Goal: Task Accomplishment & Management: Manage account settings

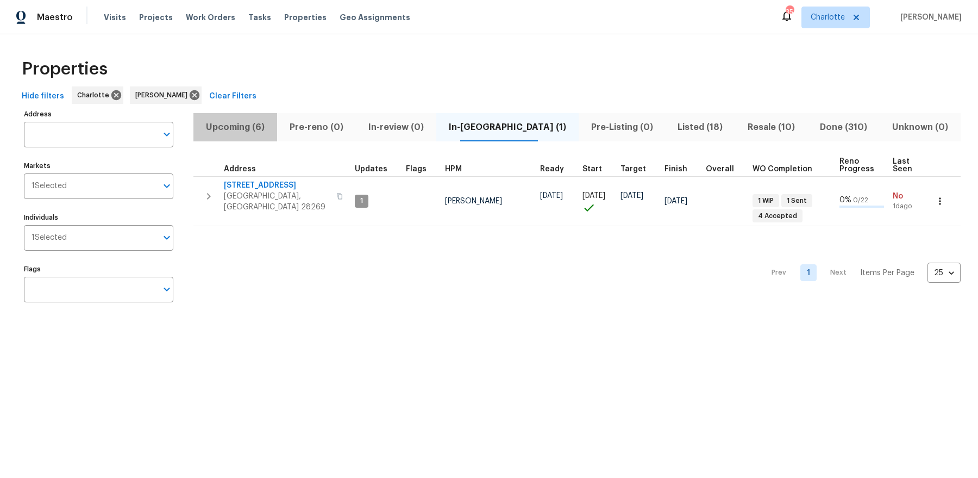
click at [253, 129] on span "Upcoming (6)" at bounding box center [235, 127] width 71 height 15
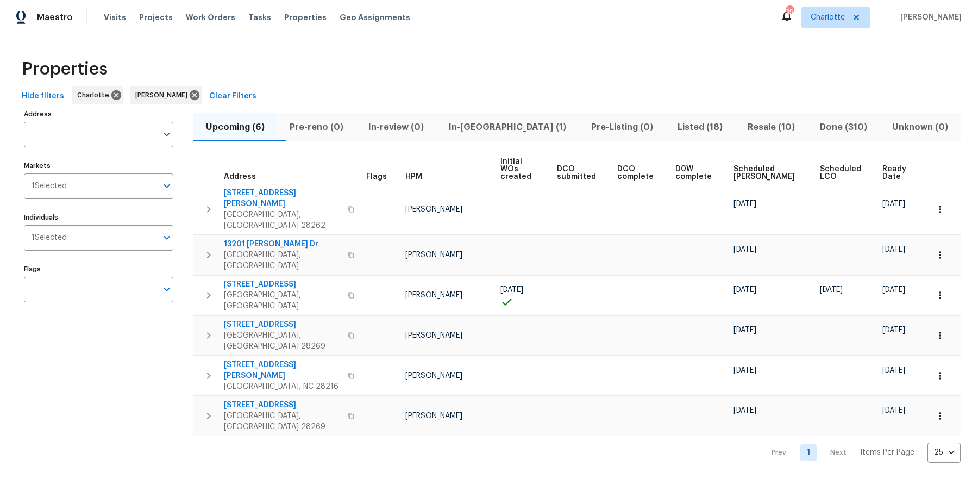
click at [883, 165] on span "Ready Date" at bounding box center [896, 172] width 27 height 15
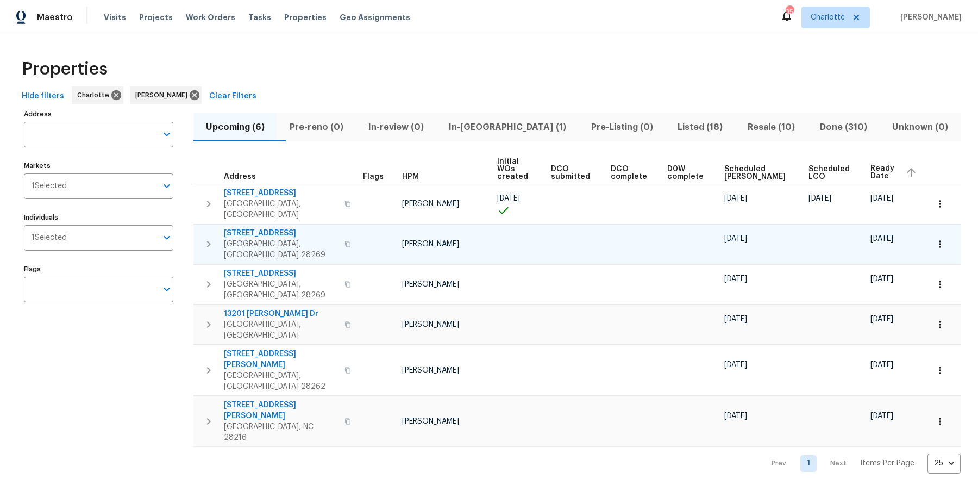
click at [269, 228] on span "[STREET_ADDRESS]" at bounding box center [281, 233] width 114 height 11
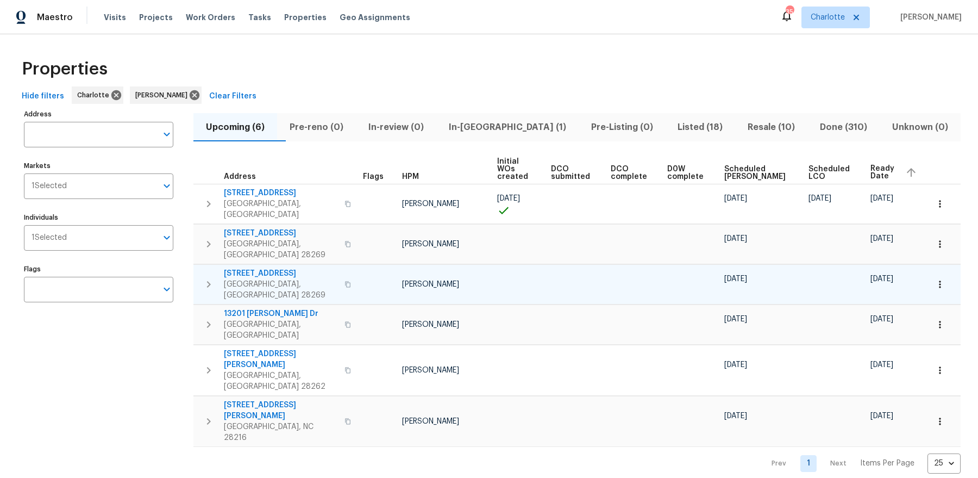
click at [260, 268] on span "2220 Brandybuck Ln" at bounding box center [281, 273] width 114 height 11
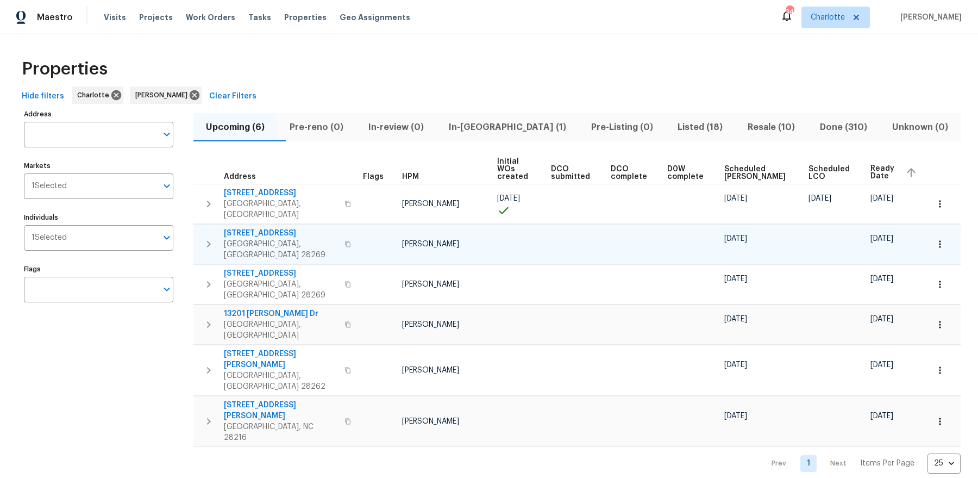
click at [208, 238] on icon "button" at bounding box center [208, 244] width 13 height 13
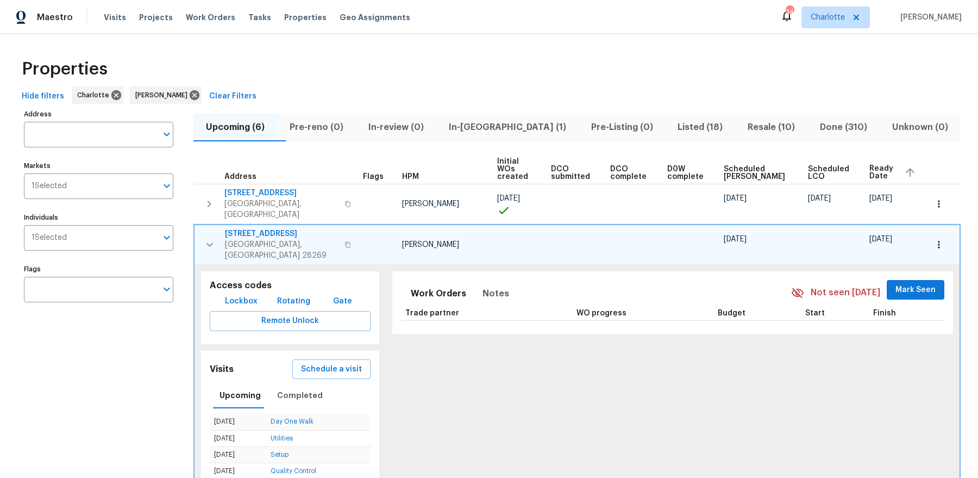
click at [254, 228] on span "2824 Fairstone Ave" at bounding box center [281, 233] width 113 height 11
click at [211, 238] on icon "button" at bounding box center [209, 244] width 13 height 13
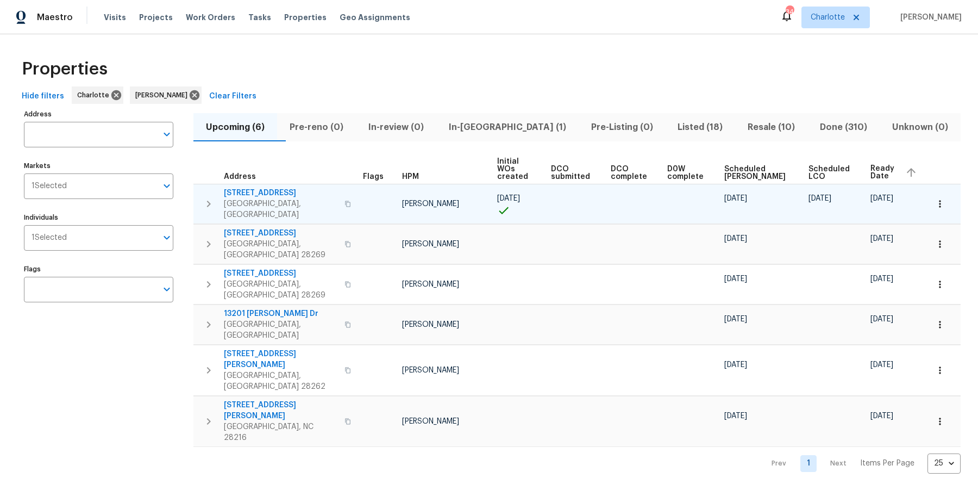
click at [261, 188] on span "9658 Blossom Hill Dr" at bounding box center [281, 193] width 114 height 11
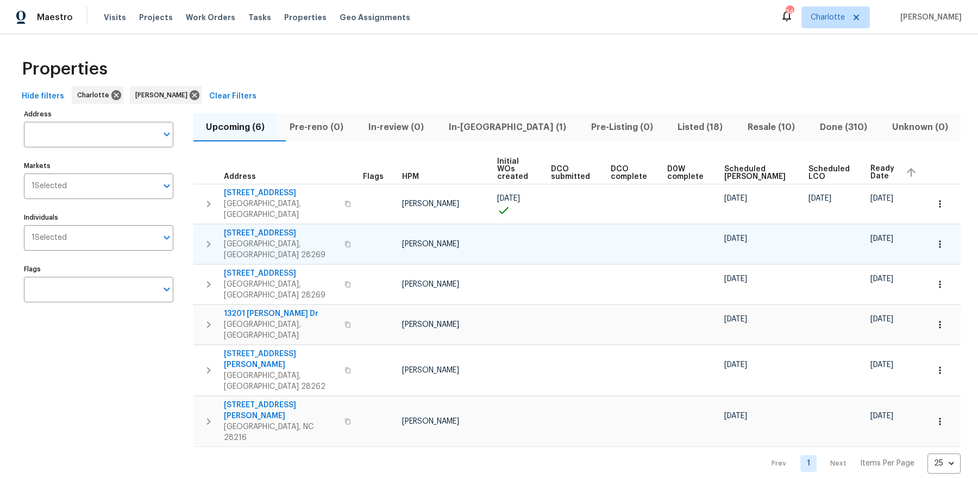
click at [253, 228] on span "2824 Fairstone Ave" at bounding box center [281, 233] width 114 height 11
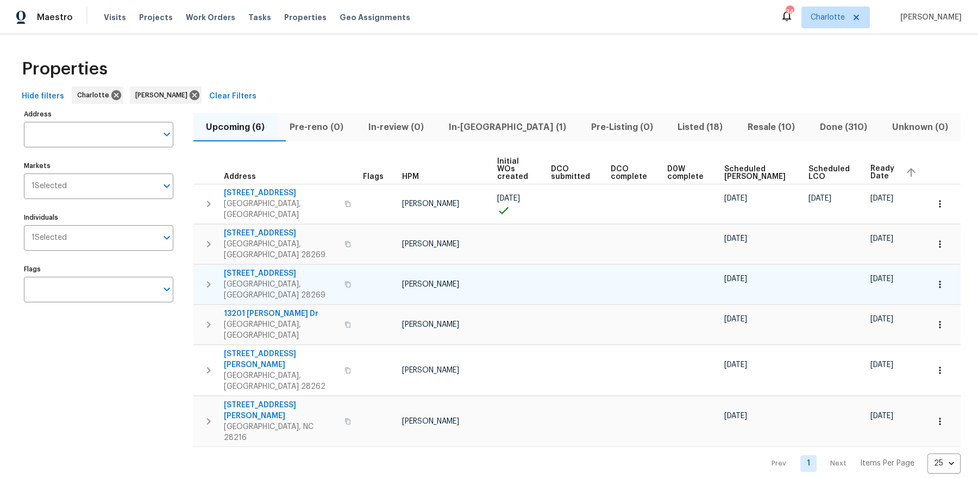
click at [246, 268] on span "2220 Brandybuck Ln" at bounding box center [281, 273] width 114 height 11
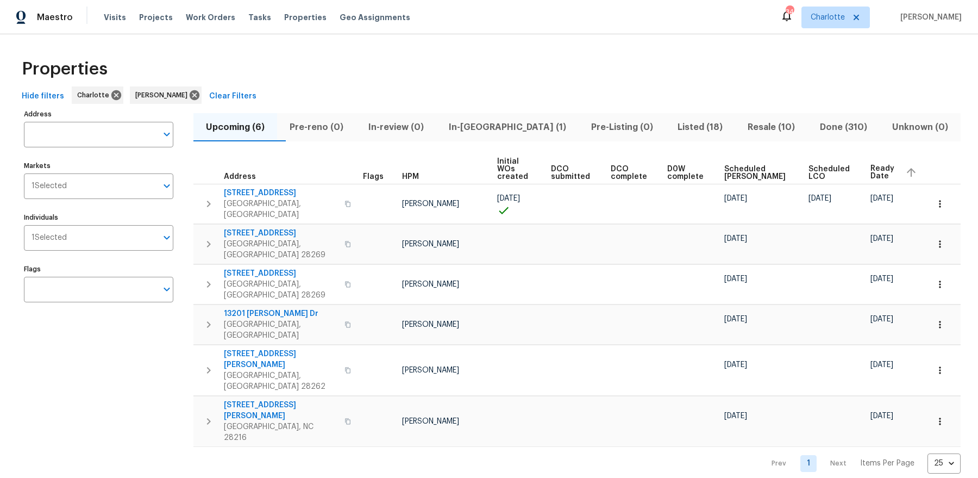
click at [214, 238] on icon "button" at bounding box center [208, 244] width 13 height 13
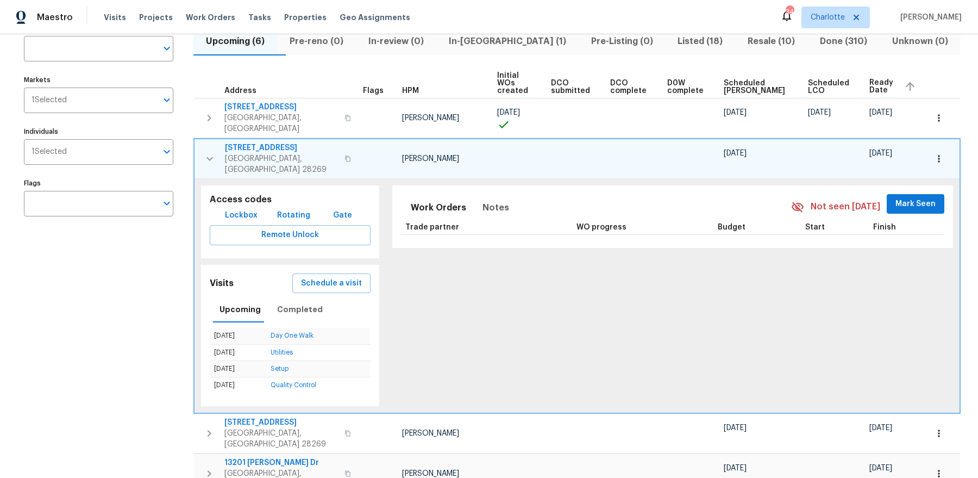
scroll to position [33, 0]
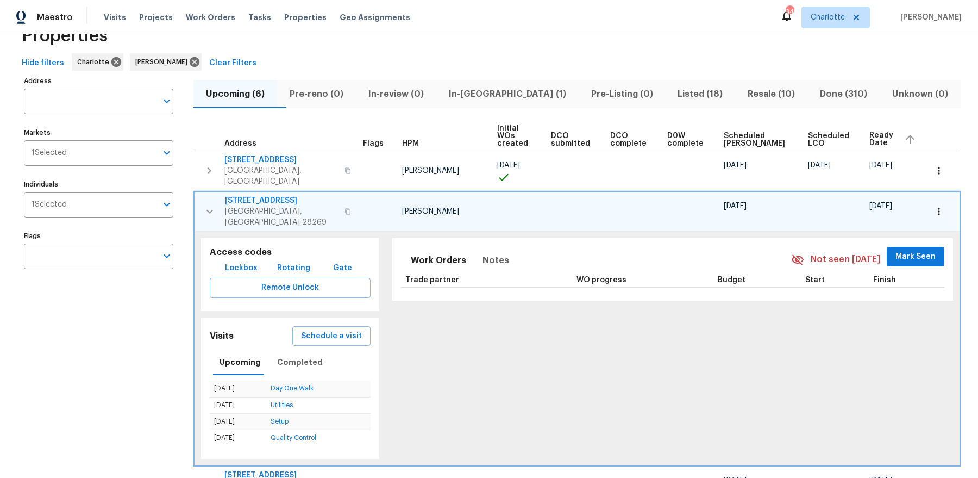
click at [946, 199] on button "button" at bounding box center [939, 211] width 24 height 24
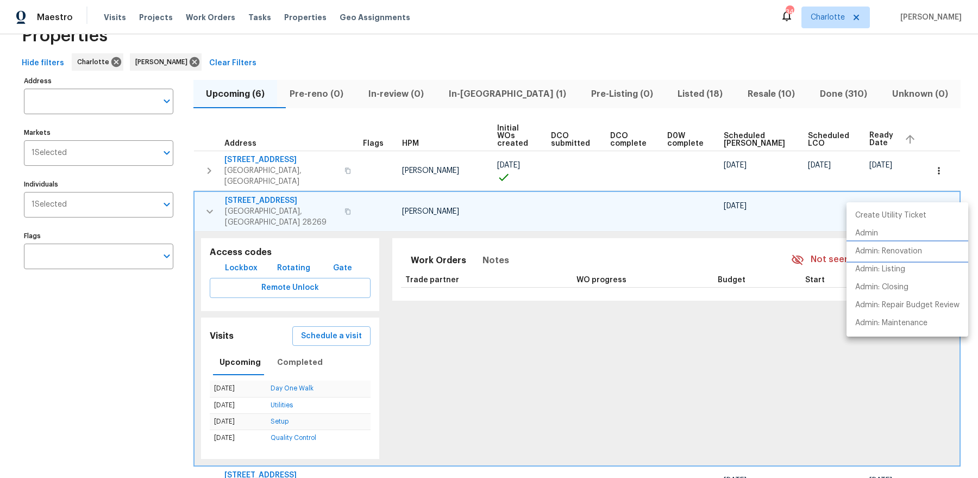
click at [868, 254] on p "Admin: Renovation" at bounding box center [889, 251] width 67 height 11
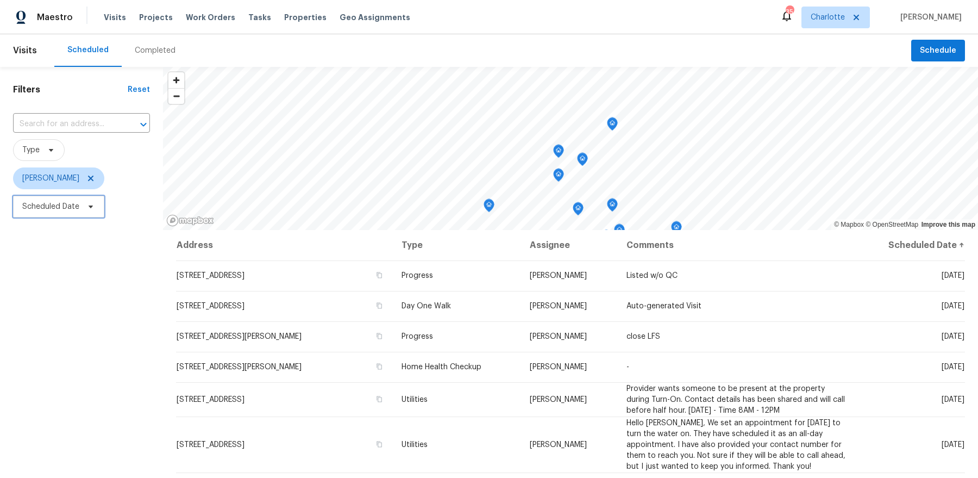
click at [74, 204] on span "Scheduled Date" at bounding box center [50, 206] width 57 height 11
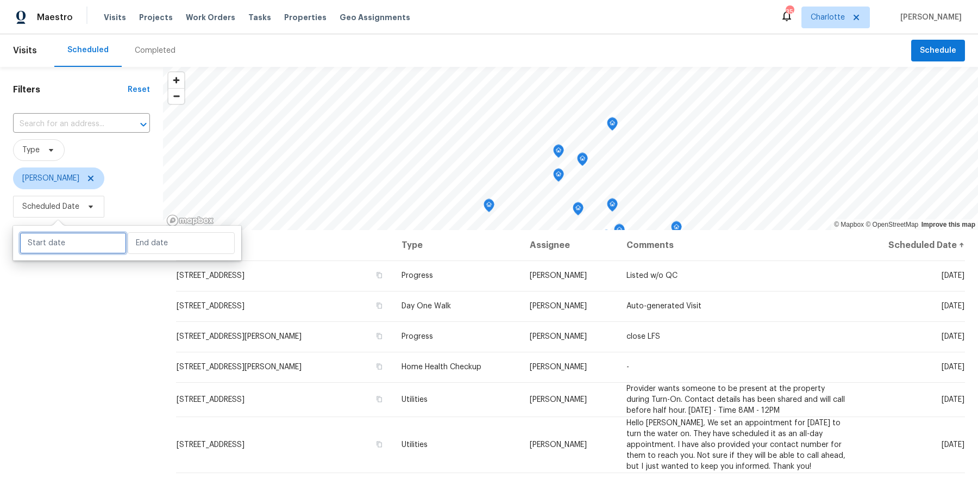
select select "8"
select select "2025"
select select "9"
select select "2025"
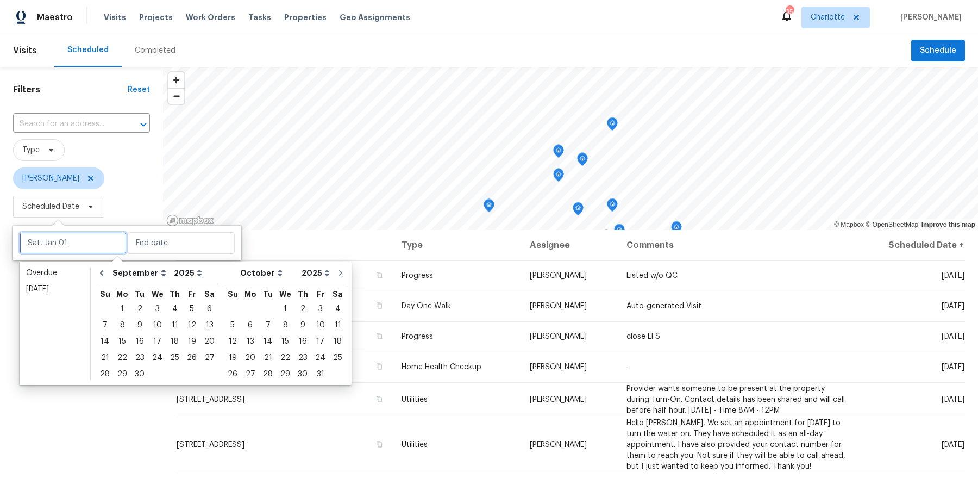
click at [86, 236] on input "text" at bounding box center [73, 243] width 107 height 22
click at [188, 359] on div "26" at bounding box center [191, 357] width 17 height 15
type input "Fri, Sep 26"
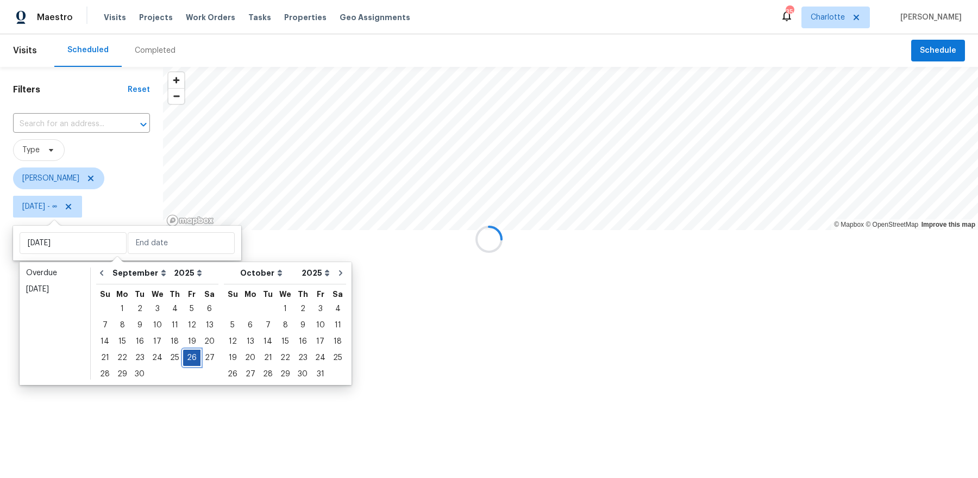
click at [188, 359] on div "26" at bounding box center [191, 357] width 17 height 15
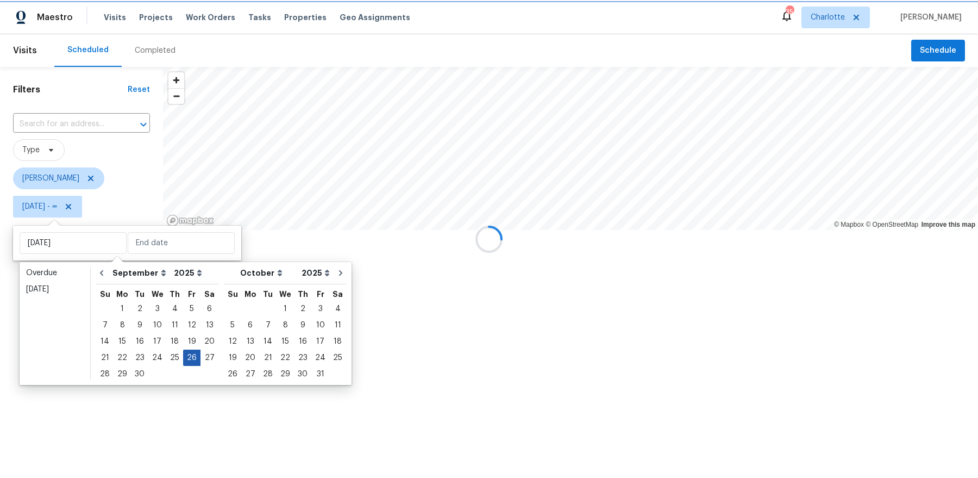
type input "Fri, Sep 26"
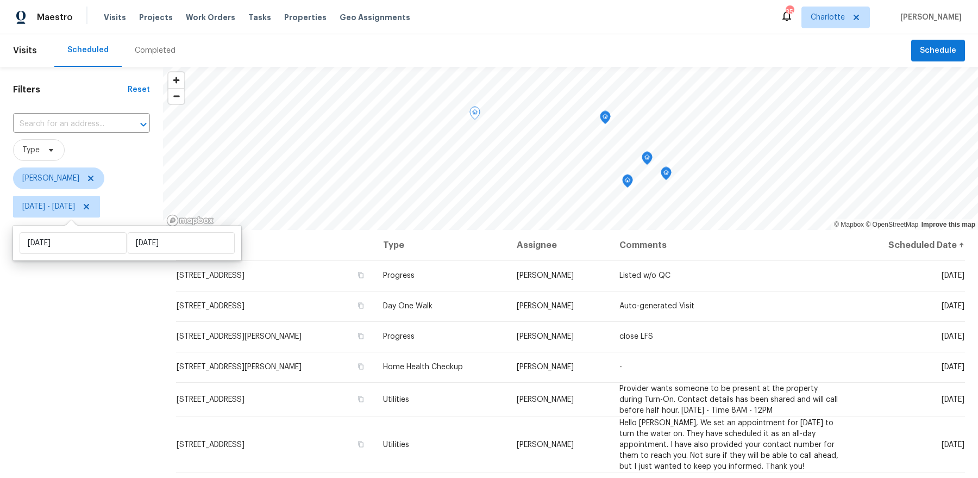
click at [159, 351] on div "Filters Reset ​ Type Dan Baquero Fri, Sep 26 - Fri, Sep 26" at bounding box center [81, 339] width 163 height 545
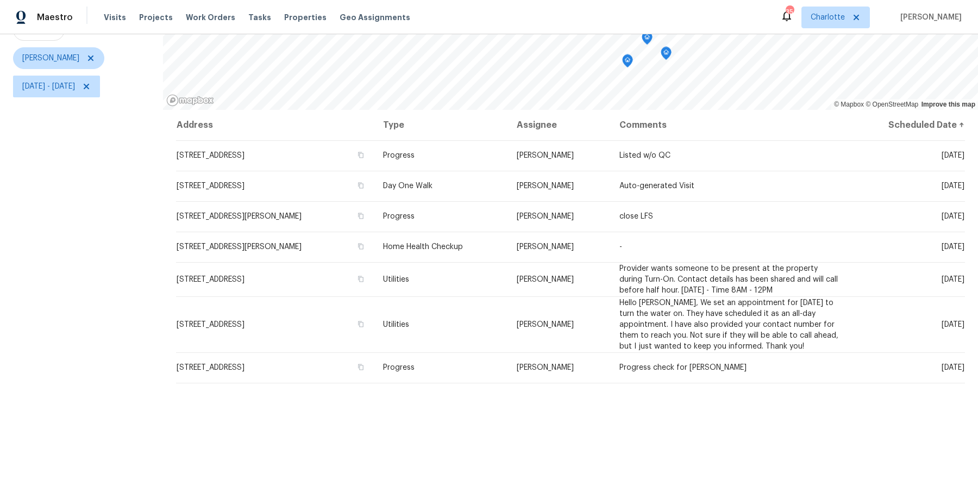
scroll to position [134, 0]
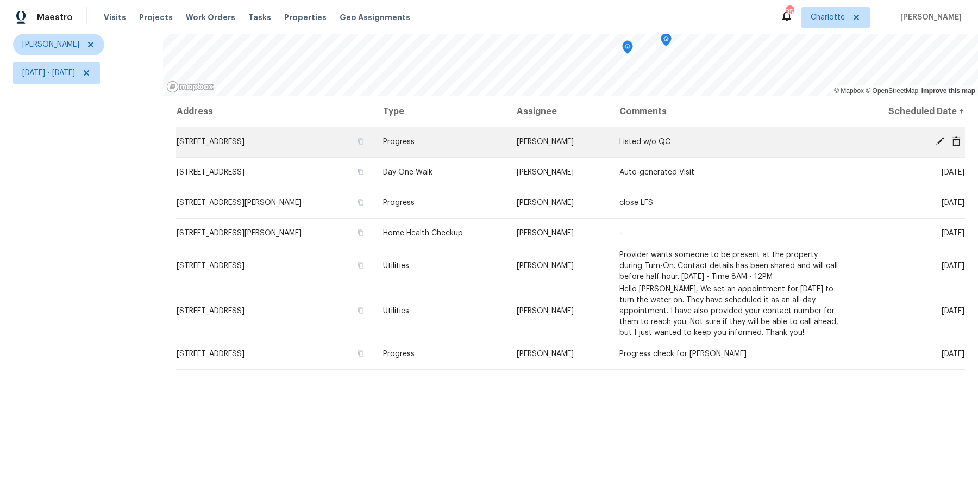
click at [283, 135] on td "4437 Devonhill Ln, Charlotte, NC 28269" at bounding box center [275, 142] width 198 height 30
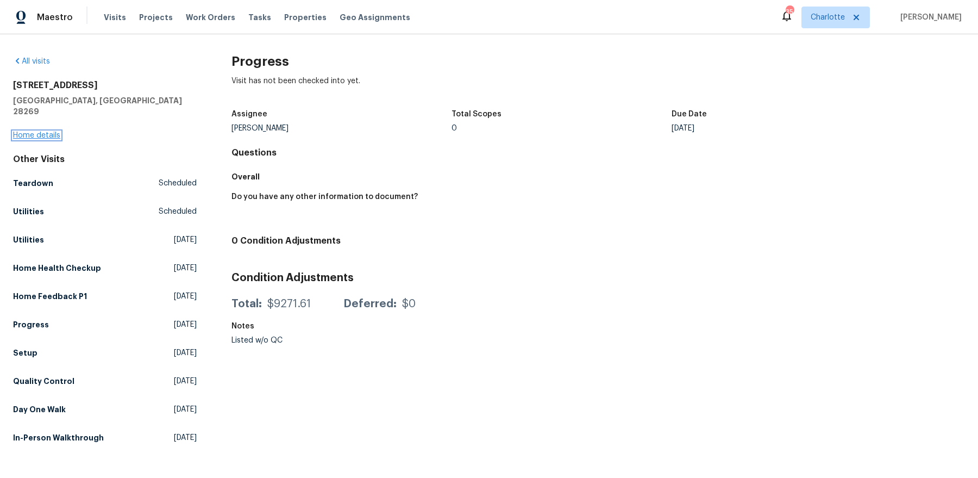
click at [42, 132] on link "Home details" at bounding box center [36, 136] width 47 height 8
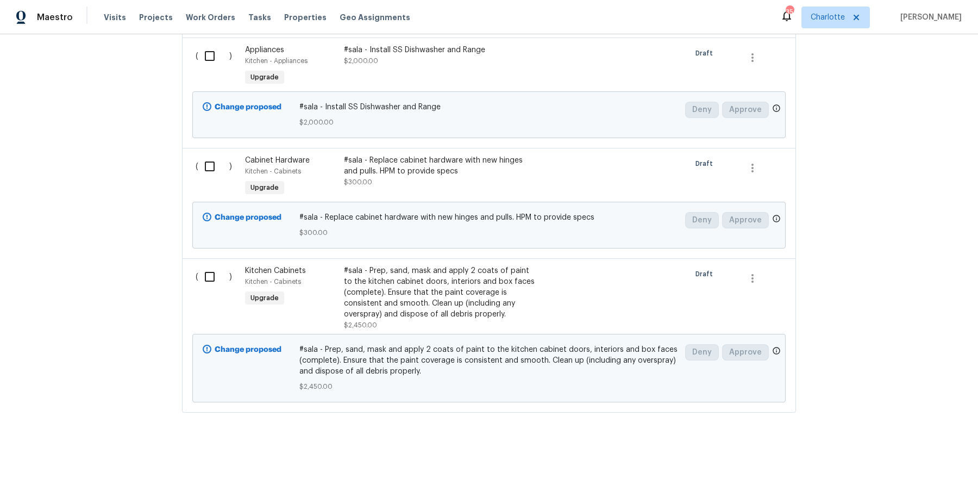
scroll to position [1219, 0]
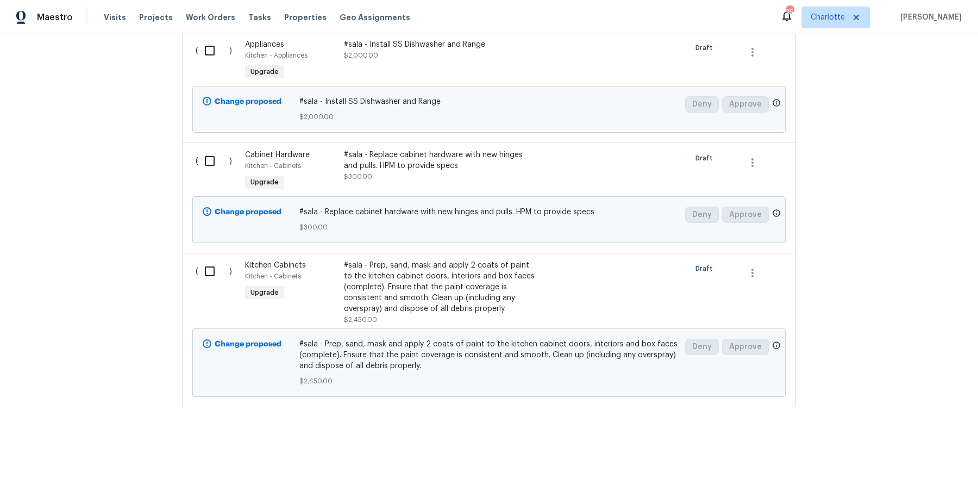
click at [412, 281] on div "#sala - Prep, sand, mask and apply 2 coats of paint to the kitchen cabinet door…" at bounding box center [439, 287] width 191 height 54
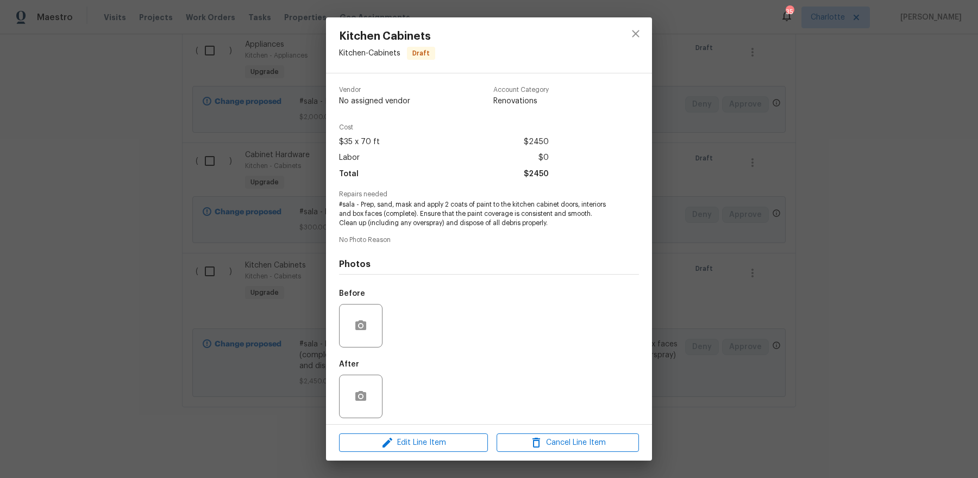
click at [390, 452] on div "Edit Line Item Cancel Line Item" at bounding box center [489, 443] width 326 height 36
click at [391, 446] on icon "button" at bounding box center [387, 442] width 13 height 13
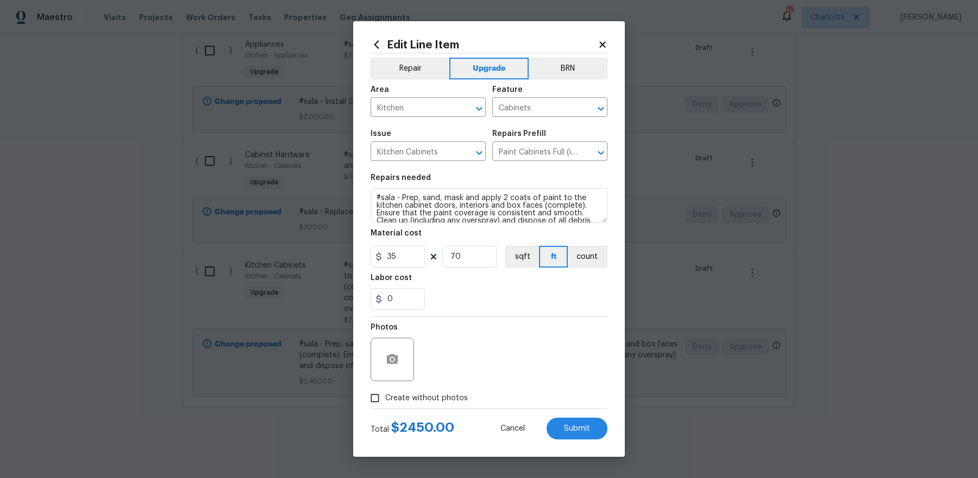
click at [607, 40] on icon at bounding box center [603, 45] width 10 height 10
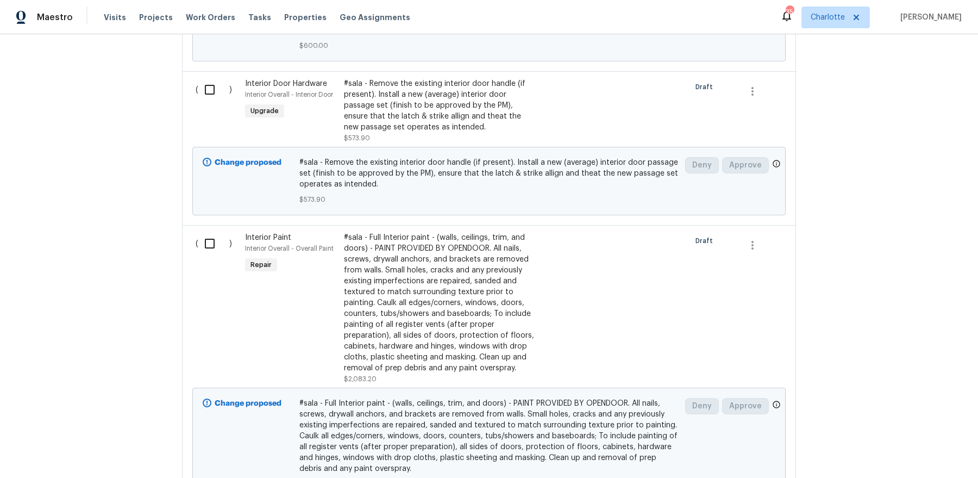
scroll to position [759, 0]
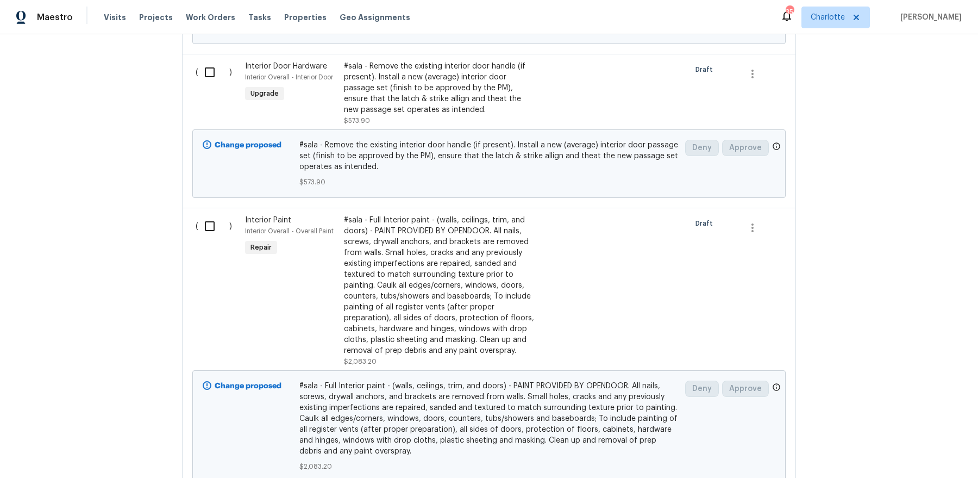
click at [215, 220] on input "checkbox" at bounding box center [213, 226] width 31 height 23
checkbox input "true"
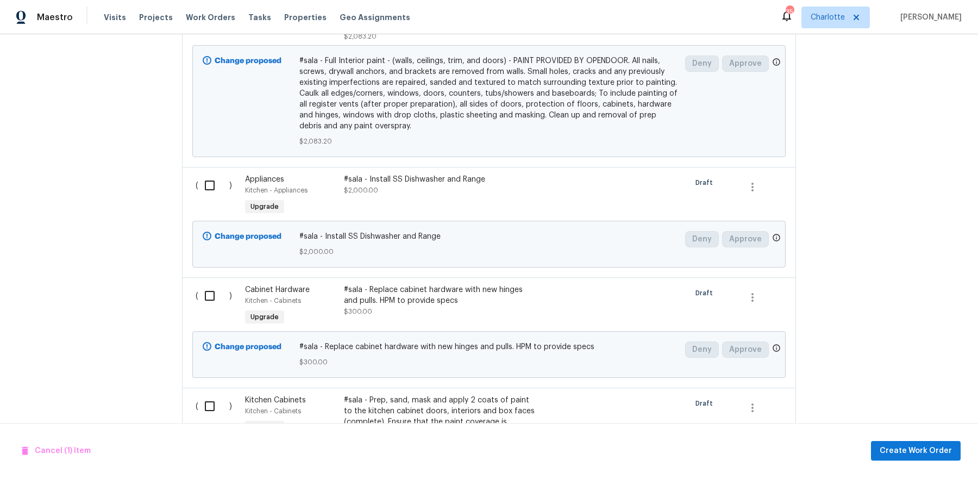
scroll to position [1219, 0]
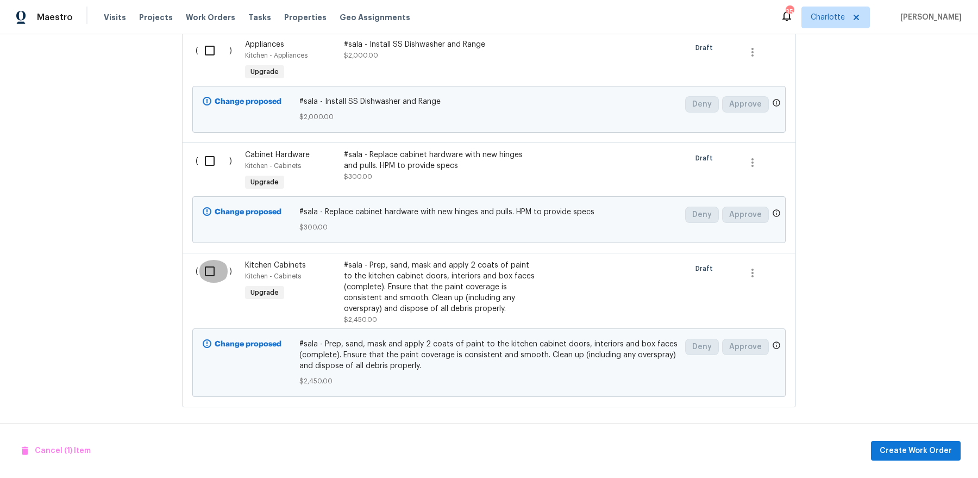
click at [209, 267] on input "checkbox" at bounding box center [213, 271] width 31 height 23
checkbox input "true"
click at [210, 153] on input "checkbox" at bounding box center [213, 160] width 31 height 23
checkbox input "true"
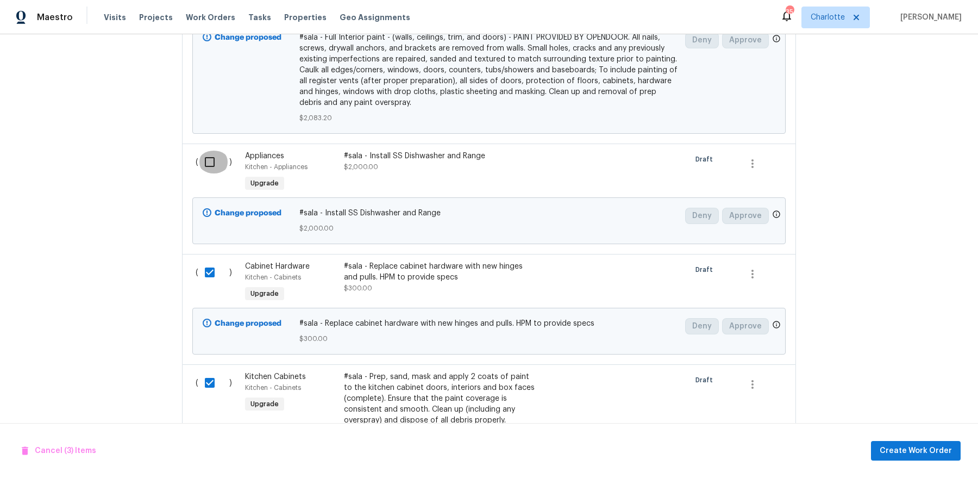
click at [209, 163] on input "checkbox" at bounding box center [213, 162] width 31 height 23
checkbox input "true"
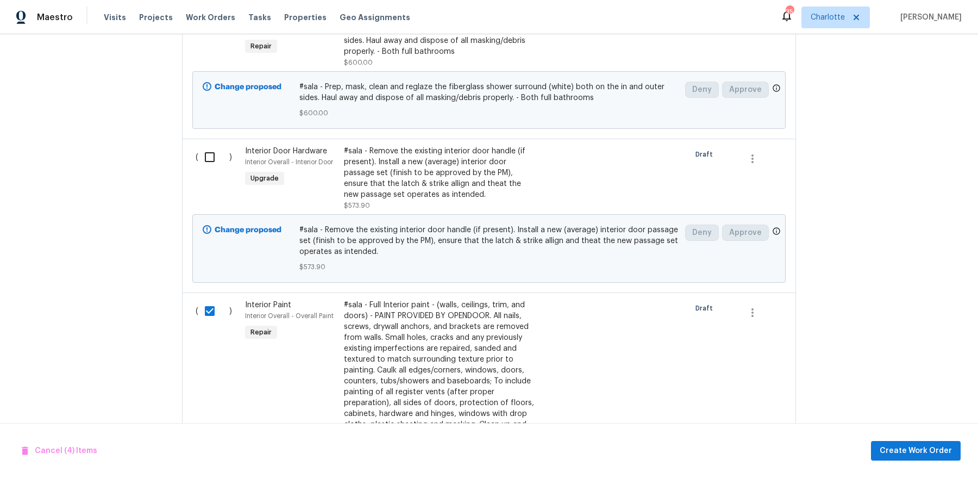
scroll to position [540, 0]
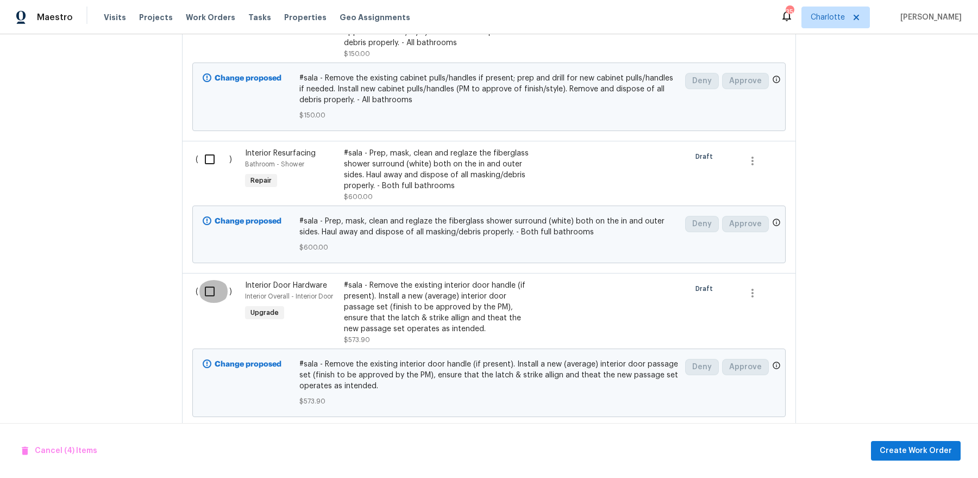
click at [217, 285] on input "checkbox" at bounding box center [213, 291] width 31 height 23
checkbox input "true"
click at [211, 160] on input "checkbox" at bounding box center [213, 159] width 31 height 23
checkbox input "true"
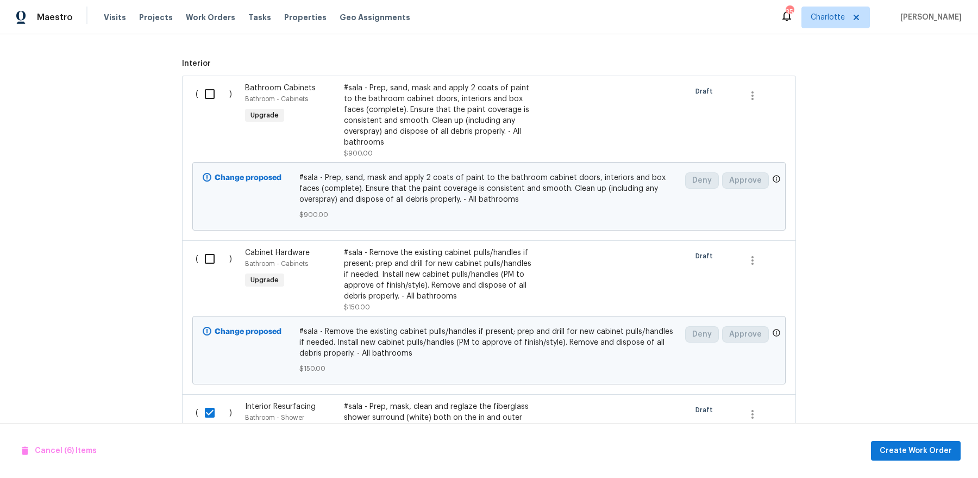
click at [210, 256] on input "checkbox" at bounding box center [213, 258] width 31 height 23
checkbox input "true"
click at [206, 91] on input "checkbox" at bounding box center [213, 94] width 31 height 23
checkbox input "true"
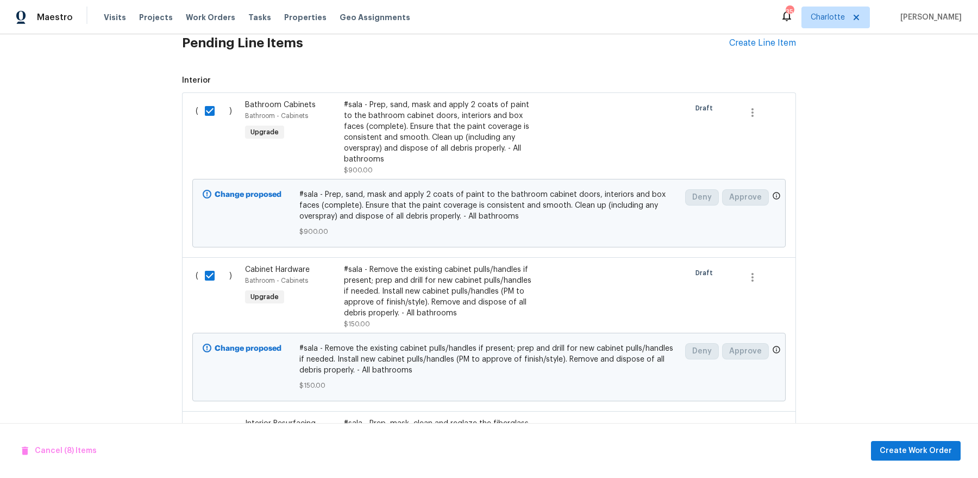
scroll to position [279, 0]
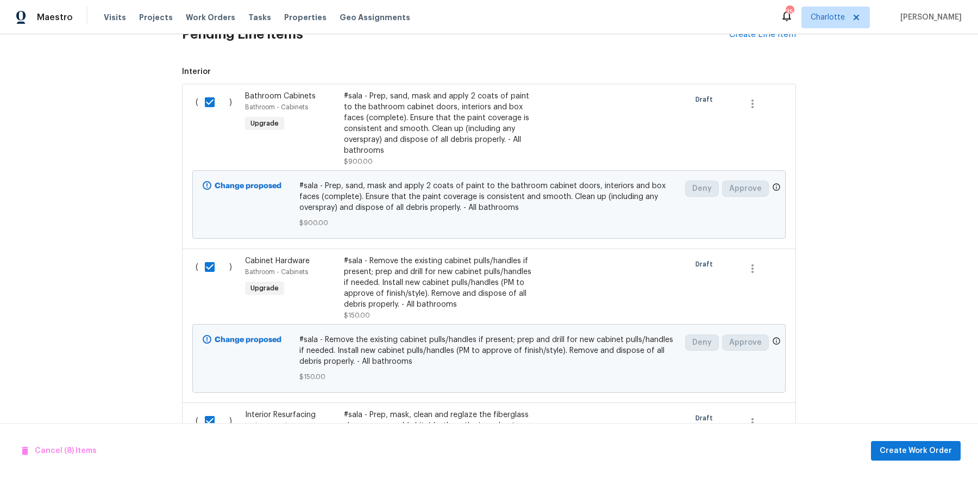
click at [903, 462] on div "Cancel (8) Items Create Work Order" at bounding box center [489, 450] width 978 height 55
click at [903, 454] on span "Create Work Order" at bounding box center [916, 451] width 72 height 14
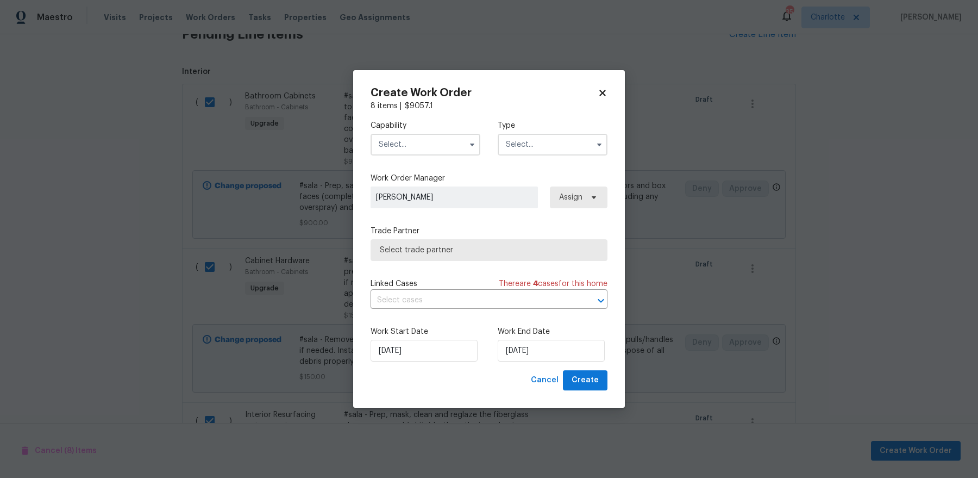
click at [446, 161] on div "Capability Type" at bounding box center [489, 137] width 237 height 53
click at [438, 145] on input "text" at bounding box center [426, 145] width 110 height 22
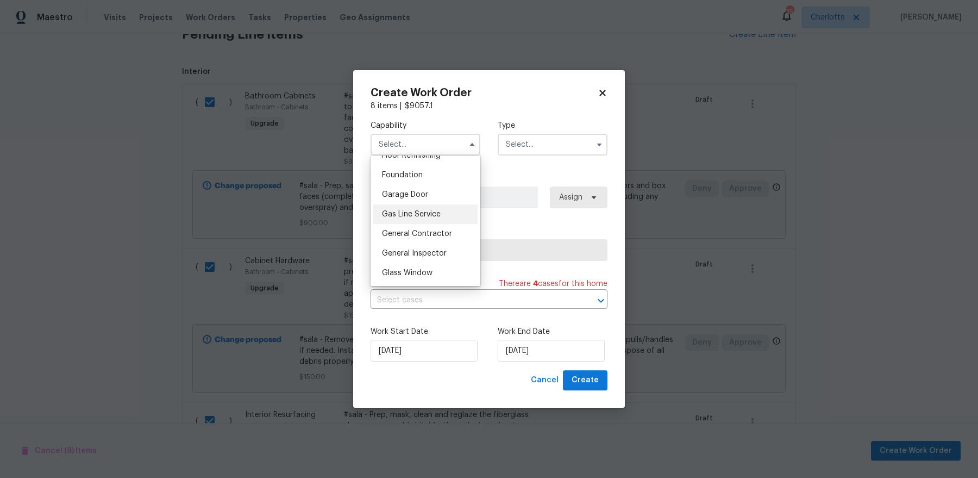
scroll to position [457, 0]
click at [434, 230] on span "General Contractor" at bounding box center [417, 231] width 70 height 8
type input "General Contractor"
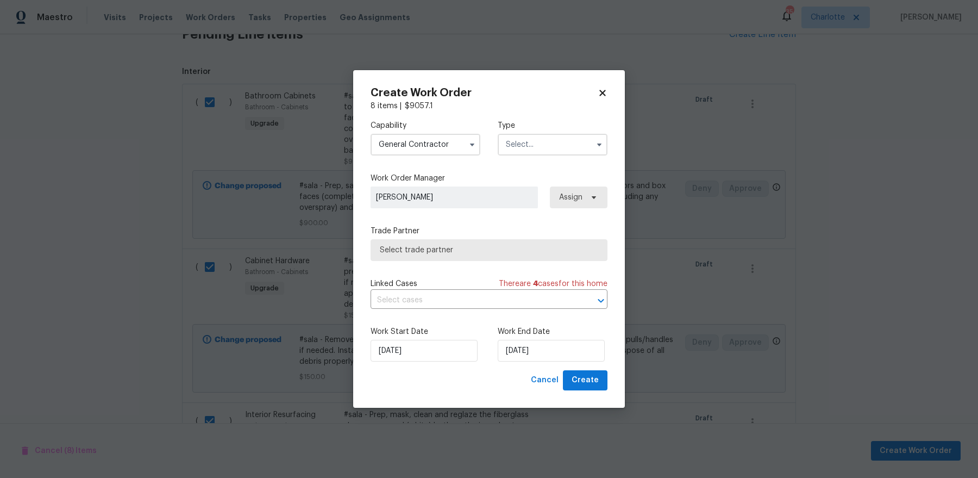
click at [539, 146] on input "text" at bounding box center [553, 145] width 110 height 22
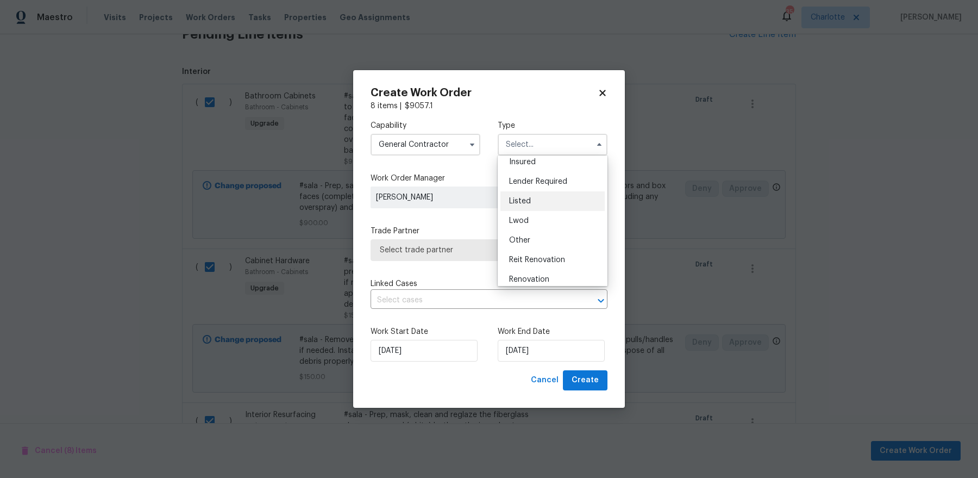
scroll to position [129, 0]
click at [548, 215] on span "Renovation" at bounding box center [529, 215] width 40 height 8
type input "Renovation"
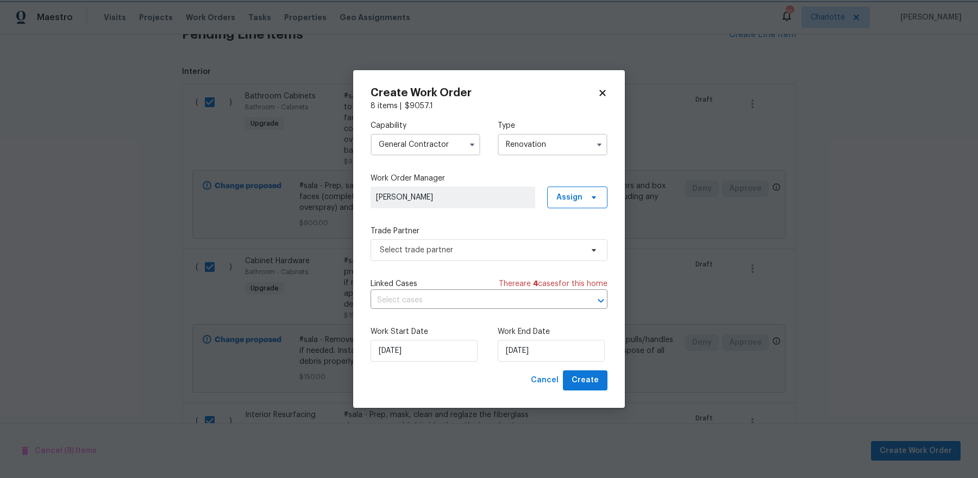
scroll to position [0, 0]
click at [484, 253] on span "Select trade partner" at bounding box center [481, 250] width 203 height 11
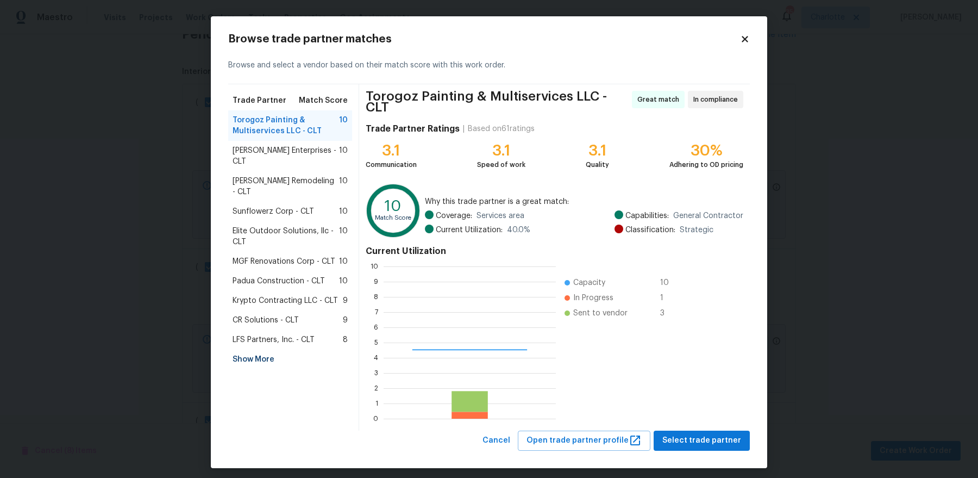
scroll to position [152, 172]
click at [285, 334] on span "LFS Partners, Inc. - CLT" at bounding box center [274, 339] width 82 height 11
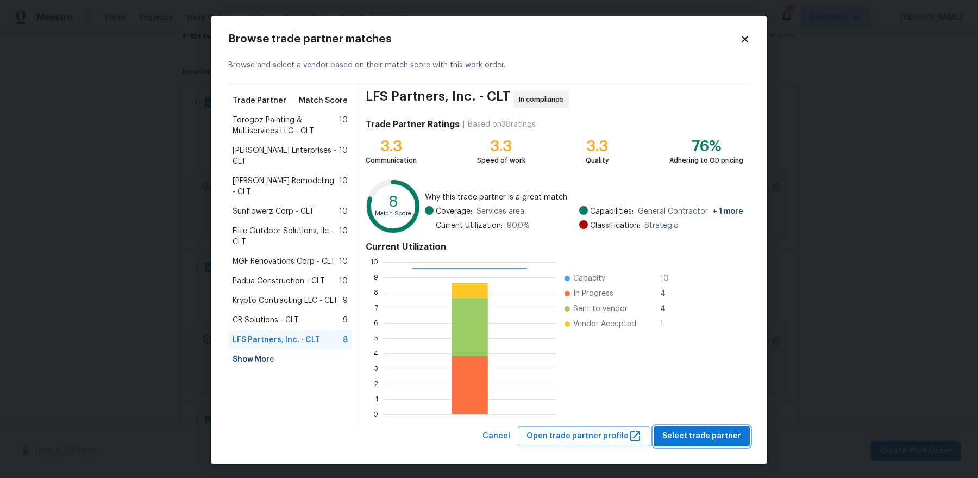
click at [699, 427] on button "Select trade partner" at bounding box center [702, 436] width 96 height 20
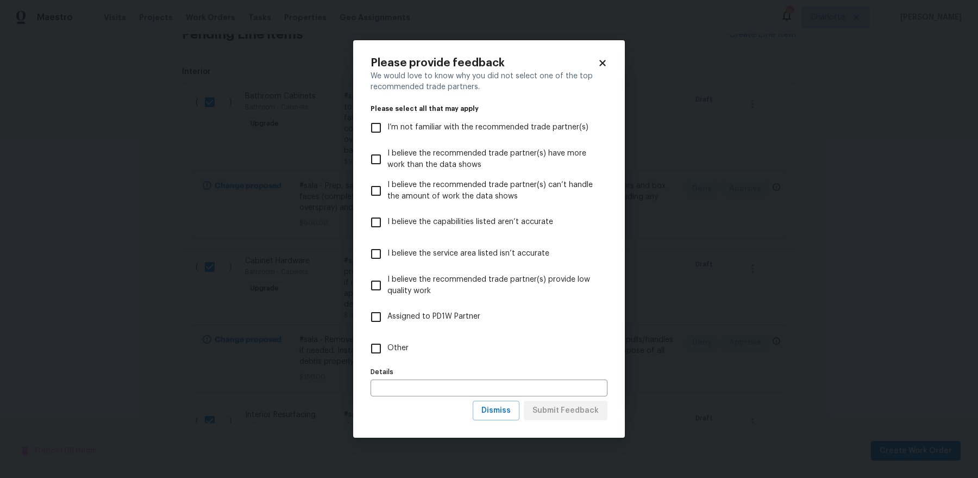
click at [402, 350] on span "Other" at bounding box center [398, 347] width 21 height 11
click at [388, 350] on input "Other" at bounding box center [376, 348] width 23 height 23
checkbox input "true"
click at [552, 409] on span "Submit Feedback" at bounding box center [566, 411] width 66 height 14
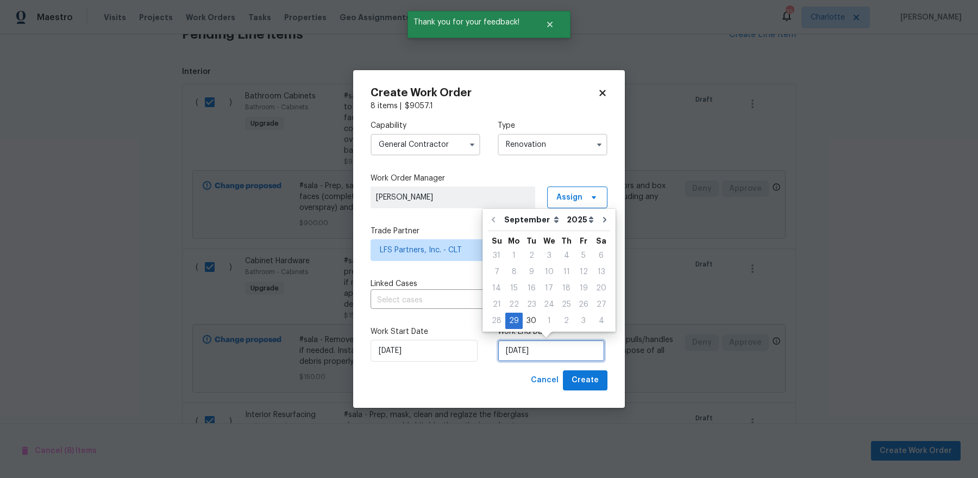
click at [519, 342] on input "[DATE]" at bounding box center [551, 351] width 107 height 22
click at [601, 221] on icon "Go to next month" at bounding box center [605, 219] width 9 height 9
type input "[DATE]"
select select "9"
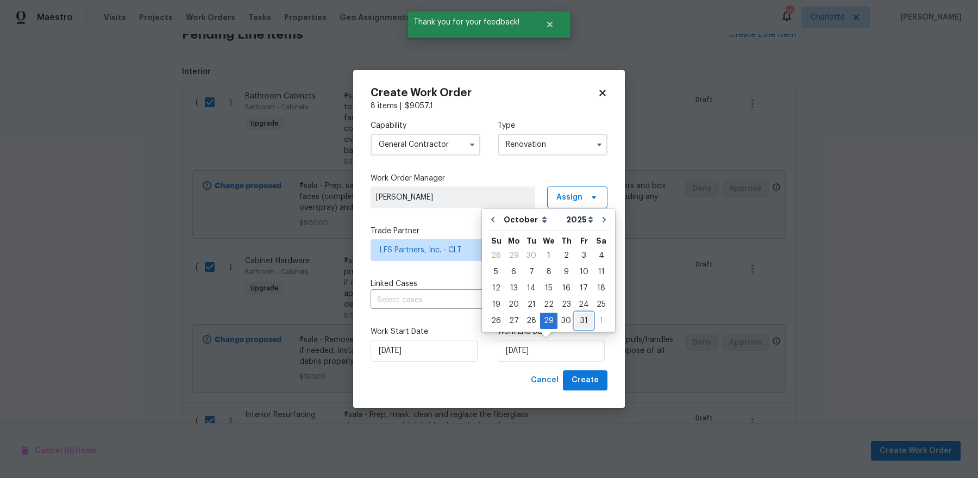
click at [587, 322] on div "31" at bounding box center [584, 320] width 18 height 15
type input "[DATE]"
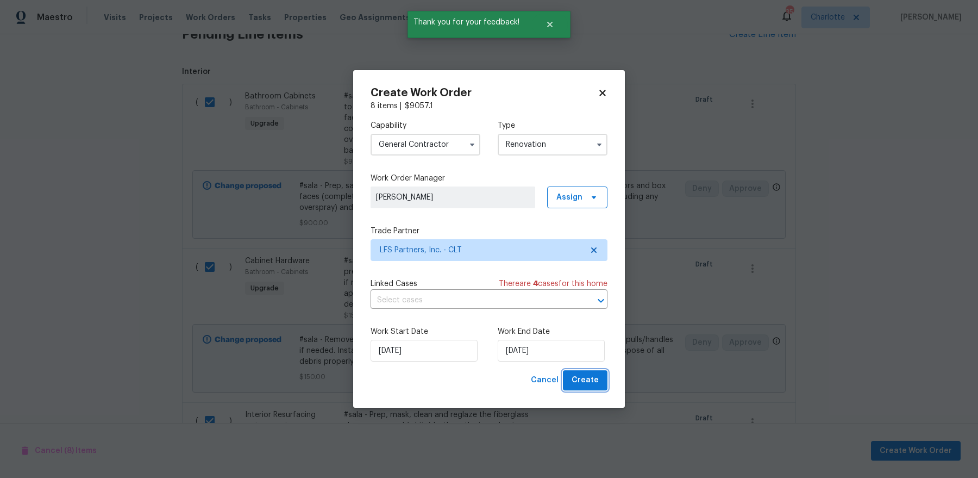
click at [593, 377] on span "Create" at bounding box center [585, 380] width 27 height 14
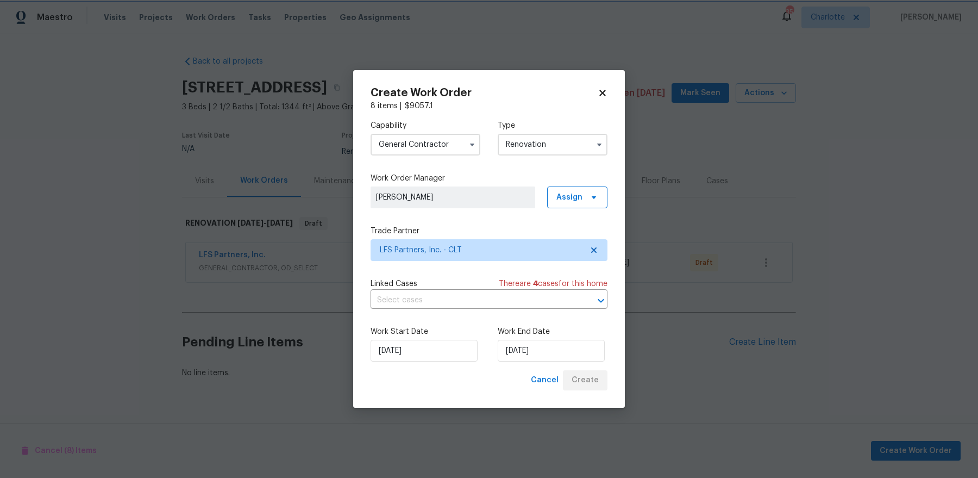
scroll to position [0, 0]
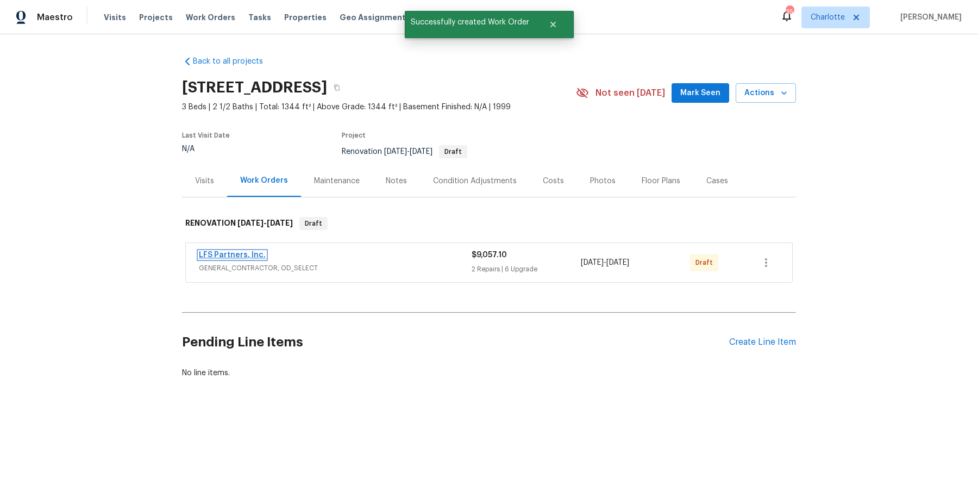
click at [236, 252] on link "LFS Partners, Inc." at bounding box center [232, 255] width 67 height 8
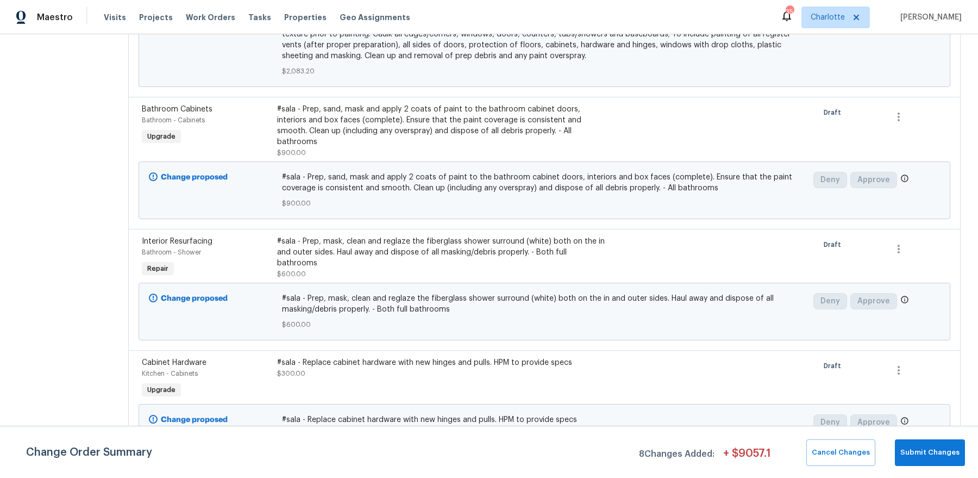
scroll to position [793, 0]
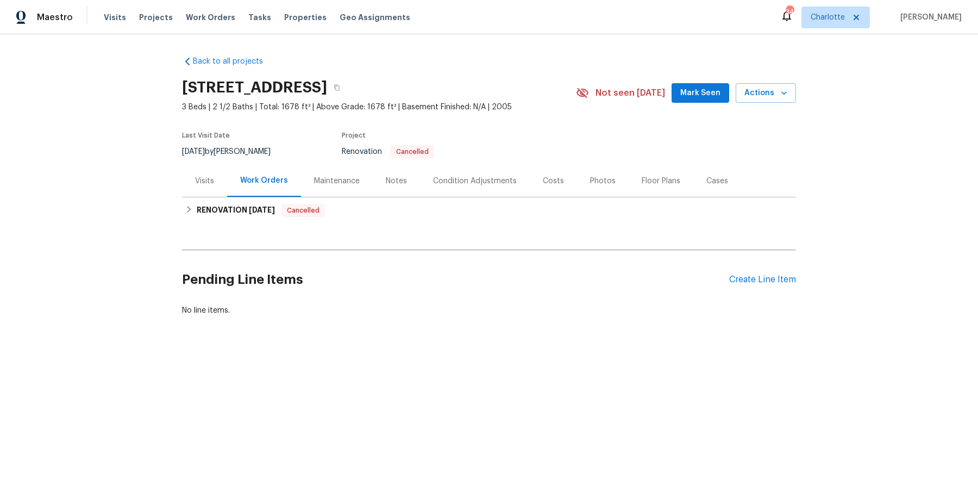
click at [402, 185] on div "Notes" at bounding box center [396, 181] width 21 height 11
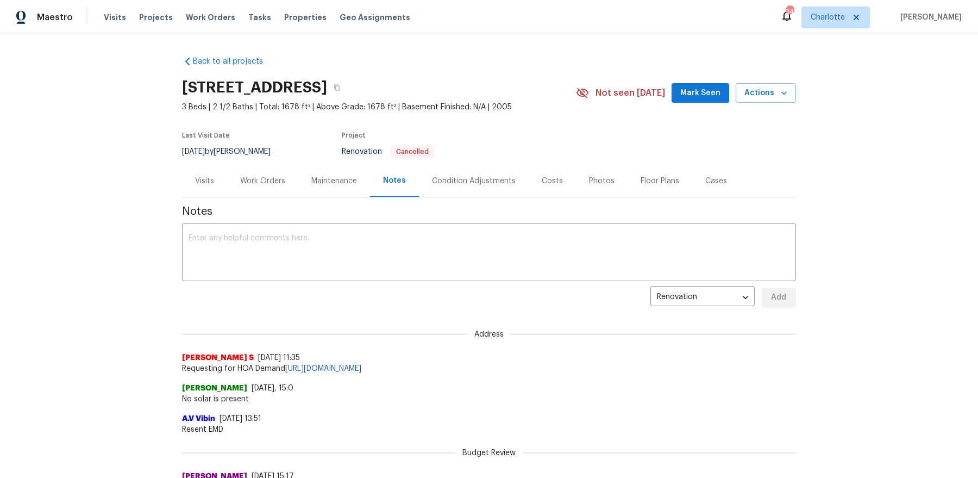
click at [325, 179] on div "Maintenance" at bounding box center [334, 181] width 46 height 11
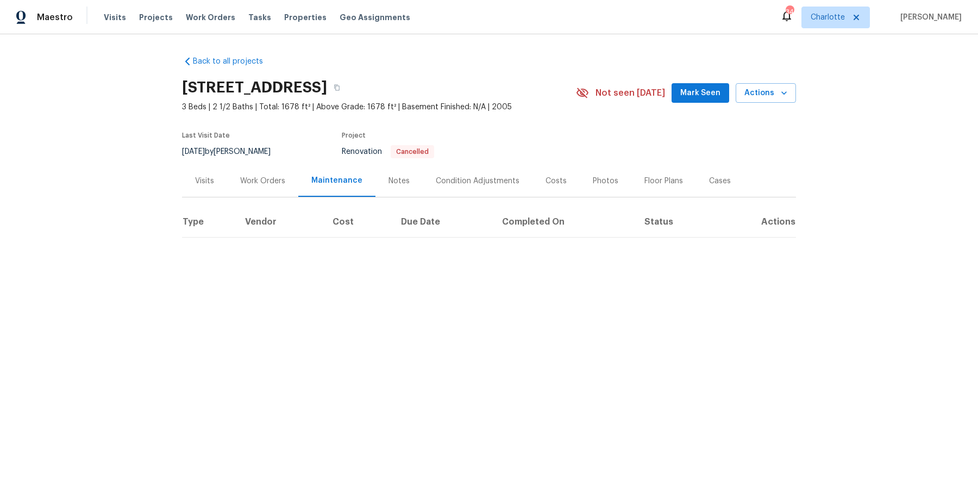
click at [270, 177] on div "Work Orders" at bounding box center [262, 181] width 45 height 11
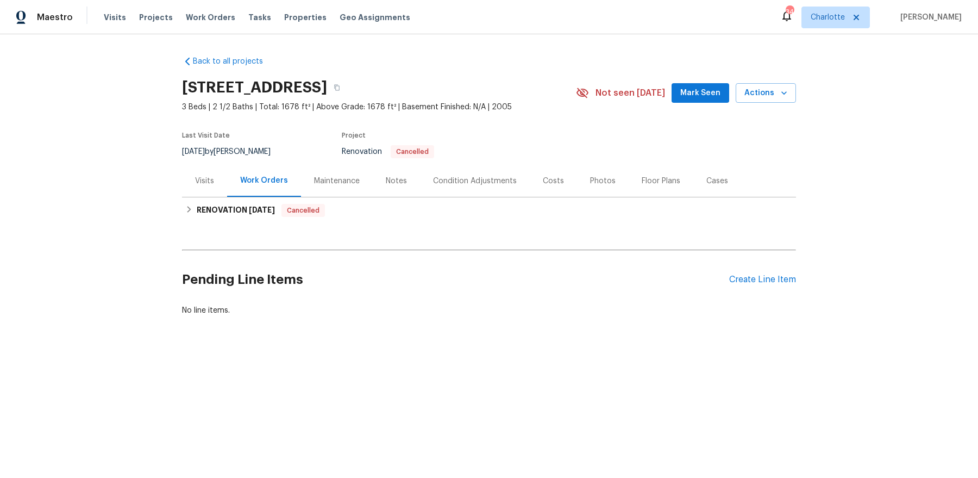
click at [201, 177] on div "Visits" at bounding box center [204, 181] width 19 height 11
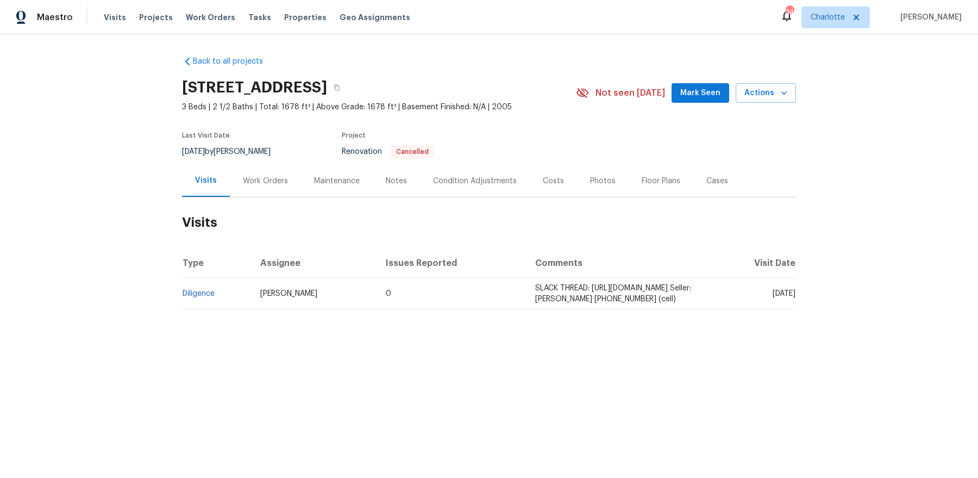
click at [374, 181] on div "Notes" at bounding box center [396, 181] width 47 height 32
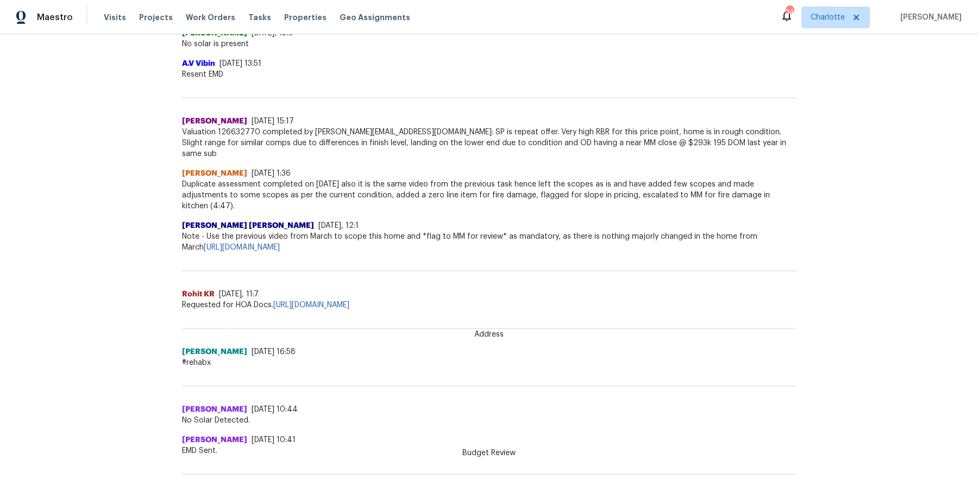
scroll to position [390, 0]
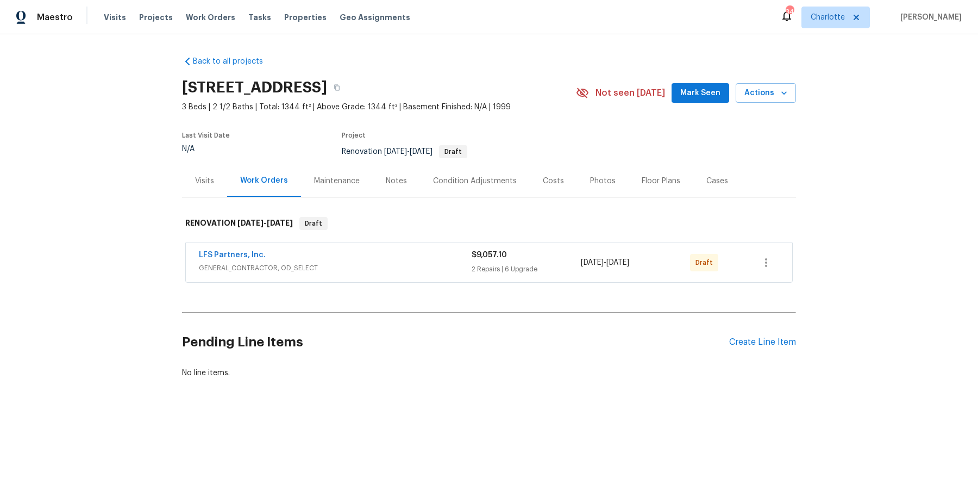
click at [186, 177] on div "Visits" at bounding box center [204, 181] width 45 height 32
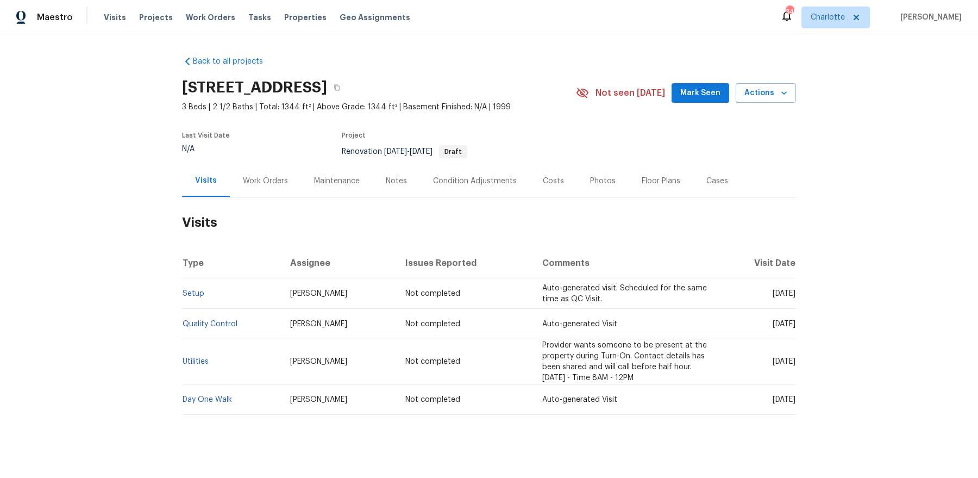
click at [261, 183] on div "Work Orders" at bounding box center [265, 181] width 45 height 11
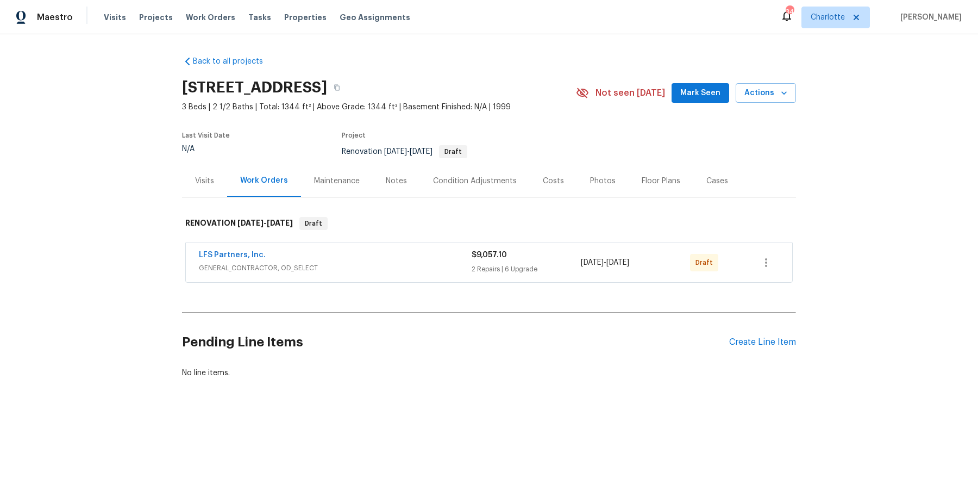
click at [234, 250] on span "LFS Partners, Inc." at bounding box center [232, 255] width 67 height 11
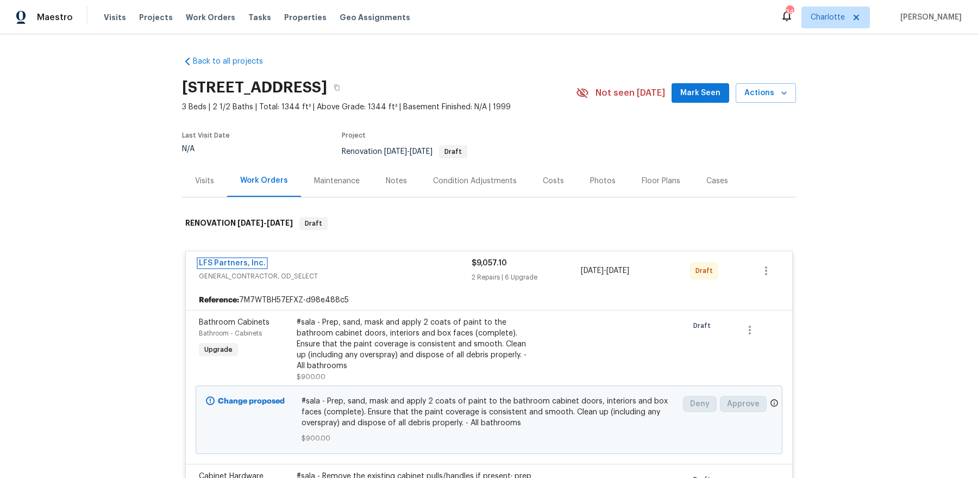
click at [227, 260] on link "LFS Partners, Inc." at bounding box center [232, 263] width 67 height 8
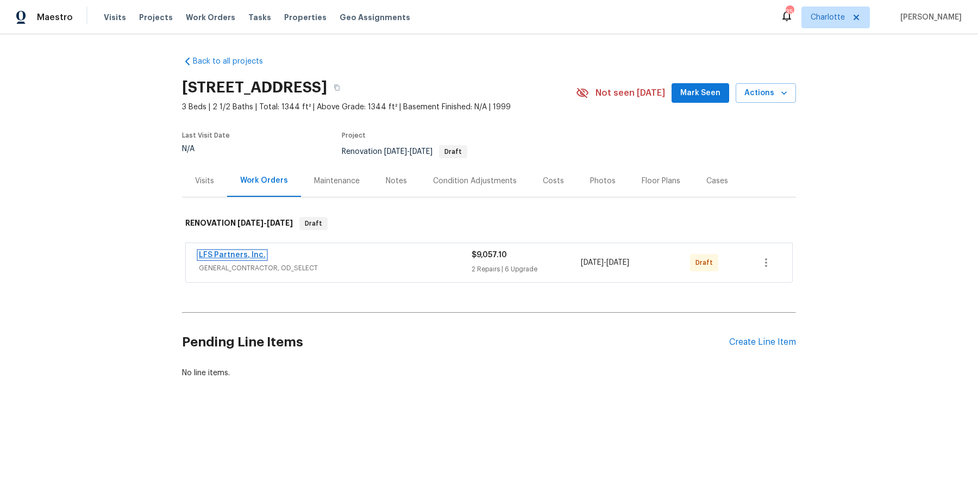
click at [231, 251] on link "LFS Partners, Inc." at bounding box center [232, 255] width 67 height 8
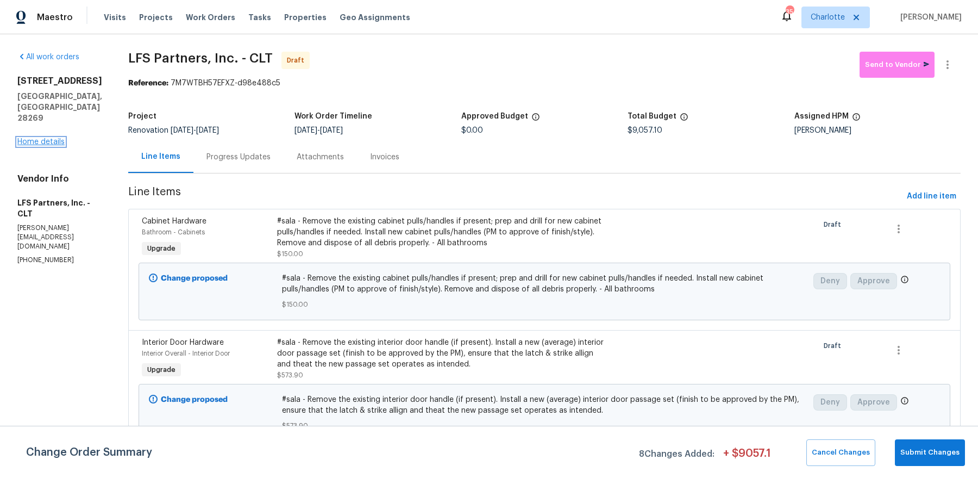
click at [39, 142] on link "Home details" at bounding box center [40, 142] width 47 height 8
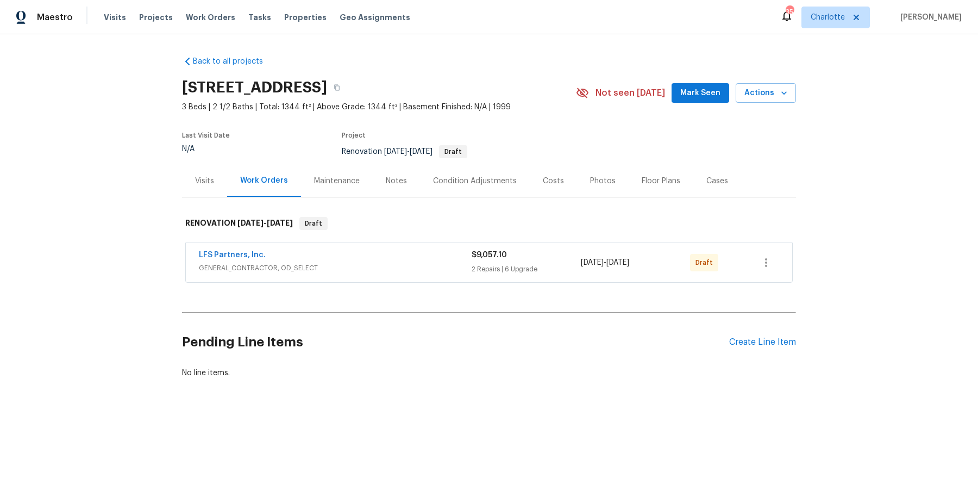
click at [207, 183] on div "Visits" at bounding box center [204, 181] width 19 height 11
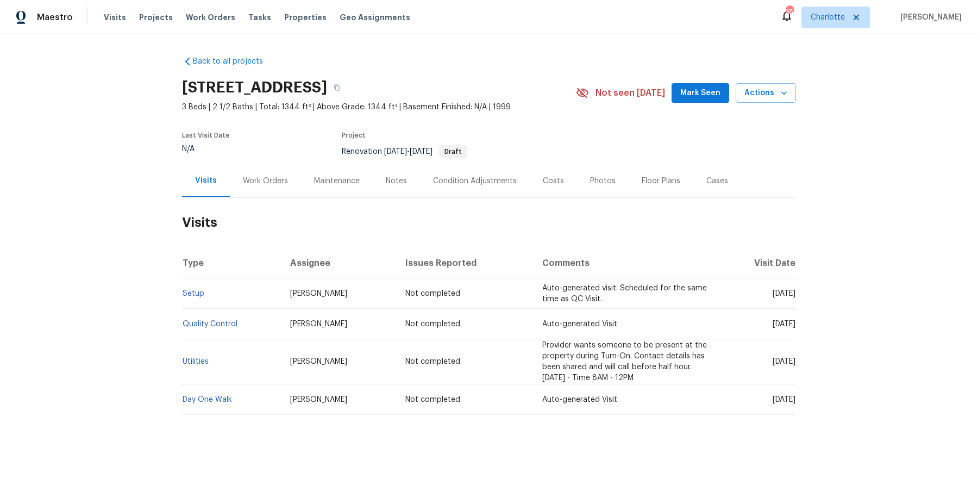
scroll to position [10, 0]
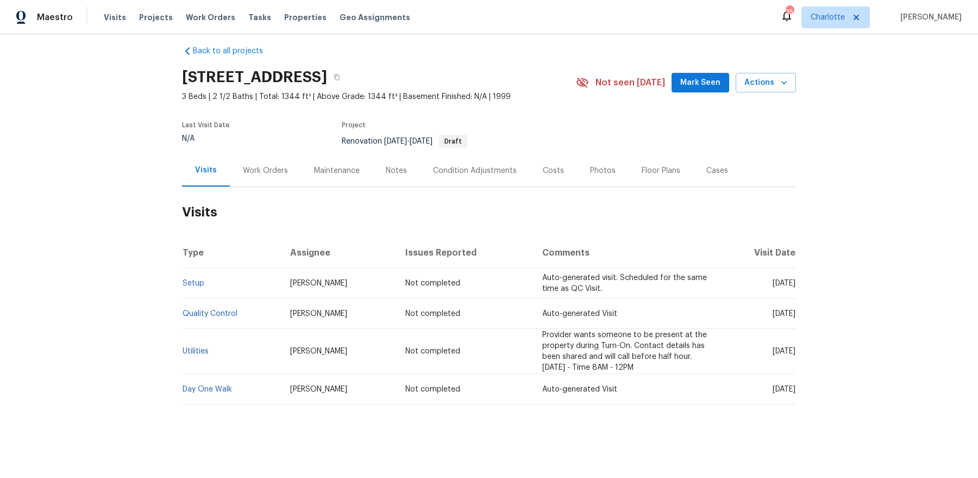
click at [254, 172] on div "Work Orders" at bounding box center [265, 170] width 45 height 11
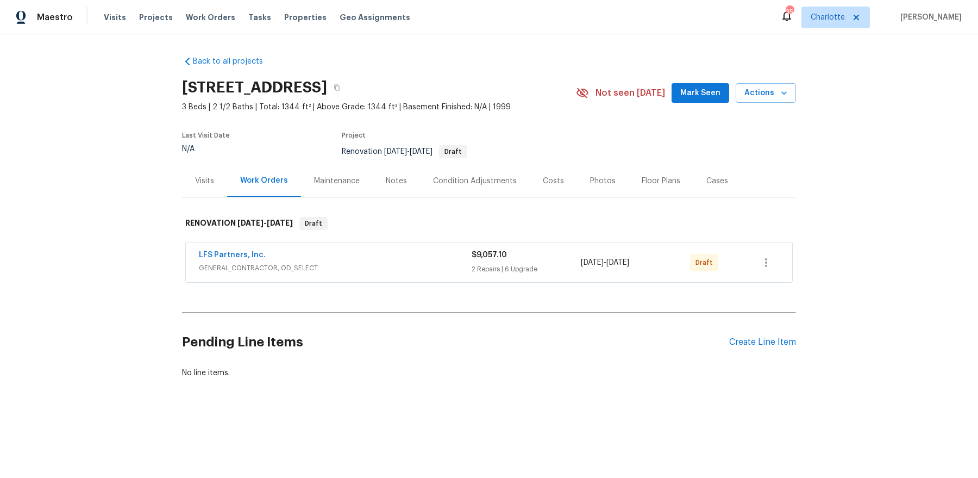
click at [536, 186] on div "Costs" at bounding box center [553, 181] width 47 height 32
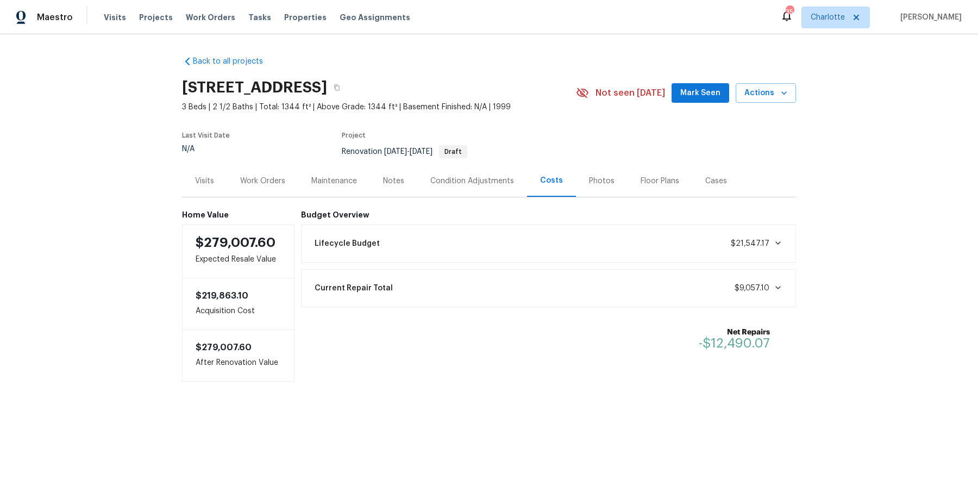
click at [272, 182] on div "Work Orders" at bounding box center [262, 181] width 45 height 11
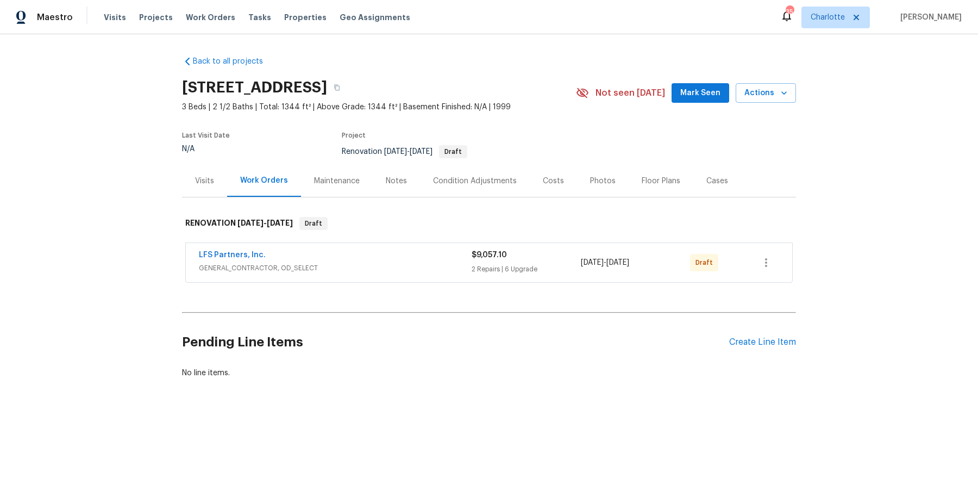
click at [402, 176] on div "Notes" at bounding box center [396, 181] width 21 height 11
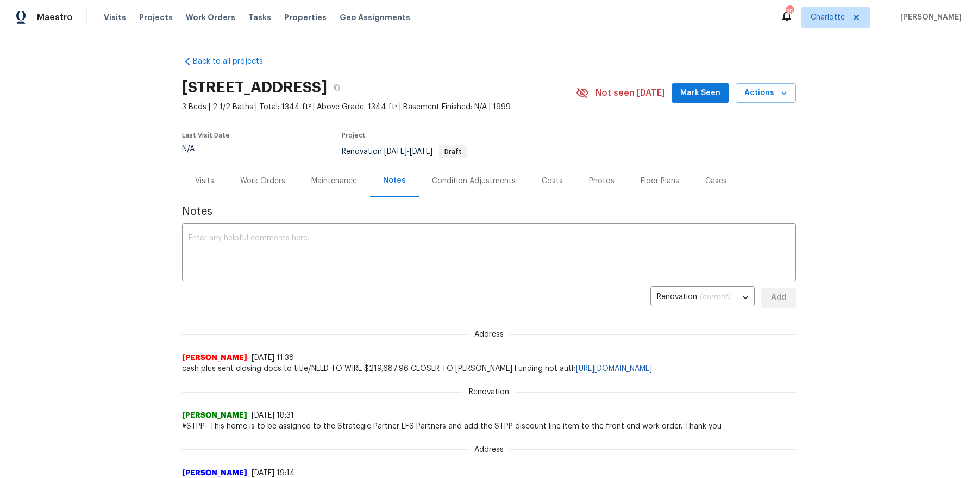
scroll to position [17, 0]
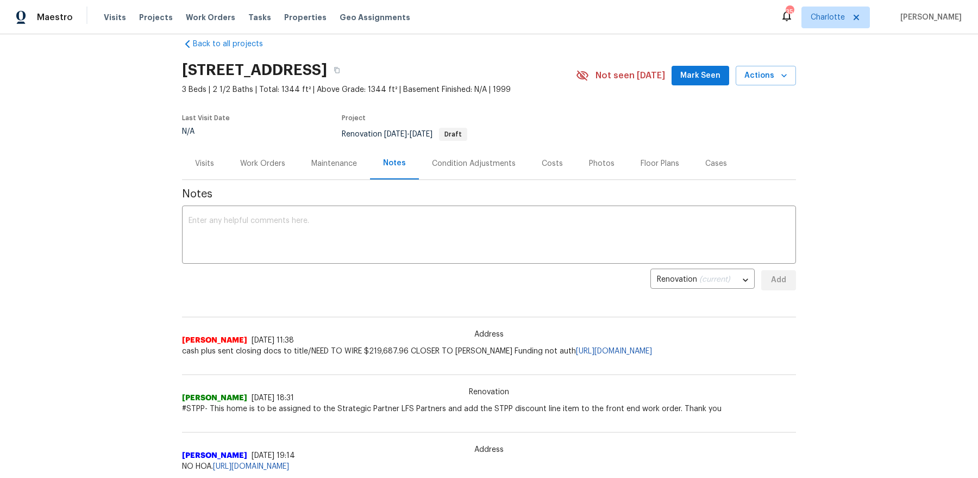
click at [260, 168] on div "Work Orders" at bounding box center [262, 163] width 45 height 11
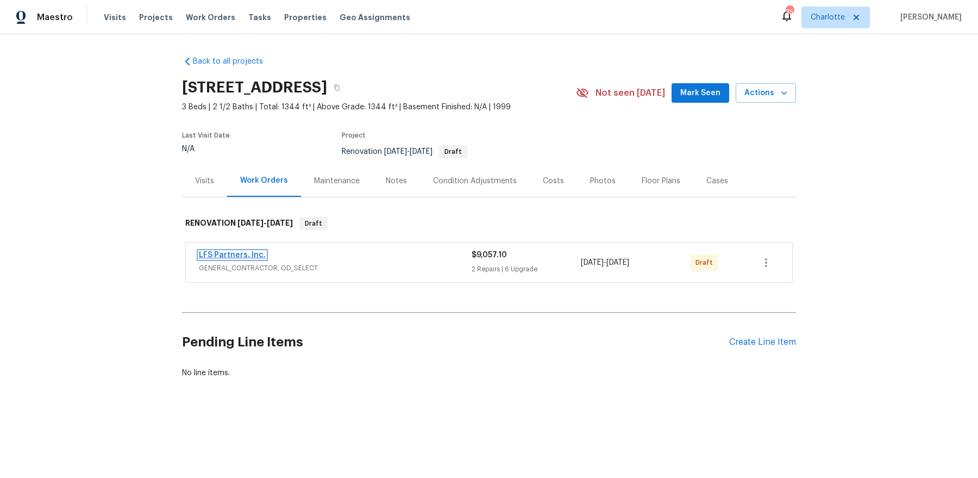
click at [222, 256] on link "LFS Partners, Inc." at bounding box center [232, 255] width 67 height 8
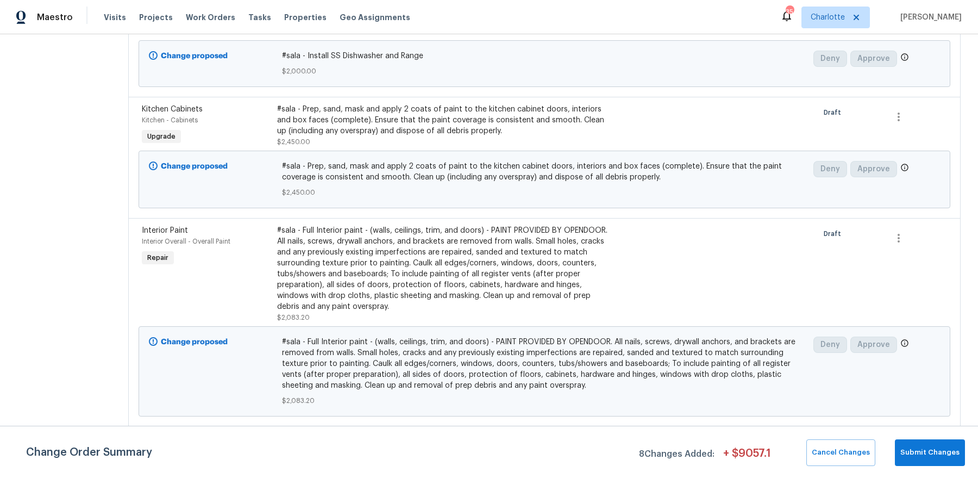
scroll to position [794, 0]
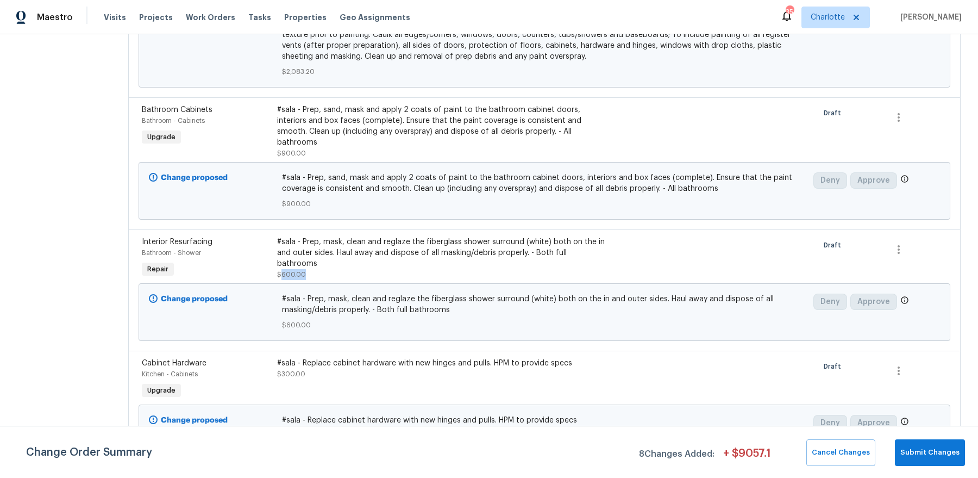
drag, startPoint x: 304, startPoint y: 253, endPoint x: 272, endPoint y: 253, distance: 31.5
click at [277, 253] on div "#sala - Prep, mask, clean and reglaze the fiberglass shower surround (white) bo…" at bounding box center [443, 257] width 332 height 43
copy span "600.00"
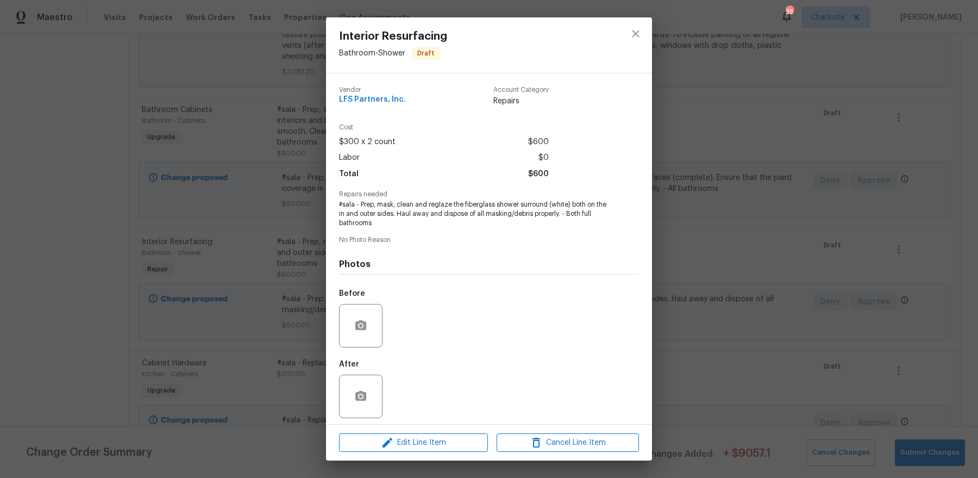
click at [162, 208] on div "Interior Resurfacing Bathroom - Shower Draft Vendor LFS Partners, Inc. Account …" at bounding box center [489, 239] width 978 height 478
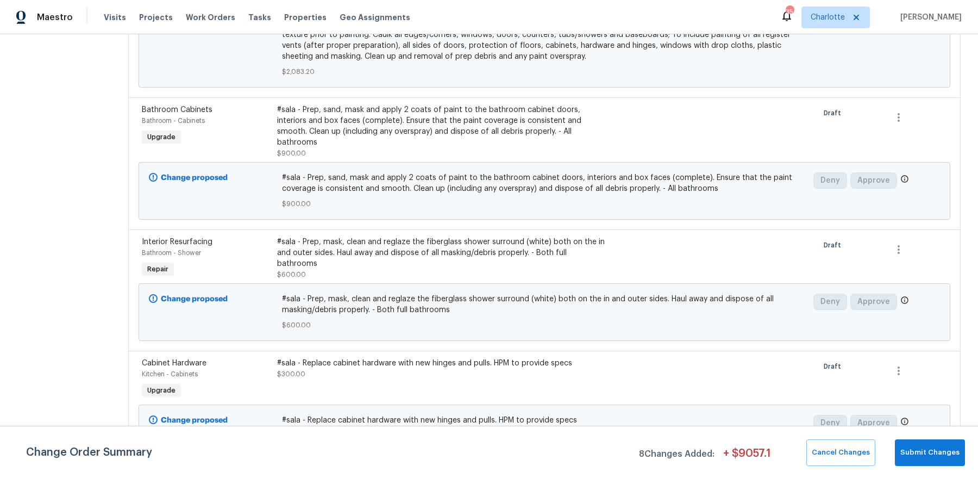
scroll to position [465, 0]
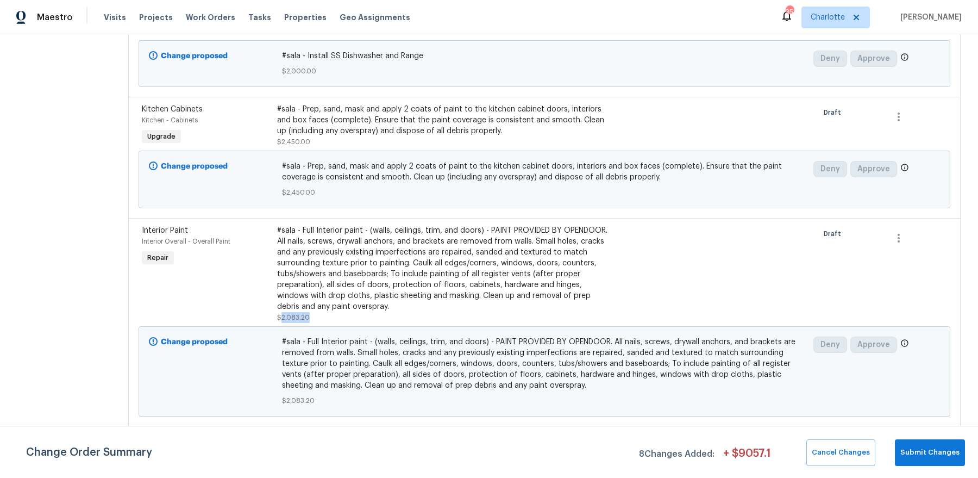
drag, startPoint x: 306, startPoint y: 317, endPoint x: 273, endPoint y: 319, distance: 32.1
click at [277, 319] on div "#sala - Full Interior paint - (walls, ceilings, trim, and doors) - PAINT PROVID…" at bounding box center [443, 274] width 332 height 98
copy span "2,083.20"
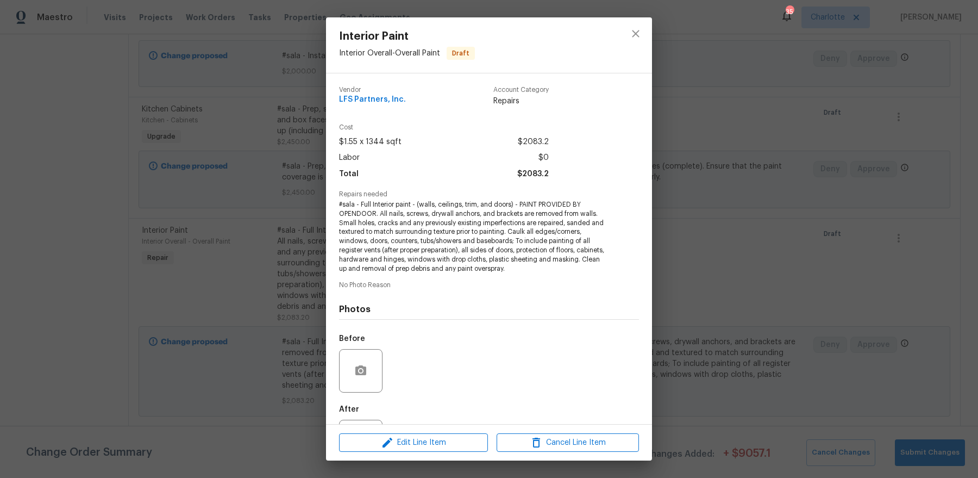
click at [261, 154] on div "Interior Paint Interior Overall - Overall Paint Draft Vendor LFS Partners, Inc.…" at bounding box center [489, 239] width 978 height 478
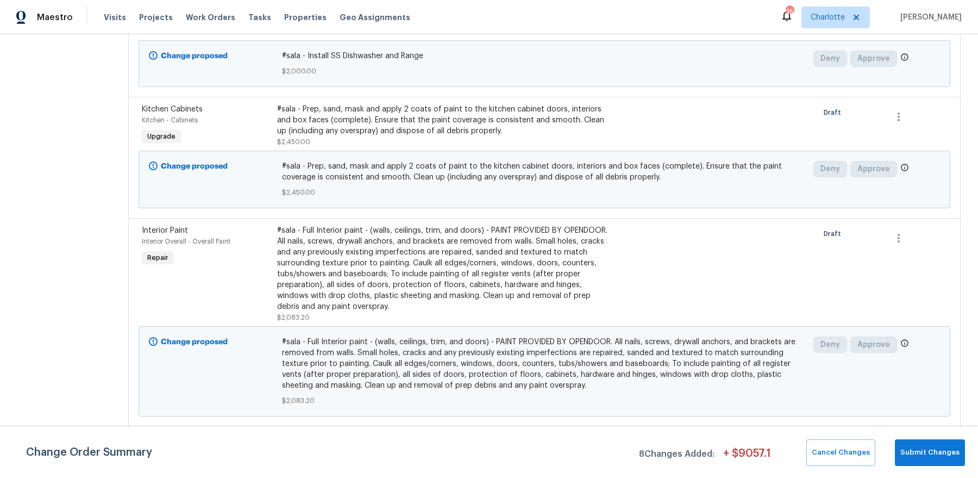
scroll to position [0, 0]
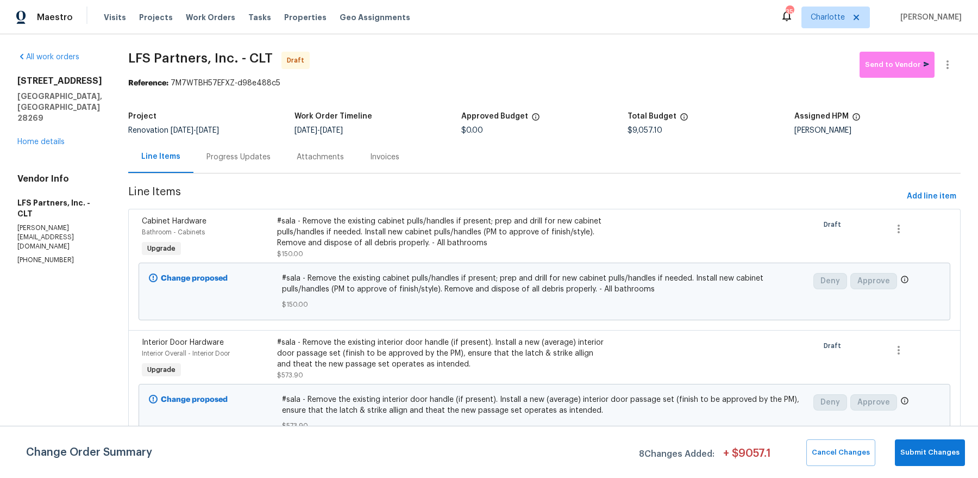
click at [637, 133] on span "$9,057.10" at bounding box center [645, 131] width 35 height 8
copy span "9,057.10"
click at [54, 140] on link "Home details" at bounding box center [40, 142] width 47 height 8
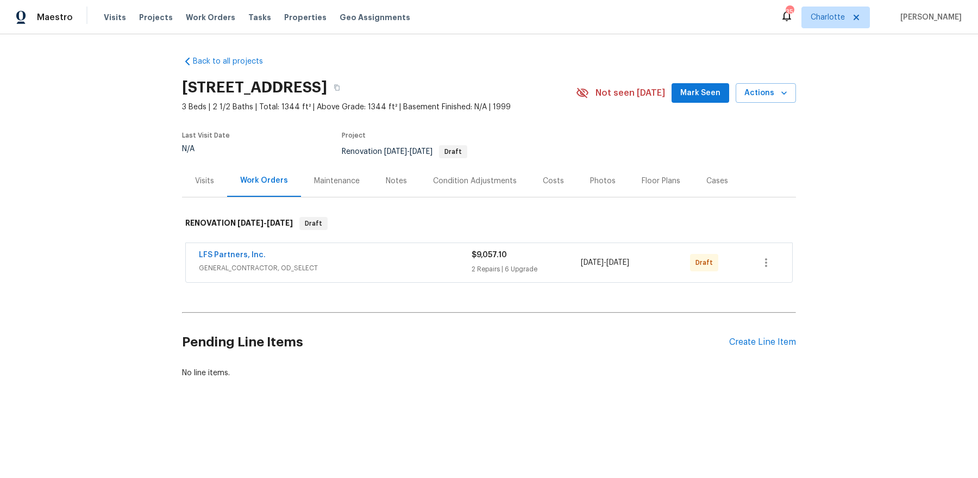
click at [399, 184] on div "Notes" at bounding box center [396, 181] width 21 height 11
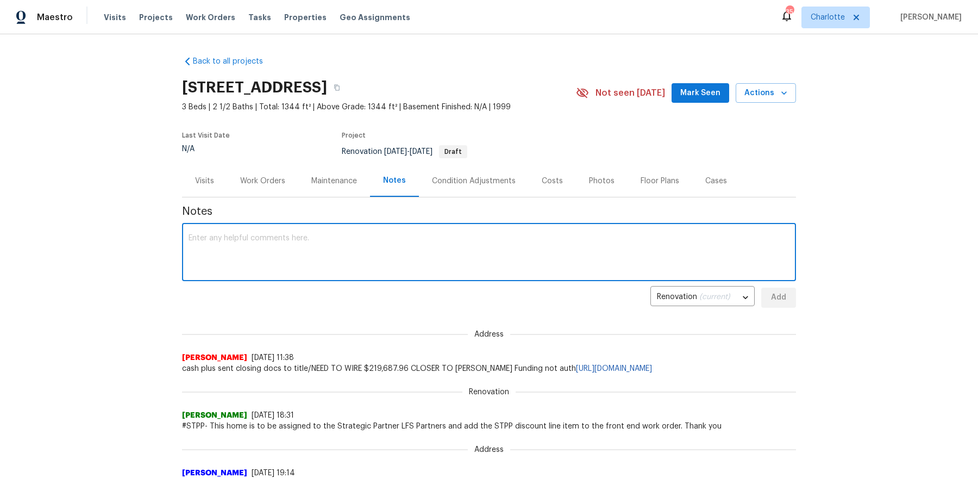
click at [354, 259] on textarea at bounding box center [489, 253] width 601 height 38
paste textarea "6373.9"
type textarea "$6373.90 in upgrade spend"
click at [782, 298] on span "Add" at bounding box center [778, 298] width 17 height 14
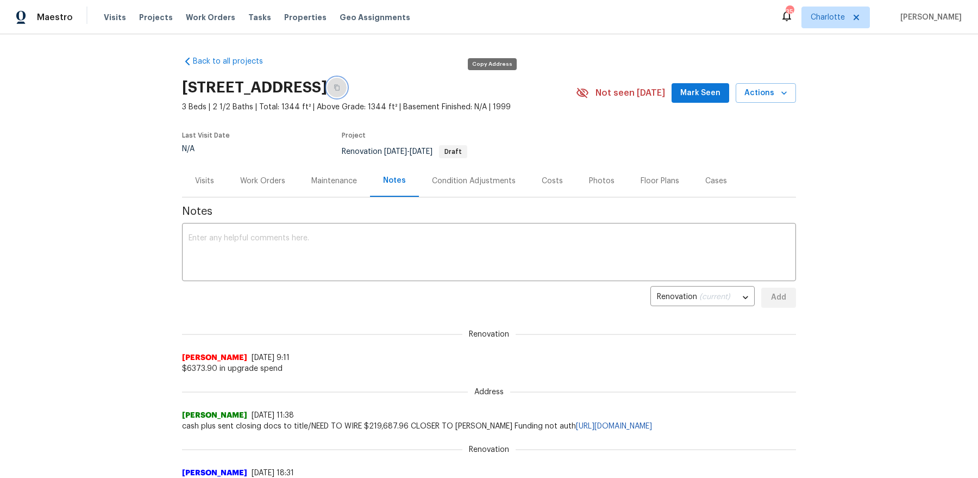
click at [347, 89] on button "button" at bounding box center [337, 88] width 20 height 20
click at [219, 174] on div "Visits" at bounding box center [204, 181] width 45 height 32
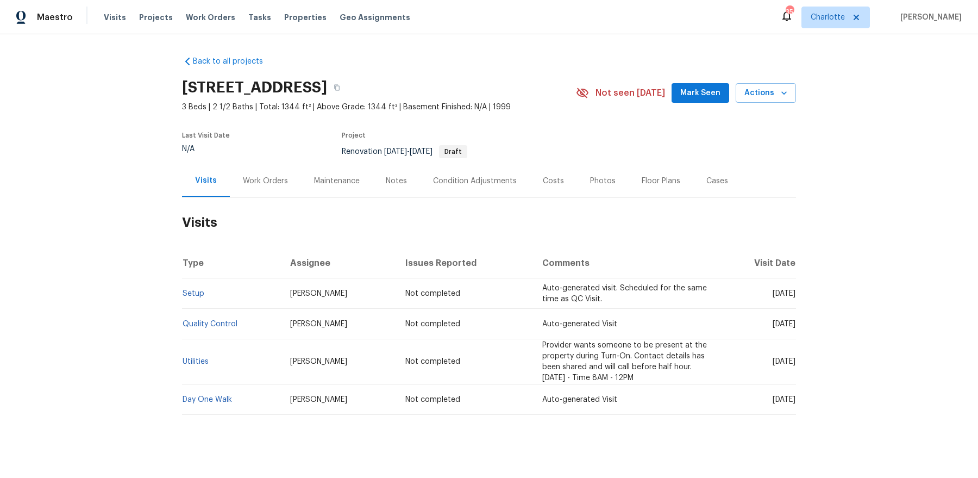
drag, startPoint x: 660, startPoint y: 376, endPoint x: 513, endPoint y: 344, distance: 150.1
click at [534, 345] on td "Provider wants someone to be present at the property during Turn-On. Contact de…" at bounding box center [626, 361] width 184 height 45
click at [718, 382] on td "Fri, Sep 26 2025" at bounding box center [757, 399] width 78 height 30
click at [267, 183] on div "Work Orders" at bounding box center [265, 181] width 45 height 11
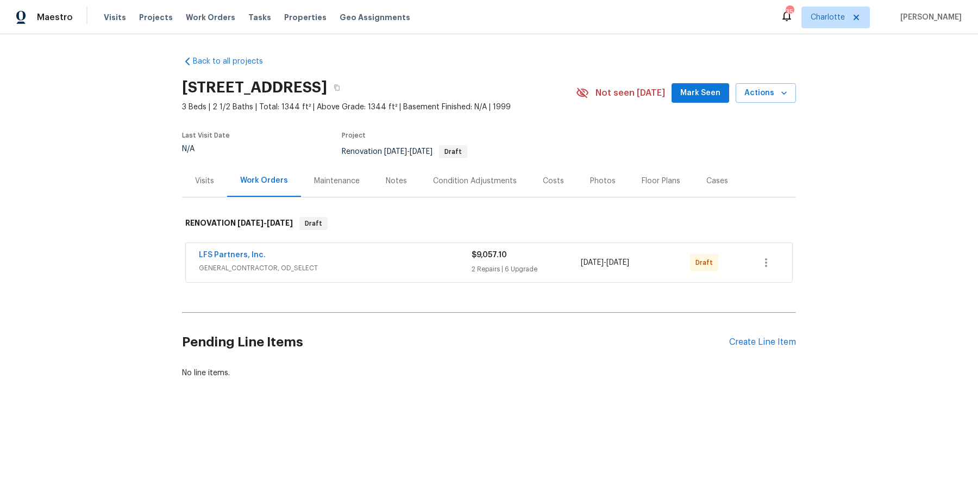
click at [401, 184] on div "Notes" at bounding box center [396, 181] width 21 height 11
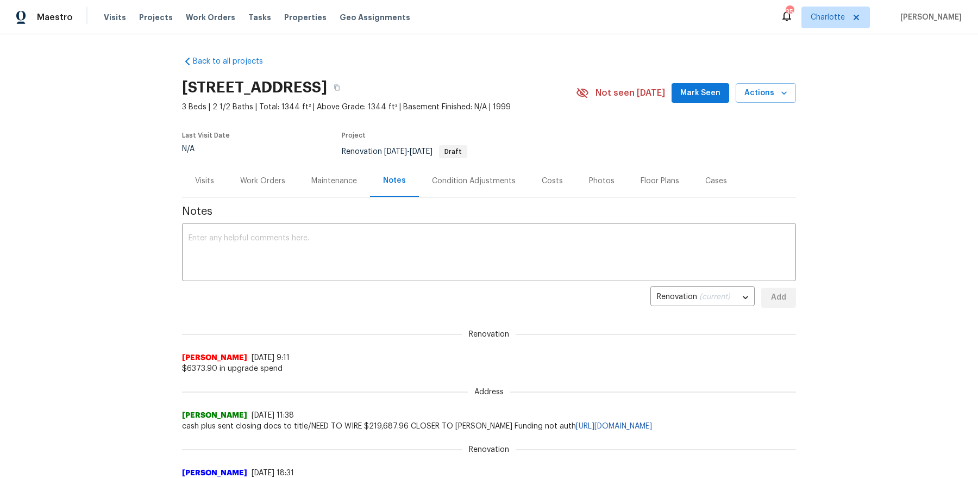
click at [351, 363] on span "$6373.90 in upgrade spend" at bounding box center [489, 368] width 614 height 11
click at [276, 182] on div "Work Orders" at bounding box center [262, 181] width 45 height 11
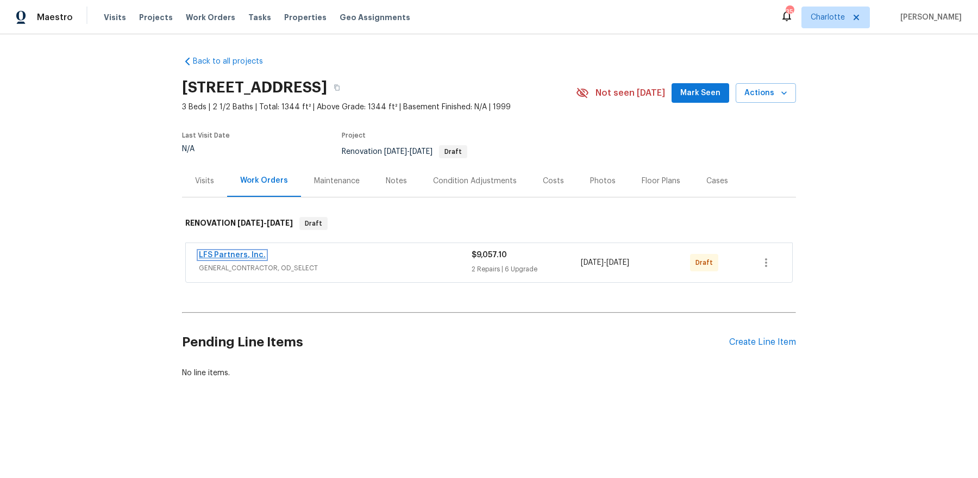
click at [229, 252] on link "LFS Partners, Inc." at bounding box center [232, 255] width 67 height 8
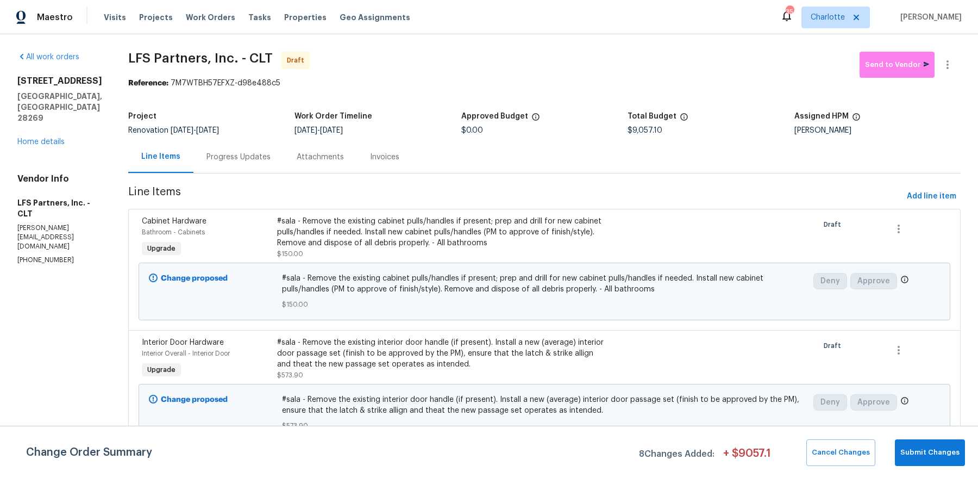
scroll to position [3, 0]
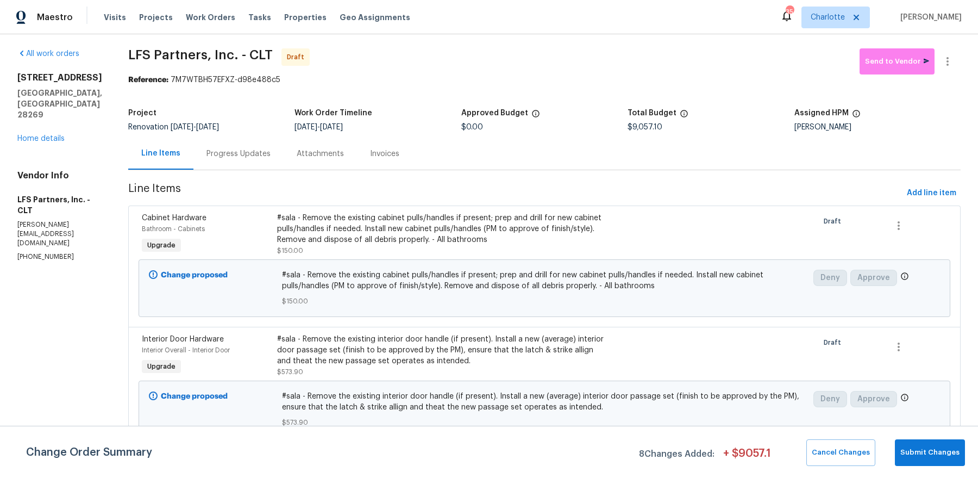
click at [413, 227] on div "#sala - Remove the existing cabinet pulls/handles if present; prep and drill fo…" at bounding box center [443, 229] width 332 height 33
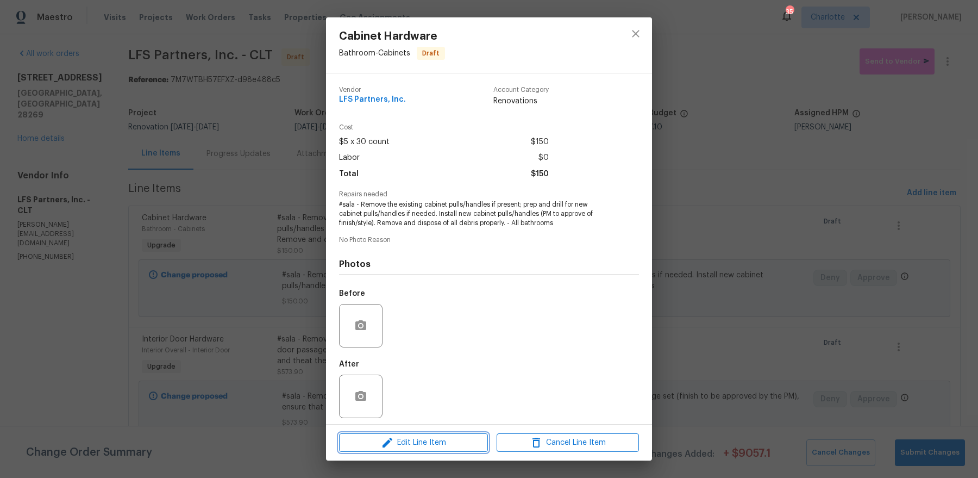
click at [448, 382] on span "Edit Line Item" at bounding box center [413, 443] width 142 height 14
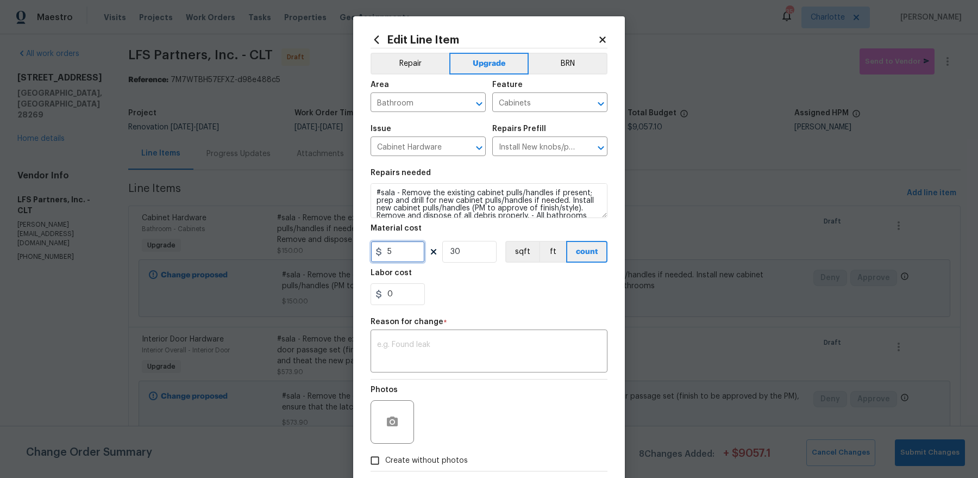
click at [404, 254] on input "5" at bounding box center [398, 252] width 54 height 22
click at [413, 252] on input "0" at bounding box center [398, 252] width 54 height 22
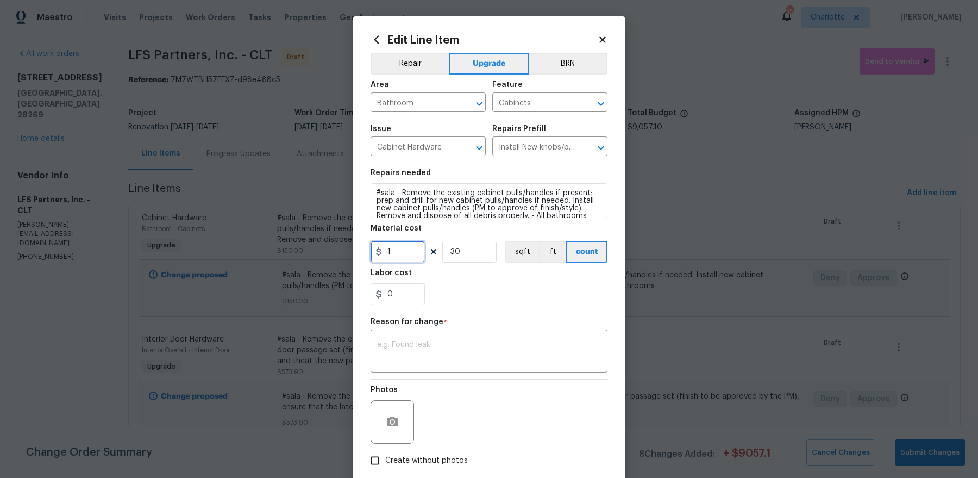
type input "1"
click at [458, 252] on input "30" at bounding box center [469, 252] width 54 height 22
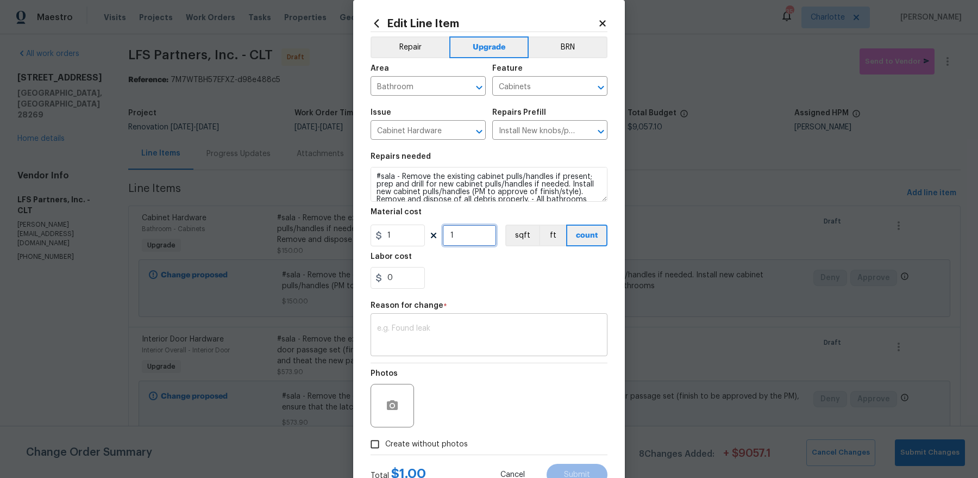
type input "1"
click at [493, 329] on textarea at bounding box center [489, 336] width 224 height 23
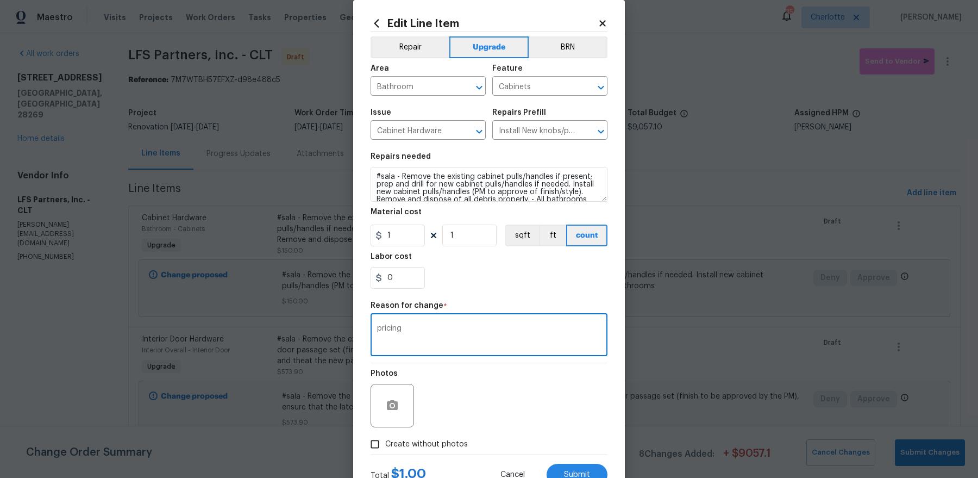
scroll to position [57, 0]
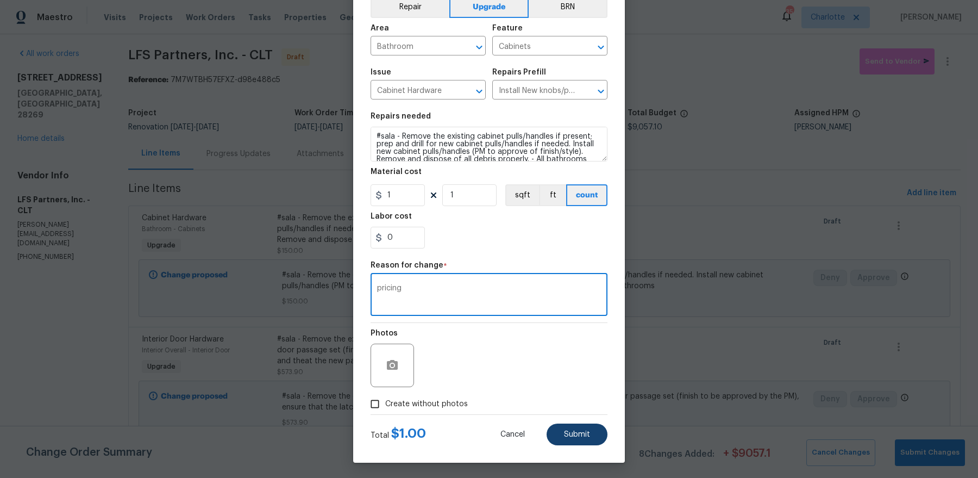
type textarea "pricing"
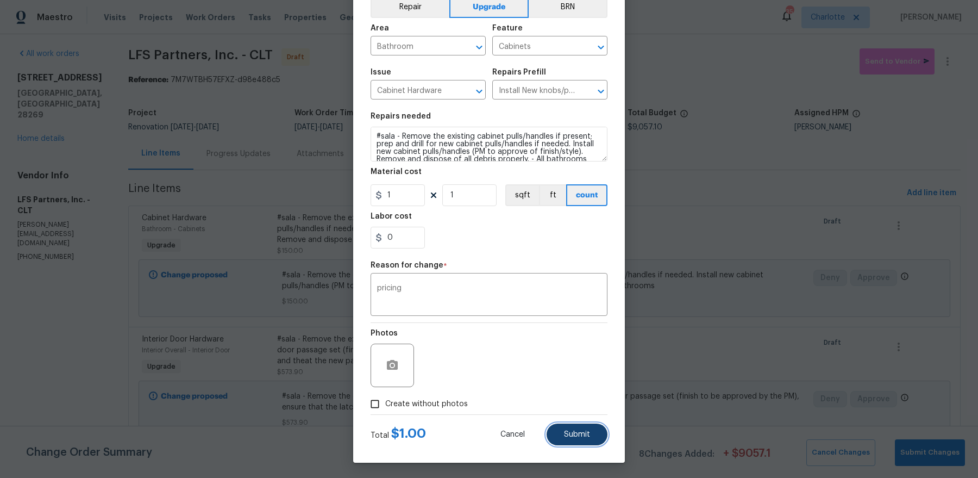
click at [573, 382] on button "Submit" at bounding box center [577, 434] width 61 height 22
type input "5"
type input "30"
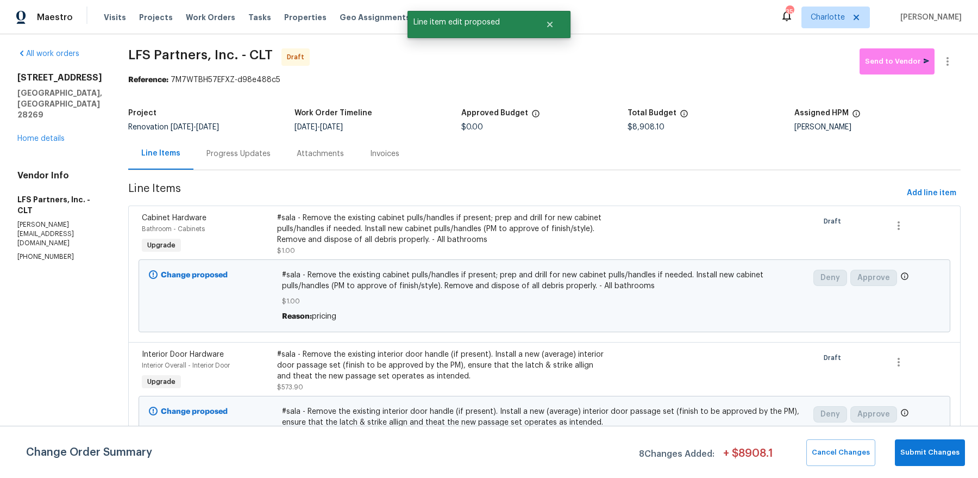
scroll to position [0, 0]
click at [393, 363] on div "#sala - Remove the existing interior door handle (if present). Install a new (a…" at bounding box center [443, 365] width 332 height 33
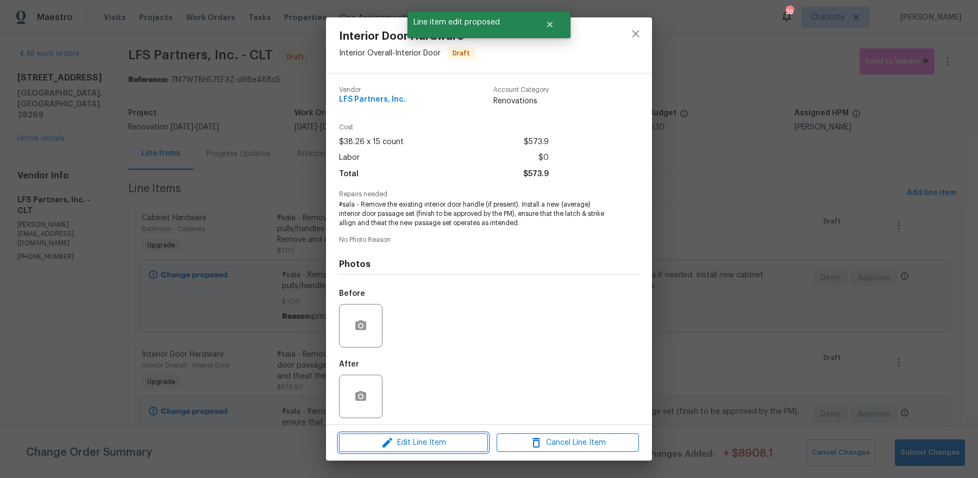
click at [389, 382] on icon "button" at bounding box center [387, 442] width 13 height 13
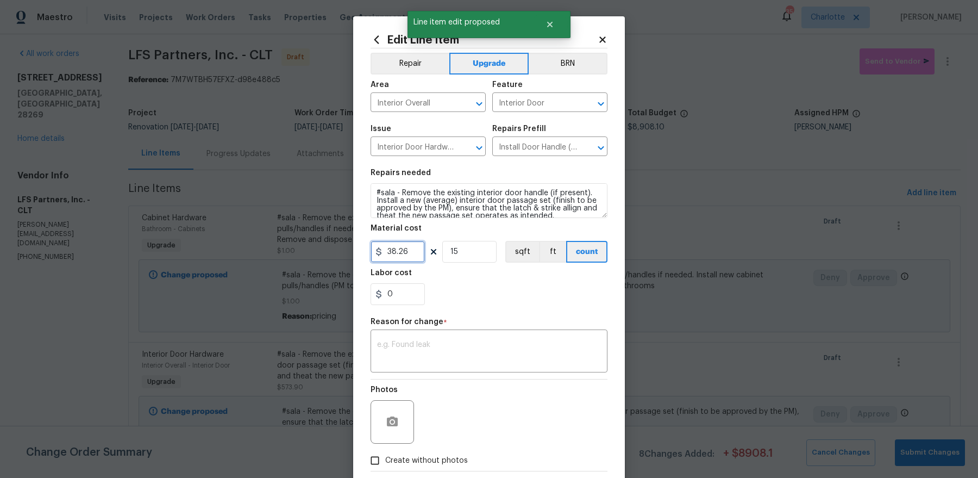
click at [402, 250] on input "38.26" at bounding box center [398, 252] width 54 height 22
type input "1"
click at [458, 250] on input "15" at bounding box center [469, 252] width 54 height 22
click at [458, 250] on input "1" at bounding box center [469, 252] width 54 height 22
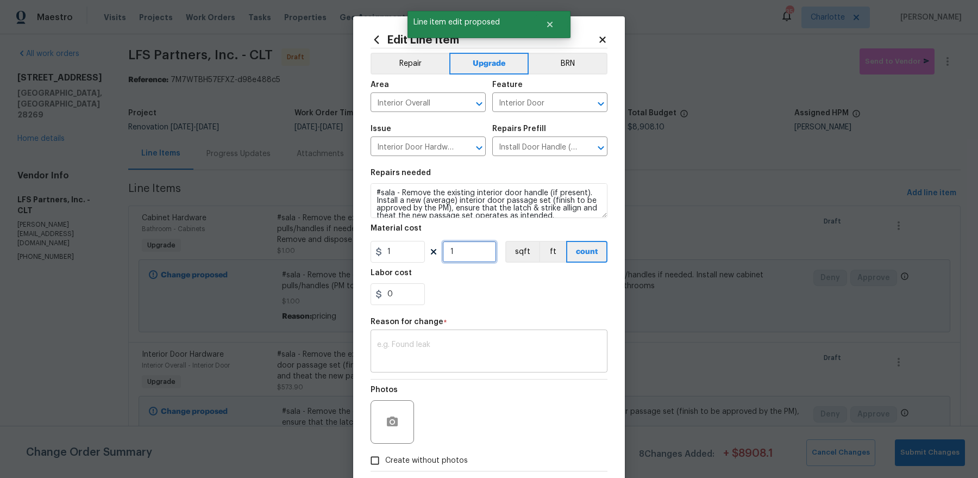
type input "1"
click at [467, 370] on div "x ​" at bounding box center [489, 352] width 237 height 40
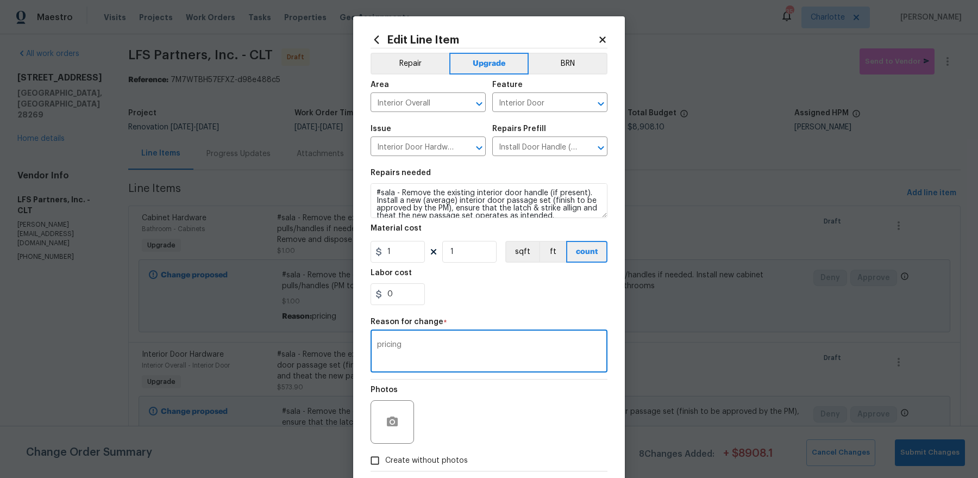
scroll to position [57, 0]
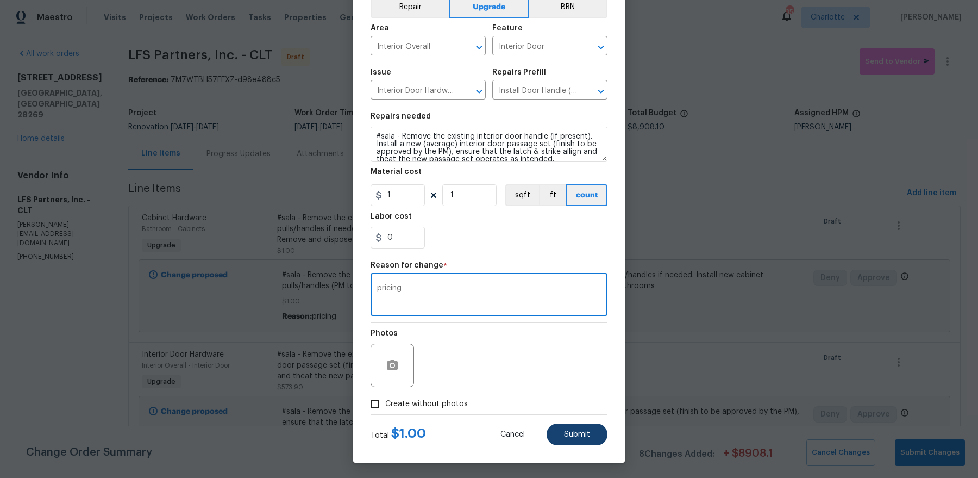
type textarea "pricing"
click at [562, 382] on button "Submit" at bounding box center [577, 434] width 61 height 22
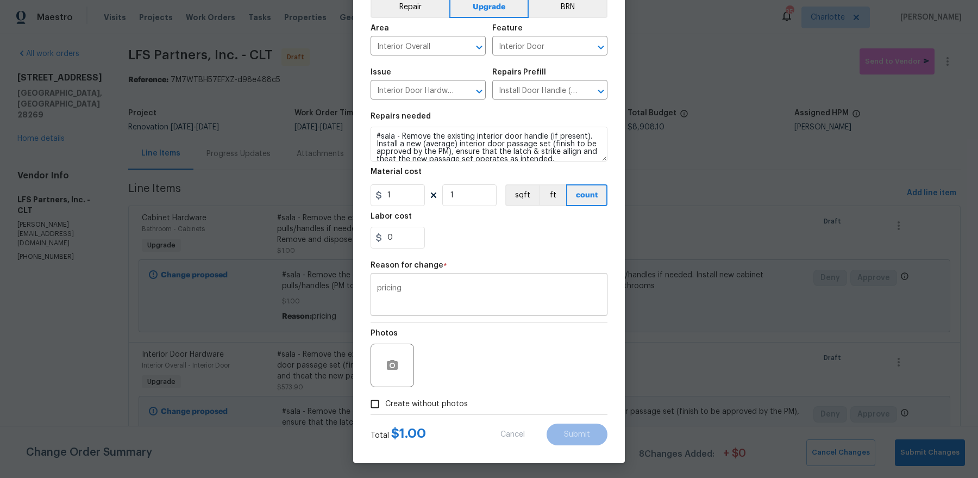
type input "38.26"
type input "15"
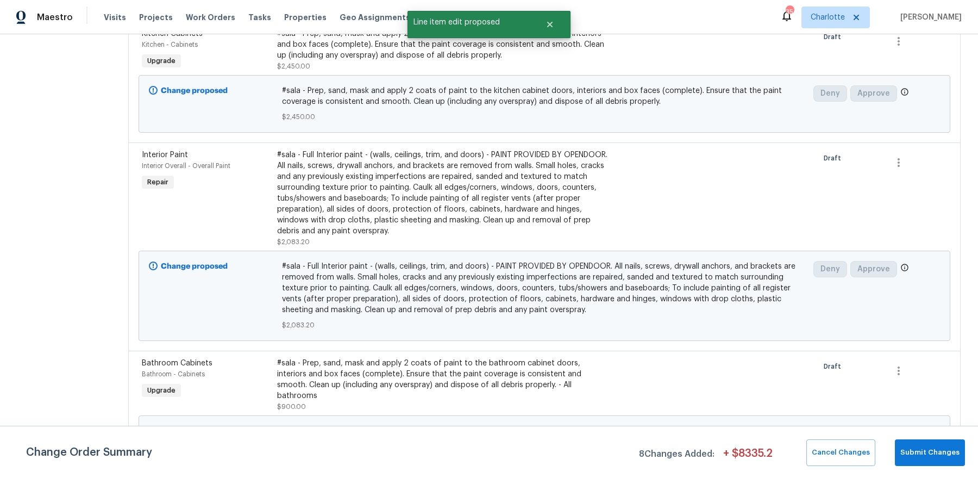
scroll to position [825, 0]
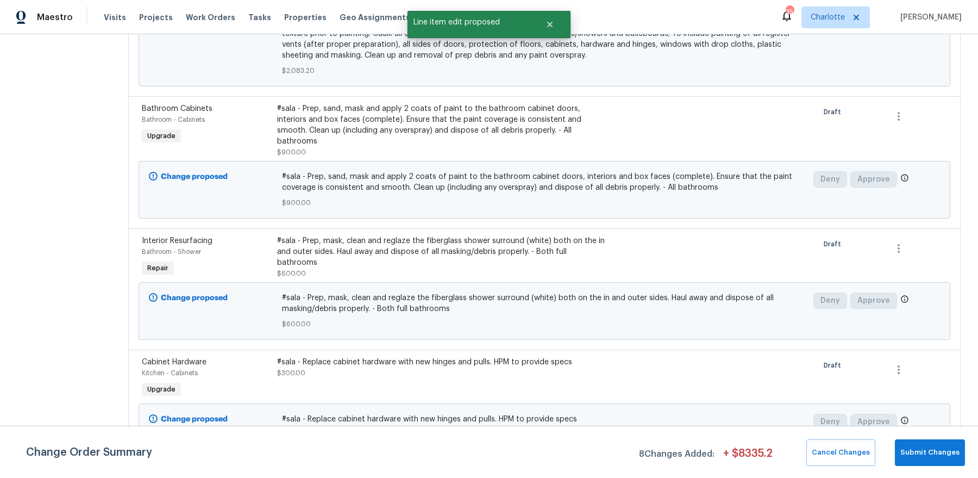
click at [358, 357] on div "#sala - Replace cabinet hardware with new hinges and pulls. HPM to provide specs" at bounding box center [443, 362] width 332 height 11
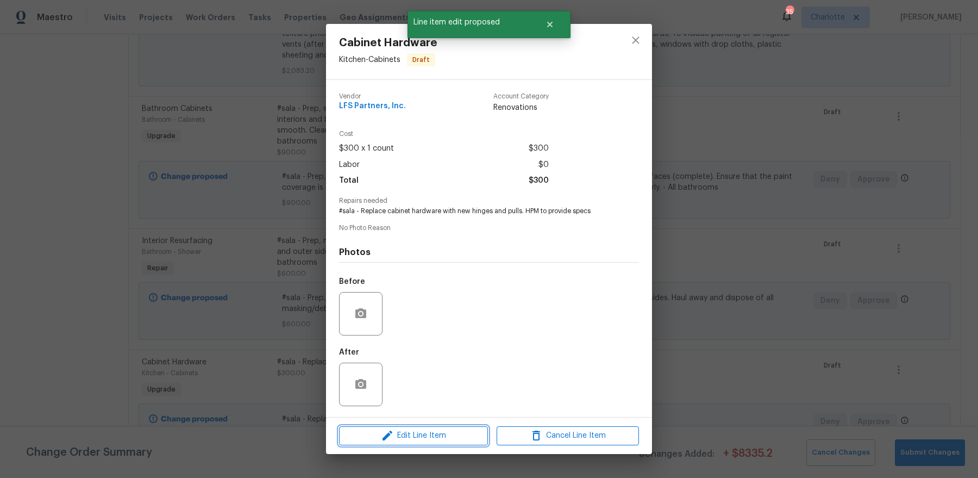
click at [388, 382] on icon "button" at bounding box center [387, 435] width 13 height 13
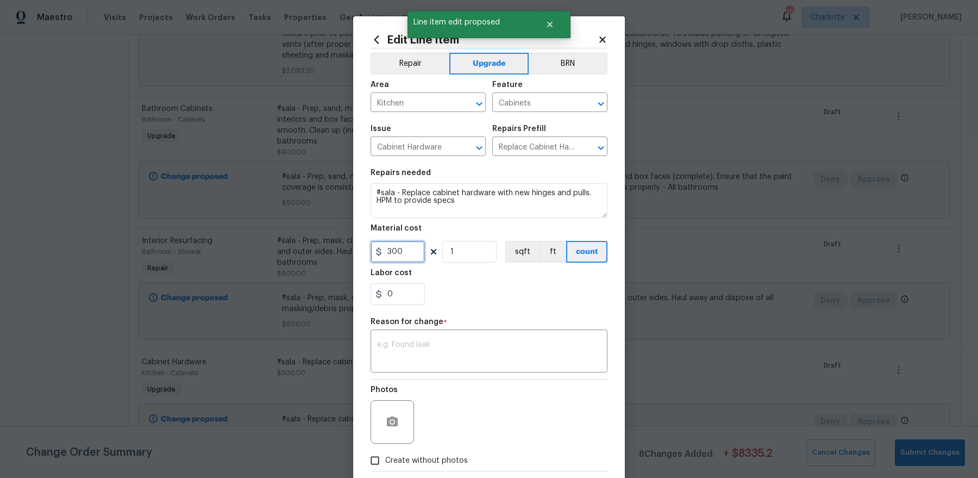
click at [406, 254] on input "300" at bounding box center [398, 252] width 54 height 22
type input "1"
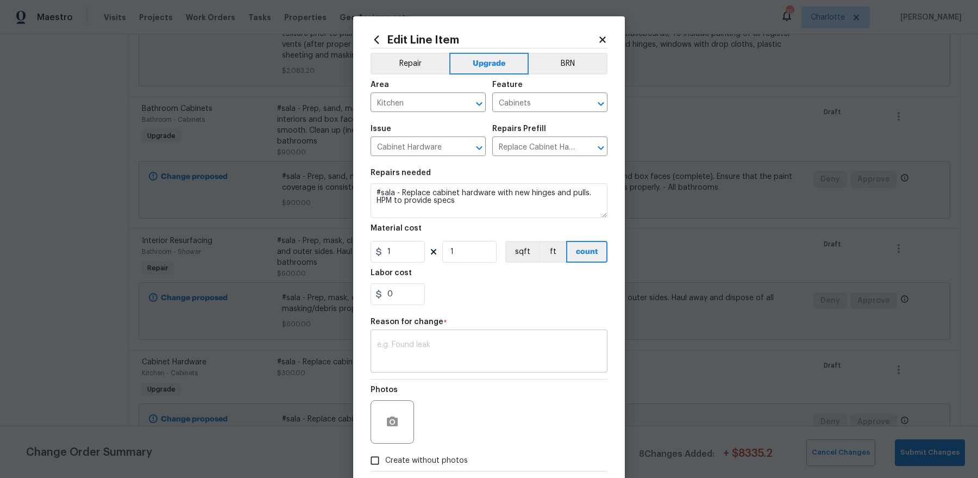
click at [458, 367] on div "x ​" at bounding box center [489, 352] width 237 height 40
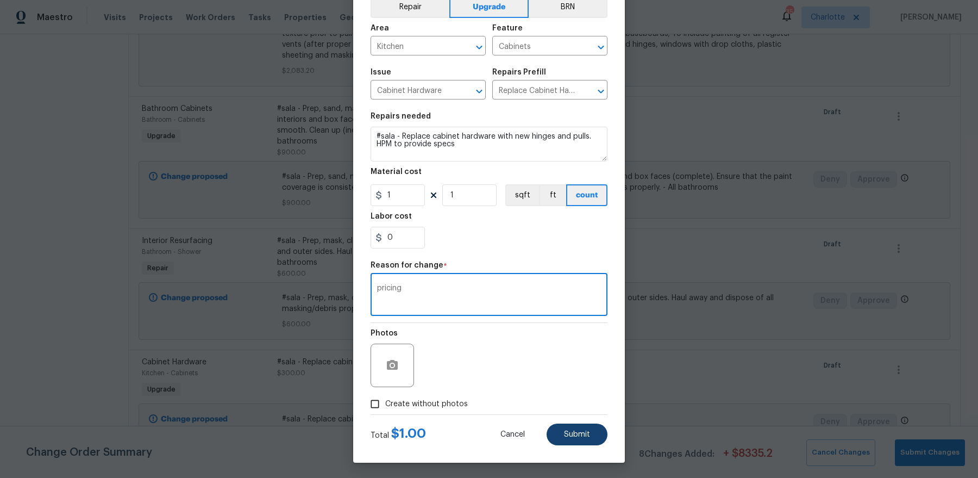
type textarea "pricing"
click at [573, 382] on button "Submit" at bounding box center [577, 434] width 61 height 22
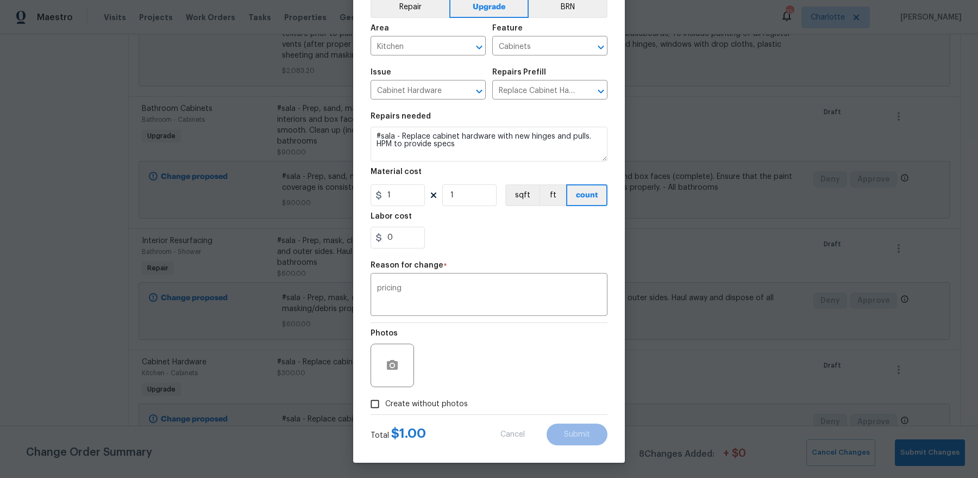
type input "300"
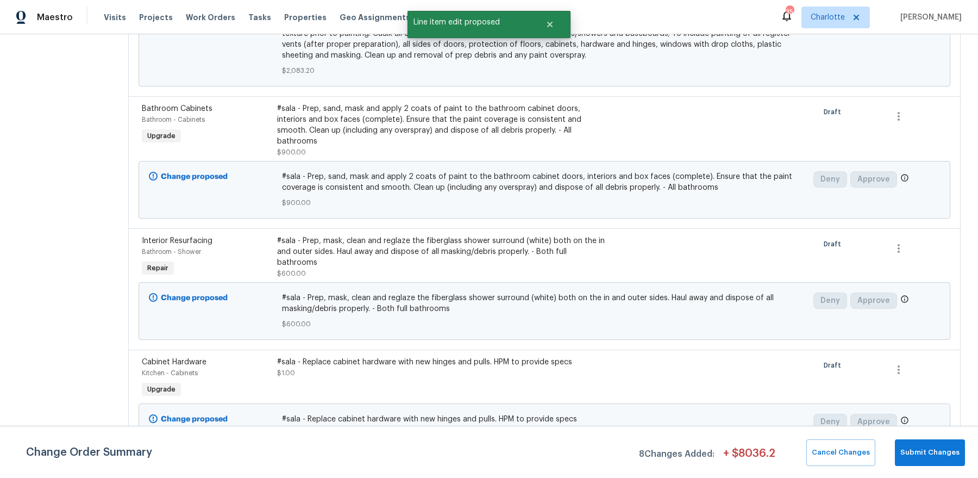
scroll to position [0, 0]
click at [350, 235] on div "#sala - Prep, mask, clean and reglaze the fiberglass shower surround (white) bo…" at bounding box center [443, 251] width 332 height 33
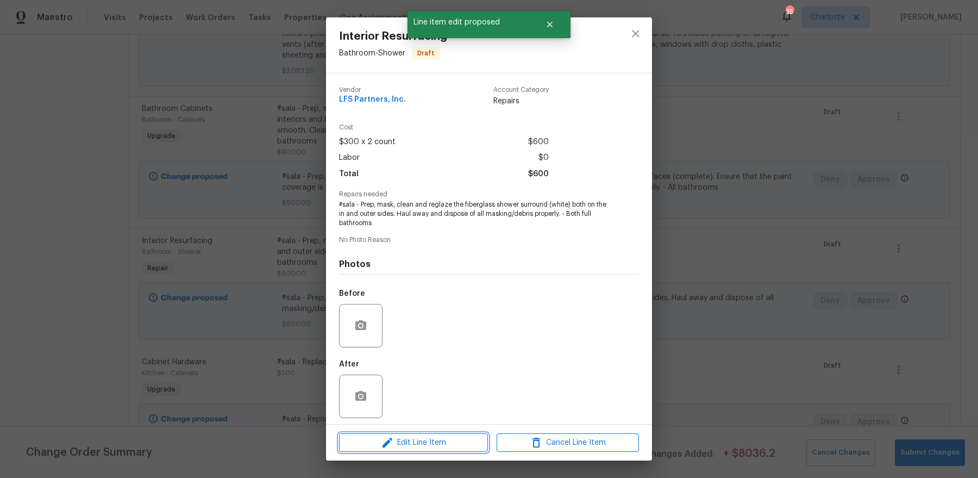
click at [375, 382] on span "Edit Line Item" at bounding box center [413, 443] width 142 height 14
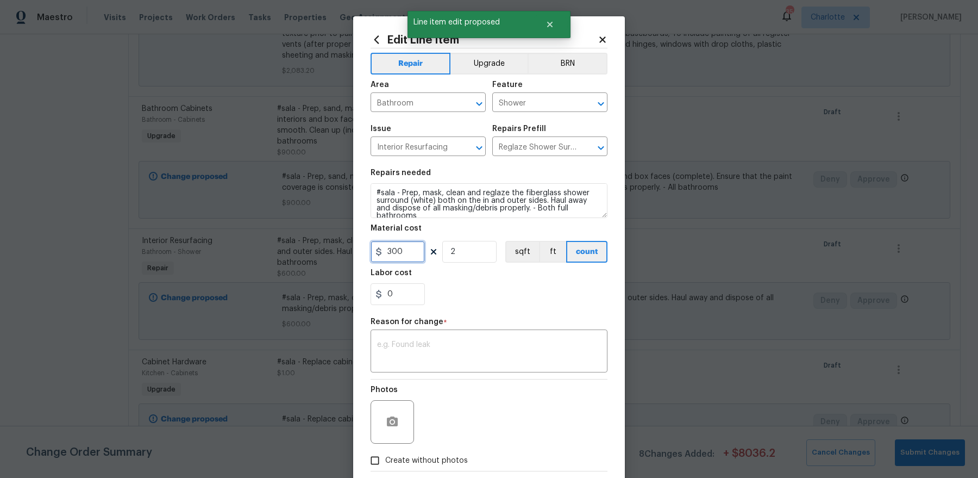
click at [407, 241] on input "300" at bounding box center [398, 252] width 54 height 22
type input "1"
click at [464, 252] on input "2" at bounding box center [469, 252] width 54 height 22
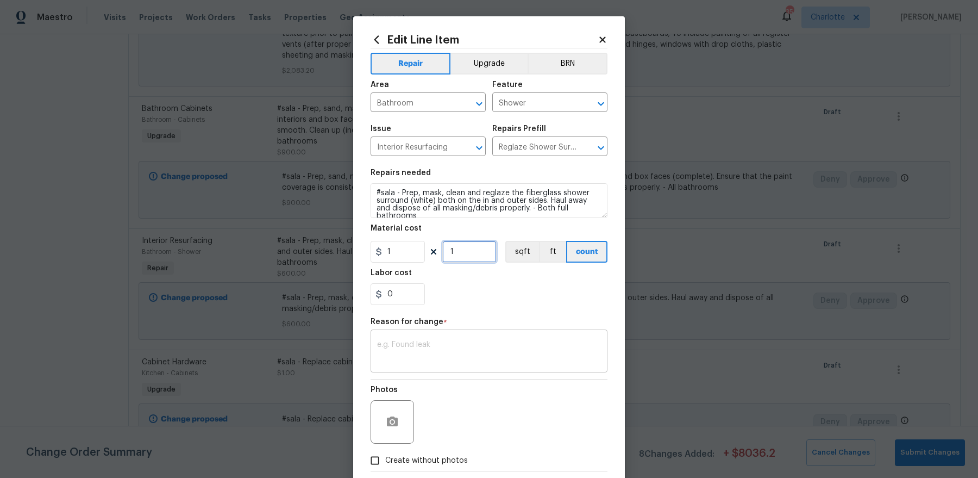
type input "1"
click at [435, 344] on textarea at bounding box center [489, 352] width 224 height 23
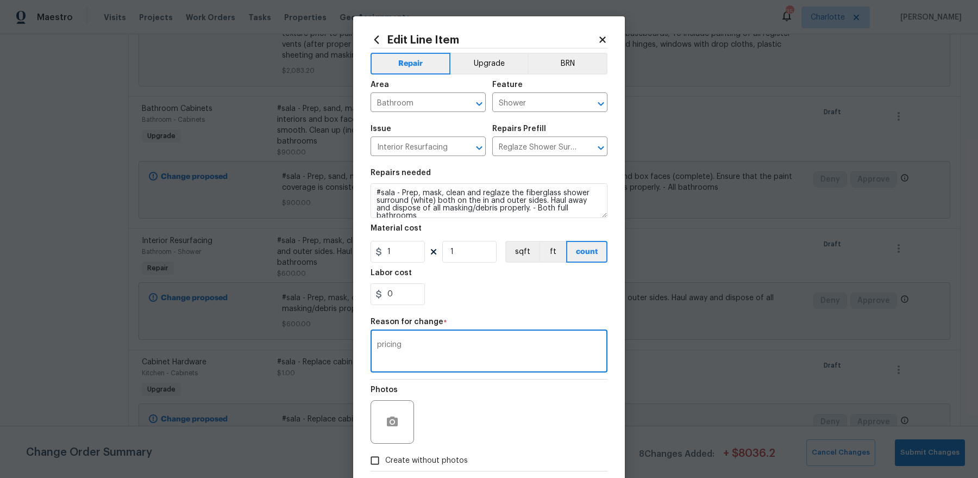
scroll to position [57, 0]
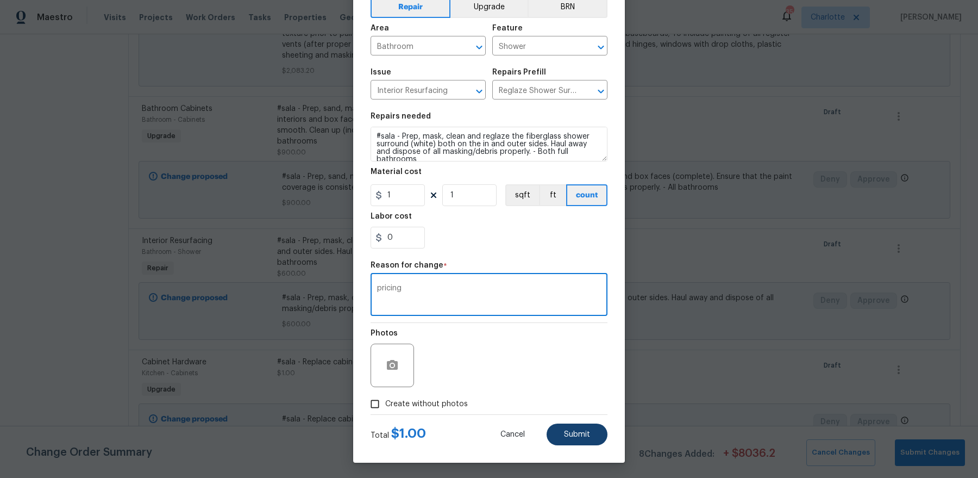
type textarea "pricing"
click at [582, 382] on button "Submit" at bounding box center [577, 434] width 61 height 22
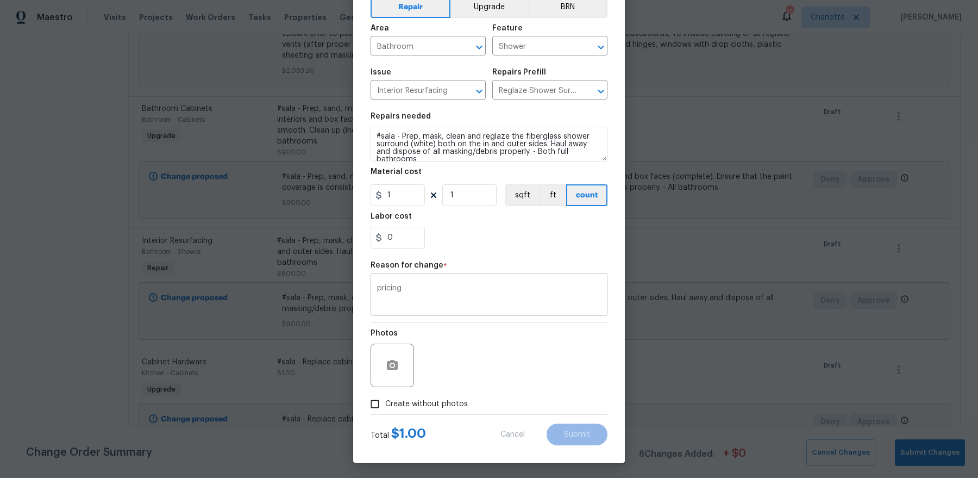
type input "300"
type input "2"
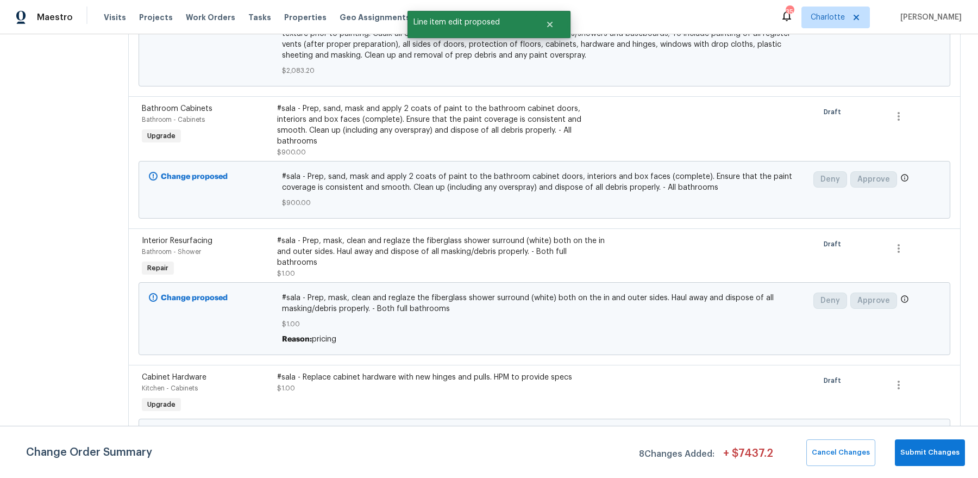
scroll to position [0, 0]
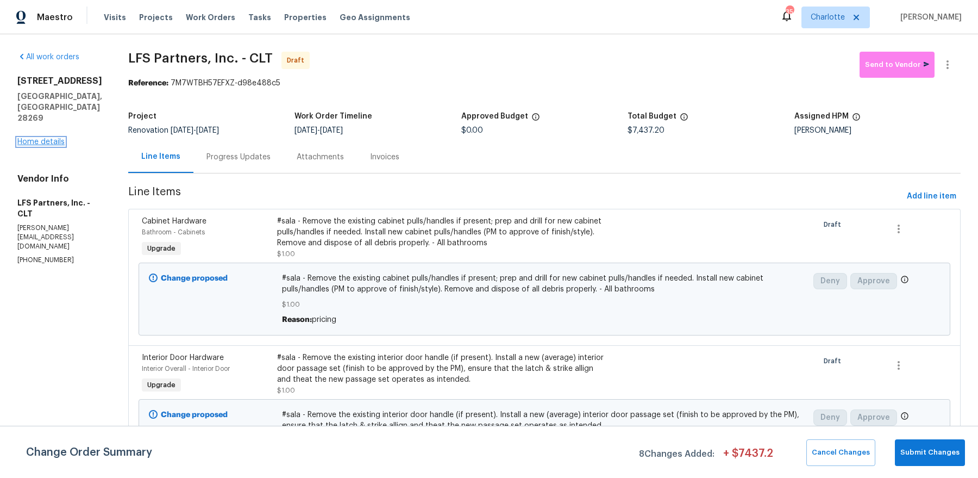
click at [32, 140] on link "Home details" at bounding box center [40, 142] width 47 height 8
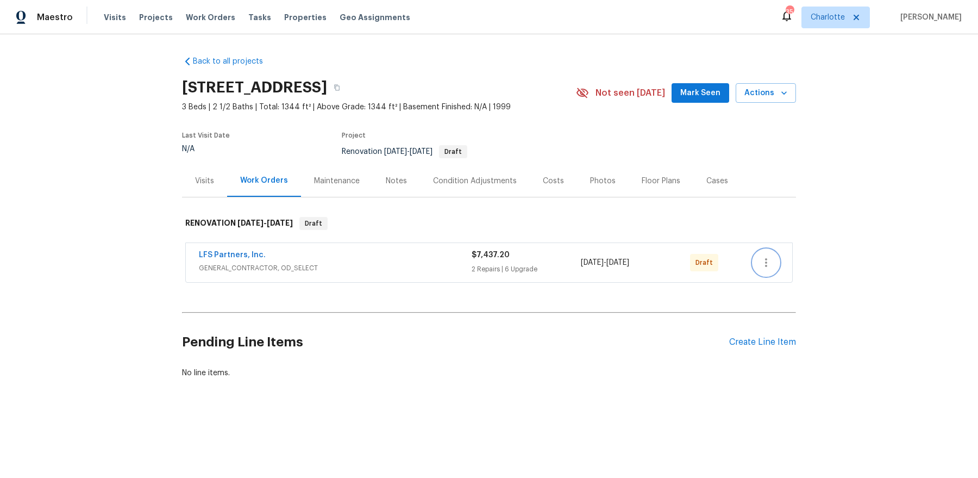
click at [767, 265] on icon "button" at bounding box center [766, 262] width 2 height 9
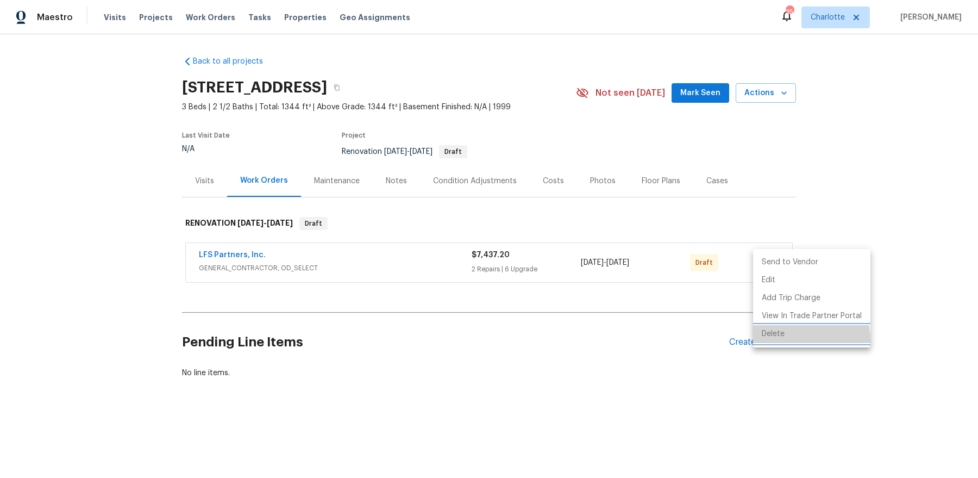
click at [771, 341] on li "Delete" at bounding box center [811, 334] width 117 height 18
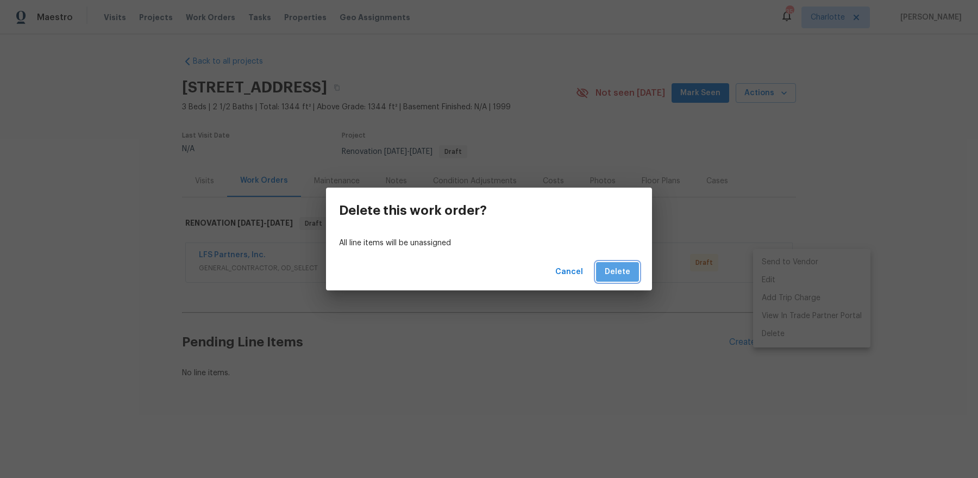
click at [629, 268] on span "Delete" at bounding box center [618, 272] width 26 height 14
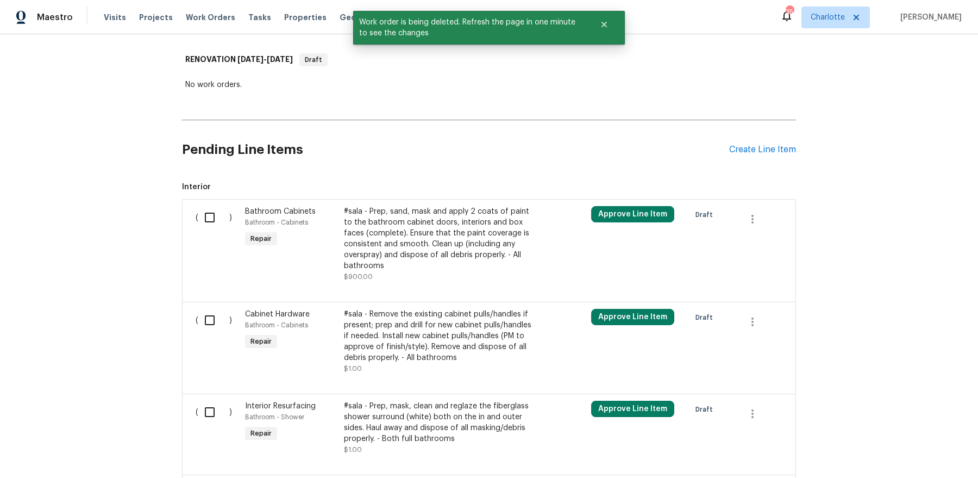
scroll to position [280, 0]
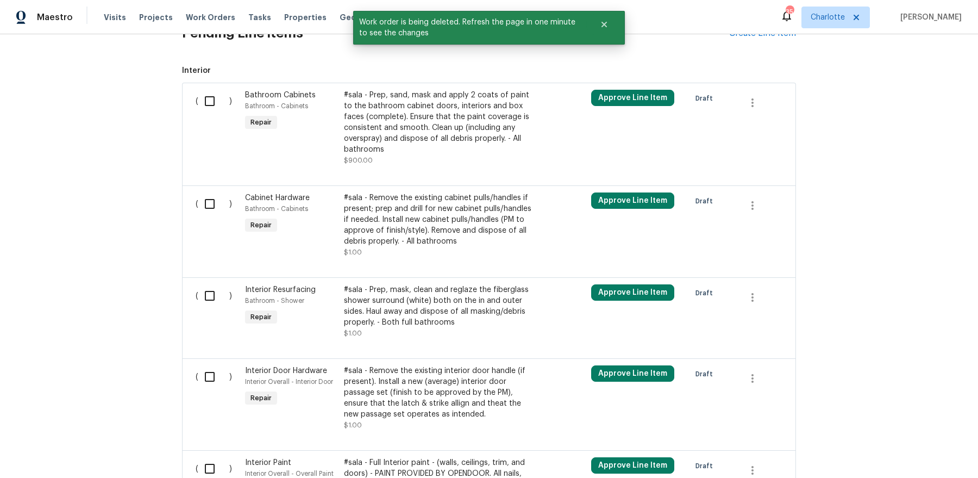
click at [395, 145] on div "#sala - Prep, sand, mask and apply 2 coats of paint to the bathroom cabinet doo…" at bounding box center [439, 122] width 191 height 65
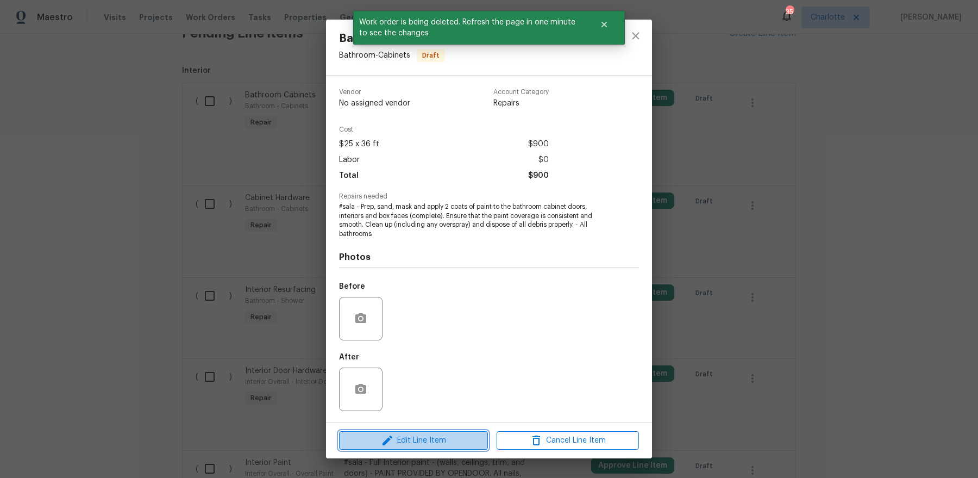
click at [421, 382] on button "Edit Line Item" at bounding box center [413, 440] width 149 height 19
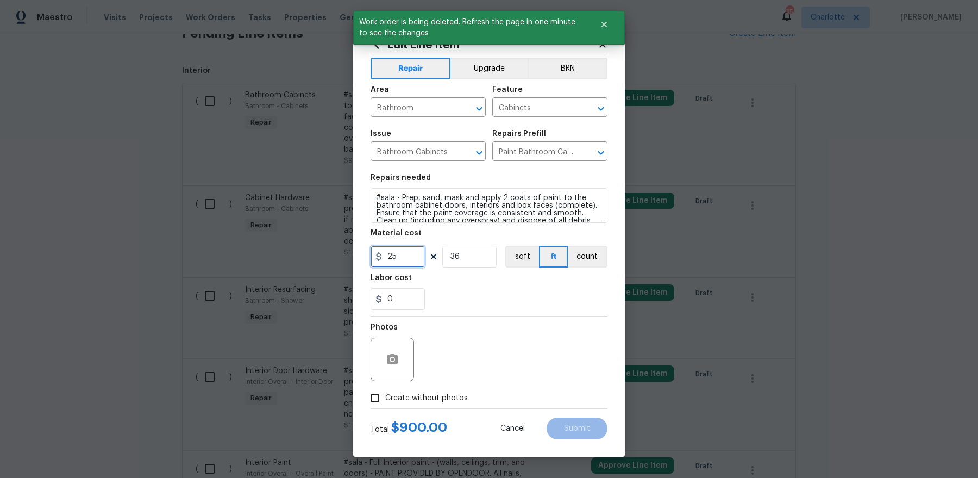
click at [401, 257] on input "25" at bounding box center [398, 257] width 54 height 22
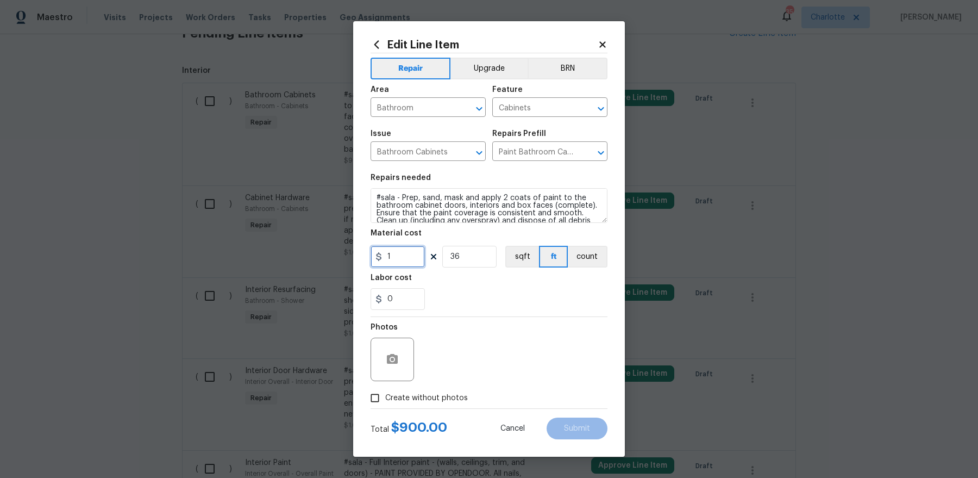
type input "1"
click at [466, 258] on input "36" at bounding box center [469, 257] width 54 height 22
type input "1"
click at [424, 382] on label "Create without photos" at bounding box center [416, 398] width 103 height 21
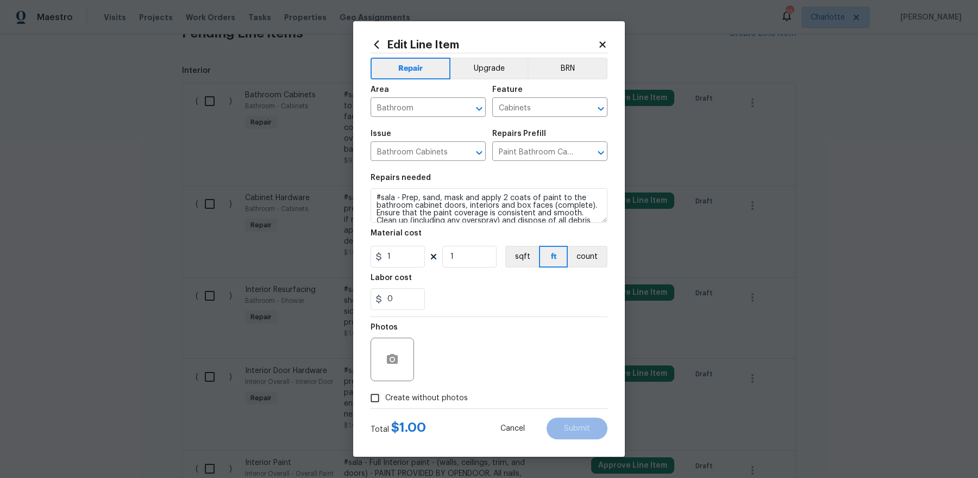
click at [385, 382] on input "Create without photos" at bounding box center [375, 398] width 21 height 21
click at [425, 382] on span "Create without photos" at bounding box center [426, 397] width 83 height 11
click at [385, 382] on input "Create without photos" at bounding box center [375, 398] width 21 height 21
click at [484, 357] on div "Photos" at bounding box center [489, 352] width 237 height 71
click at [439, 382] on span "Create without photos" at bounding box center [426, 397] width 83 height 11
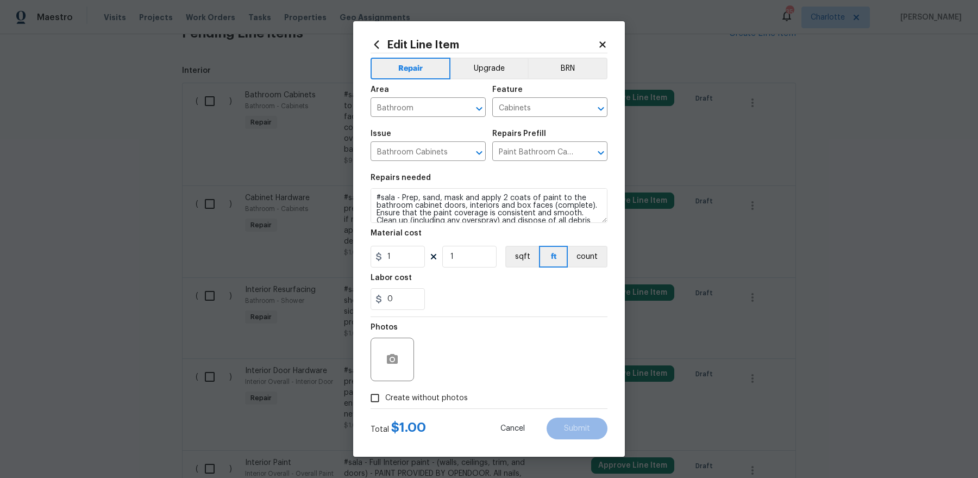
click at [385, 382] on input "Create without photos" at bounding box center [375, 398] width 21 height 21
checkbox input "true"
click at [476, 353] on textarea at bounding box center [515, 359] width 185 height 43
click at [581, 382] on span "Submit" at bounding box center [577, 429] width 26 height 8
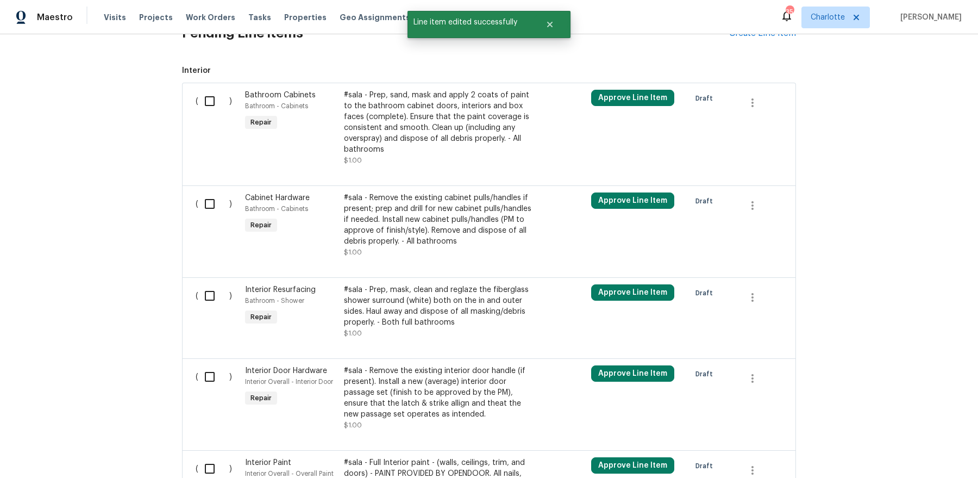
click at [419, 230] on div "#sala - Remove the existing cabinet pulls/handles if present; prep and drill fo…" at bounding box center [439, 219] width 191 height 54
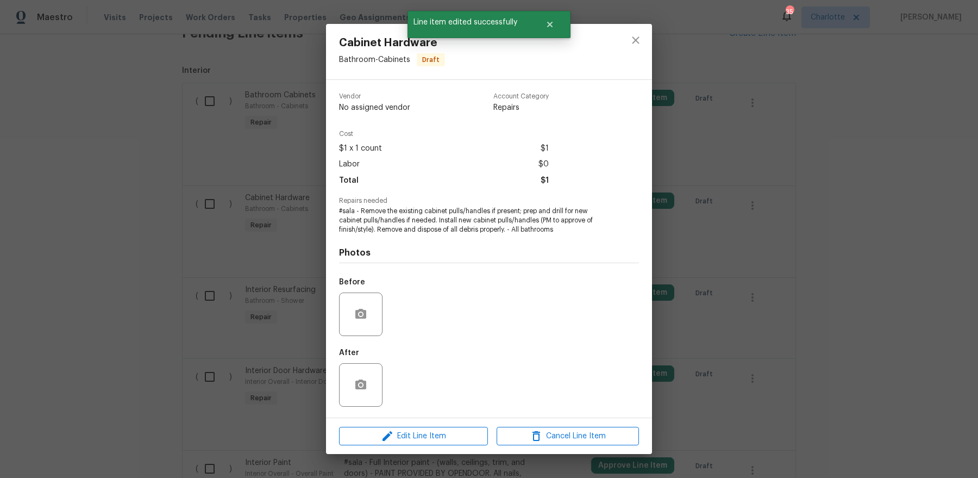
click at [253, 308] on div "Cabinet Hardware Bathroom - Cabinets Draft Vendor No assigned vendor Account Ca…" at bounding box center [489, 239] width 978 height 478
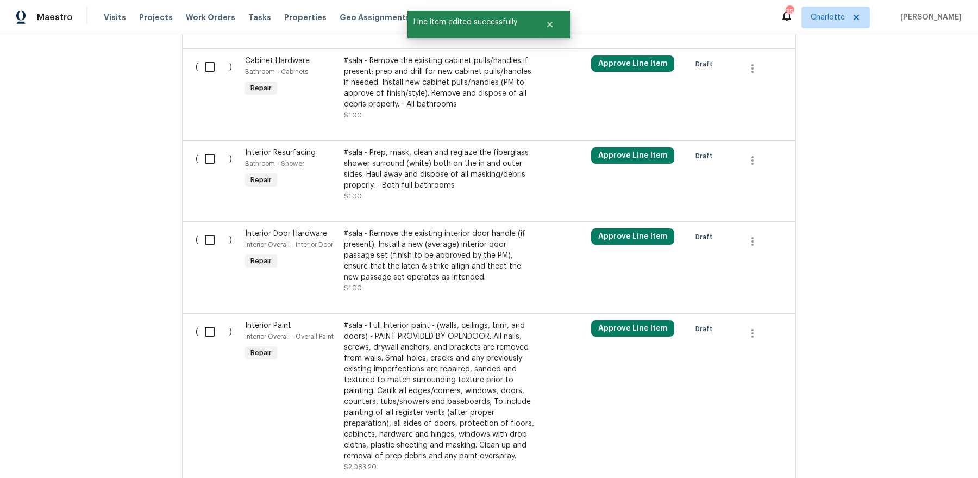
scroll to position [519, 0]
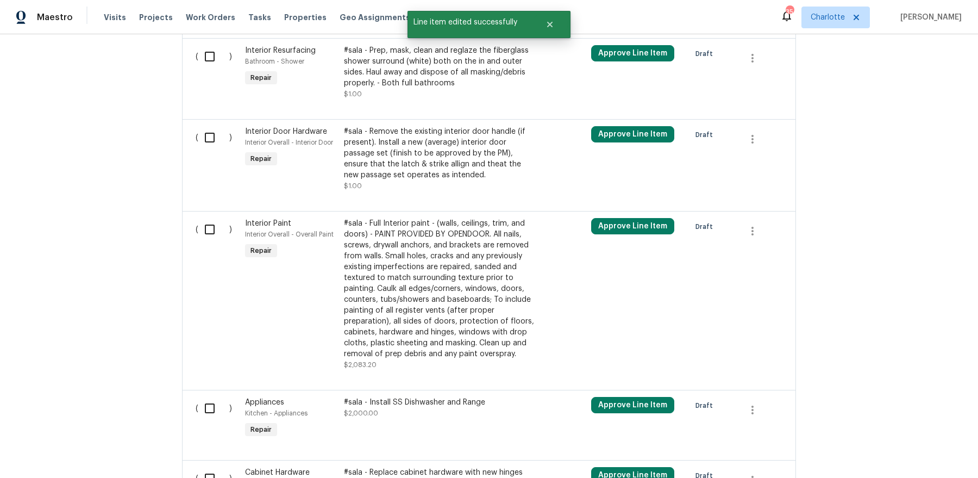
click at [419, 282] on div "#sala - Full Interior paint - (walls, ceilings, trim, and doors) - PAINT PROVID…" at bounding box center [439, 288] width 191 height 141
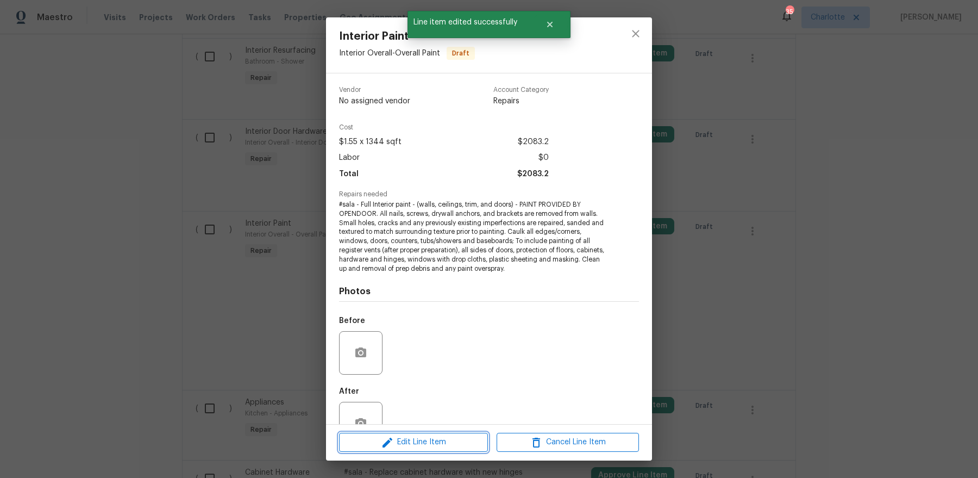
click at [433, 382] on span "Edit Line Item" at bounding box center [413, 442] width 142 height 14
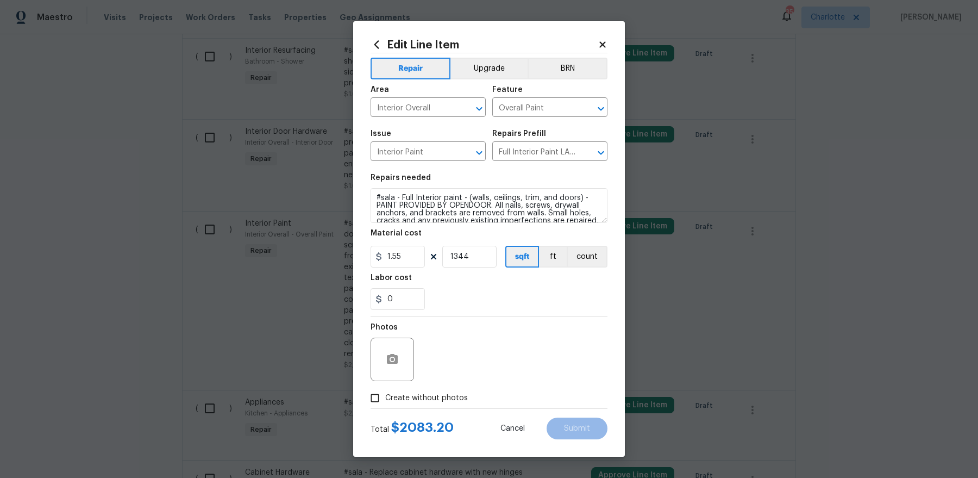
click at [408, 382] on span "Create without photos" at bounding box center [426, 397] width 83 height 11
click at [385, 382] on input "Create without photos" at bounding box center [375, 398] width 21 height 21
checkbox input "true"
click at [479, 363] on textarea at bounding box center [515, 359] width 185 height 43
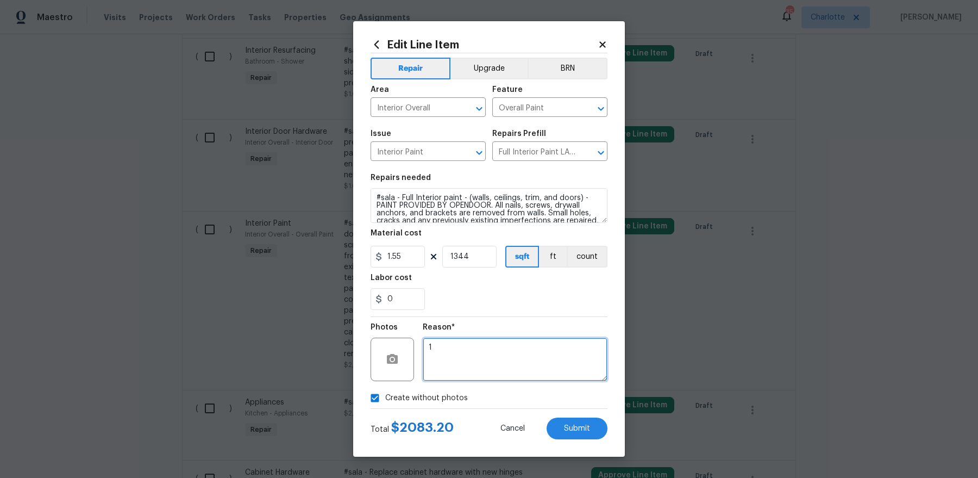
type textarea "1"
click at [599, 44] on icon at bounding box center [603, 45] width 10 height 10
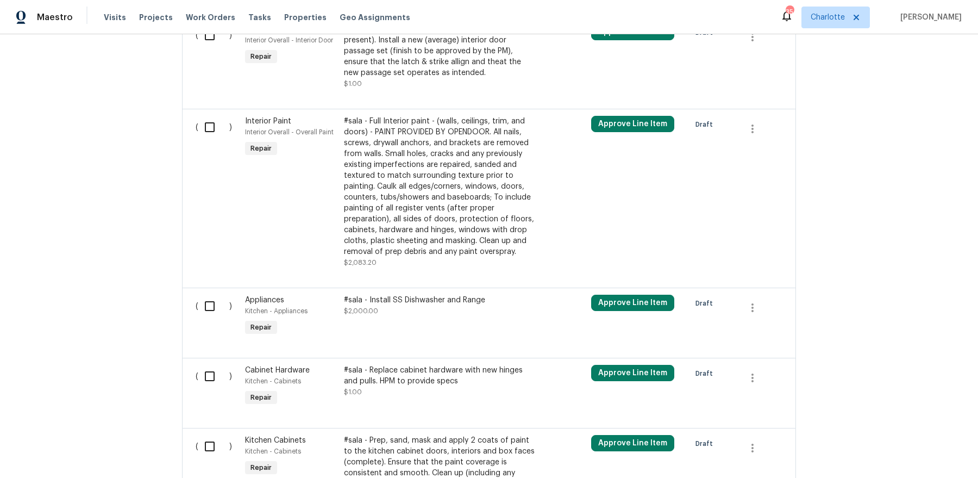
scroll to position [693, 0]
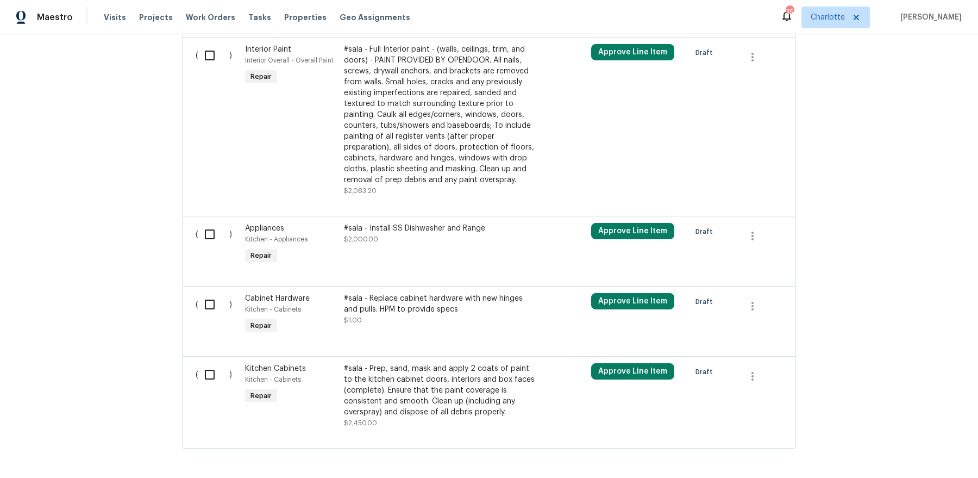
click at [402, 235] on div "#sala - Install SS Dishwasher and Range $2,000.00" at bounding box center [439, 234] width 191 height 22
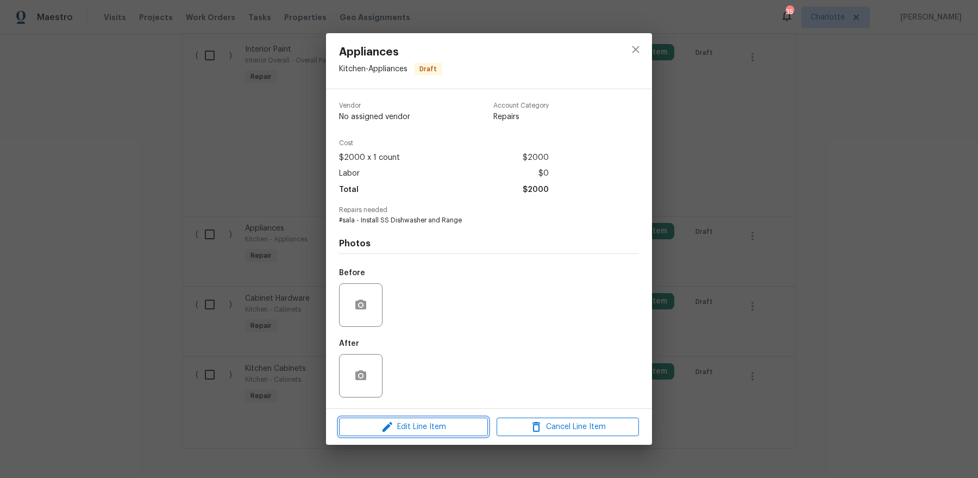
click at [440, 382] on span "Edit Line Item" at bounding box center [413, 427] width 142 height 14
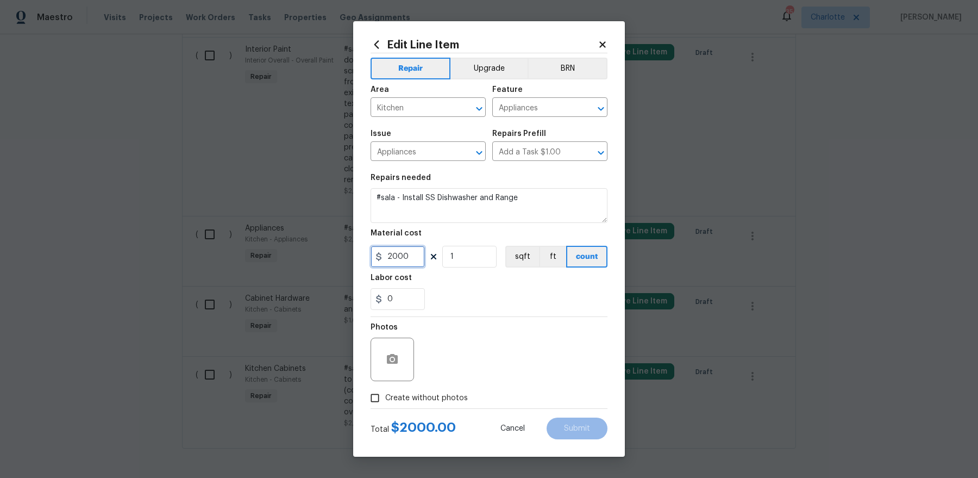
click at [408, 252] on input "2000" at bounding box center [398, 257] width 54 height 22
type input "1"
click at [407, 382] on span "Create without photos" at bounding box center [426, 397] width 83 height 11
click at [385, 382] on input "Create without photos" at bounding box center [375, 398] width 21 height 21
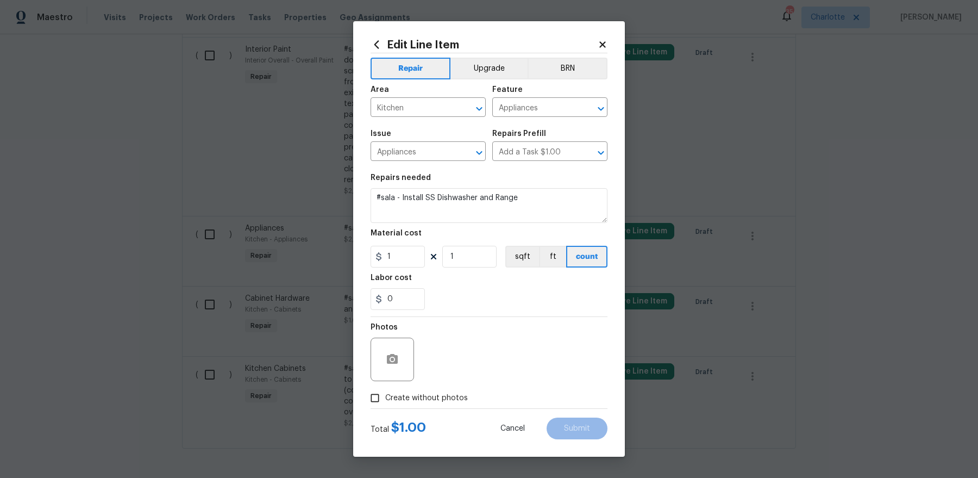
checkbox input "true"
click at [477, 355] on textarea at bounding box center [515, 359] width 185 height 43
click at [558, 382] on button "Submit" at bounding box center [577, 428] width 61 height 22
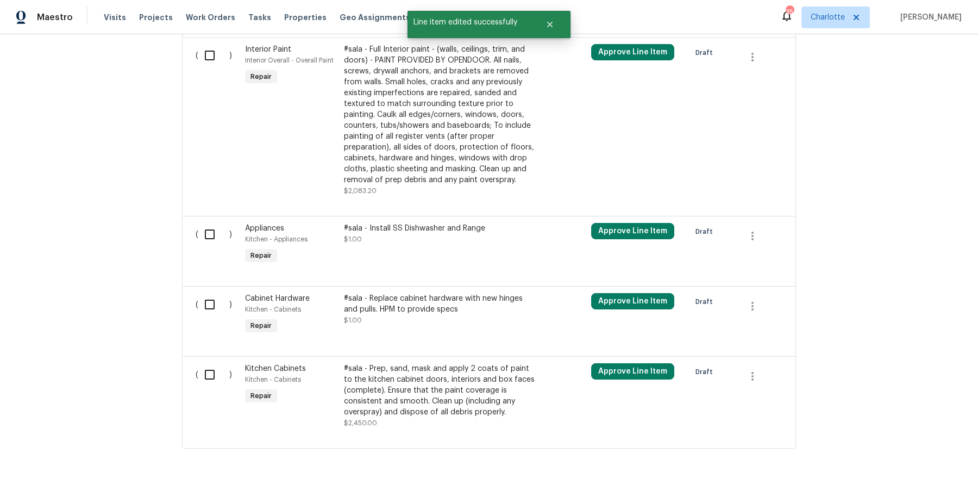
scroll to position [737, 0]
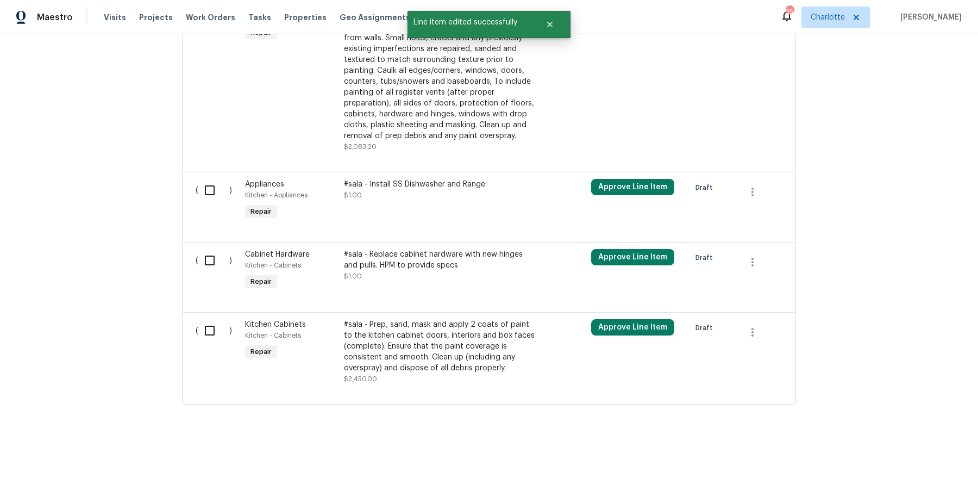
click at [425, 339] on div "#sala - Prep, sand, mask and apply 2 coats of paint to the kitchen cabinet door…" at bounding box center [439, 346] width 191 height 54
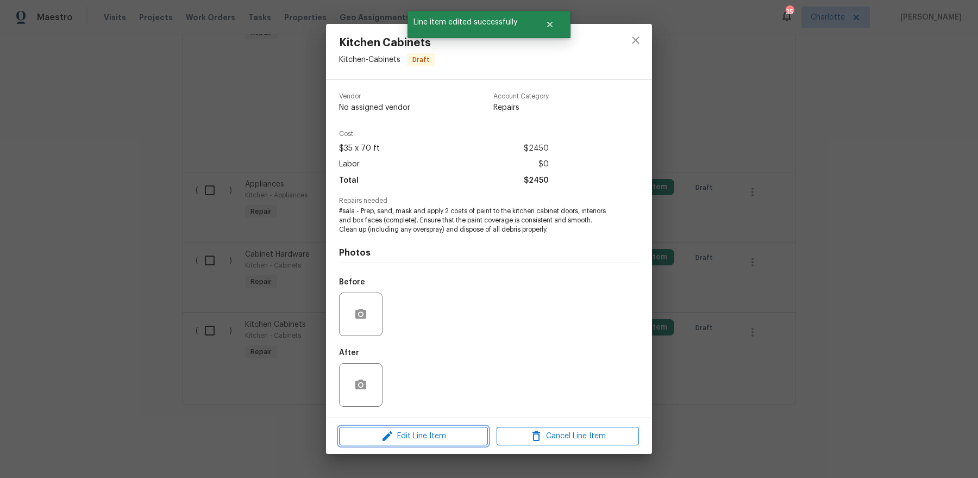
click at [407, 382] on button "Edit Line Item" at bounding box center [413, 436] width 149 height 19
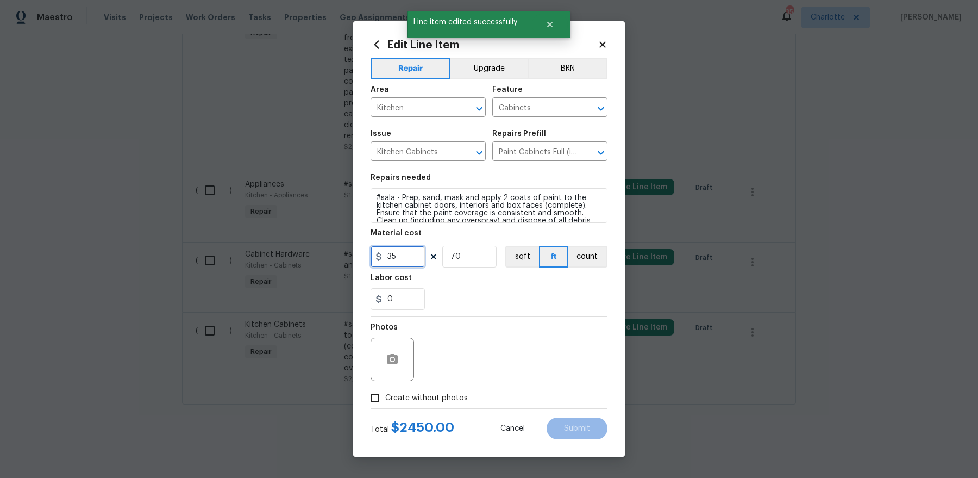
click at [398, 255] on input "35" at bounding box center [398, 257] width 54 height 22
type input "1"
click at [453, 254] on input "70" at bounding box center [469, 257] width 54 height 22
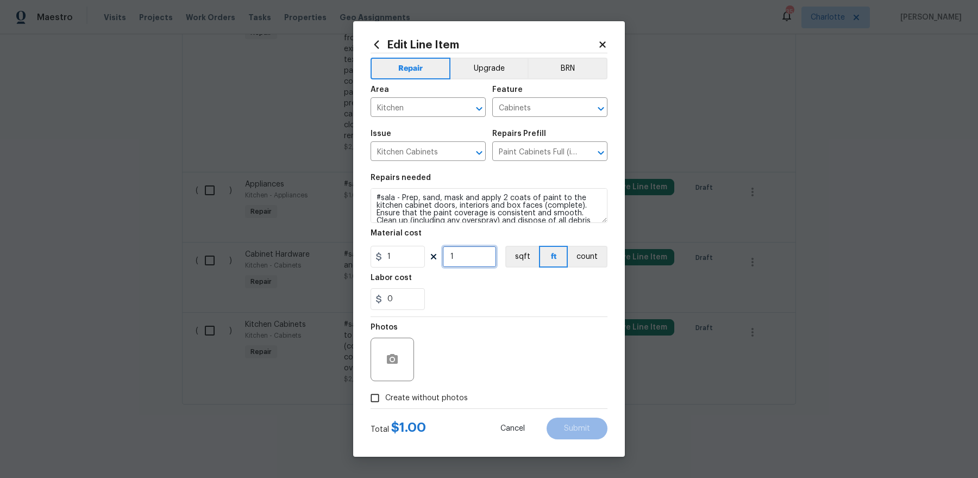
type input "1"
click at [444, 382] on label "Create without photos" at bounding box center [416, 398] width 103 height 21
click at [385, 382] on input "Create without photos" at bounding box center [375, 398] width 21 height 21
checkbox input "true"
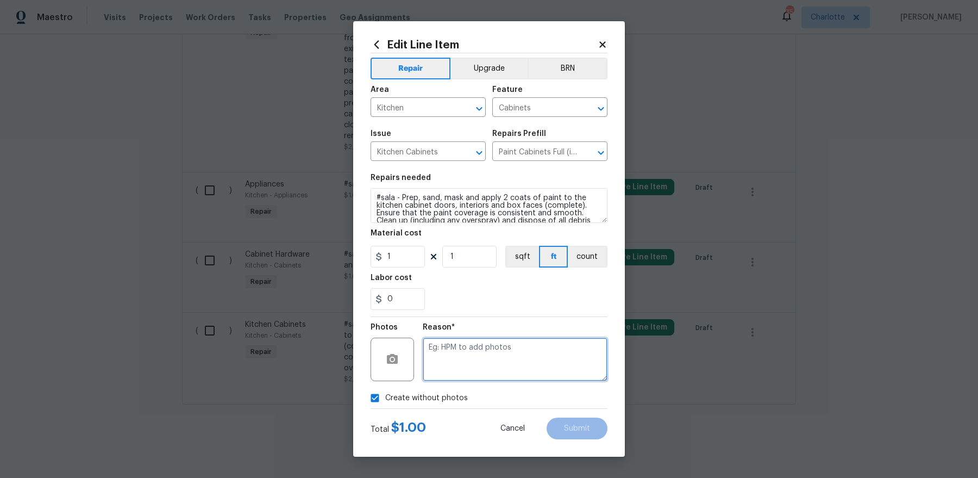
click at [498, 370] on textarea at bounding box center [515, 359] width 185 height 43
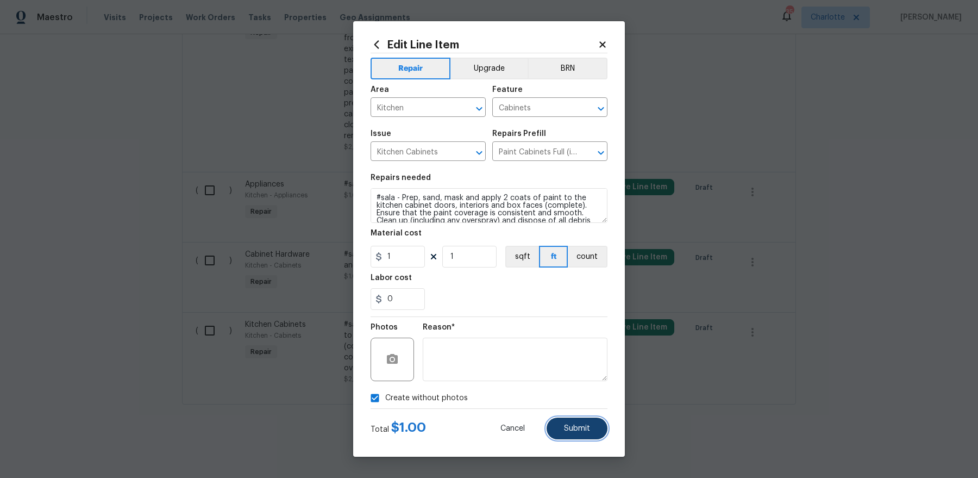
click at [573, 382] on span "Submit" at bounding box center [577, 429] width 26 height 8
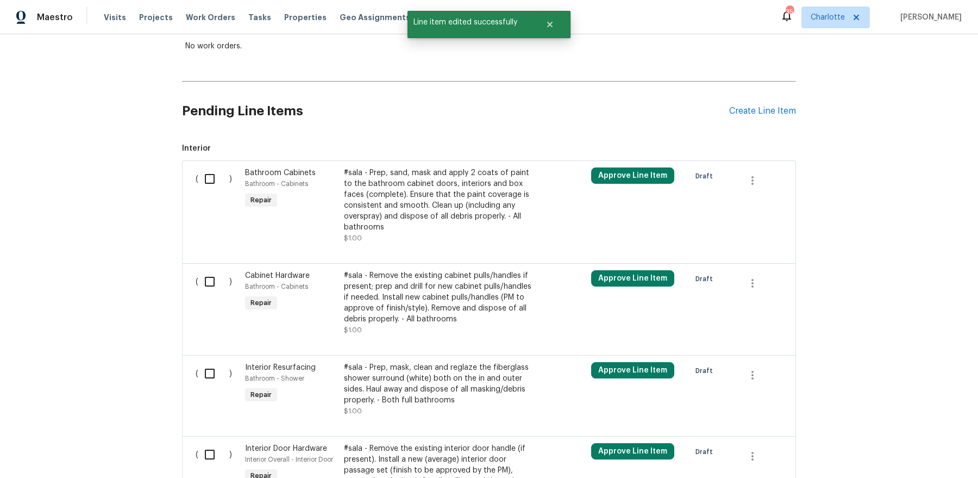
scroll to position [241, 0]
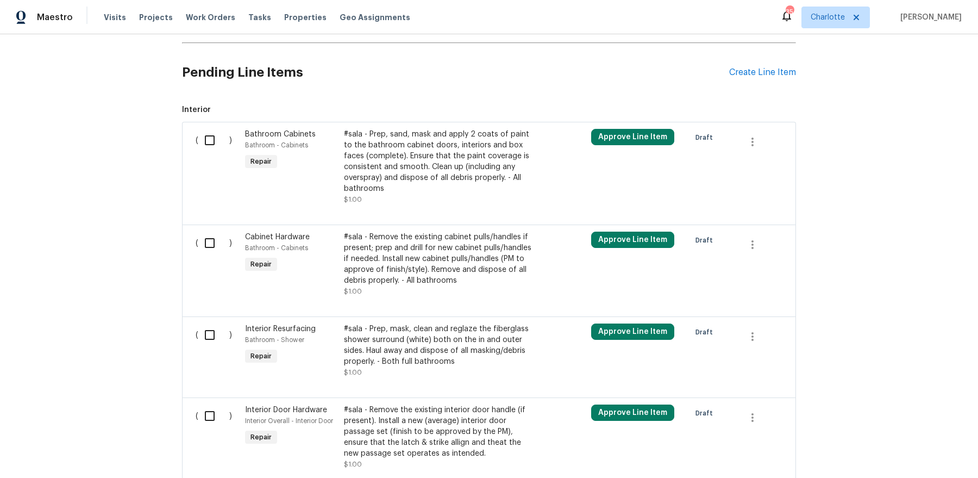
click at [205, 141] on input "checkbox" at bounding box center [213, 140] width 31 height 23
checkbox input "true"
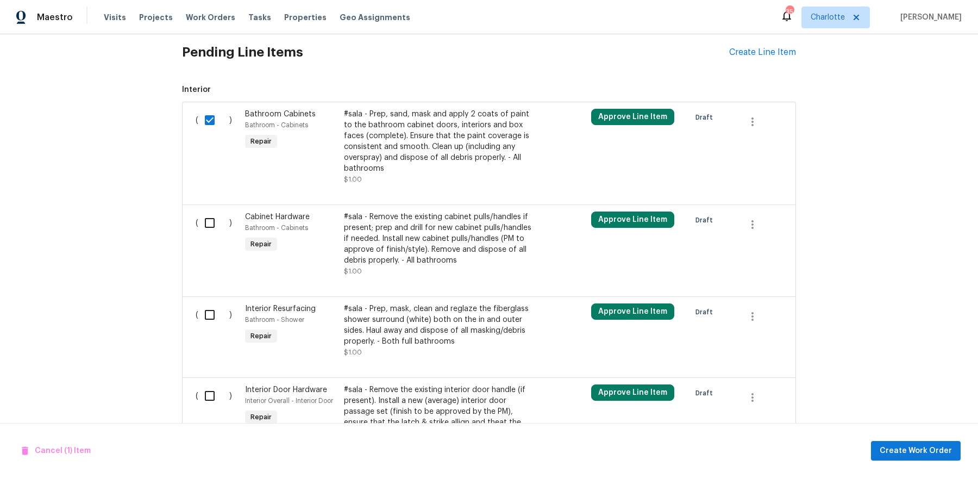
scroll to position [266, 0]
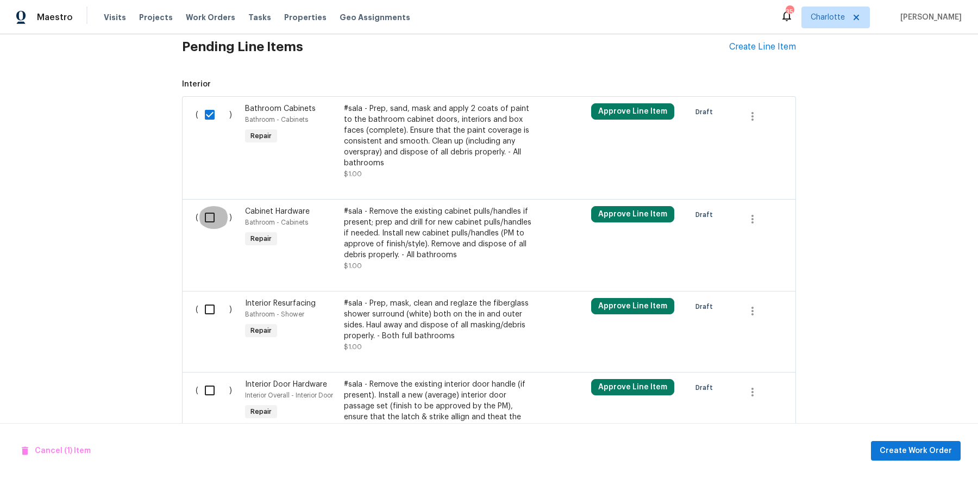
click at [205, 218] on input "checkbox" at bounding box center [213, 217] width 31 height 23
checkbox input "true"
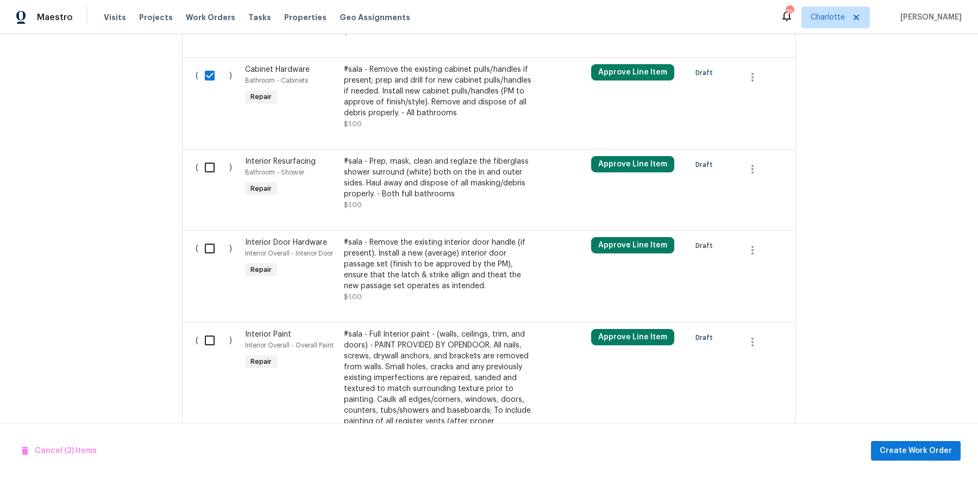
scroll to position [412, 0]
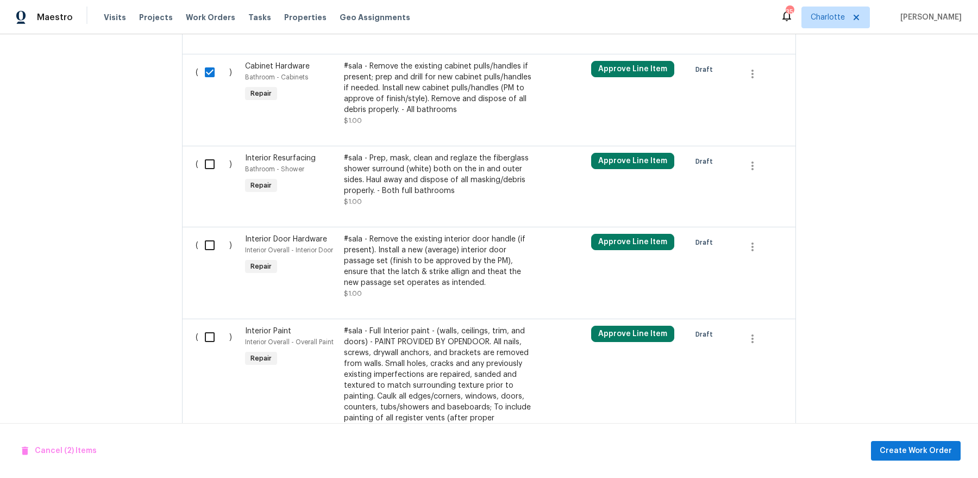
click at [210, 251] on input "checkbox" at bounding box center [213, 245] width 31 height 23
checkbox input "true"
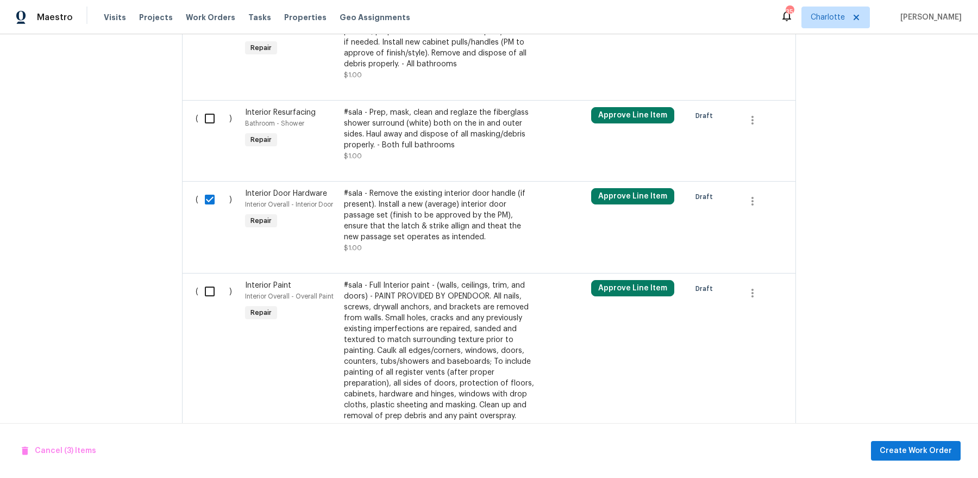
scroll to position [459, 0]
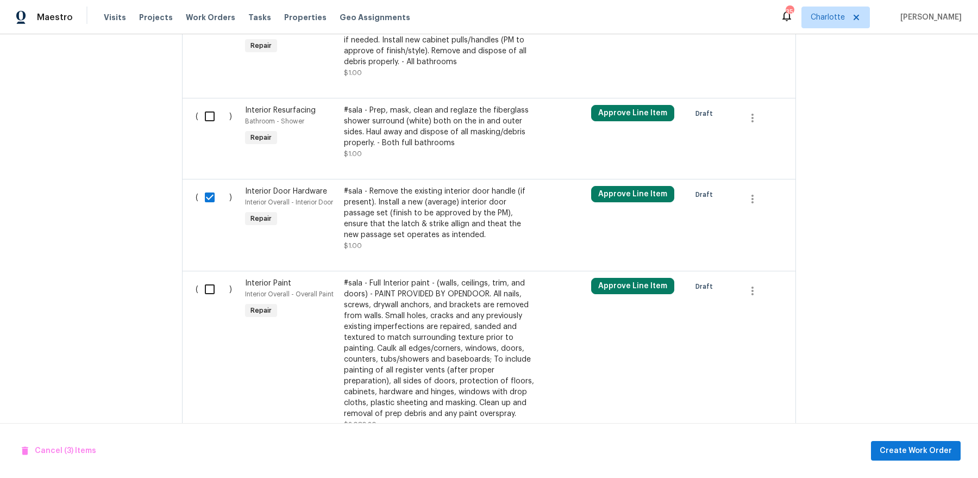
click at [214, 288] on input "checkbox" at bounding box center [213, 289] width 31 height 23
checkbox input "true"
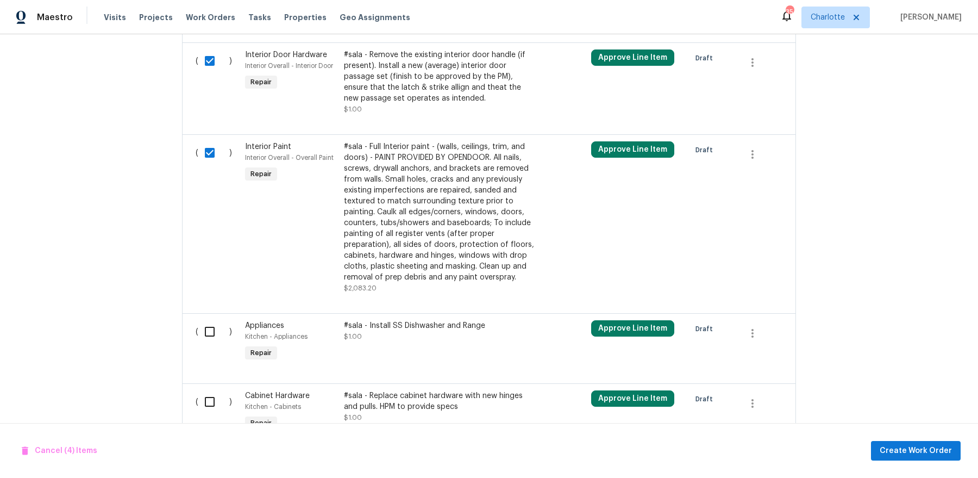
scroll to position [678, 0]
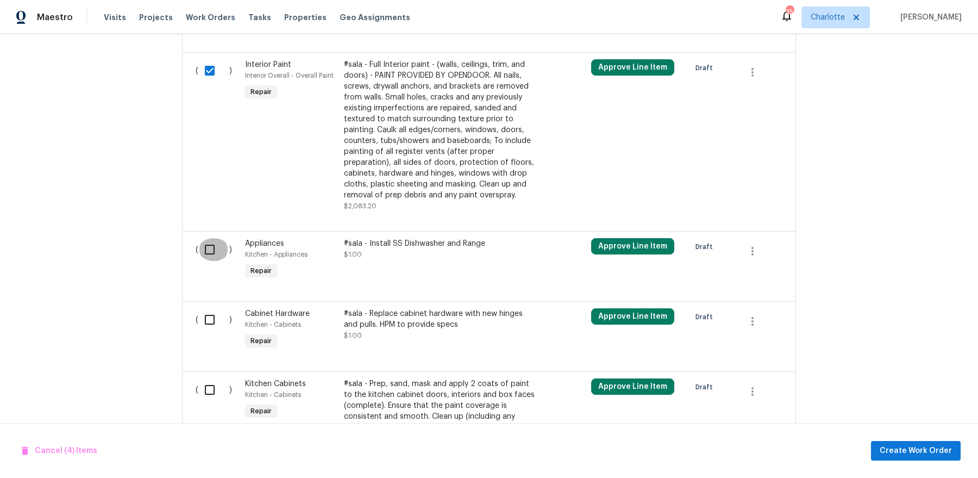
click at [209, 257] on input "checkbox" at bounding box center [213, 249] width 31 height 23
checkbox input "true"
click at [214, 334] on div "( )" at bounding box center [216, 330] width 49 height 50
click at [214, 319] on input "checkbox" at bounding box center [213, 319] width 31 height 23
checkbox input "true"
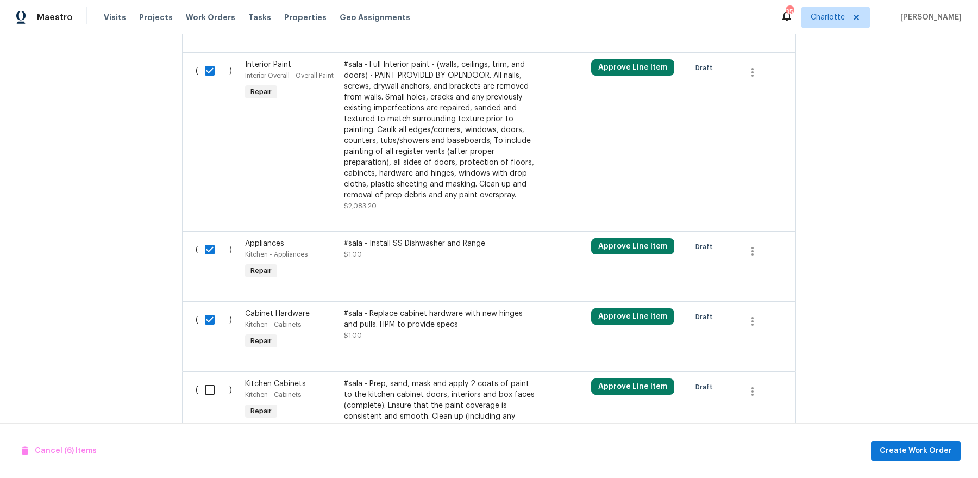
scroll to position [737, 0]
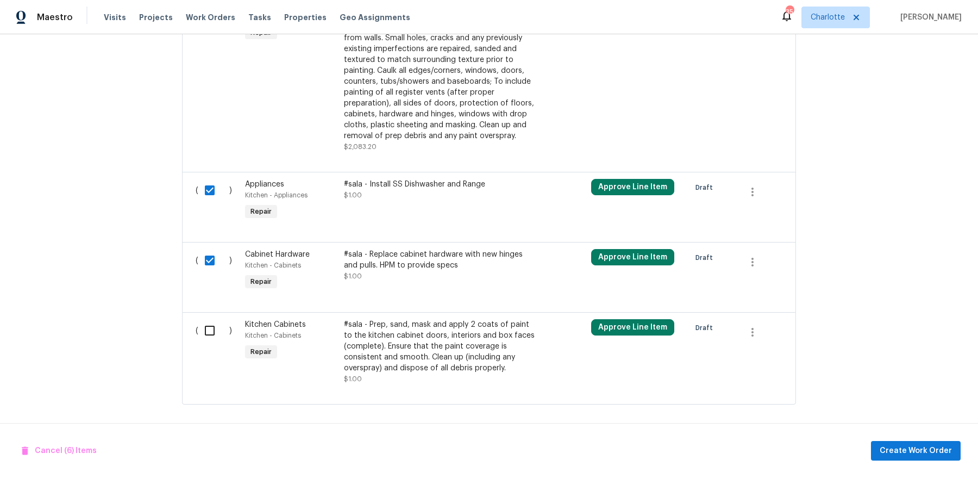
click at [211, 339] on input "checkbox" at bounding box center [213, 330] width 31 height 23
checkbox input "true"
click at [782, 382] on span "Create Work Order" at bounding box center [916, 451] width 72 height 14
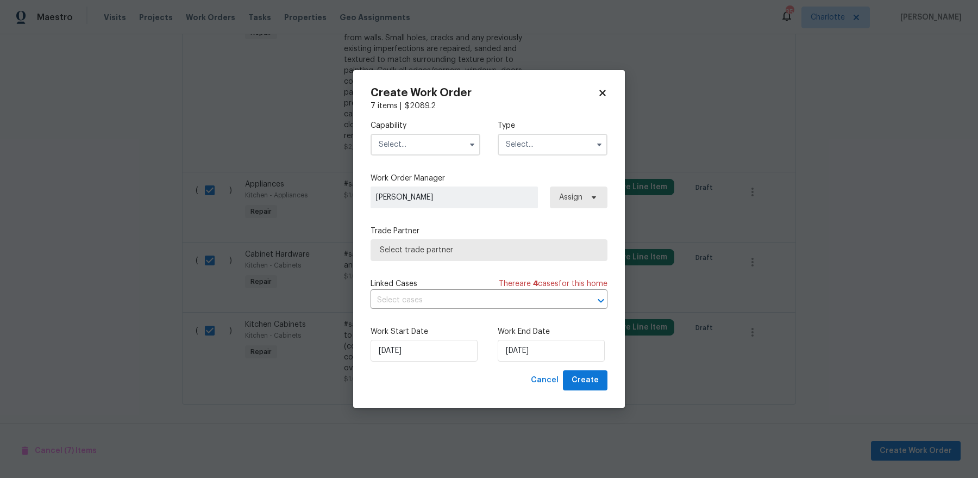
click at [435, 157] on div "Capability Type" at bounding box center [489, 137] width 237 height 53
click at [435, 143] on input "text" at bounding box center [426, 145] width 110 height 22
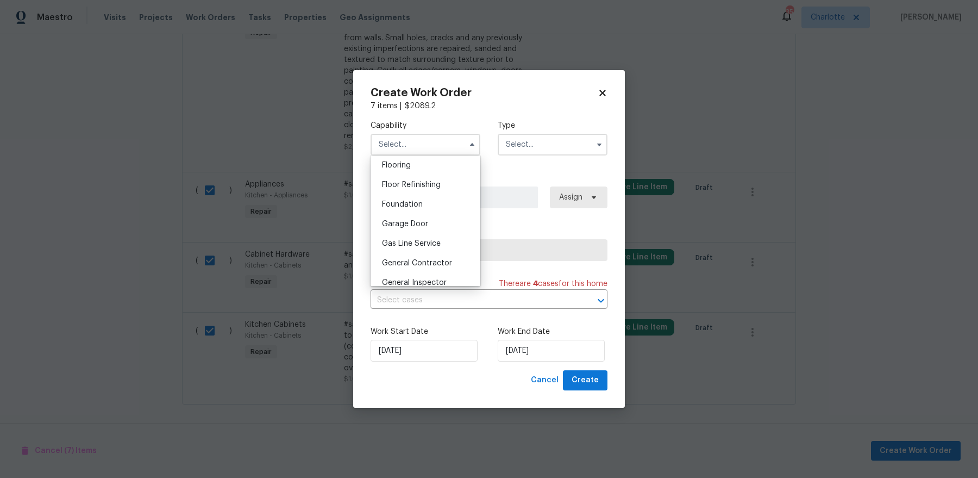
scroll to position [428, 0]
click at [433, 261] on span "General Contractor" at bounding box center [417, 259] width 70 height 8
type input "General Contractor"
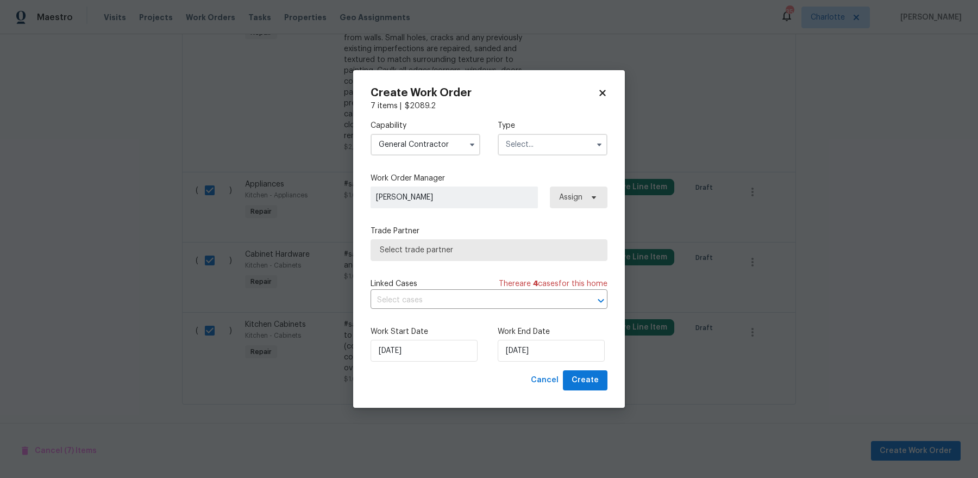
click at [544, 144] on input "text" at bounding box center [553, 145] width 110 height 22
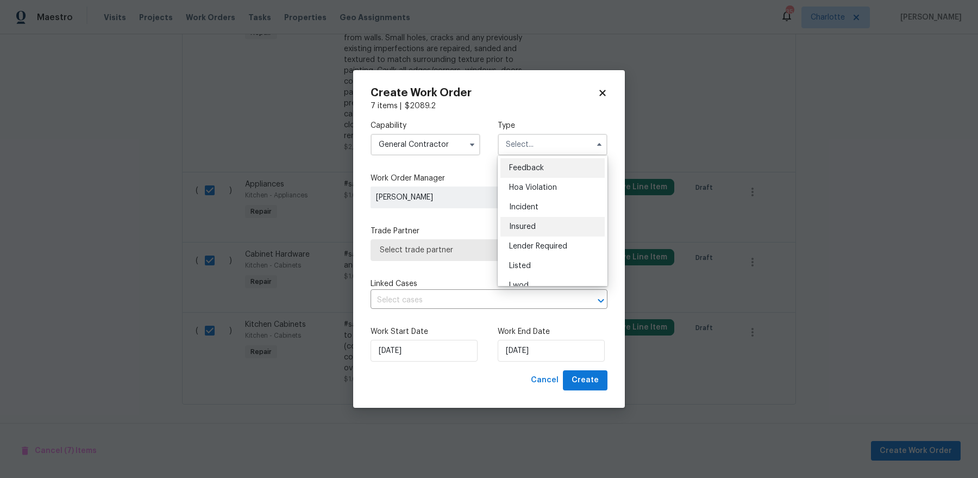
scroll to position [129, 0]
click at [544, 213] on span "Renovation" at bounding box center [529, 215] width 40 height 8
type input "Renovation"
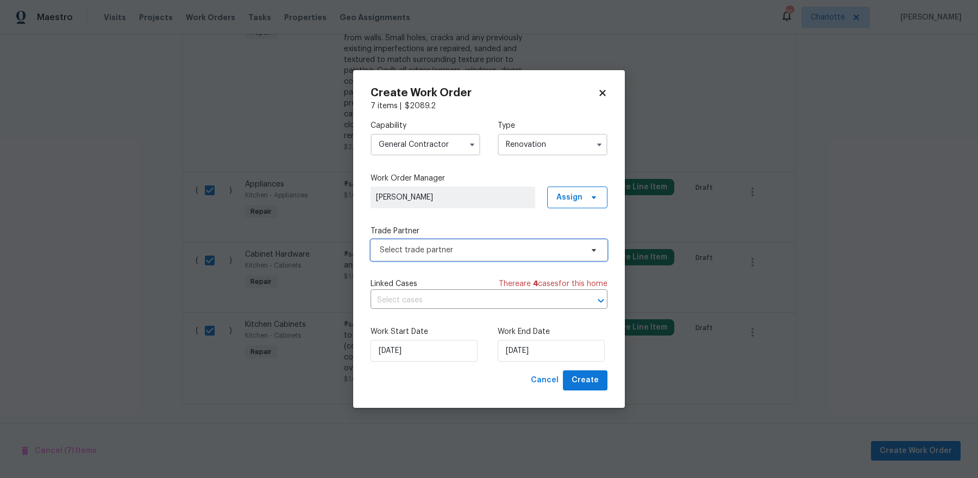
click at [470, 246] on span "Select trade partner" at bounding box center [481, 250] width 203 height 11
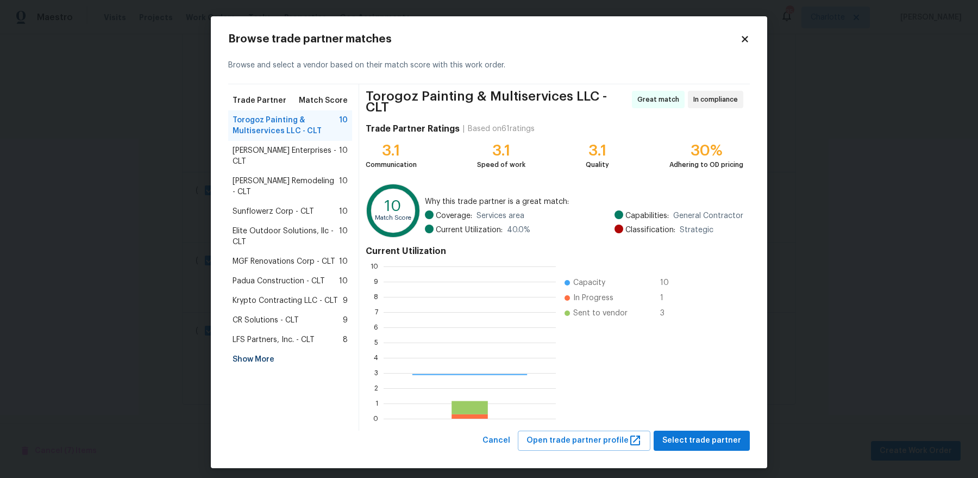
scroll to position [152, 172]
click at [292, 334] on span "LFS Partners, Inc. - CLT" at bounding box center [274, 339] width 82 height 11
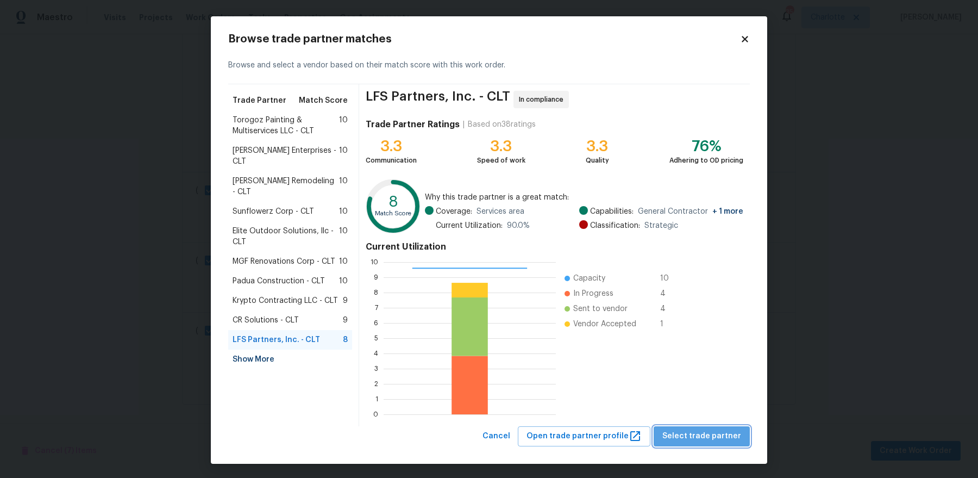
click at [721, 382] on span "Select trade partner" at bounding box center [702, 436] width 79 height 14
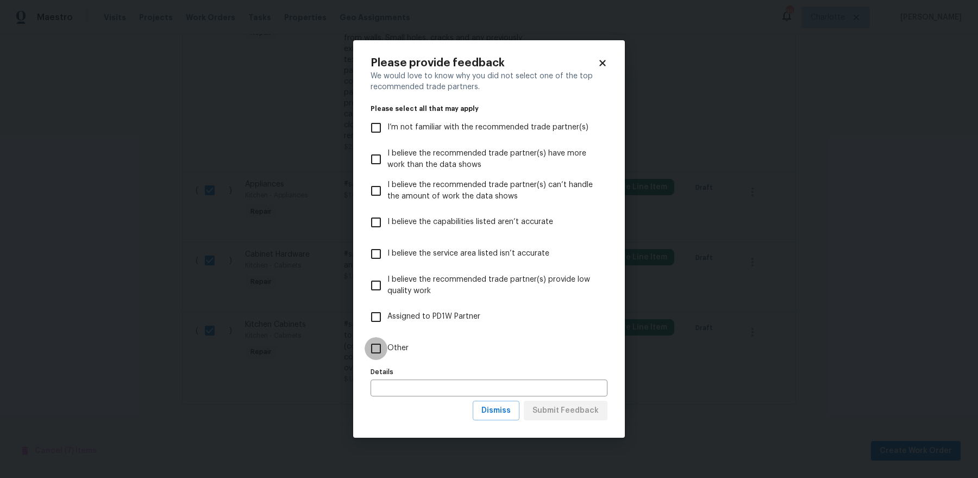
click at [380, 340] on input "Other" at bounding box center [376, 348] width 23 height 23
checkbox input "true"
click at [583, 382] on span "Submit Feedback" at bounding box center [566, 411] width 66 height 14
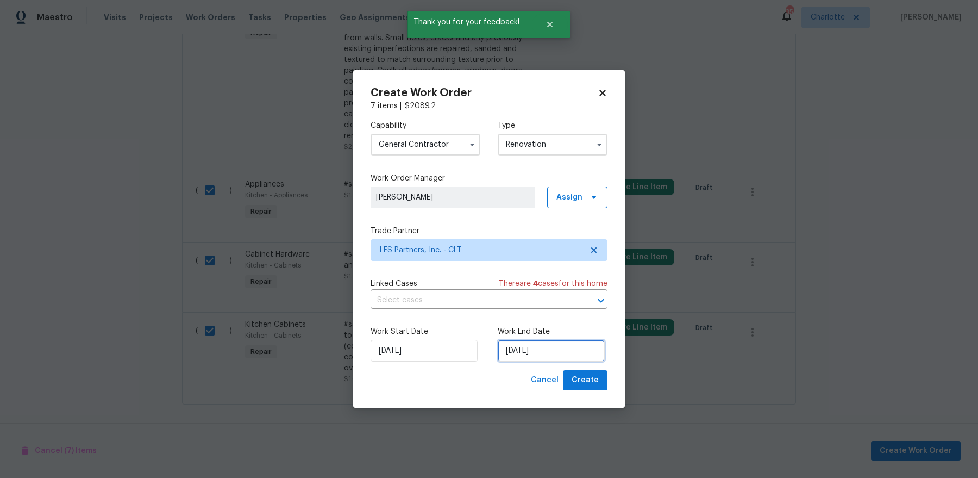
click at [538, 346] on input "9/29/2025" at bounding box center [551, 351] width 107 height 22
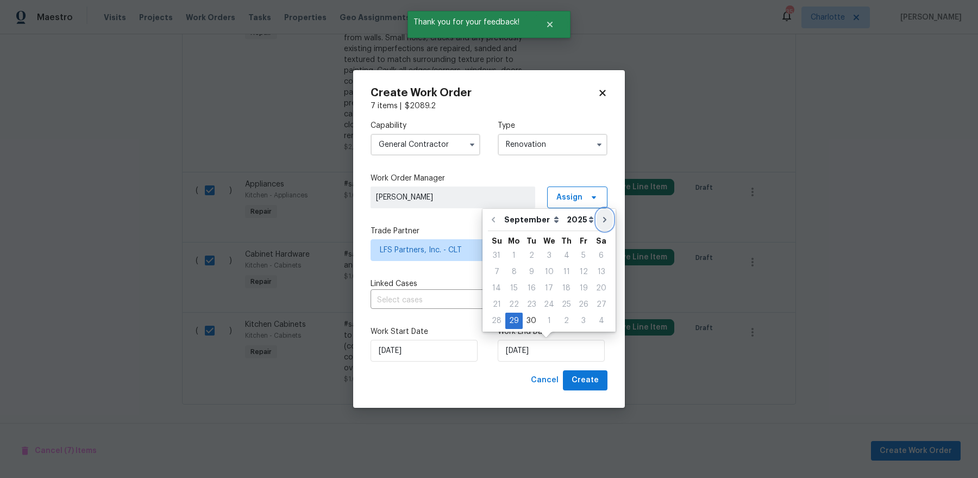
click at [603, 222] on button "Go to next month" at bounding box center [605, 220] width 16 height 22
type input "10/29/2025"
select select "9"
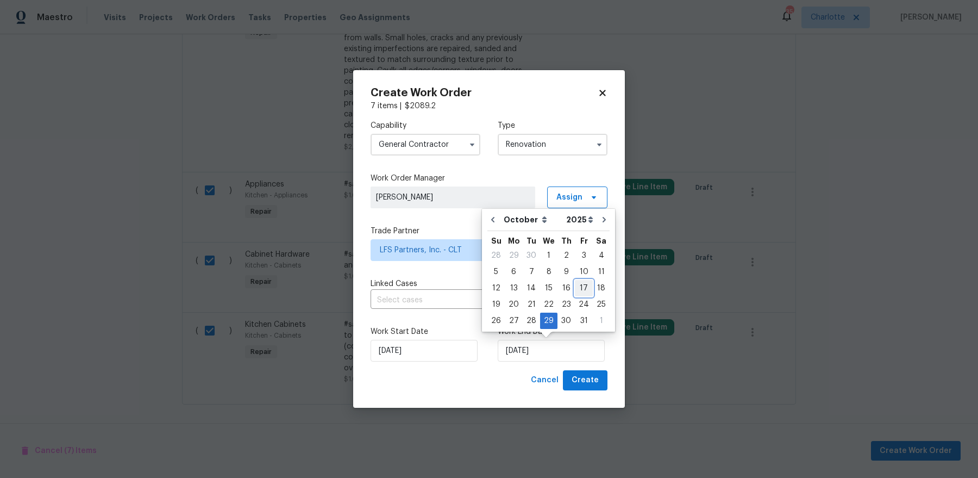
click at [580, 284] on div "17" at bounding box center [584, 287] width 18 height 15
type input "10/17/2025"
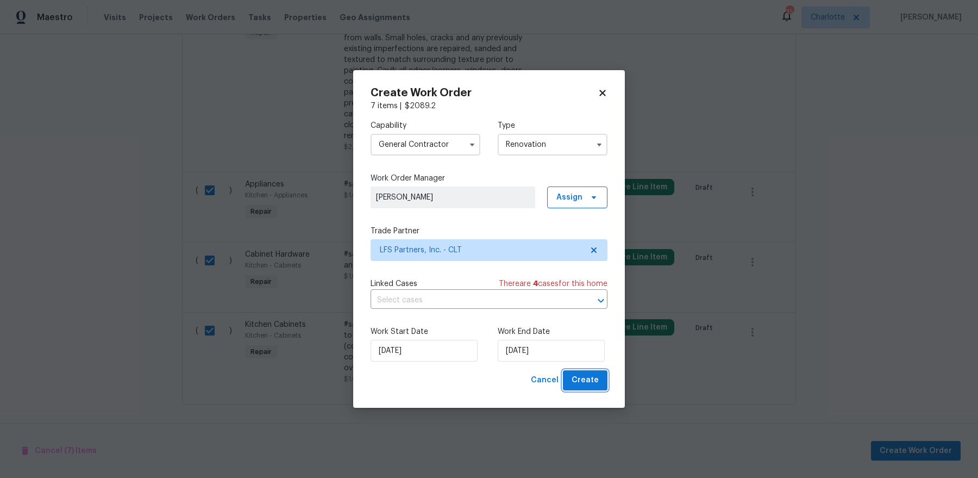
click at [585, 381] on span "Create" at bounding box center [585, 380] width 27 height 14
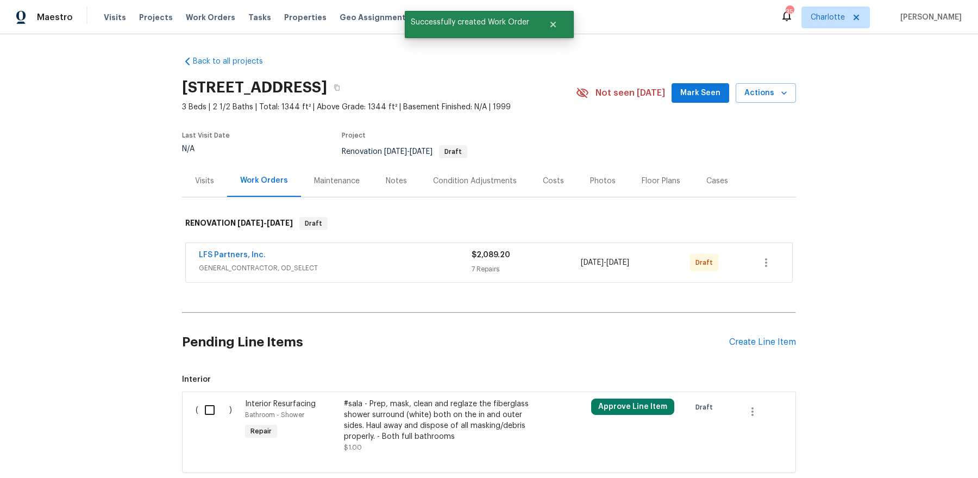
click at [216, 382] on input "checkbox" at bounding box center [213, 409] width 31 height 23
checkbox input "true"
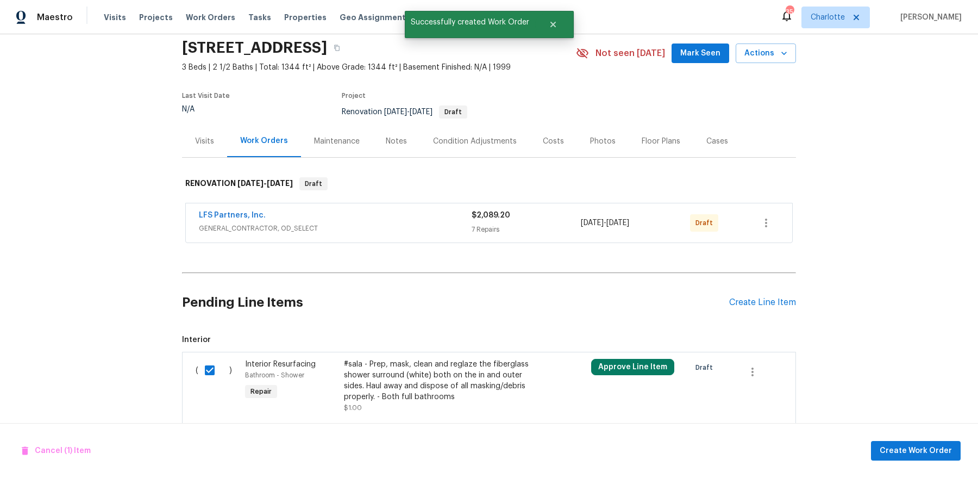
scroll to position [68, 0]
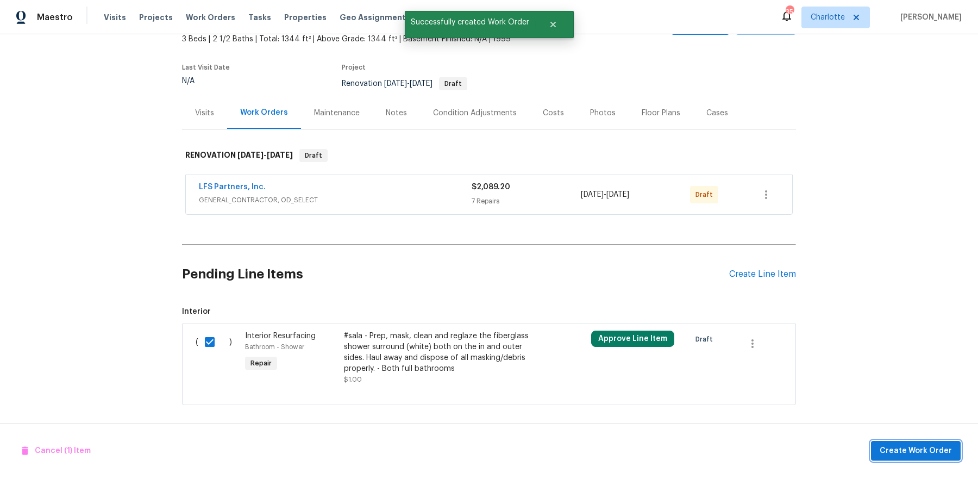
click at [782, 382] on span "Create Work Order" at bounding box center [916, 451] width 72 height 14
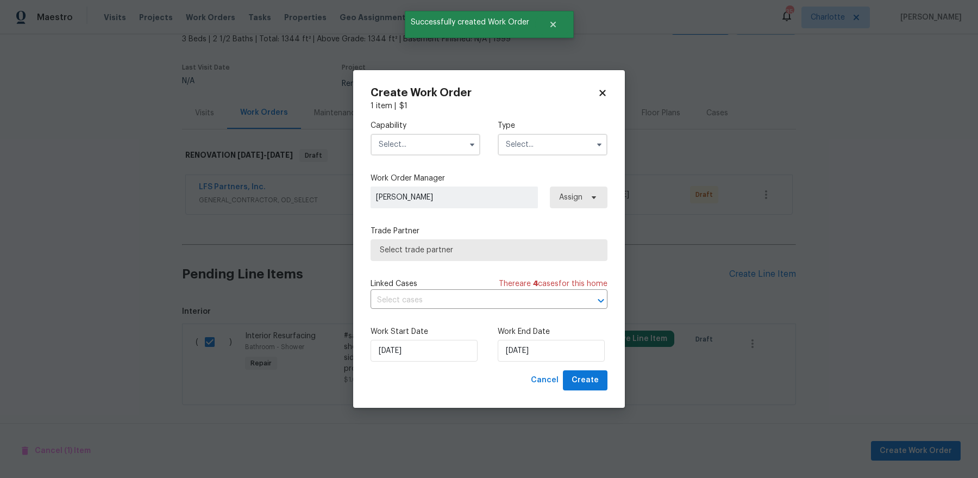
click at [397, 145] on input "text" at bounding box center [426, 145] width 110 height 22
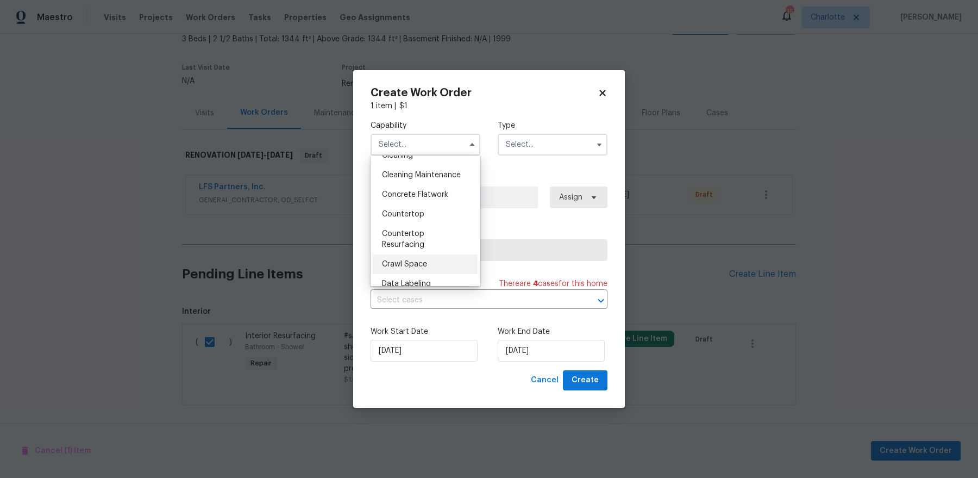
scroll to position [185, 0]
click at [422, 230] on span "Countertop Resurfacing" at bounding box center [403, 223] width 42 height 18
type input "Countertop Resurfacing"
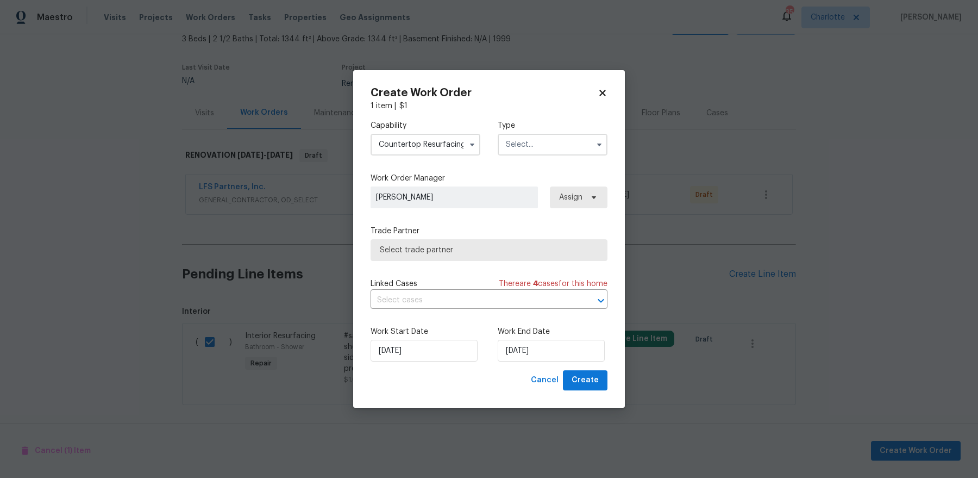
click at [522, 148] on input "text" at bounding box center [553, 145] width 110 height 22
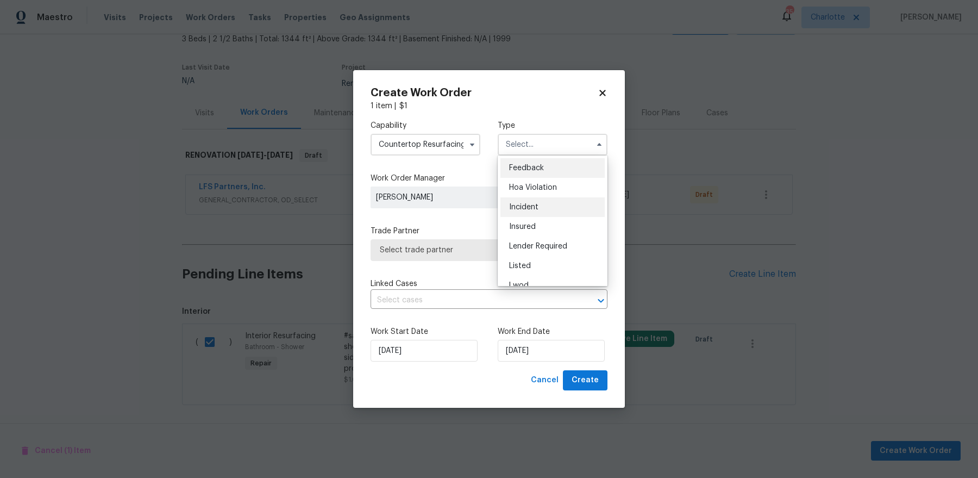
scroll to position [129, 0]
click at [527, 213] on span "Renovation" at bounding box center [529, 215] width 40 height 8
type input "Renovation"
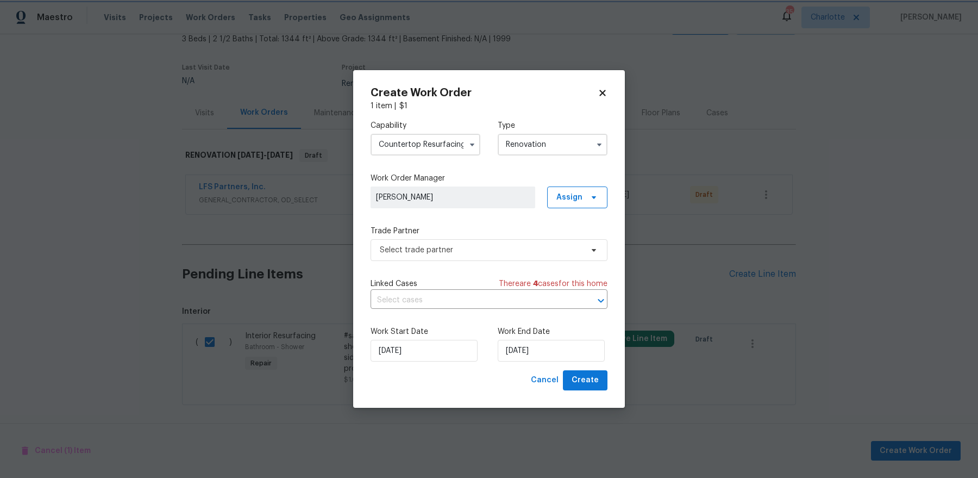
scroll to position [0, 0]
click at [466, 245] on span "Select trade partner" at bounding box center [481, 250] width 203 height 11
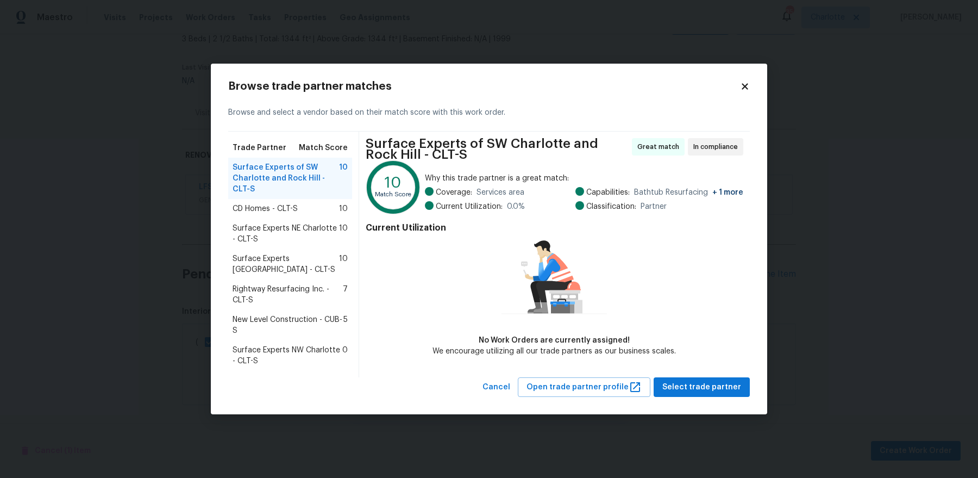
click at [324, 303] on span "Rightway Resurfacing Inc. - CLT-S" at bounding box center [288, 295] width 110 height 22
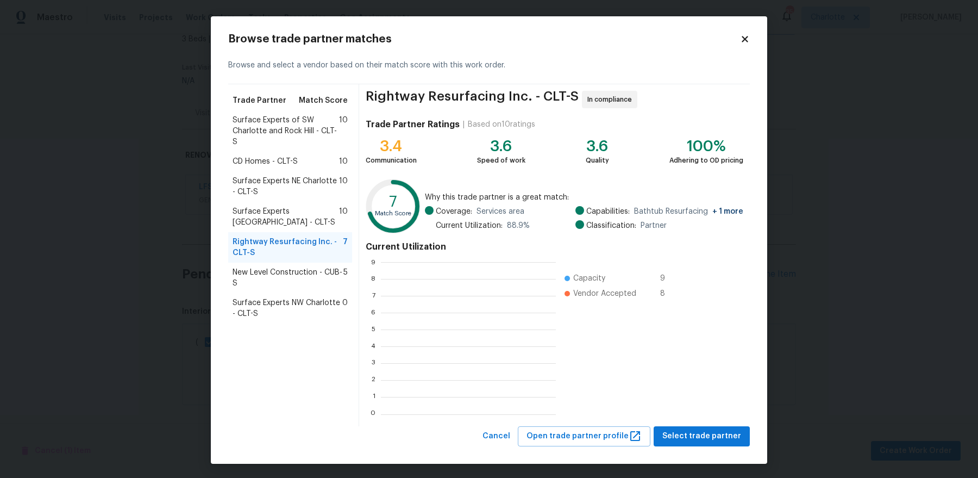
scroll to position [152, 174]
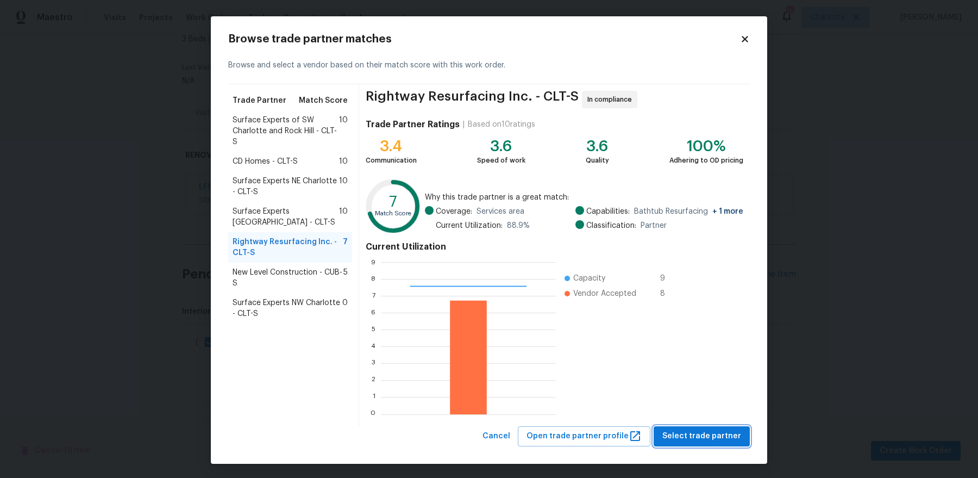
click at [692, 382] on span "Select trade partner" at bounding box center [702, 436] width 79 height 14
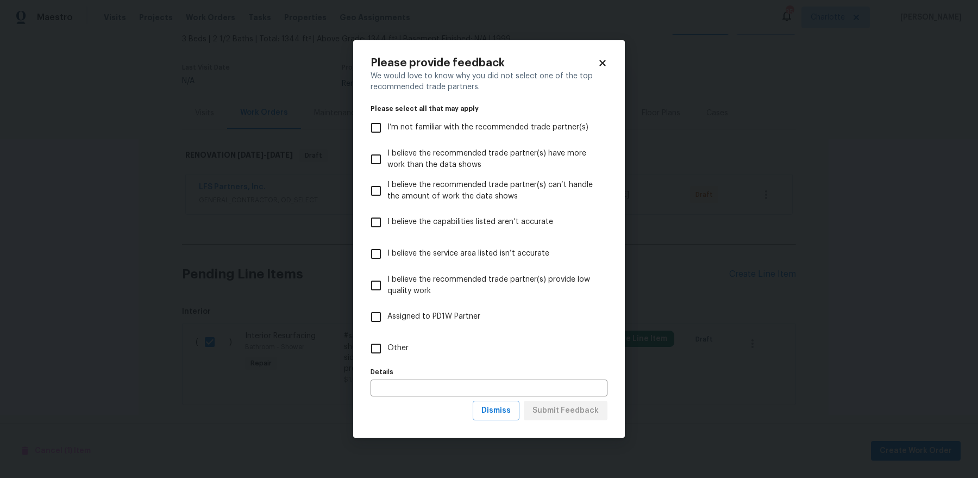
click at [398, 354] on label "Other" at bounding box center [482, 349] width 234 height 32
click at [388, 354] on input "Other" at bounding box center [376, 348] width 23 height 23
checkbox input "true"
click at [570, 382] on span "Submit Feedback" at bounding box center [566, 411] width 66 height 14
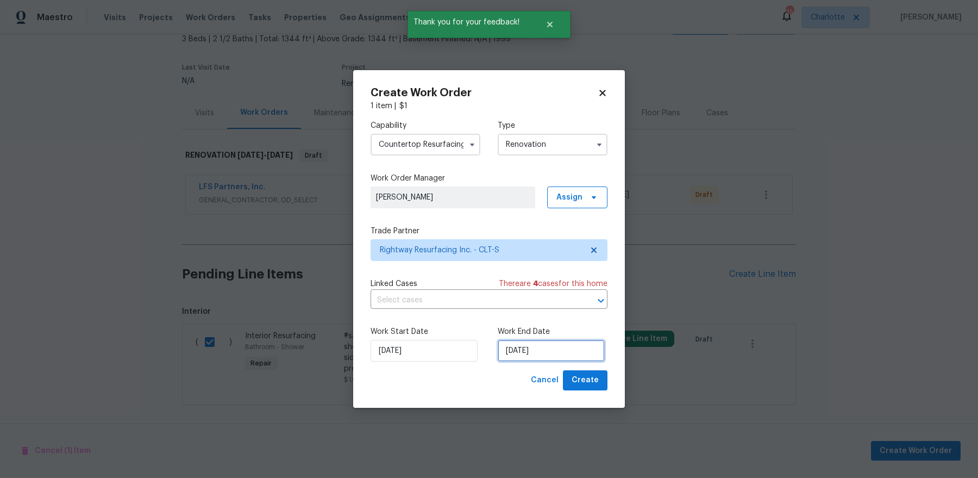
click at [527, 361] on input "9/29/2025" at bounding box center [551, 351] width 107 height 22
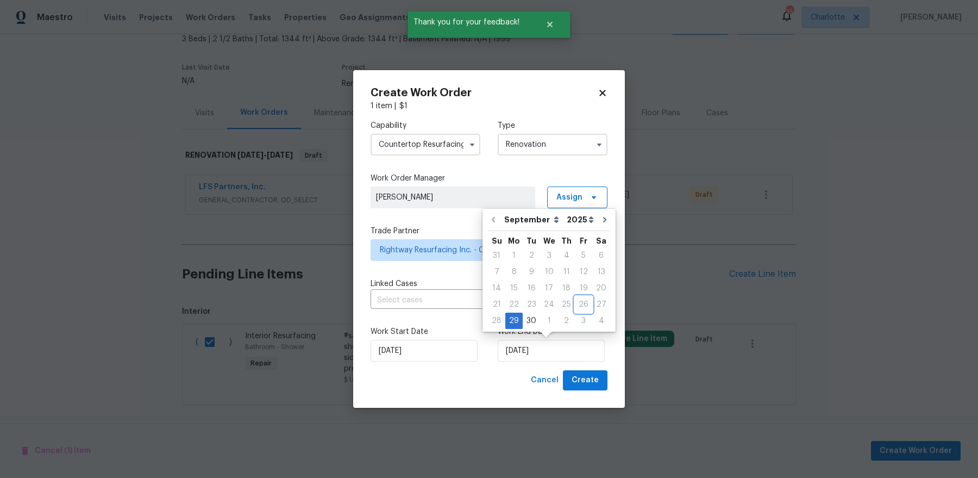
click at [581, 308] on div "26" at bounding box center [583, 304] width 17 height 15
click at [580, 302] on div "26" at bounding box center [583, 304] width 17 height 15
click at [602, 223] on icon "Go to next month" at bounding box center [605, 219] width 9 height 9
type input "10/29/2025"
select select "9"
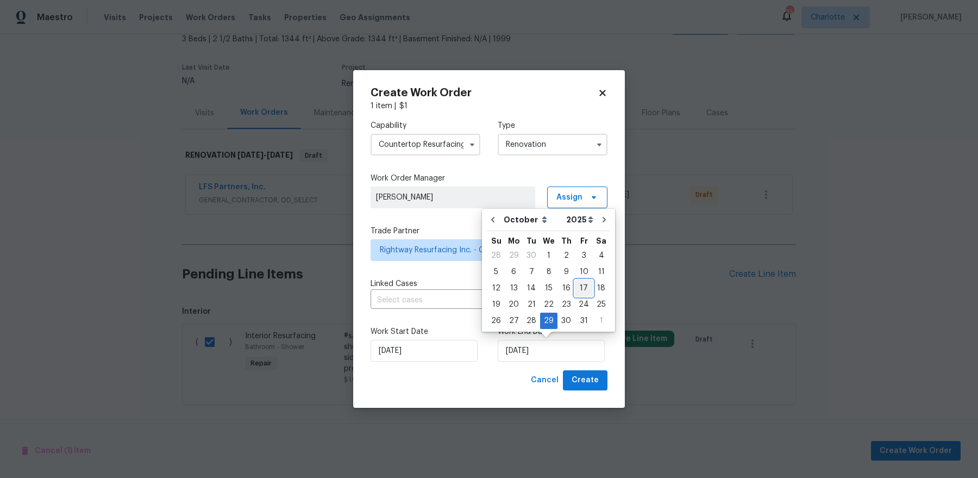
click at [578, 291] on div "17" at bounding box center [584, 287] width 18 height 15
type input "10/17/2025"
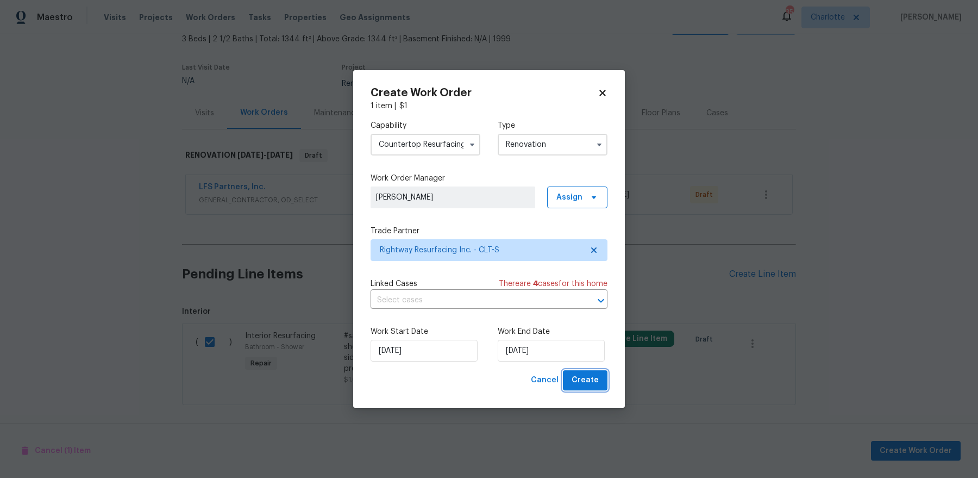
click at [581, 382] on button "Create" at bounding box center [585, 380] width 45 height 20
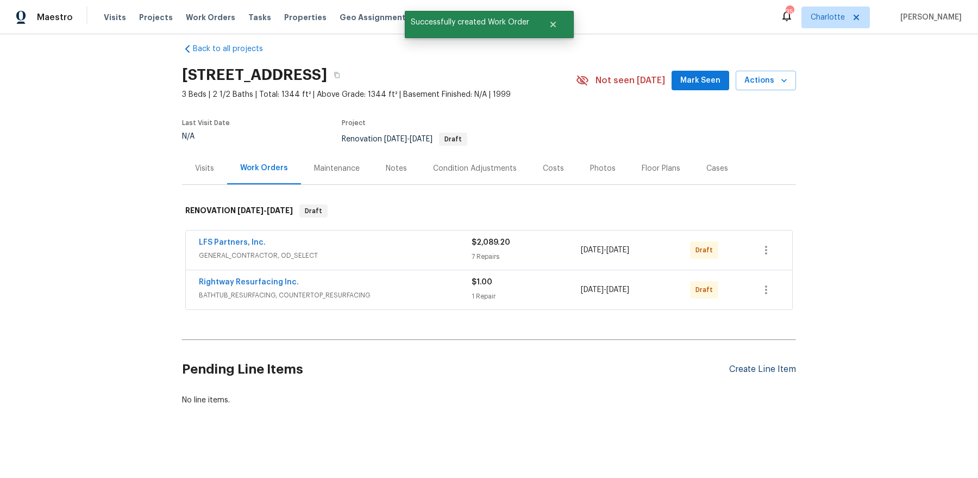
click at [756, 369] on div "Create Line Item" at bounding box center [763, 369] width 67 height 10
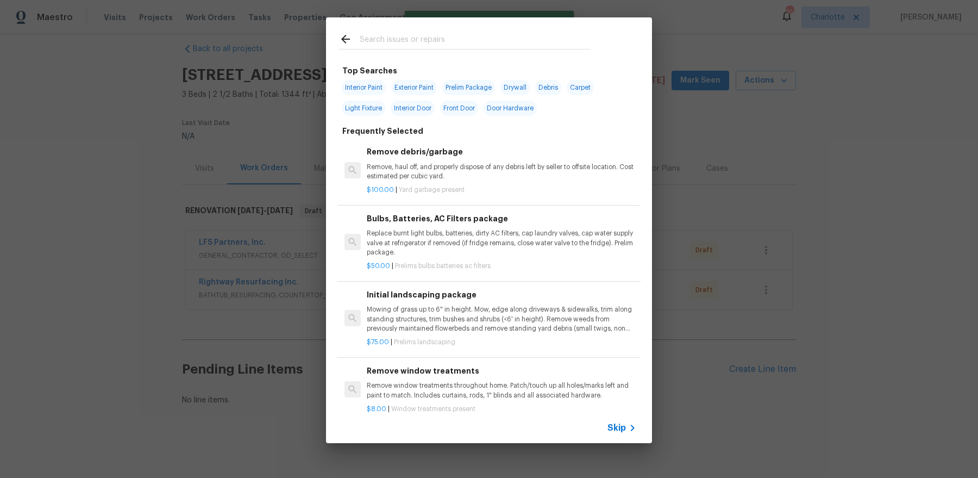
click at [429, 44] on input "text" at bounding box center [475, 41] width 230 height 16
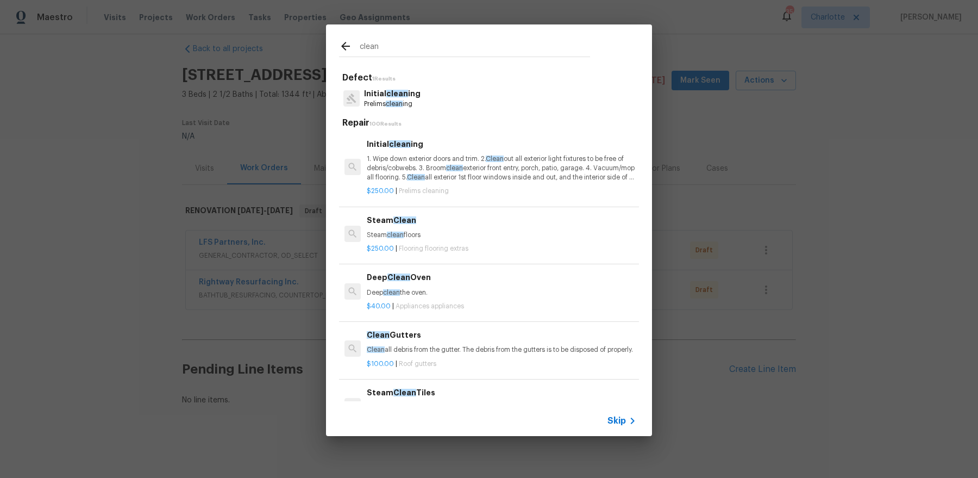
type input "clean"
click at [400, 159] on p "1. Wipe down exterior doors and trim. 2. Clean out all exterior light fixtures …" at bounding box center [502, 168] width 270 height 28
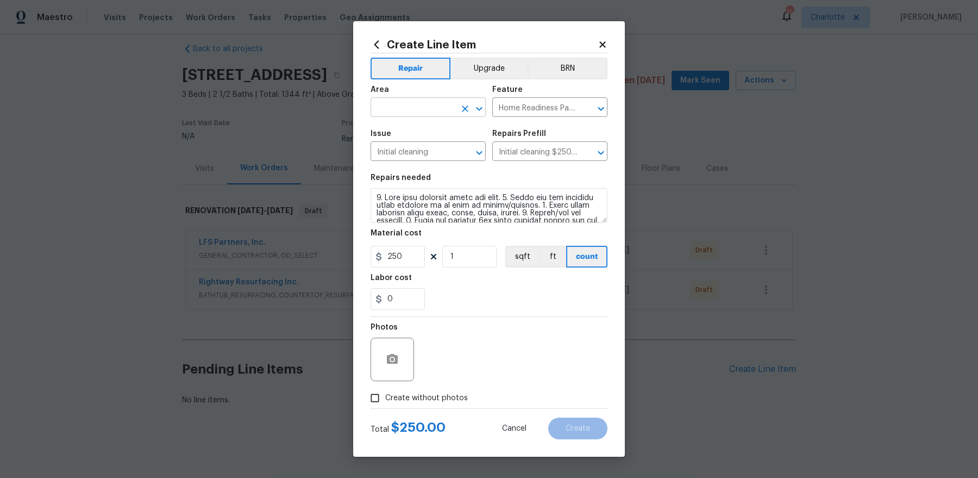
click at [417, 110] on input "text" at bounding box center [413, 108] width 85 height 17
click at [400, 146] on li "Interior Overall" at bounding box center [428, 150] width 115 height 18
type input "Interior Overall"
click at [413, 382] on label "Create without photos" at bounding box center [416, 398] width 103 height 21
click at [385, 382] on input "Create without photos" at bounding box center [375, 398] width 21 height 21
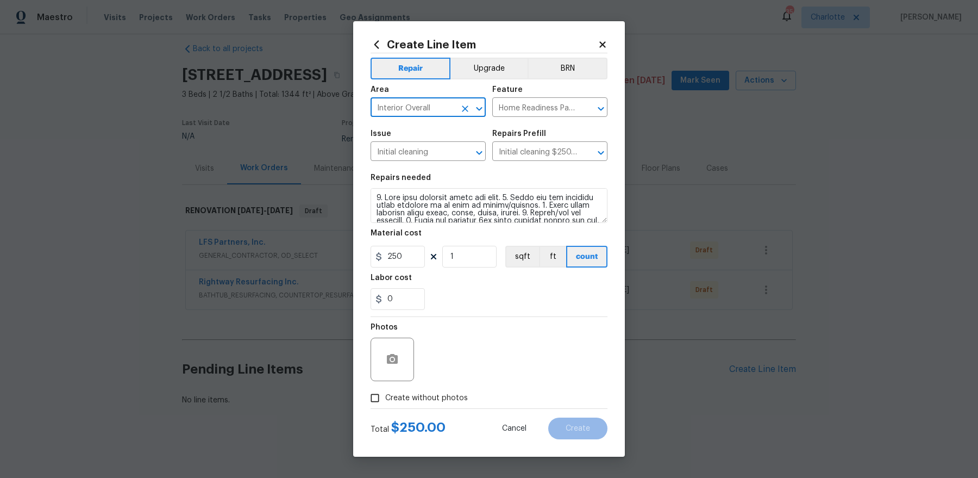
checkbox input "true"
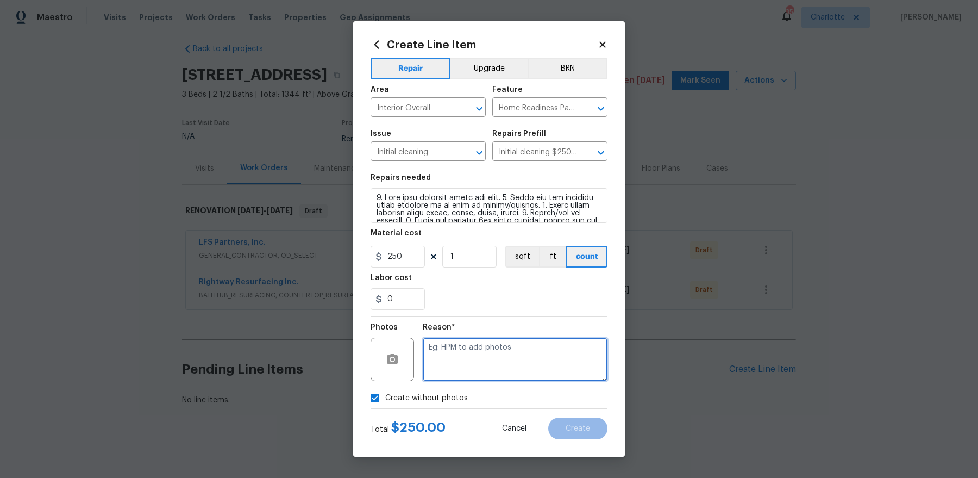
click at [476, 362] on textarea at bounding box center [515, 359] width 185 height 43
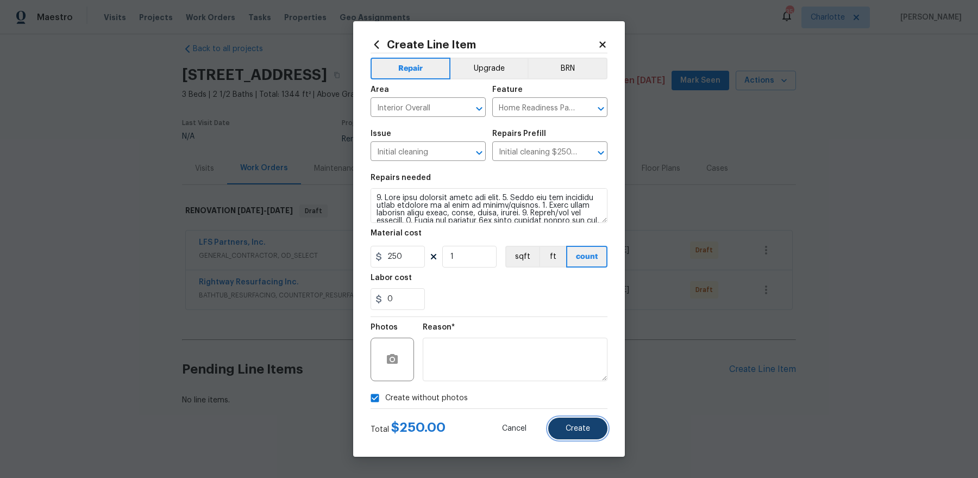
click at [584, 382] on button "Create" at bounding box center [577, 428] width 59 height 22
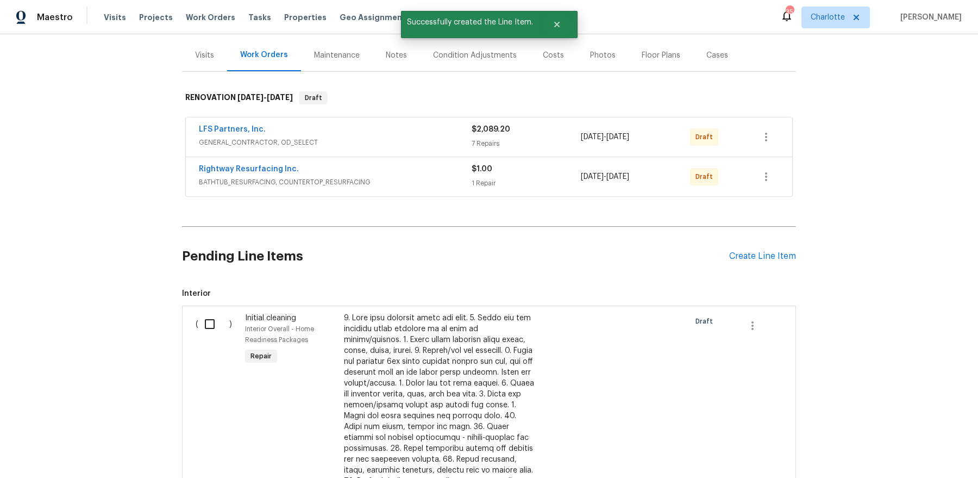
scroll to position [126, 0]
click at [209, 335] on div "( )" at bounding box center [216, 464] width 49 height 311
click at [209, 325] on input "checkbox" at bounding box center [213, 323] width 31 height 23
checkbox input "true"
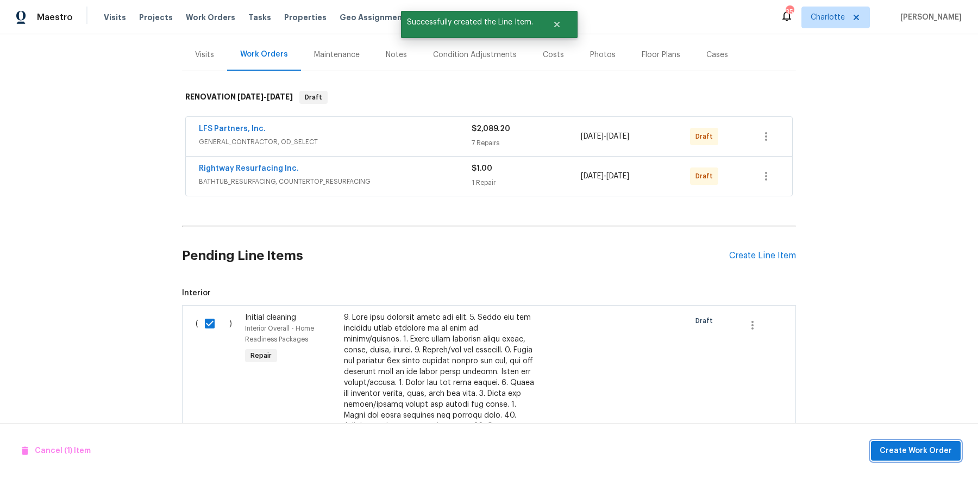
click at [782, 382] on button "Create Work Order" at bounding box center [916, 451] width 90 height 20
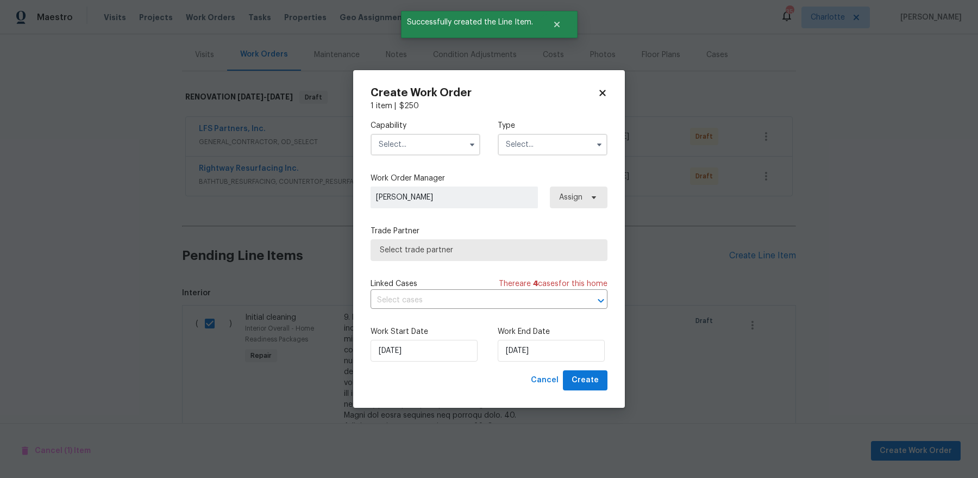
click at [426, 161] on div "Capability Type" at bounding box center [489, 137] width 237 height 53
click at [426, 140] on input "text" at bounding box center [426, 145] width 110 height 22
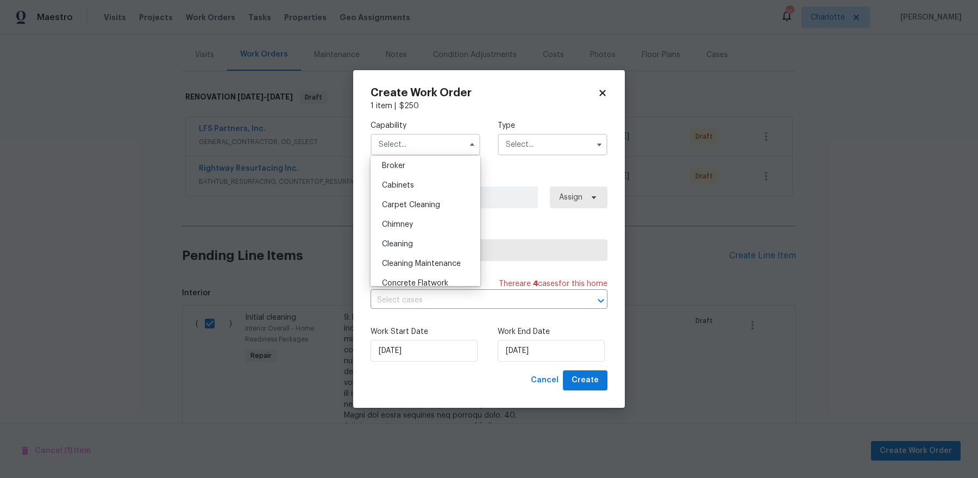
scroll to position [113, 0]
click at [425, 205] on div "Cleaning" at bounding box center [425, 212] width 104 height 20
type input "Cleaning"
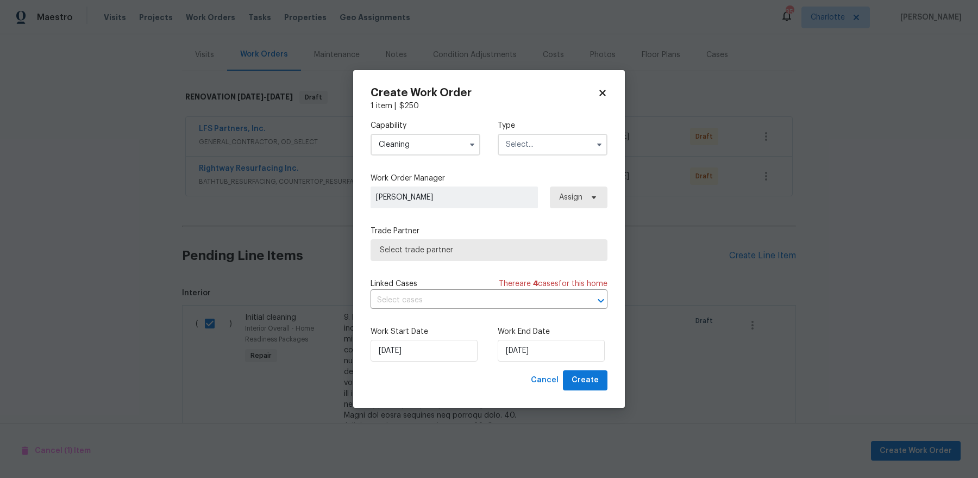
click at [527, 153] on input "text" at bounding box center [553, 145] width 110 height 22
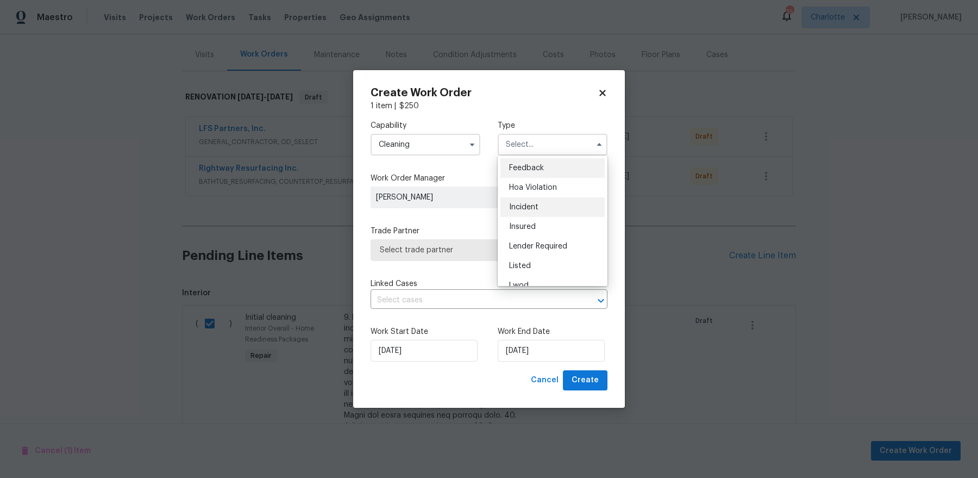
scroll to position [129, 0]
click at [539, 209] on div "Renovation" at bounding box center [553, 215] width 104 height 20
type input "Renovation"
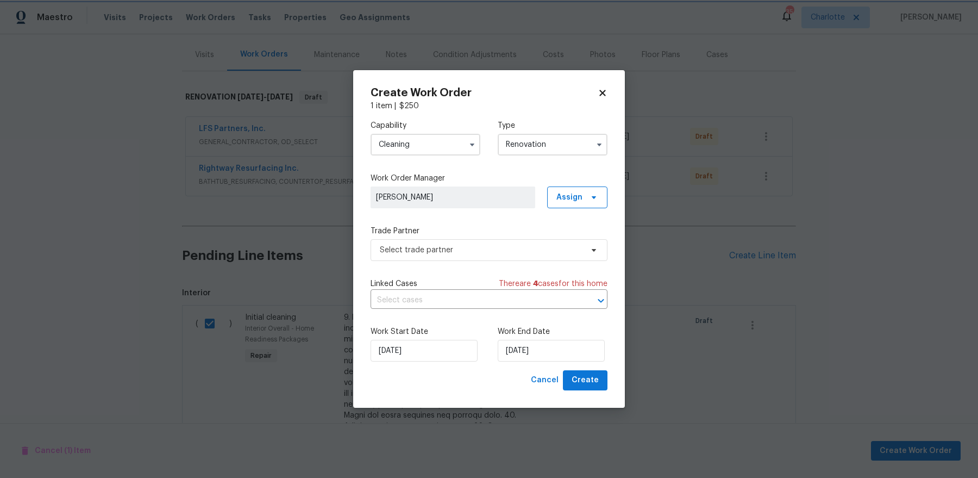
scroll to position [0, 0]
click at [497, 253] on span "Select trade partner" at bounding box center [481, 250] width 203 height 11
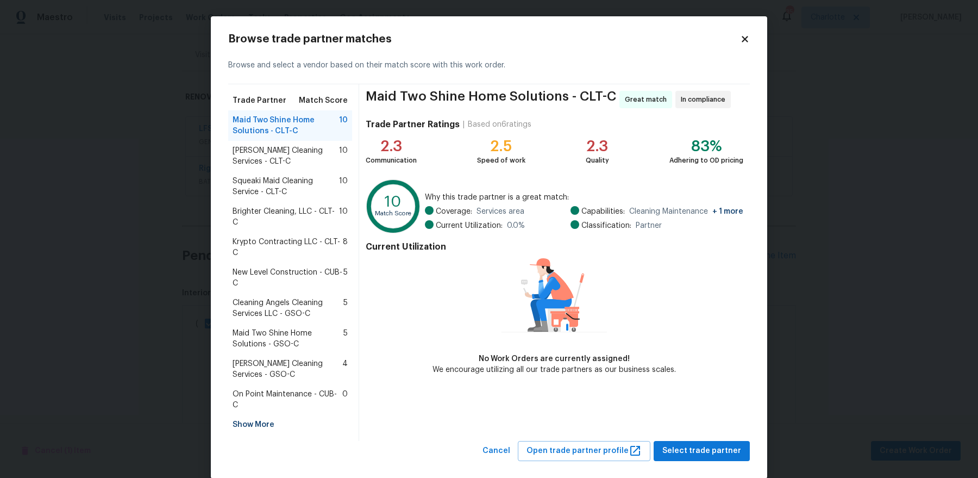
click at [301, 211] on span "Brighter Cleaning, LLC - CLT-C" at bounding box center [286, 217] width 107 height 22
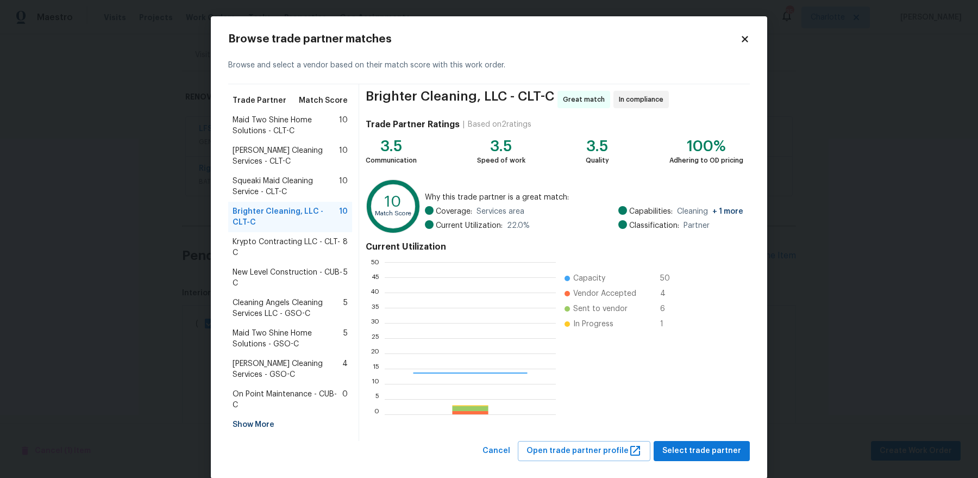
scroll to position [152, 171]
click at [695, 382] on span "Select trade partner" at bounding box center [702, 451] width 79 height 14
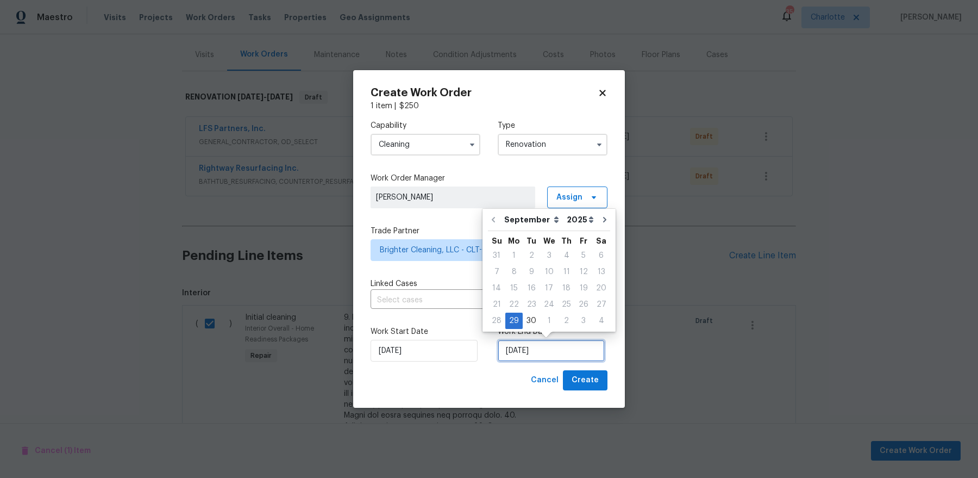
click at [569, 356] on input "9/29/2025" at bounding box center [551, 351] width 107 height 22
click at [604, 215] on button "Go to next month" at bounding box center [605, 220] width 16 height 22
type input "10/29/2025"
select select "9"
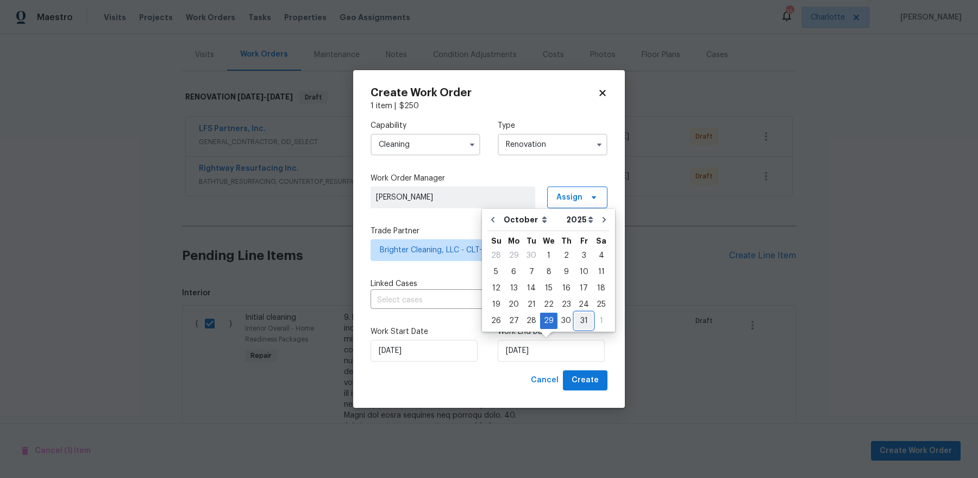
click at [579, 320] on div "31" at bounding box center [584, 320] width 18 height 15
type input "10/31/2025"
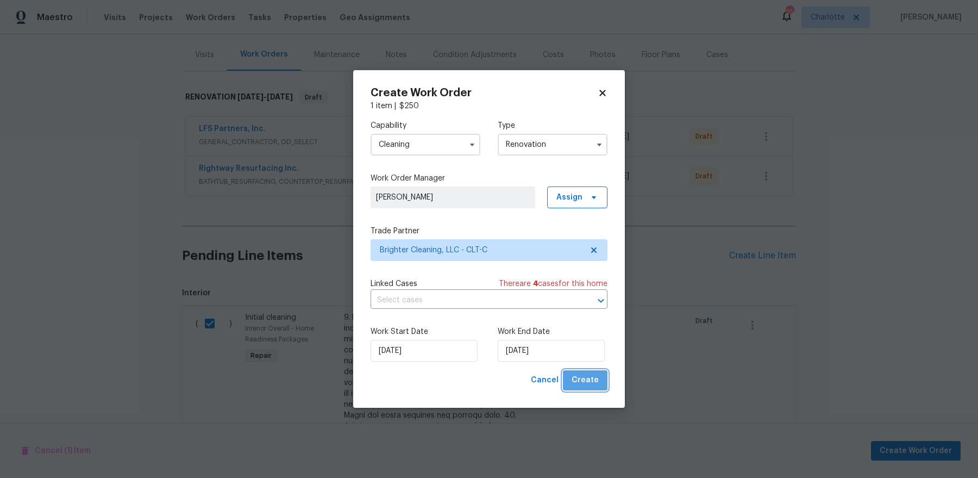
click at [593, 382] on button "Create" at bounding box center [585, 380] width 45 height 20
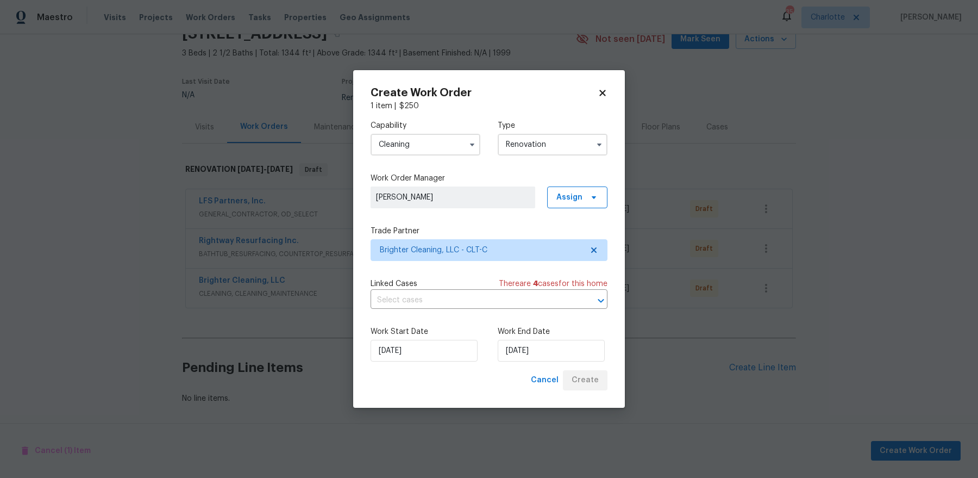
scroll to position [52, 0]
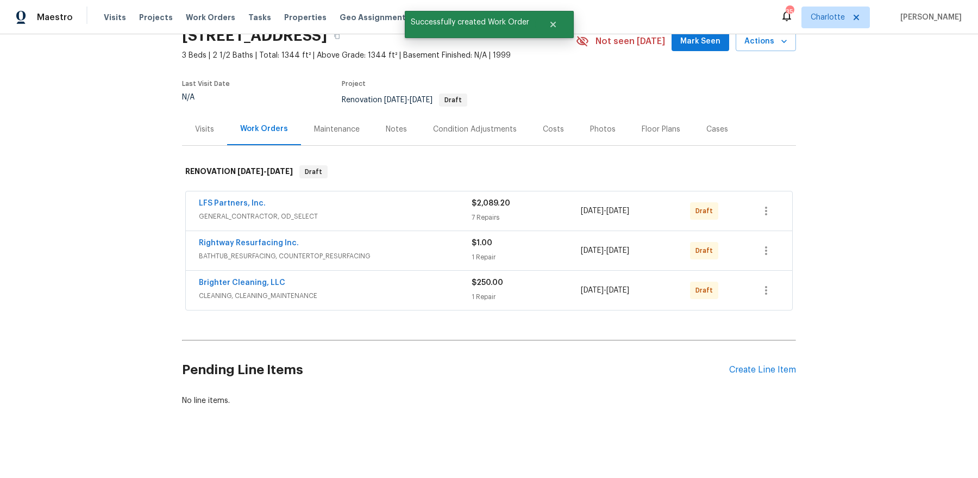
click at [781, 378] on div "Pending Line Items Create Line Item" at bounding box center [489, 370] width 614 height 51
click at [781, 366] on div "Create Line Item" at bounding box center [763, 370] width 67 height 10
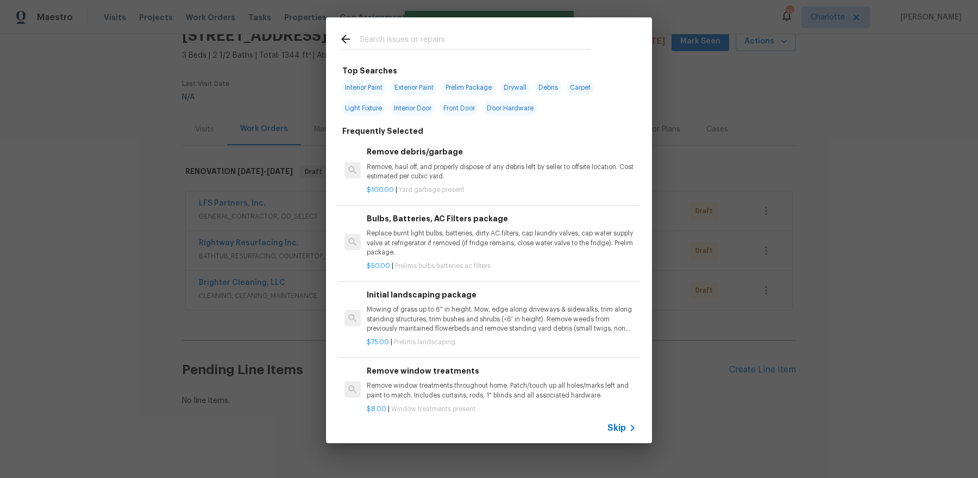
click at [427, 24] on div at bounding box center [464, 38] width 277 height 43
click at [420, 48] on input "text" at bounding box center [475, 41] width 230 height 16
click at [451, 30] on div at bounding box center [464, 38] width 277 height 43
click at [416, 48] on input "text" at bounding box center [475, 41] width 230 height 16
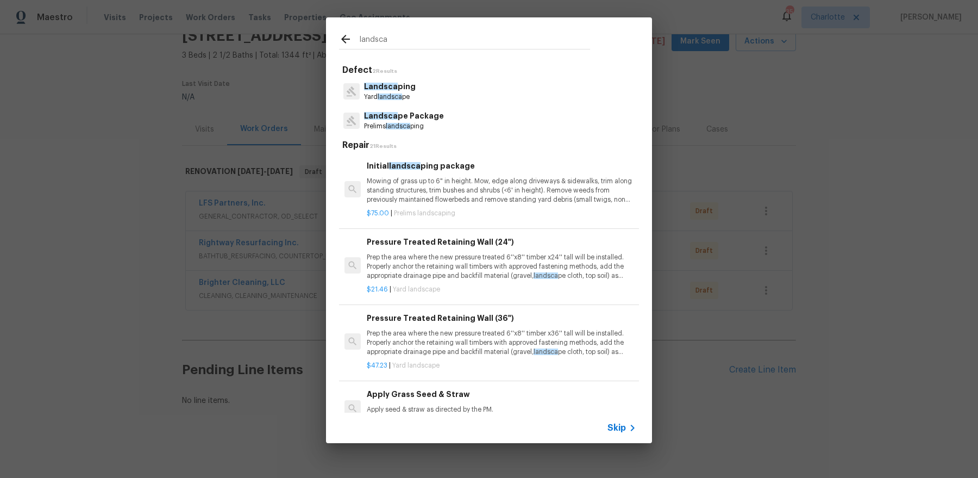
type input "landsca"
drag, startPoint x: 395, startPoint y: 91, endPoint x: 394, endPoint y: 107, distance: 15.8
click at [394, 107] on div "Landsca ping Yard landsca pe Landsca pe Package Prelims landsca ping" at bounding box center [489, 106] width 300 height 59
click at [394, 124] on span "landsca" at bounding box center [398, 126] width 24 height 7
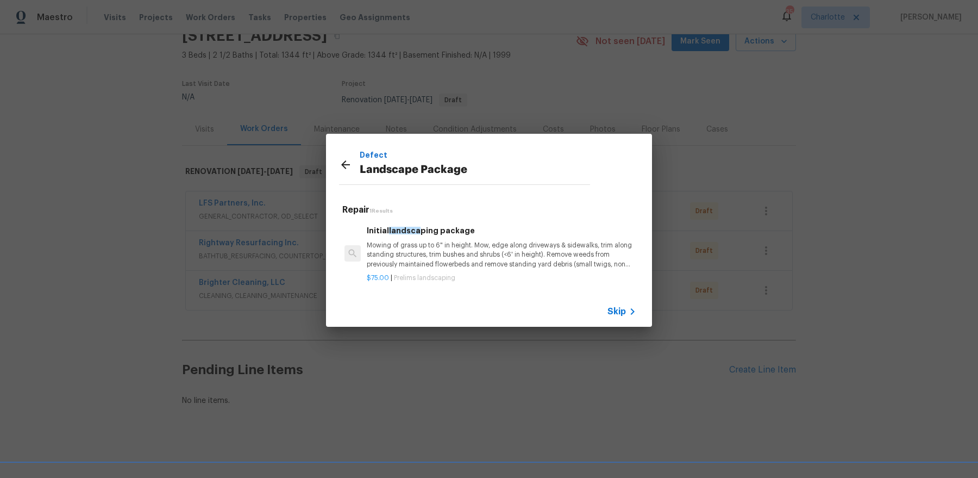
click at [431, 252] on p "Mowing of grass up to 6" in height. Mow, edge along driveways & sidewalks, trim…" at bounding box center [502, 255] width 270 height 28
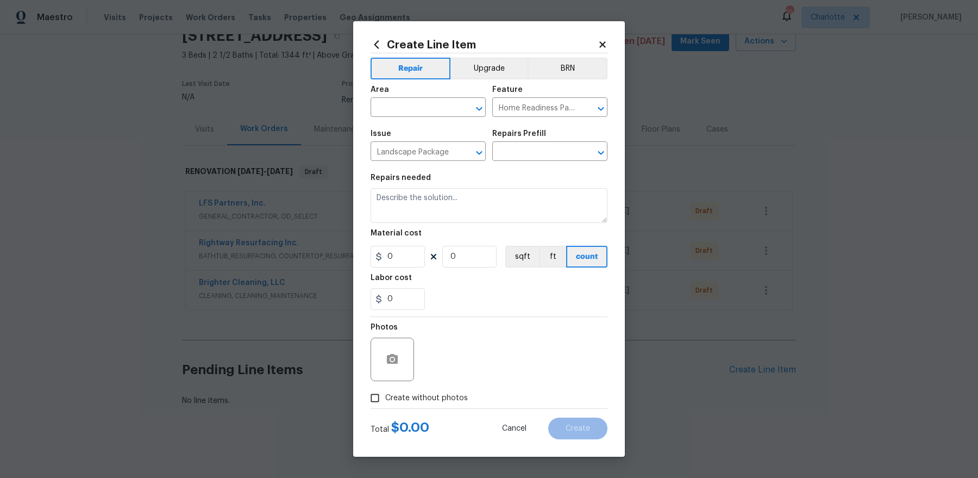
type input "Initial landscaping package $75.00"
type textarea "Mowing of grass up to 6" in height. Mow, edge along driveways & sidewalks, trim…"
type input "75"
type input "1"
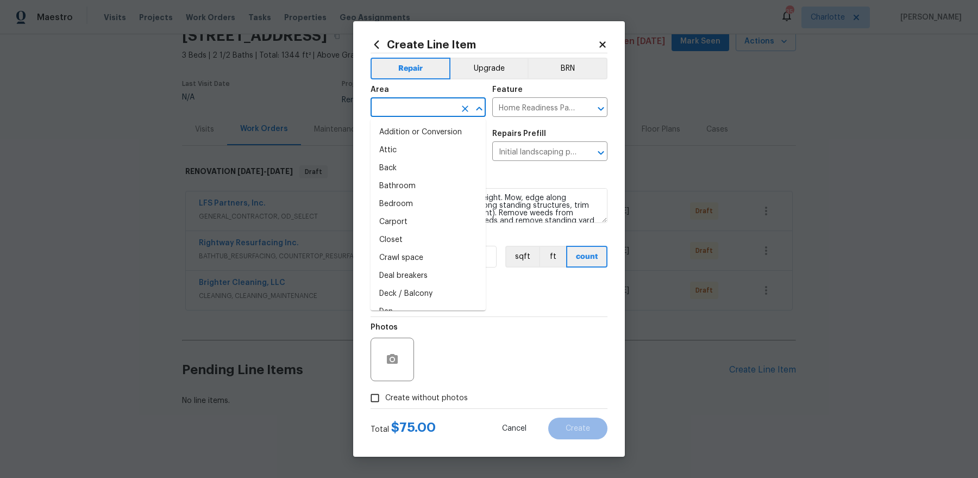
click at [431, 101] on input "text" at bounding box center [413, 108] width 85 height 17
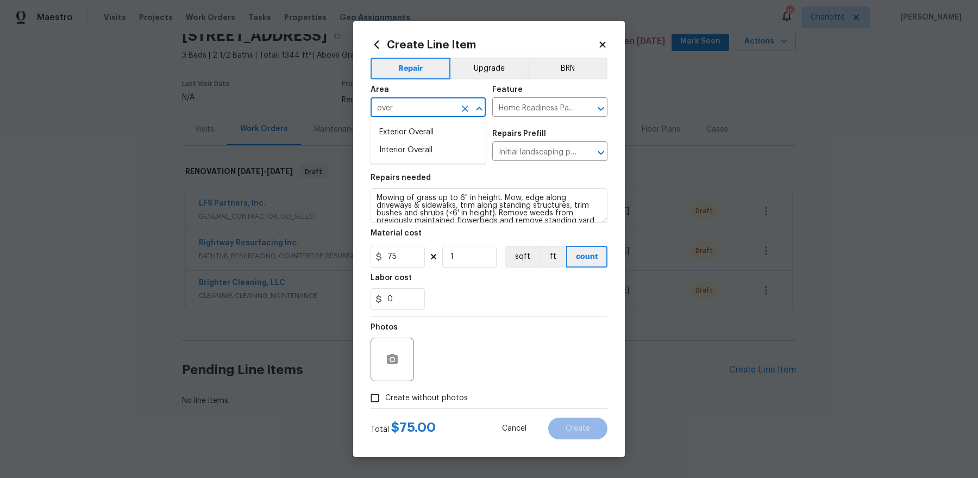
click at [419, 128] on li "Exterior Overall" at bounding box center [428, 132] width 115 height 18
type input "Exterior Overall"
click at [422, 382] on label "Create without photos" at bounding box center [416, 398] width 103 height 21
click at [385, 382] on input "Create without photos" at bounding box center [375, 398] width 21 height 21
checkbox input "true"
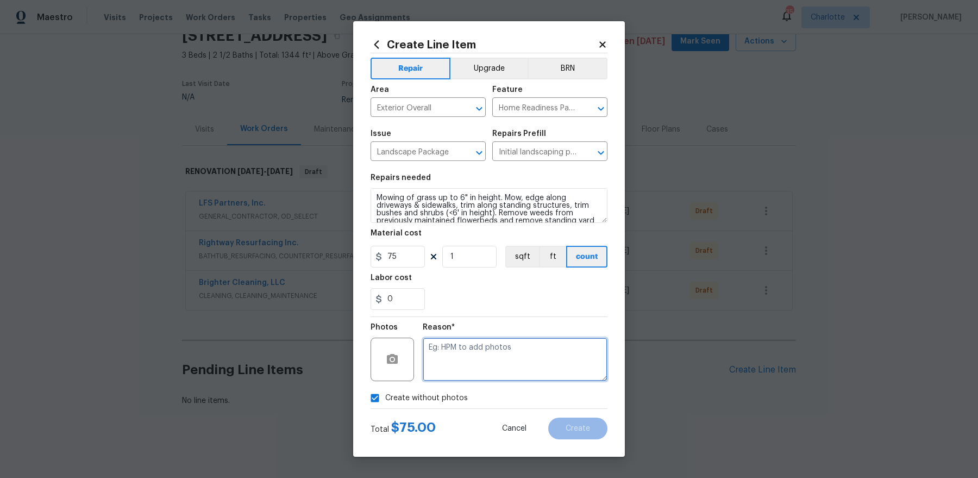
click at [475, 367] on textarea at bounding box center [515, 359] width 185 height 43
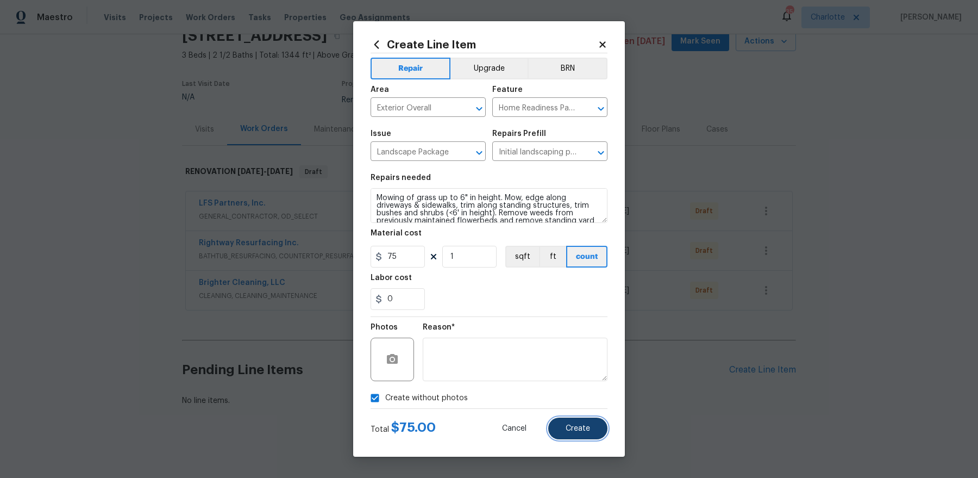
click at [579, 382] on span "Create" at bounding box center [578, 429] width 24 height 8
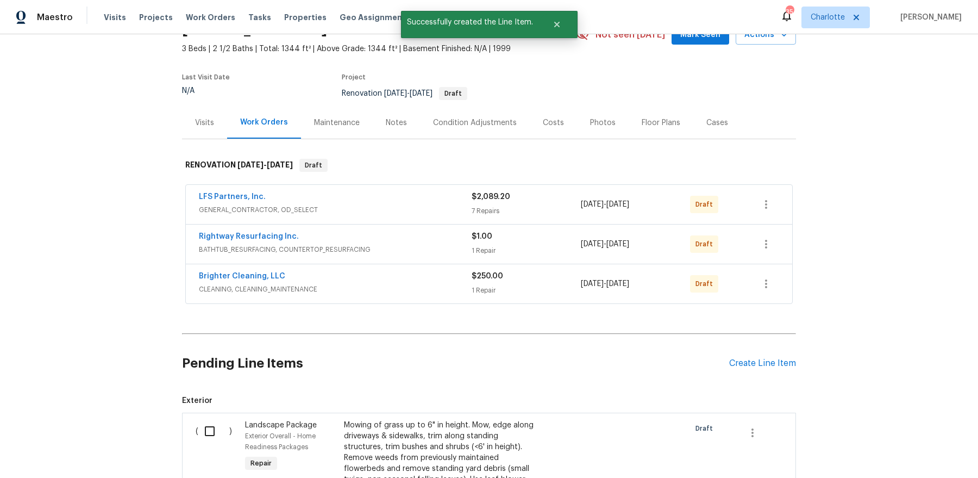
scroll to position [126, 0]
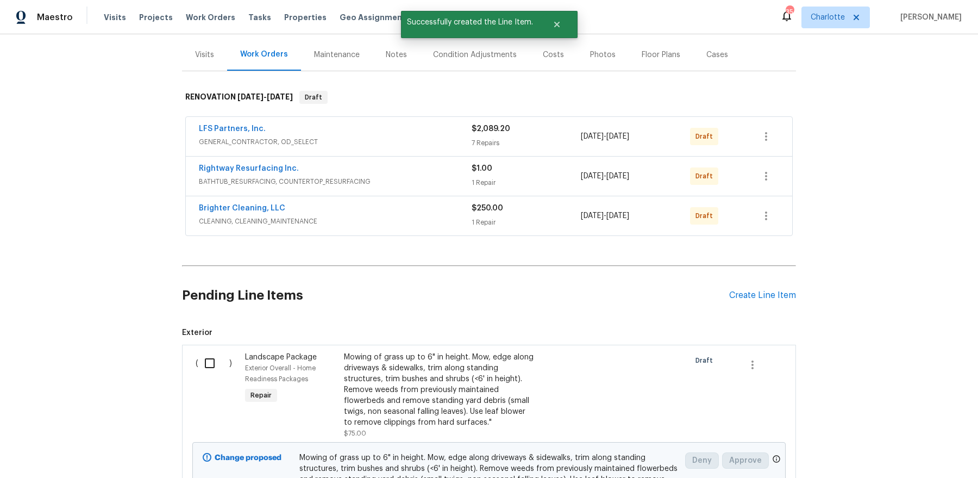
click at [211, 363] on input "checkbox" at bounding box center [213, 363] width 31 height 23
checkbox input "true"
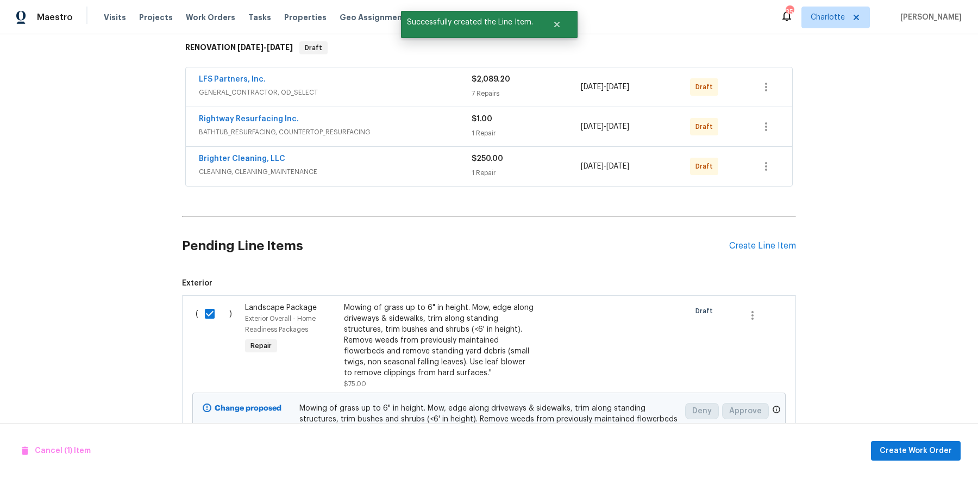
scroll to position [251, 0]
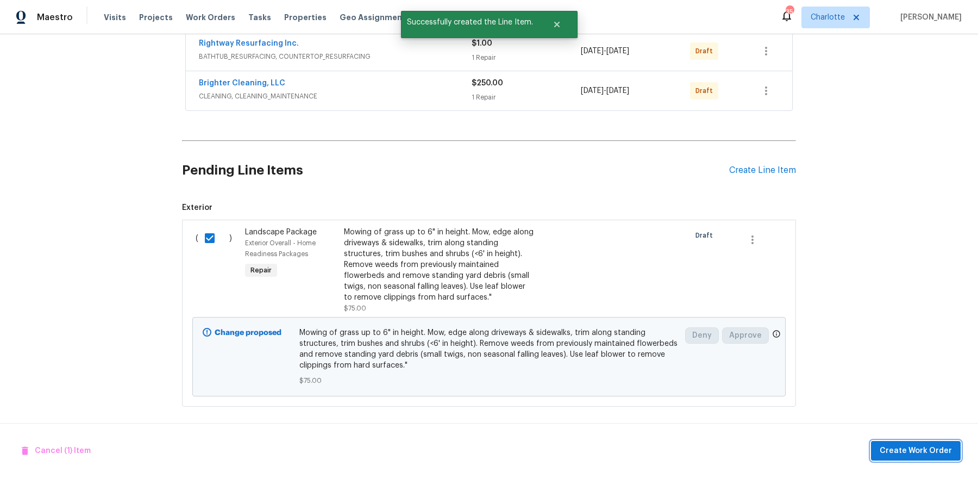
click at [782, 382] on button "Create Work Order" at bounding box center [916, 451] width 90 height 20
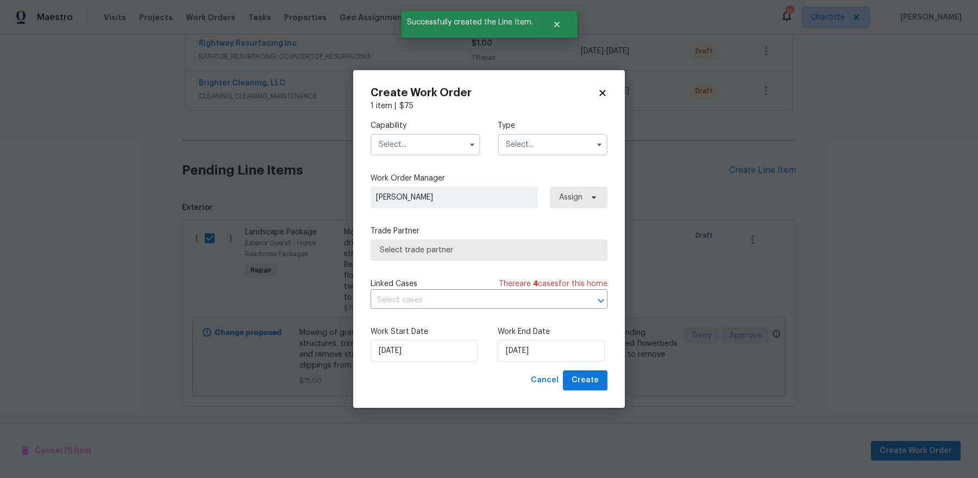
click at [412, 142] on input "text" at bounding box center [426, 145] width 110 height 22
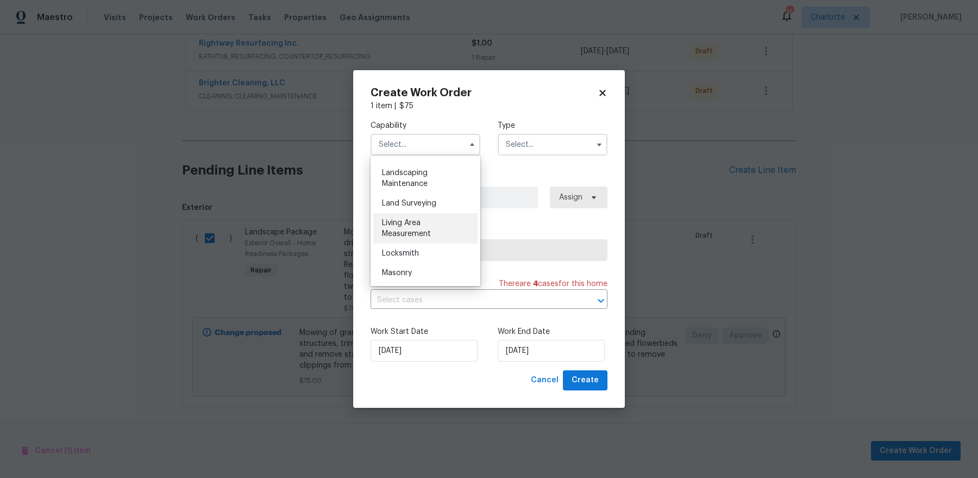
scroll to position [709, 0]
click at [416, 179] on div "Landscaping Maintenance" at bounding box center [425, 179] width 104 height 30
type input "Landscaping Maintenance"
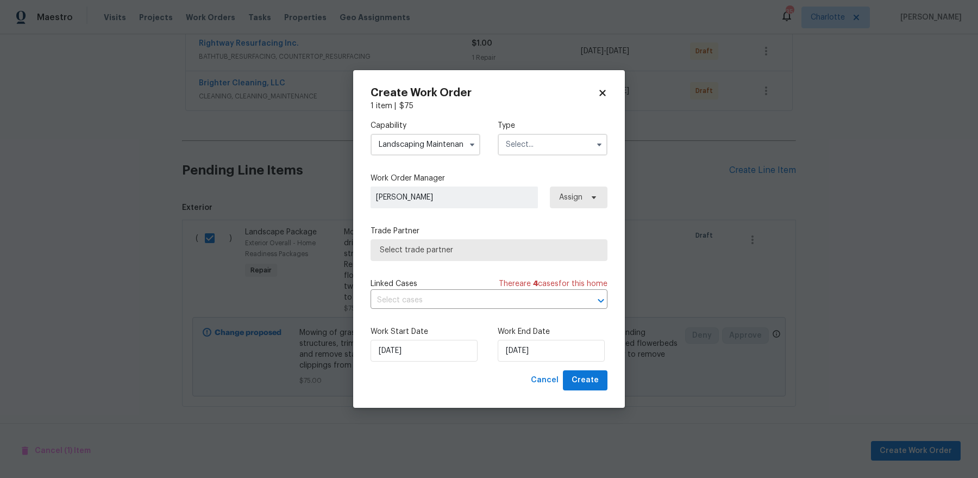
click at [539, 136] on input "text" at bounding box center [553, 145] width 110 height 22
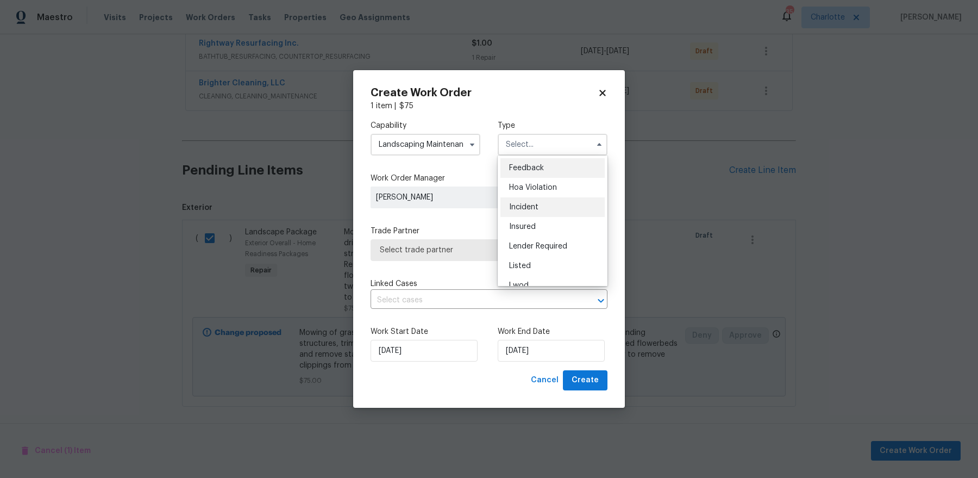
scroll to position [129, 0]
click at [540, 213] on span "Renovation" at bounding box center [529, 215] width 40 height 8
type input "Renovation"
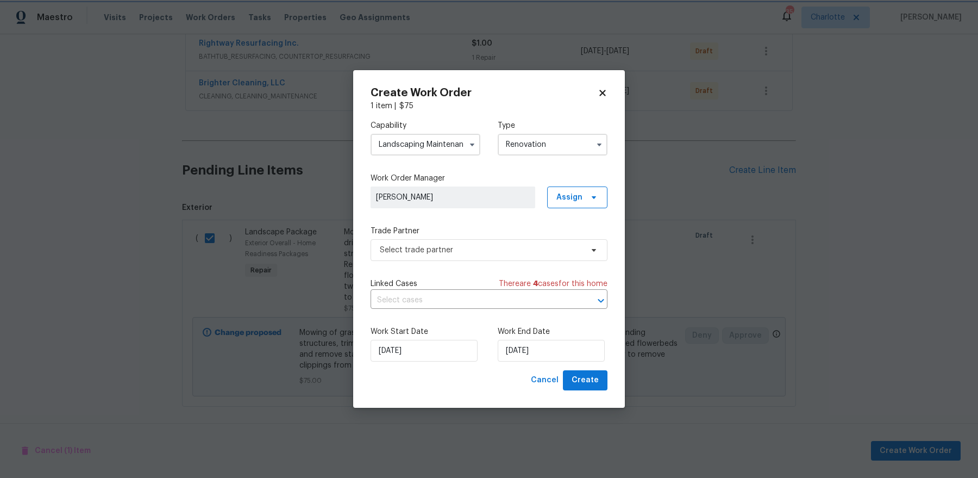
scroll to position [0, 0]
click at [491, 255] on span "Select trade partner" at bounding box center [481, 250] width 203 height 11
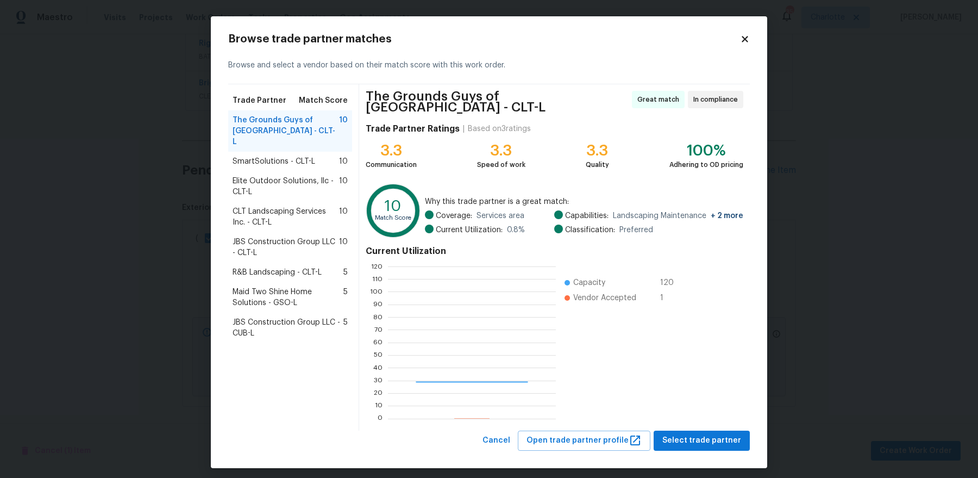
scroll to position [152, 167]
click at [708, 382] on div "The Grounds Guys of Huntersville - CLT-L Great match In compliance Trade Partne…" at bounding box center [554, 257] width 391 height 346
click at [708, 382] on span "Select trade partner" at bounding box center [702, 441] width 79 height 14
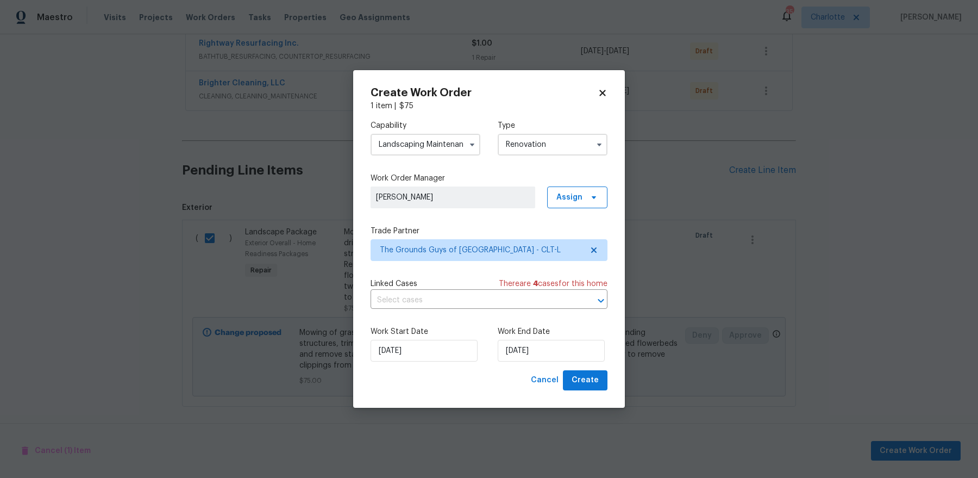
click at [543, 340] on div "9/29/2025" at bounding box center [551, 351] width 107 height 22
click at [543, 344] on input "9/29/2025" at bounding box center [551, 351] width 107 height 22
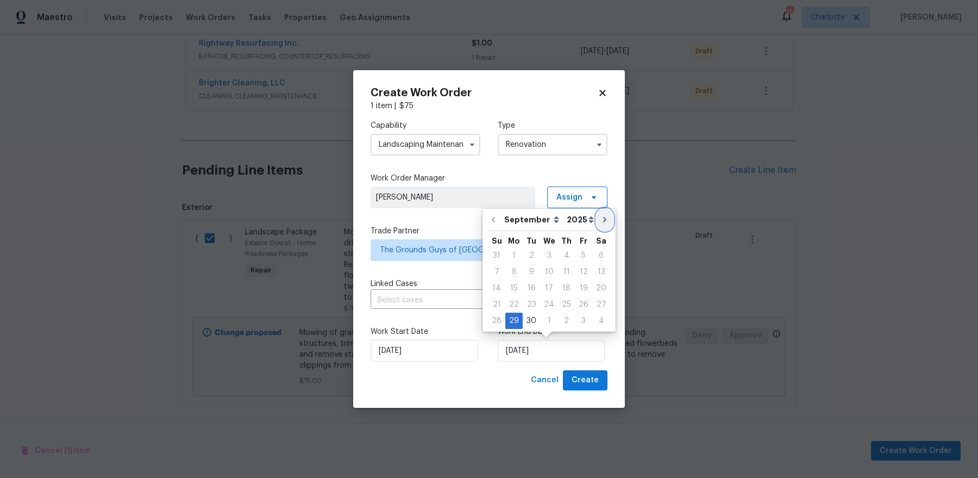
click at [601, 220] on icon "Go to next month" at bounding box center [605, 219] width 9 height 9
type input "10/29/2025"
select select "9"
click at [581, 276] on div "10" at bounding box center [584, 271] width 18 height 15
type input "10/10/2025"
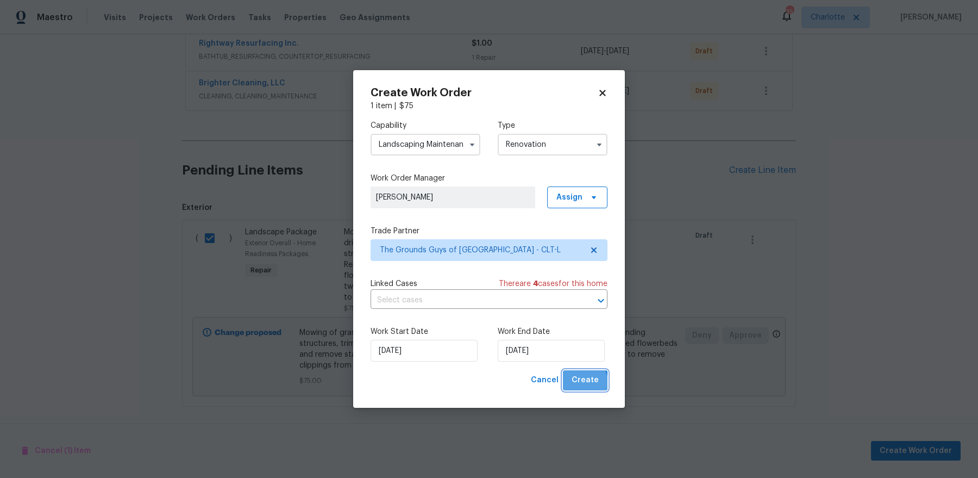
click at [585, 382] on span "Create" at bounding box center [585, 380] width 27 height 14
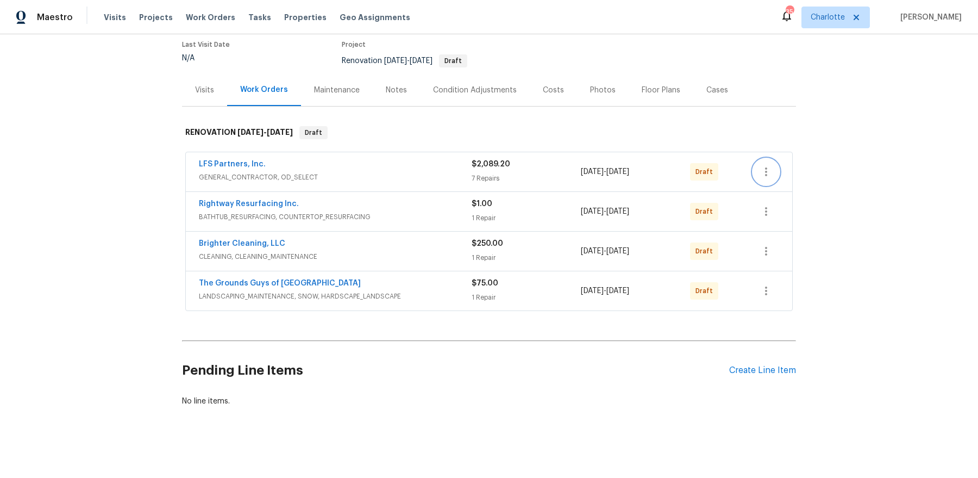
click at [765, 172] on icon "button" at bounding box center [766, 171] width 13 height 13
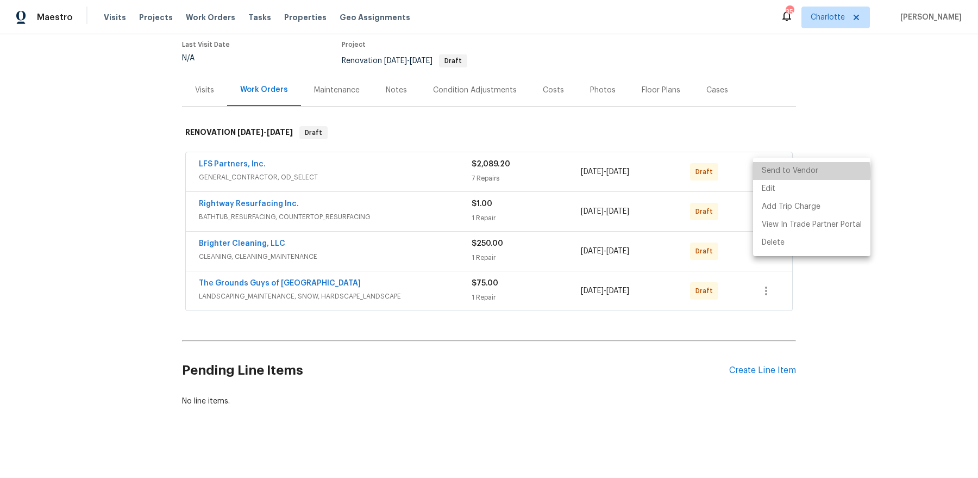
click at [782, 173] on li "Send to Vendor" at bounding box center [811, 171] width 117 height 18
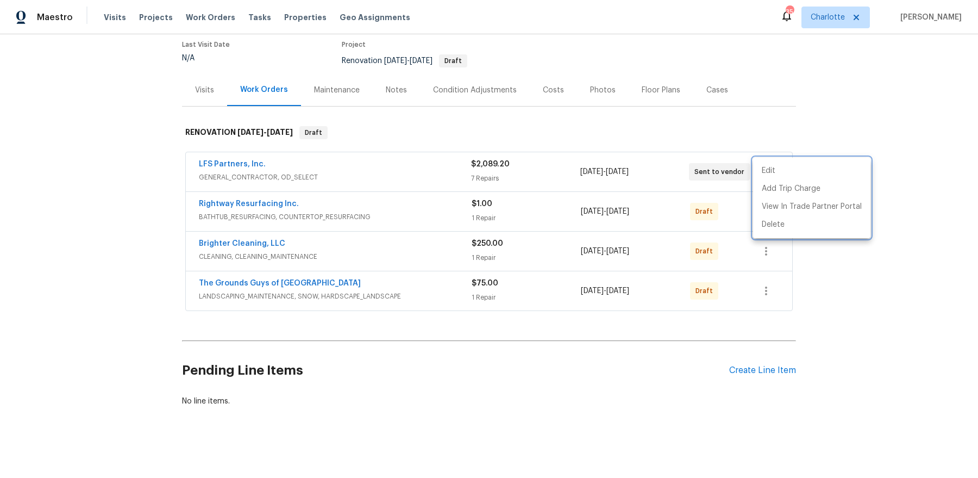
click at [747, 270] on div at bounding box center [489, 239] width 978 height 478
click at [769, 245] on icon "button" at bounding box center [766, 251] width 13 height 13
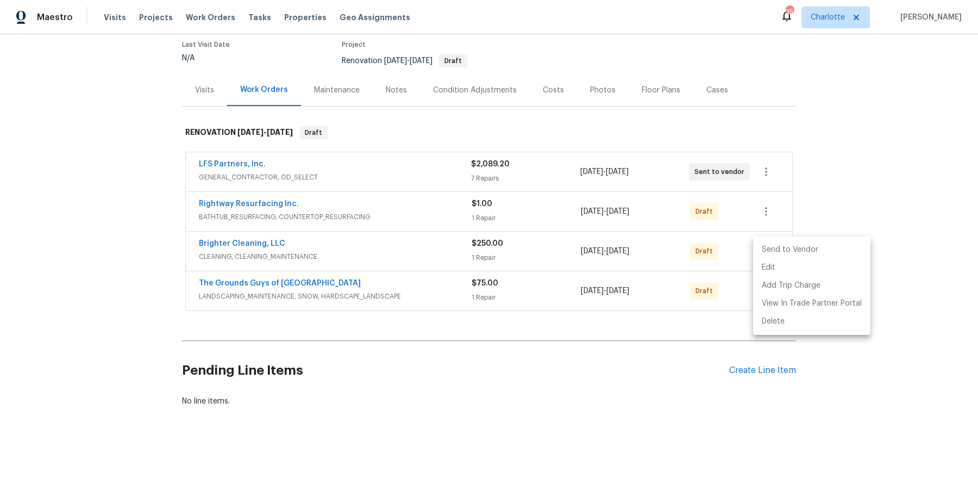
click at [771, 248] on li "Send to Vendor" at bounding box center [811, 250] width 117 height 18
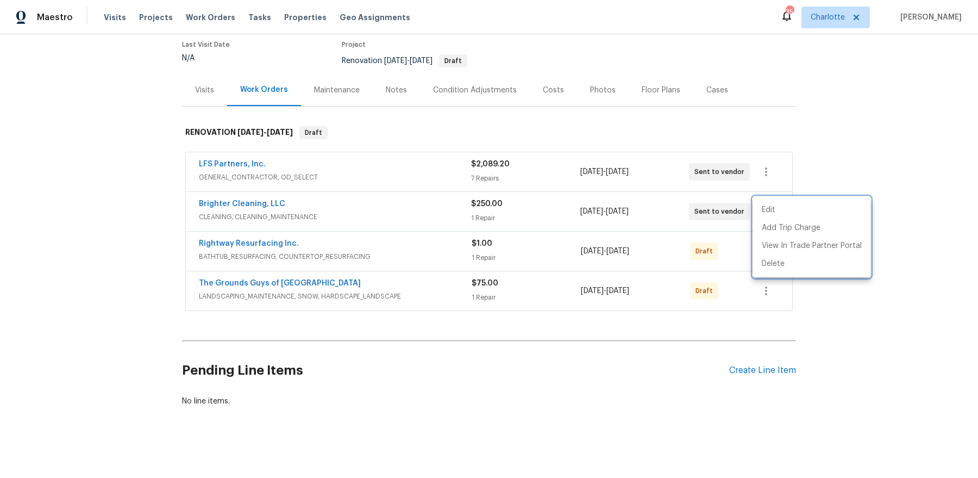
click at [706, 306] on div at bounding box center [489, 239] width 978 height 478
click at [763, 290] on icon "button" at bounding box center [766, 290] width 13 height 13
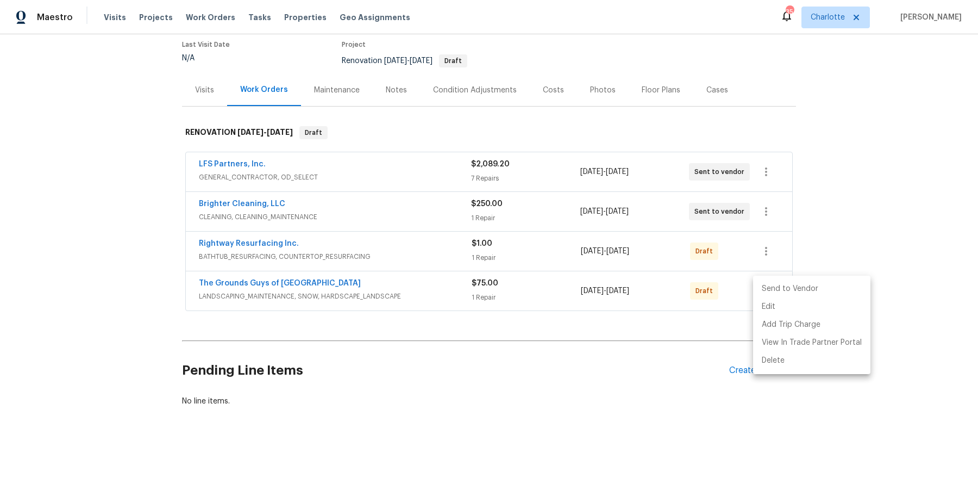
click at [772, 287] on li "Send to Vendor" at bounding box center [811, 289] width 117 height 18
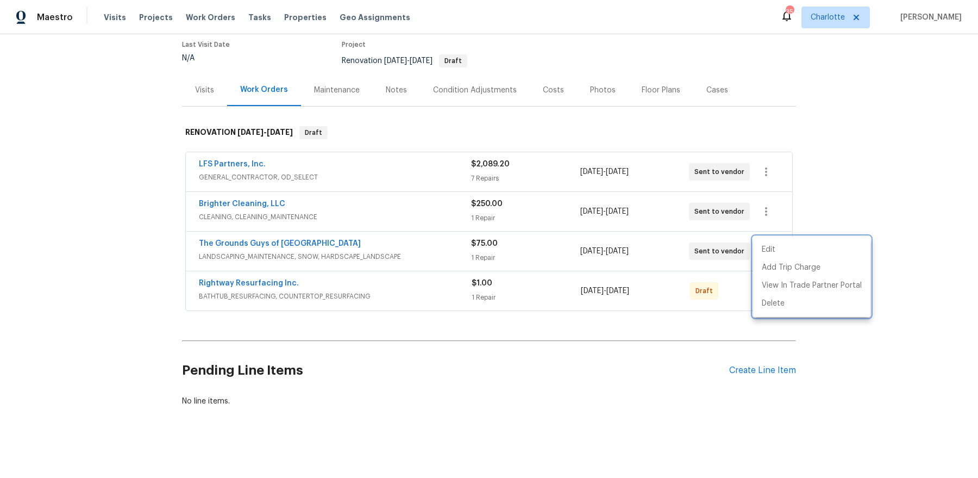
click at [497, 189] on div at bounding box center [489, 239] width 978 height 478
click at [379, 87] on div "Notes" at bounding box center [396, 90] width 47 height 32
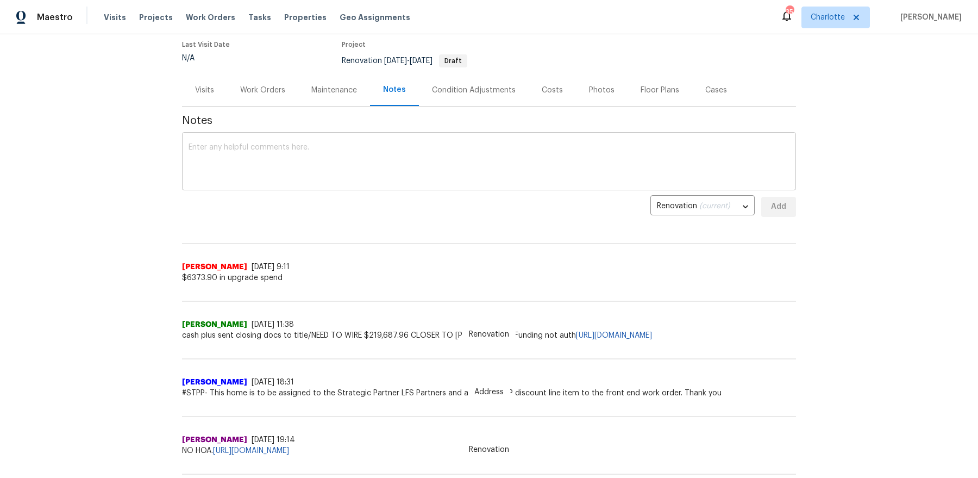
click at [378, 161] on textarea at bounding box center [489, 163] width 601 height 38
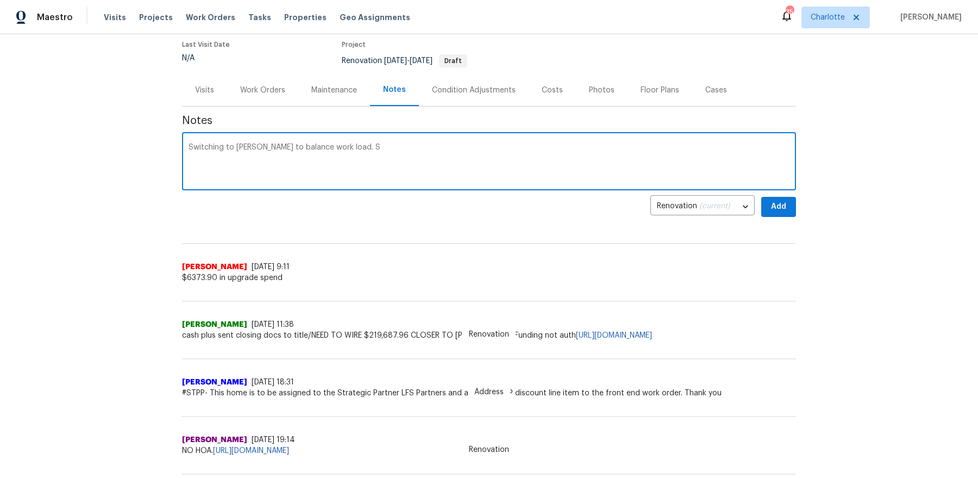
type textarea "Switching to Jason Bouque to balance work load."
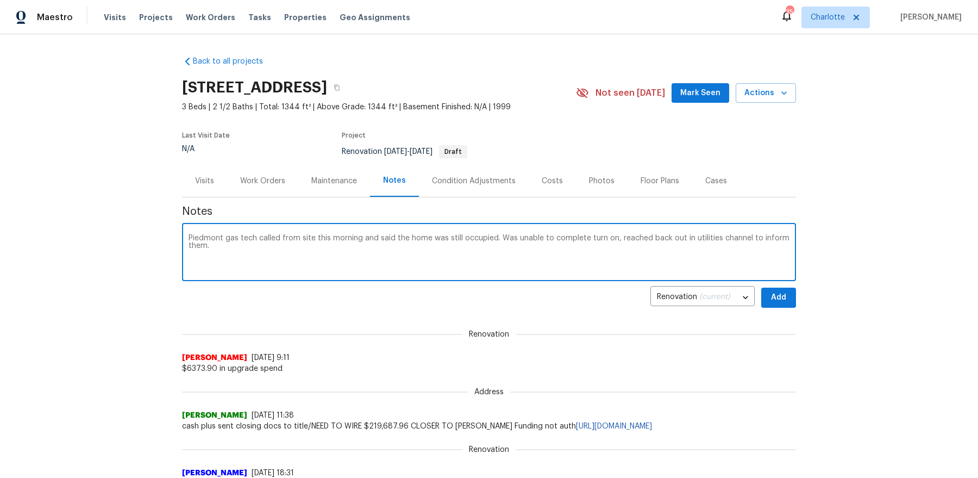
paste textarea "https://opendoor.slack.com/archives/C13LF642W/p1758892877475809"
type textarea "Piedmont gas tech called from site this morning and said the home was still occ…"
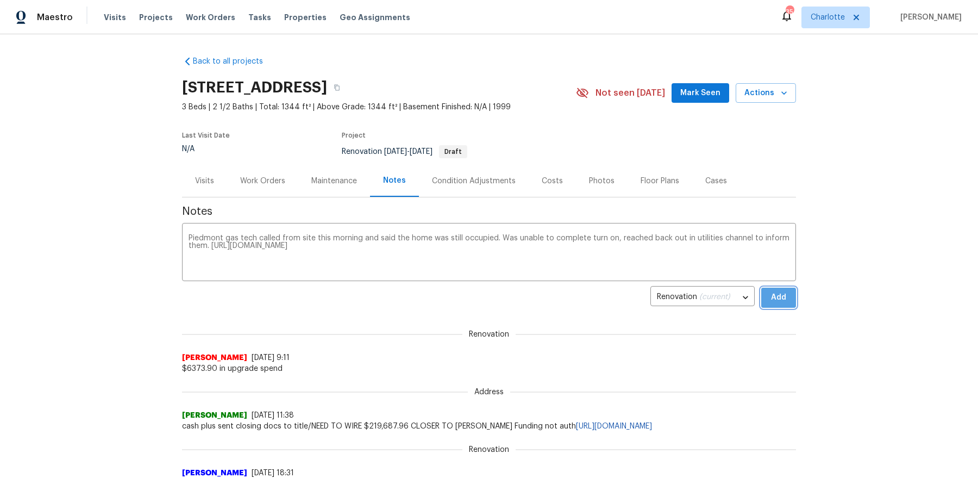
click at [782, 301] on span "Add" at bounding box center [778, 298] width 17 height 14
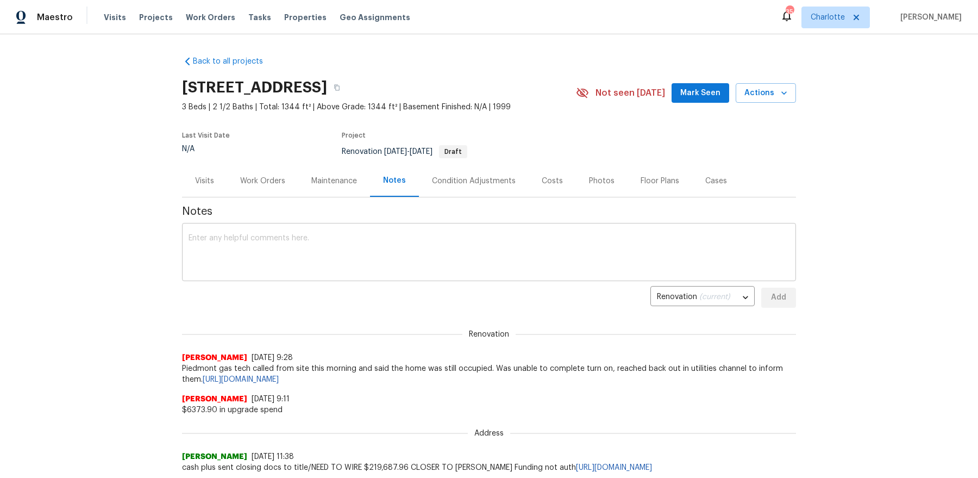
click at [527, 250] on textarea at bounding box center [489, 253] width 601 height 38
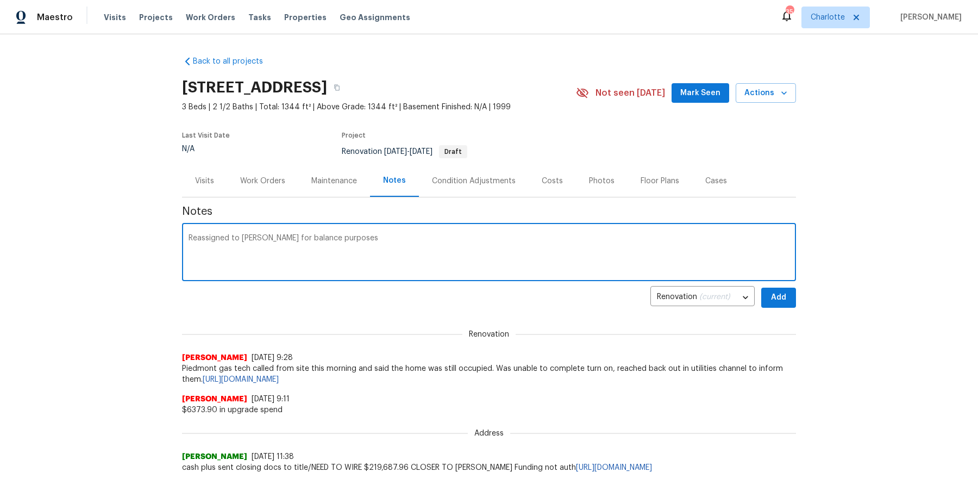
type textarea "Reassigned to Jason Bouque for balance purposes"
click at [782, 298] on button "Add" at bounding box center [779, 298] width 35 height 20
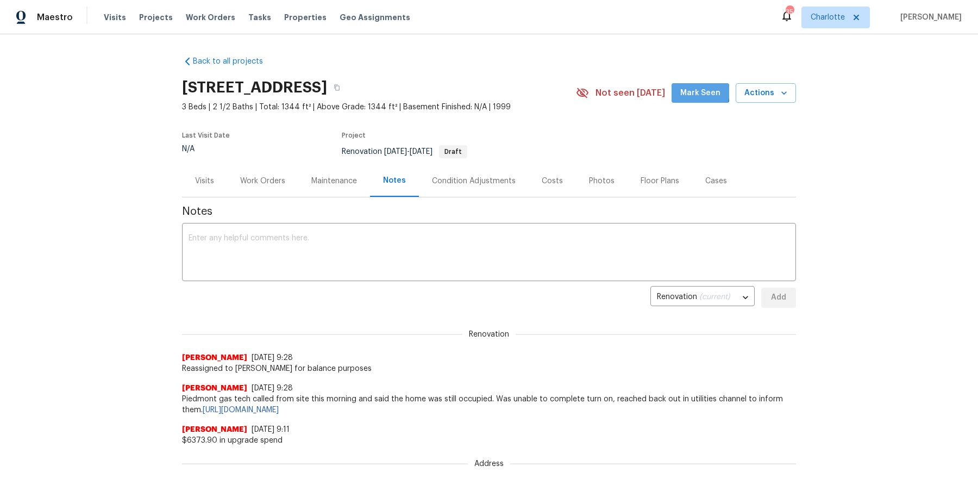
click at [701, 91] on span "Mark Seen" at bounding box center [701, 93] width 40 height 14
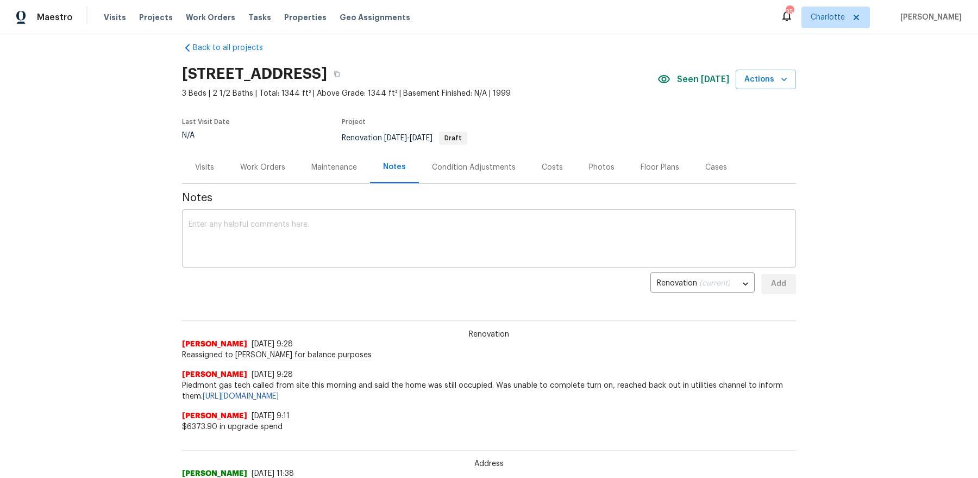
scroll to position [22, 0]
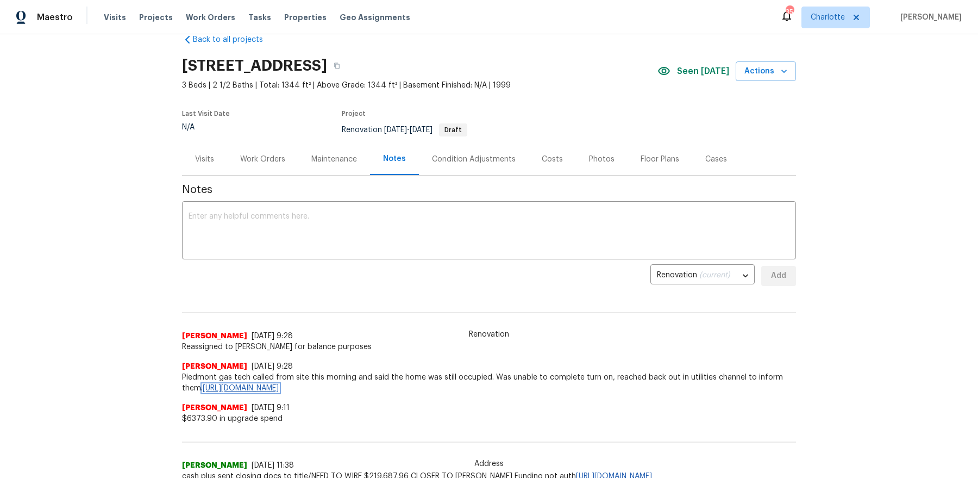
click at [279, 382] on link "https://opendoor.slack.com/archives/C13LF642W/p1758892877475809" at bounding box center [241, 388] width 76 height 8
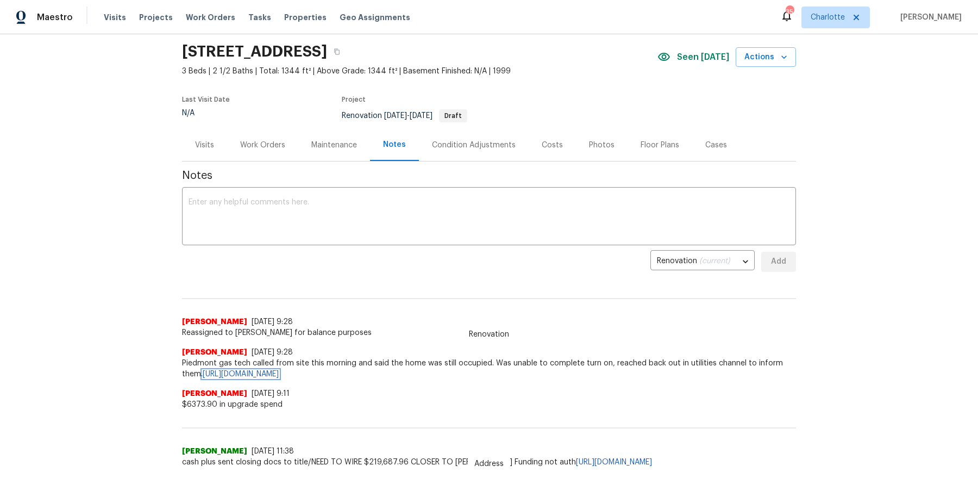
scroll to position [0, 0]
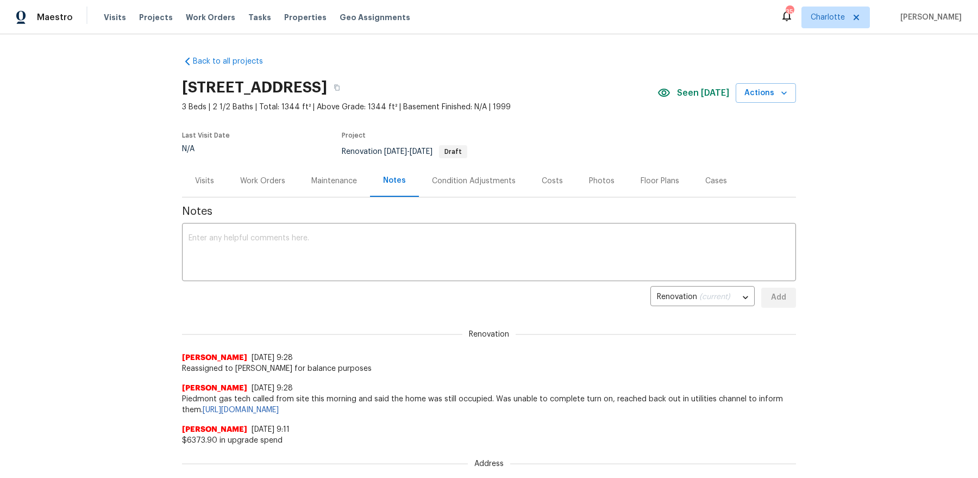
click at [207, 184] on div "Visits" at bounding box center [204, 181] width 19 height 11
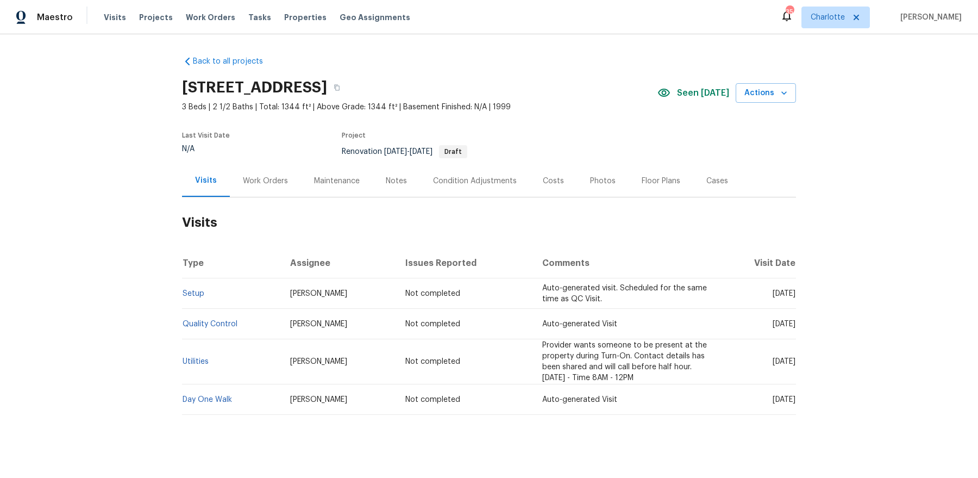
click at [391, 183] on div "Notes" at bounding box center [396, 181] width 21 height 11
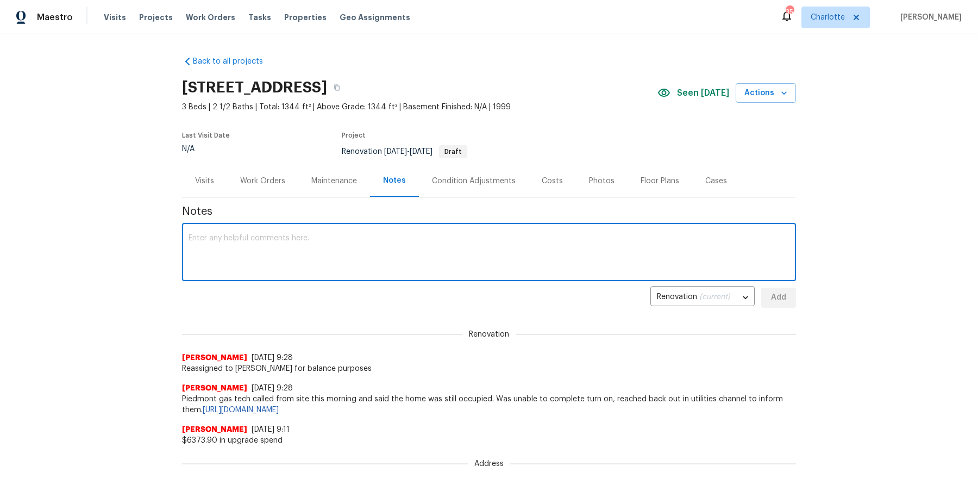
click at [314, 248] on textarea at bounding box center [489, 253] width 601 height 38
paste textarea "https://docs.google.com/spreadsheets/d/1o6yzrgFpLnsxNFo53sZSDA4wmAIes33g-aryUnU…"
type textarea "Salability scope https://docs.google.com/spreadsheets/d/1o6yzrgFpLnsxNFo53sZSDA…"
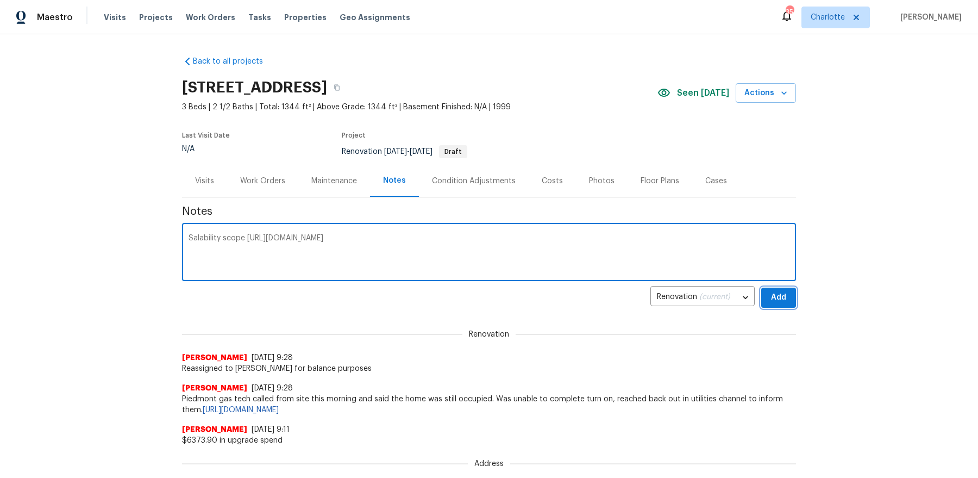
click at [782, 291] on span "Add" at bounding box center [778, 298] width 17 height 14
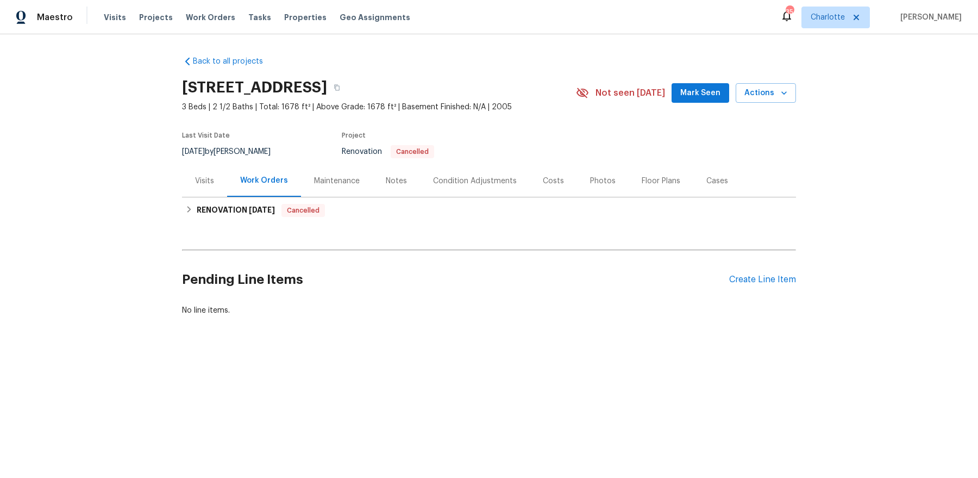
click at [594, 189] on div "Photos" at bounding box center [603, 181] width 52 height 32
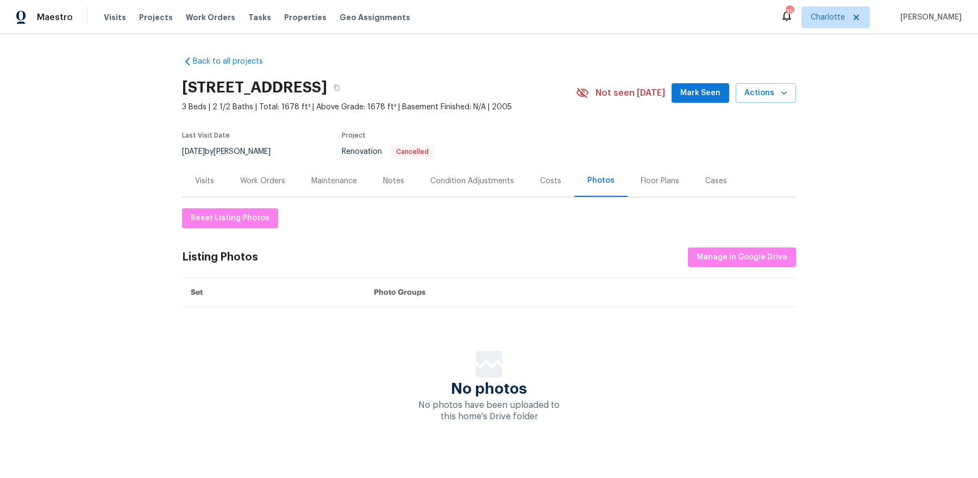
click at [544, 189] on div "Costs" at bounding box center [550, 181] width 47 height 32
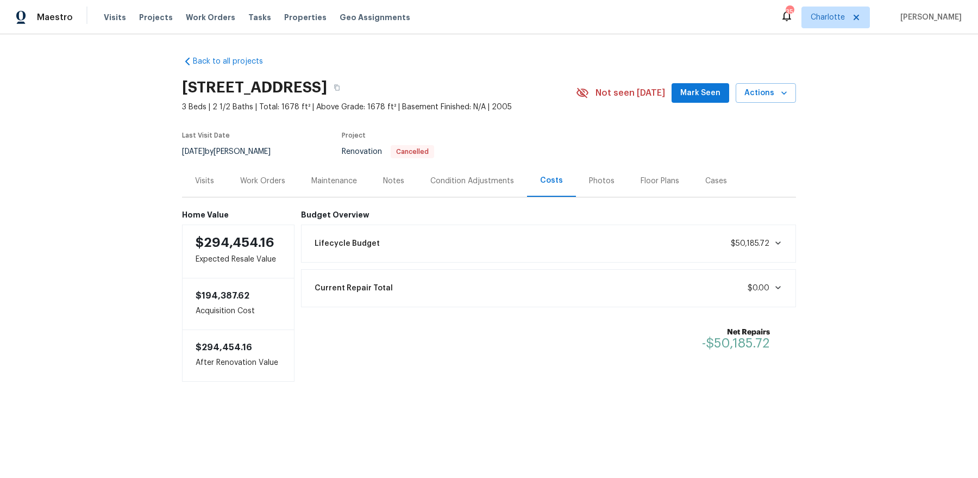
click at [282, 180] on div "Work Orders" at bounding box center [262, 181] width 45 height 11
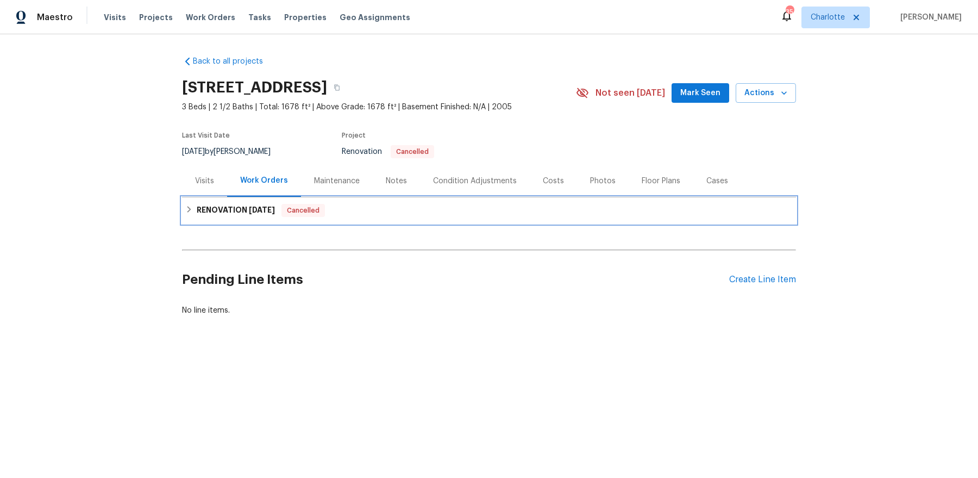
click at [263, 206] on span "9/17/25" at bounding box center [262, 210] width 26 height 8
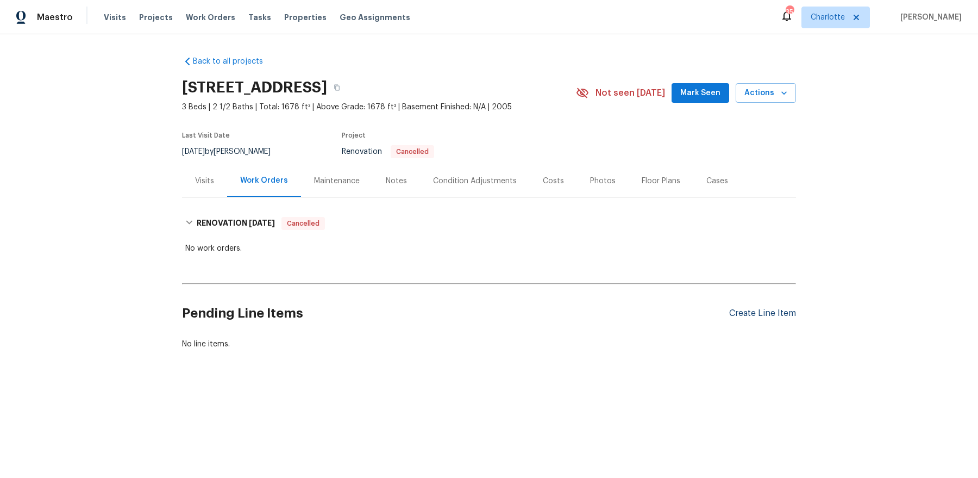
click at [740, 312] on div "Create Line Item" at bounding box center [763, 313] width 67 height 10
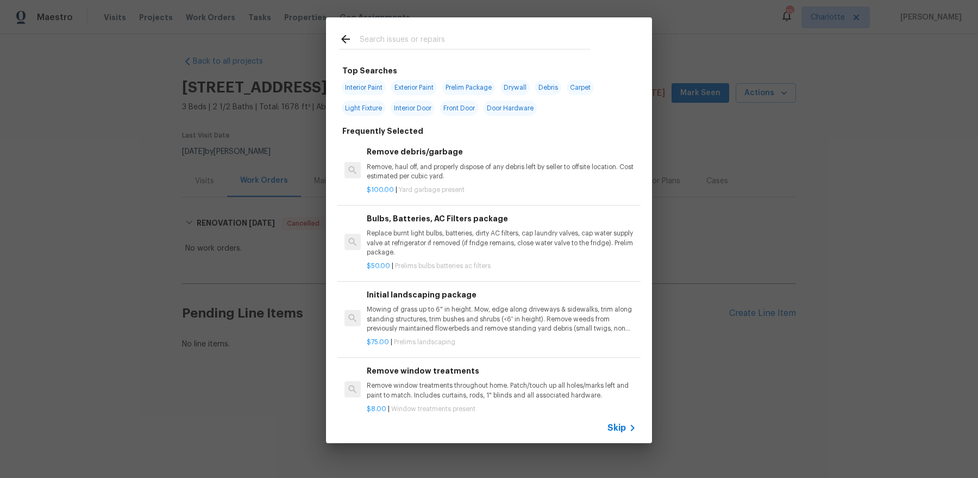
click at [297, 142] on div "Top Searches Interior Paint Exterior Paint Prelim Package Drywall Debris Carpet…" at bounding box center [489, 230] width 978 height 460
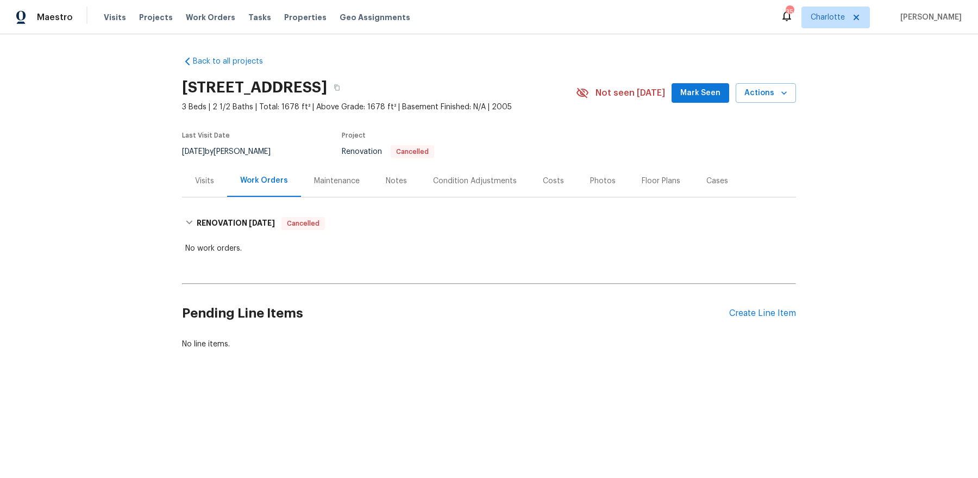
click at [398, 184] on div "Notes" at bounding box center [396, 181] width 21 height 11
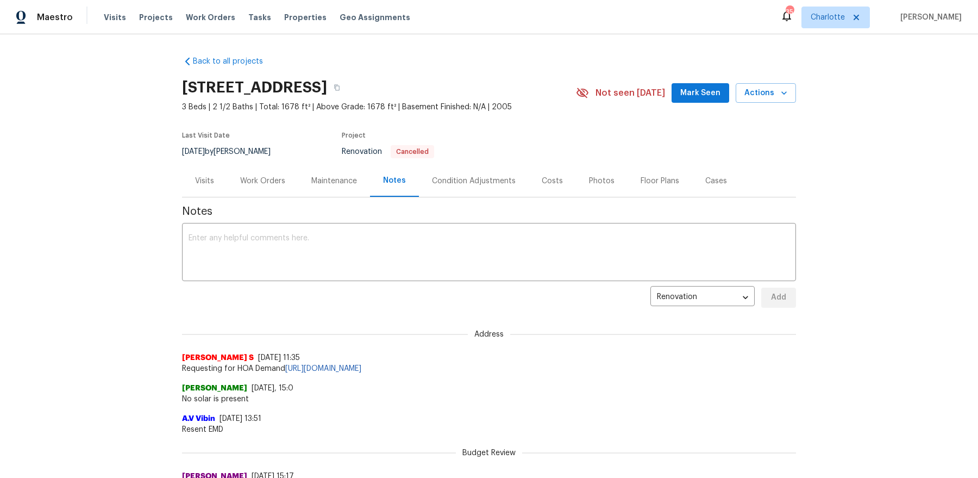
click at [256, 178] on div "Work Orders" at bounding box center [262, 181] width 45 height 11
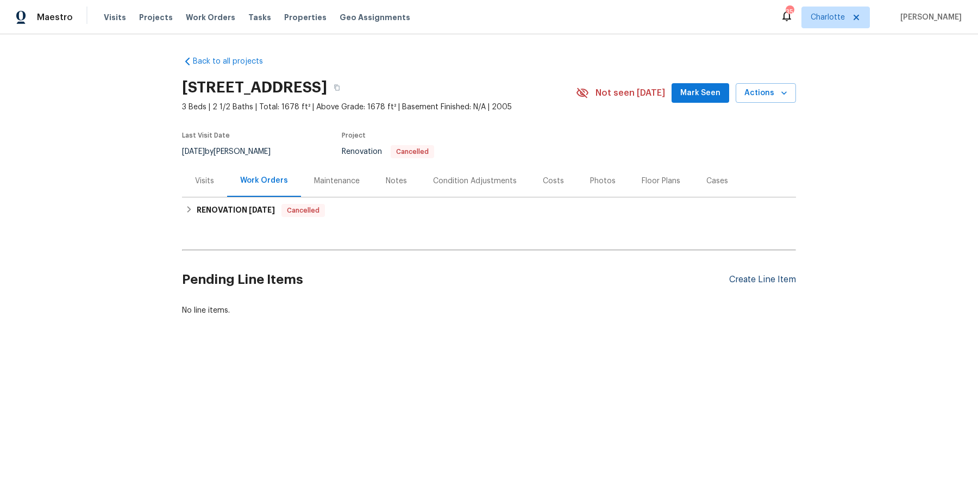
click at [769, 278] on div "Create Line Item" at bounding box center [763, 280] width 67 height 10
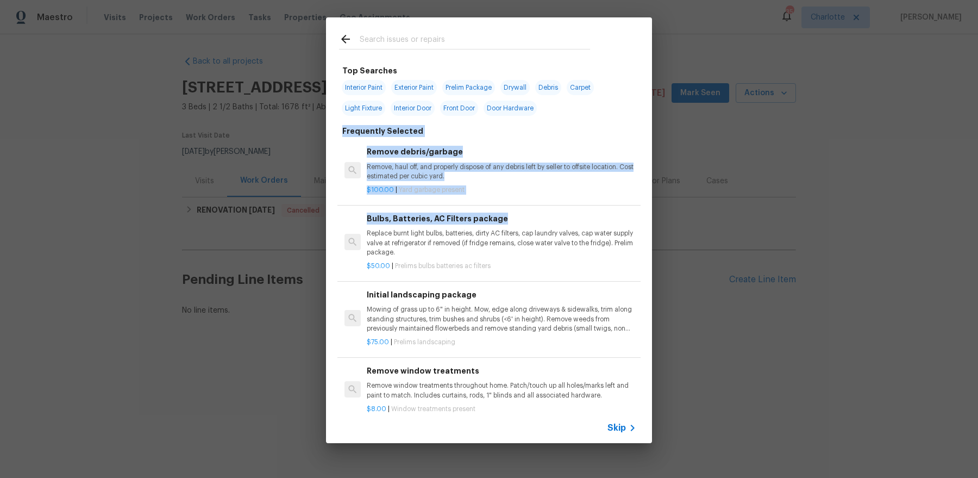
drag, startPoint x: 453, startPoint y: 226, endPoint x: 465, endPoint y: 129, distance: 98.1
click at [465, 129] on div "Top Searches Interior Paint Exterior Paint Prelim Package Drywall Debris Carpet…" at bounding box center [489, 453] width 300 height 777
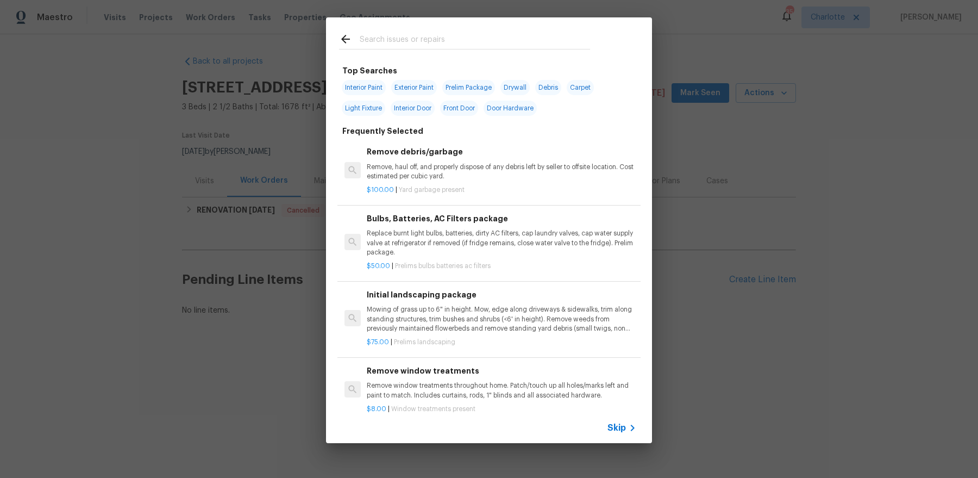
click at [438, 48] on input "text" at bounding box center [475, 41] width 230 height 16
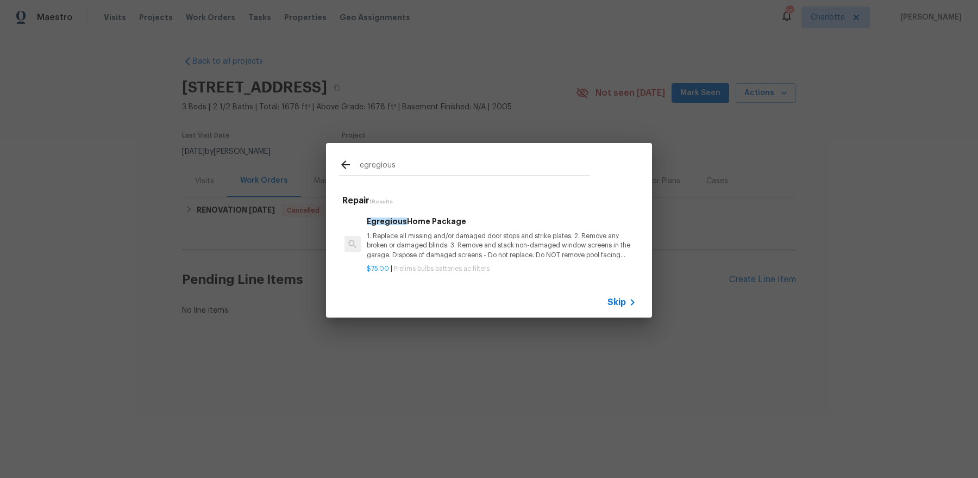
type input "egregious"
click at [415, 249] on p "1. Replace all missing and/or damaged door stops and strike plates. 2. Remove a…" at bounding box center [502, 246] width 270 height 28
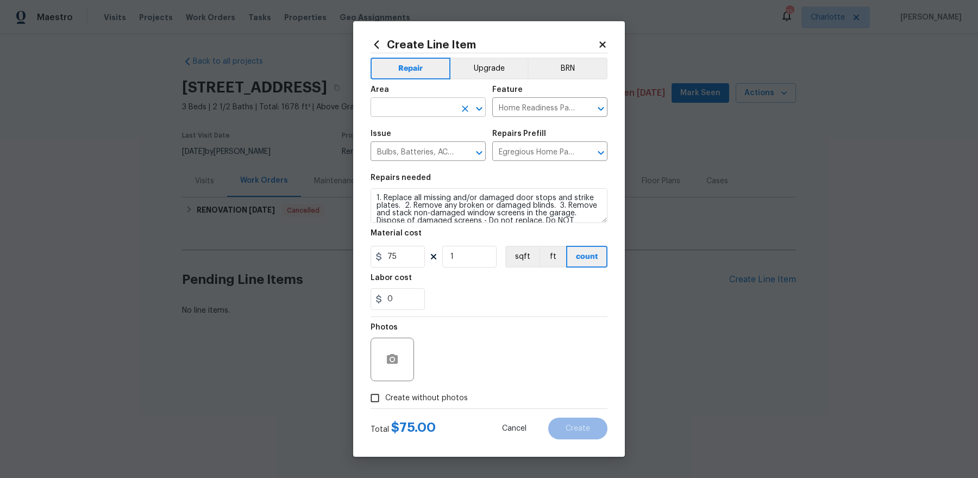
click at [437, 116] on body "Maestro Visits Projects Work Orders Tasks Properties Geo Assignments 35 Charlot…" at bounding box center [489, 195] width 978 height 390
click at [420, 134] on li "Exterior Overall" at bounding box center [428, 132] width 115 height 18
type input "Exterior Overall"
click at [408, 382] on span "Create without photos" at bounding box center [426, 397] width 83 height 11
click at [385, 382] on input "Create without photos" at bounding box center [375, 398] width 21 height 21
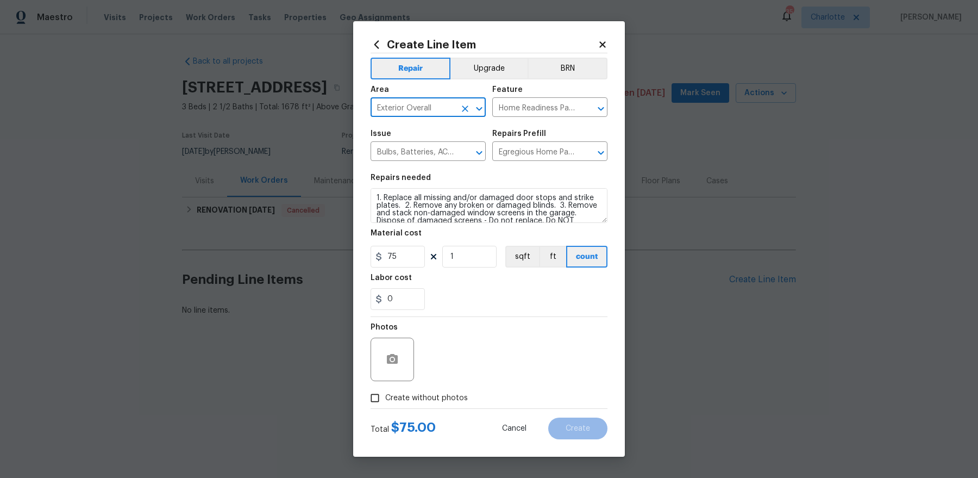
checkbox input "true"
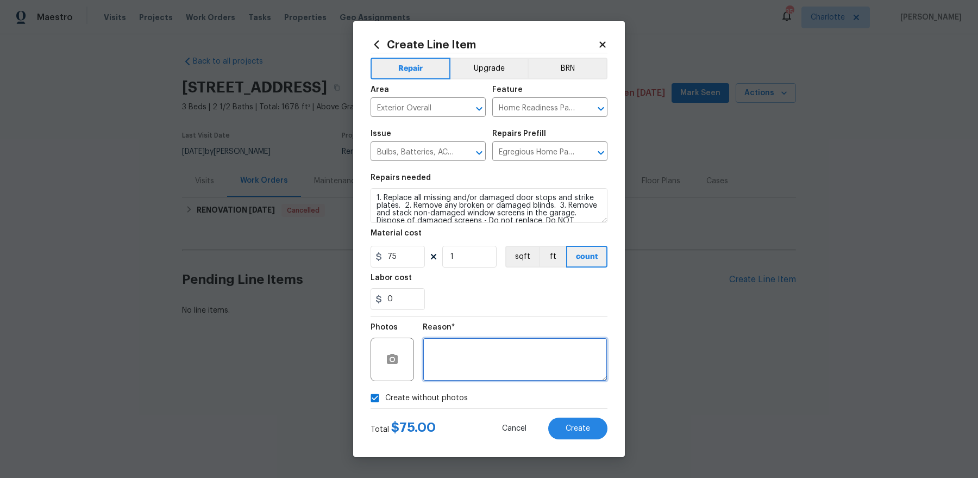
click at [499, 366] on textarea at bounding box center [515, 359] width 185 height 43
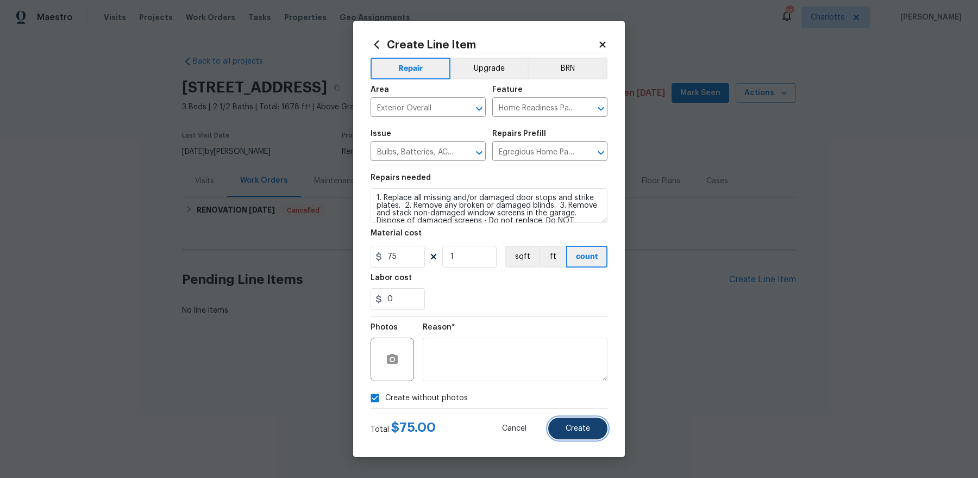
click at [573, 382] on span "Create" at bounding box center [578, 429] width 24 height 8
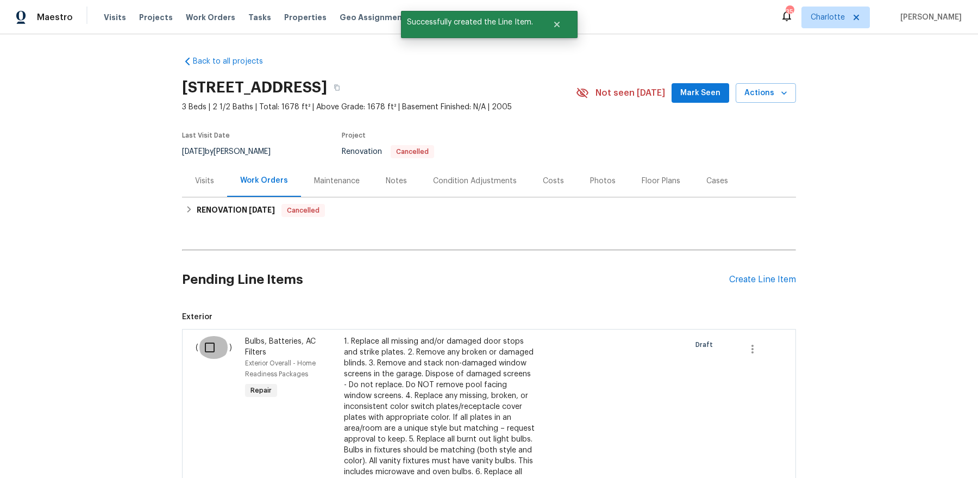
click at [204, 346] on input "checkbox" at bounding box center [213, 347] width 31 height 23
checkbox input "true"
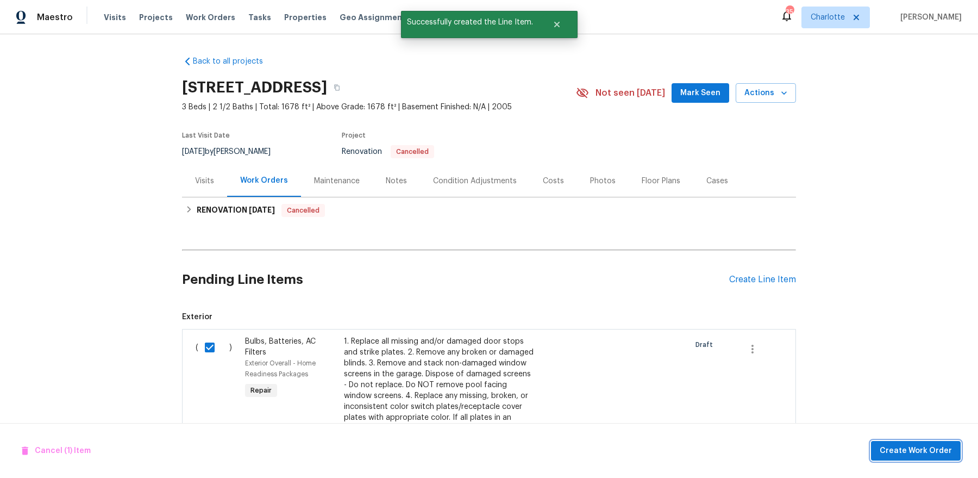
click at [782, 382] on span "Create Work Order" at bounding box center [916, 451] width 72 height 14
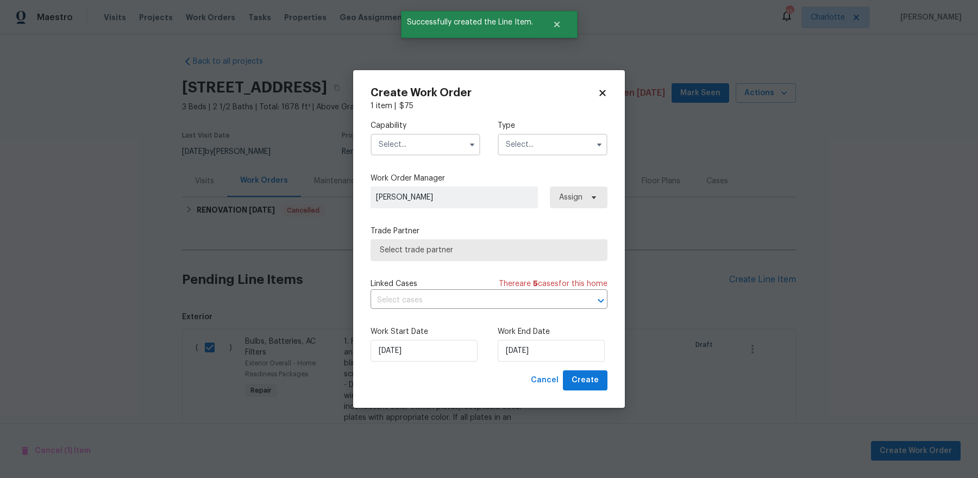
click at [424, 132] on div "Capability" at bounding box center [426, 137] width 110 height 35
click at [421, 143] on input "text" at bounding box center [426, 145] width 110 height 22
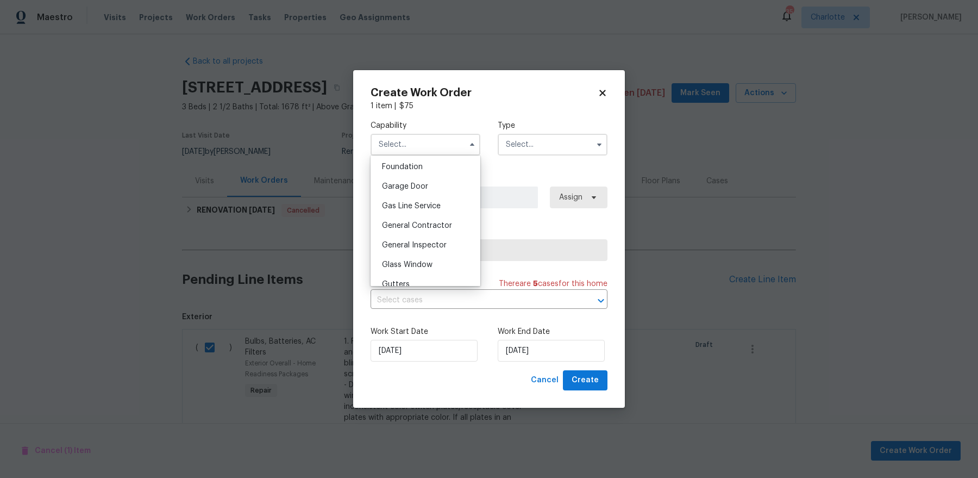
scroll to position [458, 0]
click at [426, 226] on span "General Contractor" at bounding box center [417, 230] width 70 height 8
type input "General Contractor"
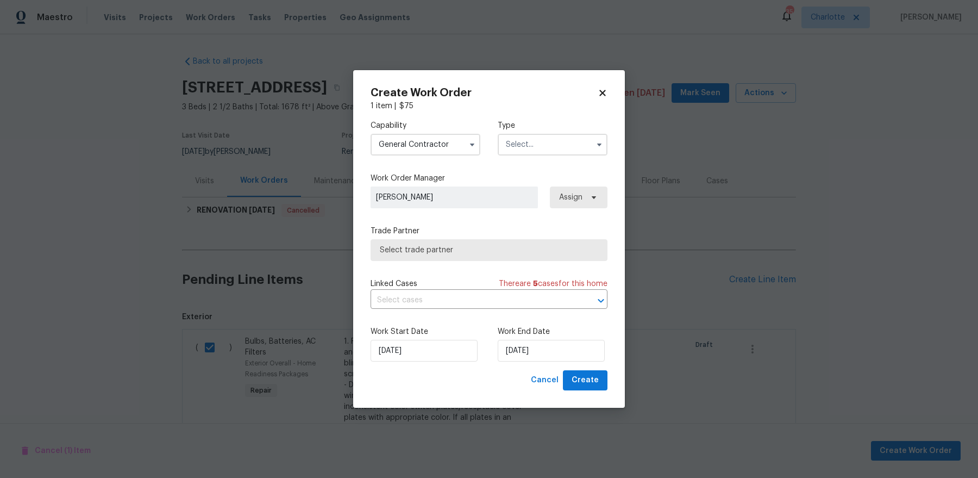
click at [561, 147] on input "text" at bounding box center [553, 145] width 110 height 22
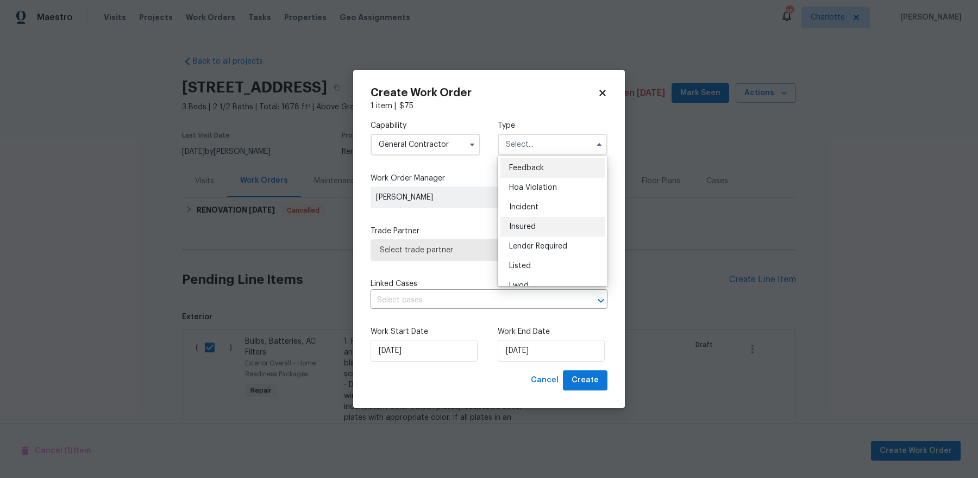
scroll to position [129, 0]
click at [554, 213] on div "Renovation" at bounding box center [553, 215] width 104 height 20
type input "Renovation"
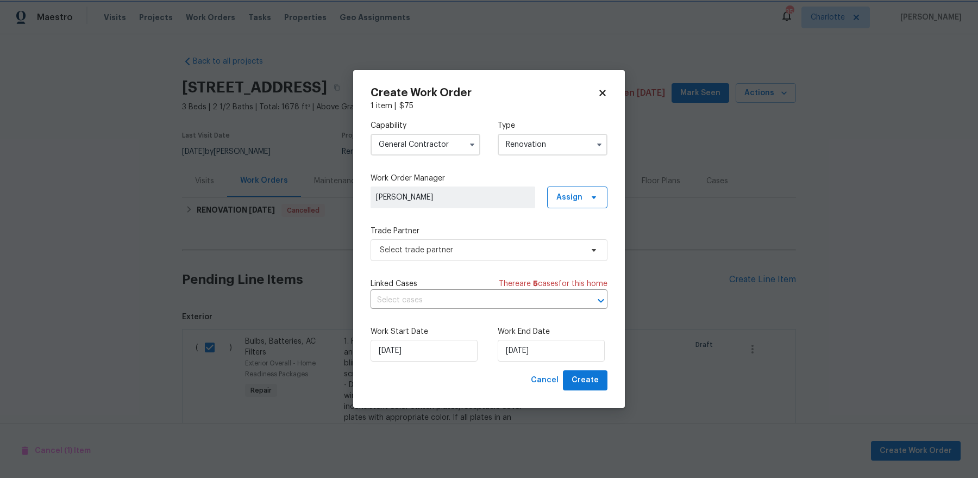
scroll to position [0, 0]
click at [482, 259] on span "Select trade partner" at bounding box center [489, 250] width 237 height 22
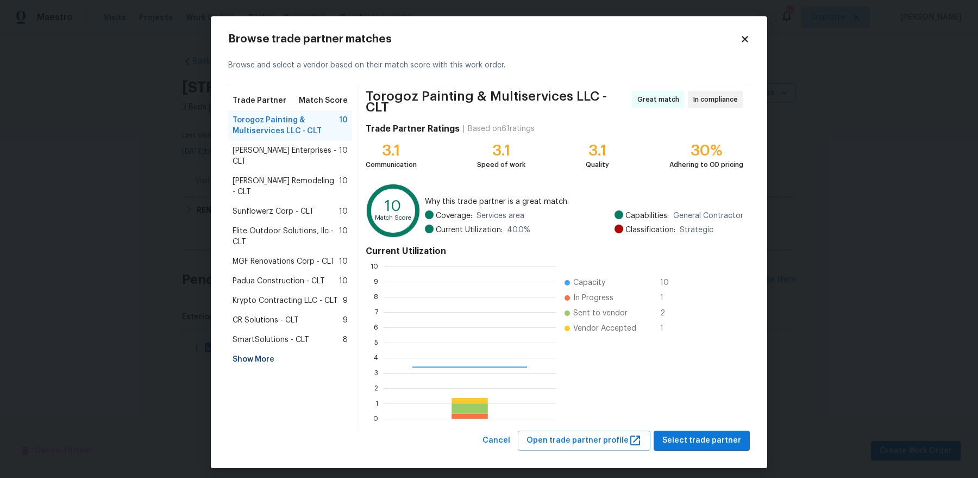
scroll to position [152, 172]
click at [262, 350] on div "Show More" at bounding box center [290, 360] width 124 height 20
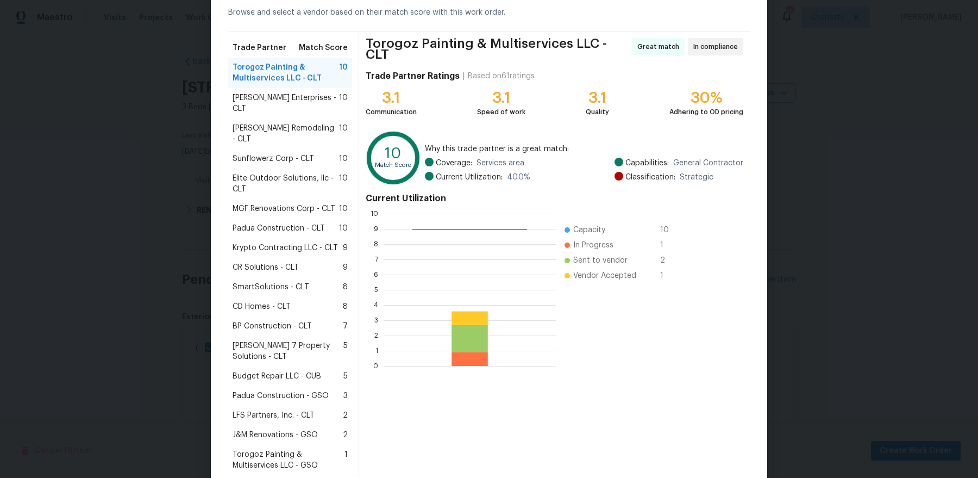
scroll to position [54, 0]
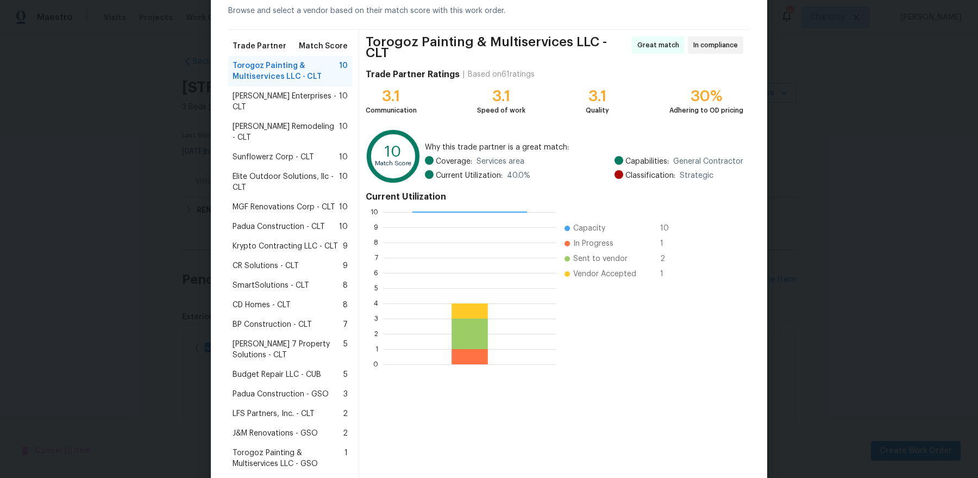
click at [290, 300] on span "CD Homes - CLT" at bounding box center [262, 305] width 58 height 11
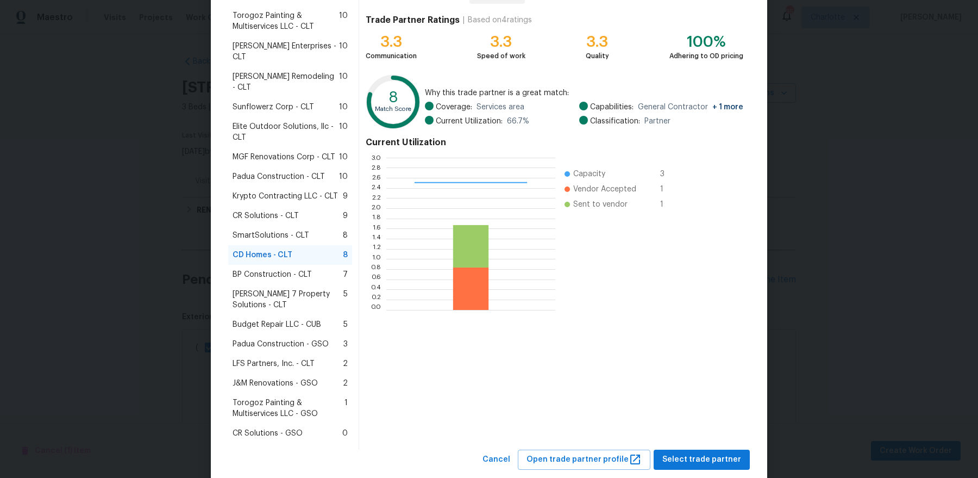
scroll to position [108, 0]
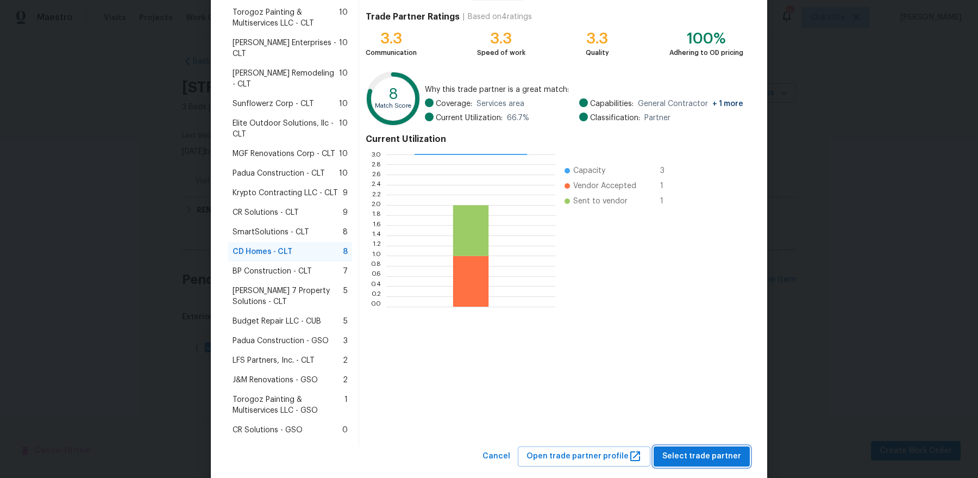
click at [705, 382] on span "Select trade partner" at bounding box center [702, 457] width 79 height 14
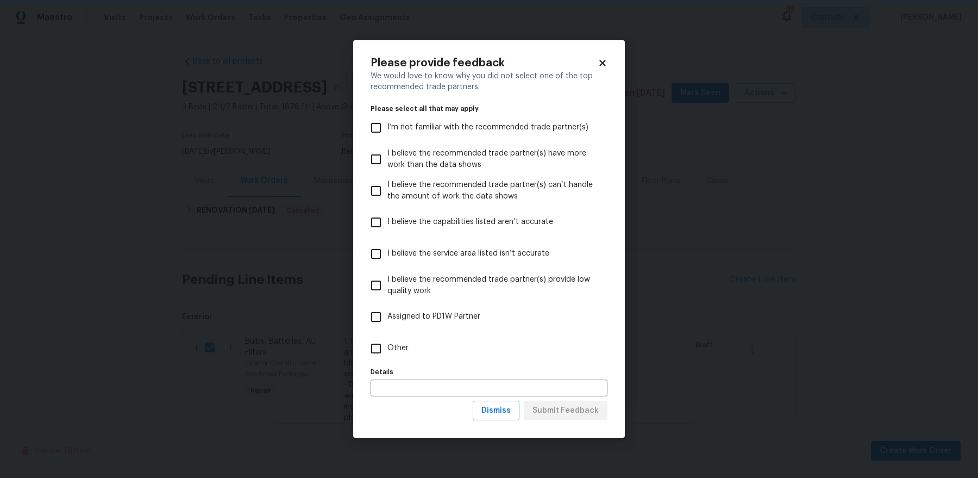
scroll to position [0, 0]
click at [396, 341] on label "Other" at bounding box center [482, 349] width 234 height 32
click at [388, 341] on input "Other" at bounding box center [376, 348] width 23 height 23
checkbox input "true"
click at [583, 382] on span "Submit Feedback" at bounding box center [566, 411] width 66 height 14
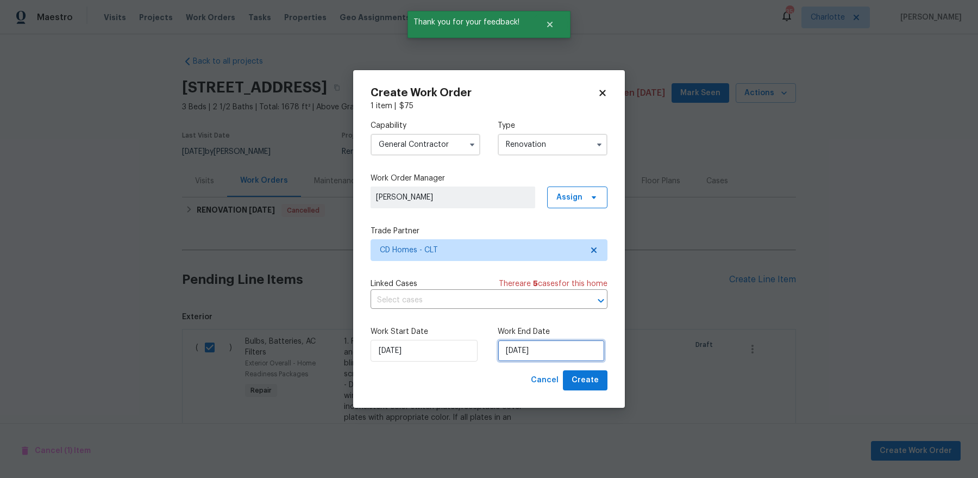
click at [529, 359] on input "9/26/2025" at bounding box center [551, 351] width 107 height 22
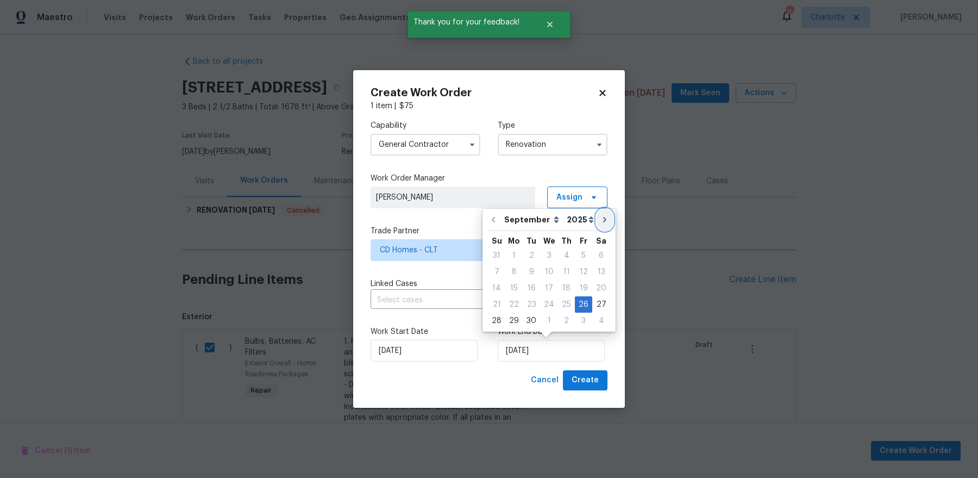
click at [597, 225] on button "Go to next month" at bounding box center [605, 220] width 16 height 22
type input "10/26/2025"
select select "9"
click at [597, 225] on button "Go to next month" at bounding box center [604, 220] width 16 height 22
type input "11/26/2025"
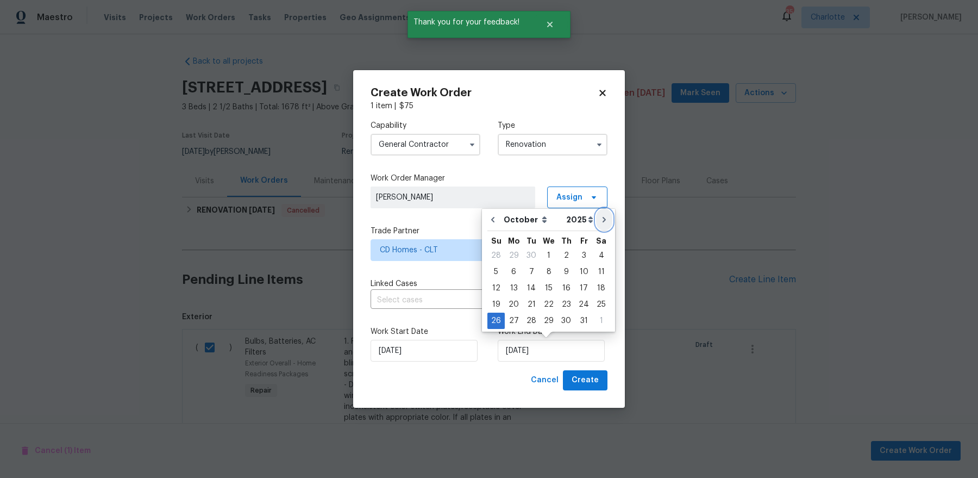
select select "10"
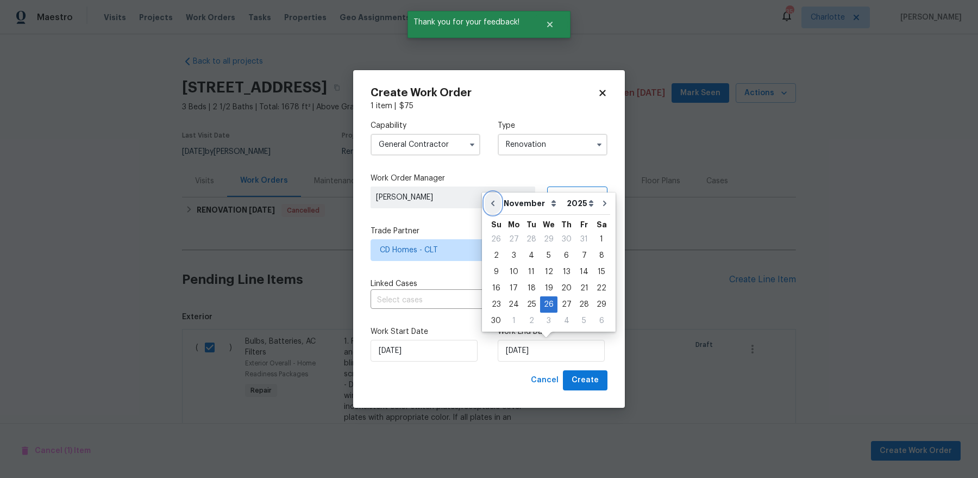
click at [492, 201] on icon "Go to previous month" at bounding box center [493, 203] width 9 height 9
type input "10/26/2025"
select select "9"
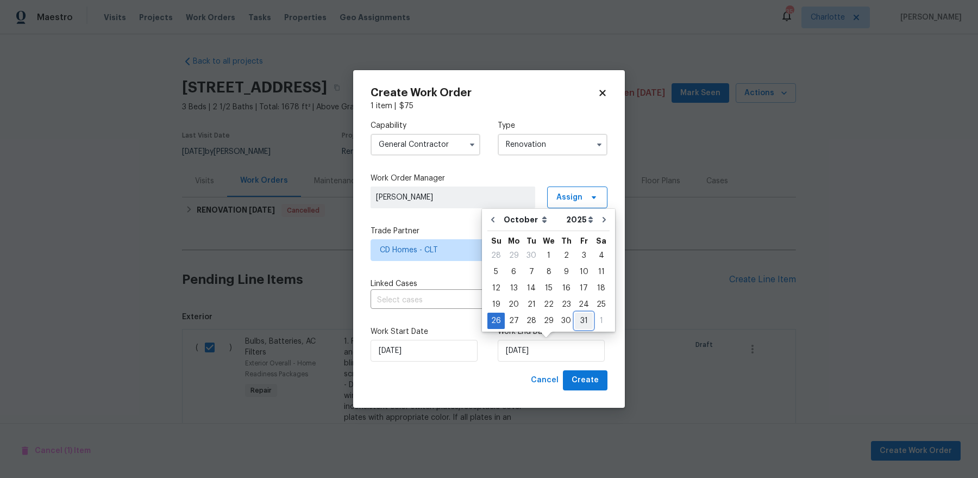
click at [579, 321] on div "31" at bounding box center [584, 320] width 18 height 15
type input "10/31/2025"
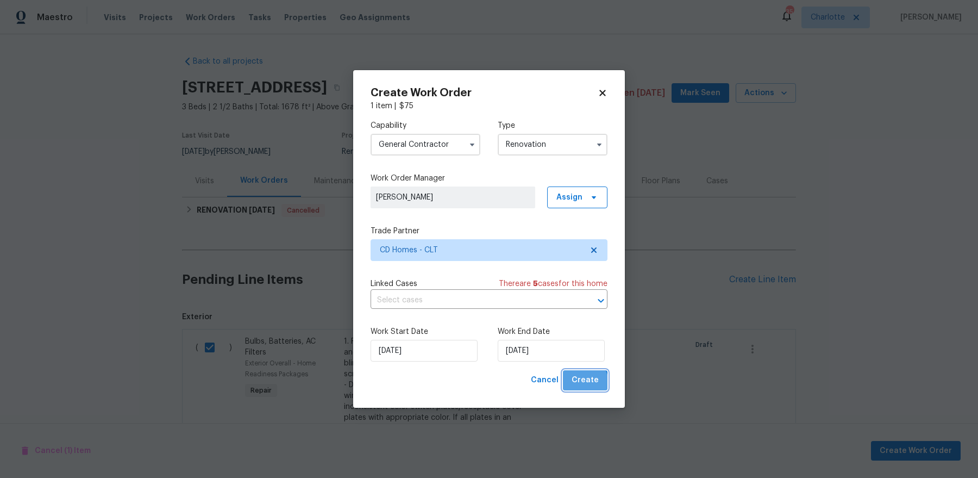
click at [579, 382] on span "Create" at bounding box center [585, 380] width 27 height 14
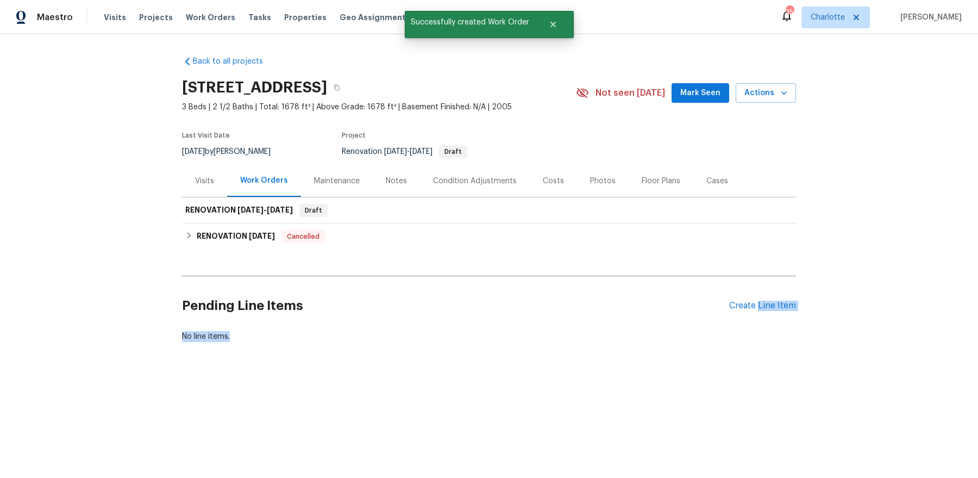
drag, startPoint x: 760, startPoint y: 308, endPoint x: 540, endPoint y: 377, distance: 230.7
click at [540, 377] on div "Back to all projects 2220 Brandybuck Ln, Charlotte, NC 28269 3 Beds | 2 1/2 Bat…" at bounding box center [489, 225] width 978 height 382
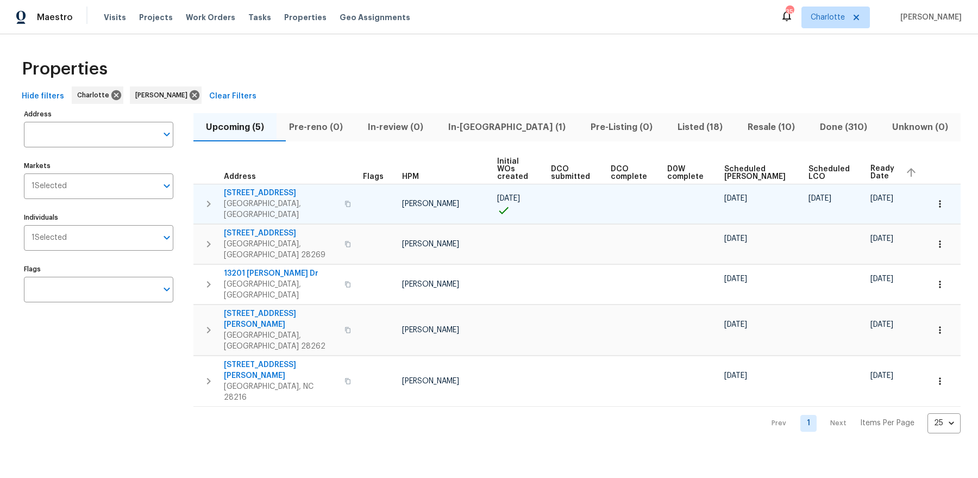
click at [254, 188] on span "[STREET_ADDRESS]" at bounding box center [281, 193] width 114 height 11
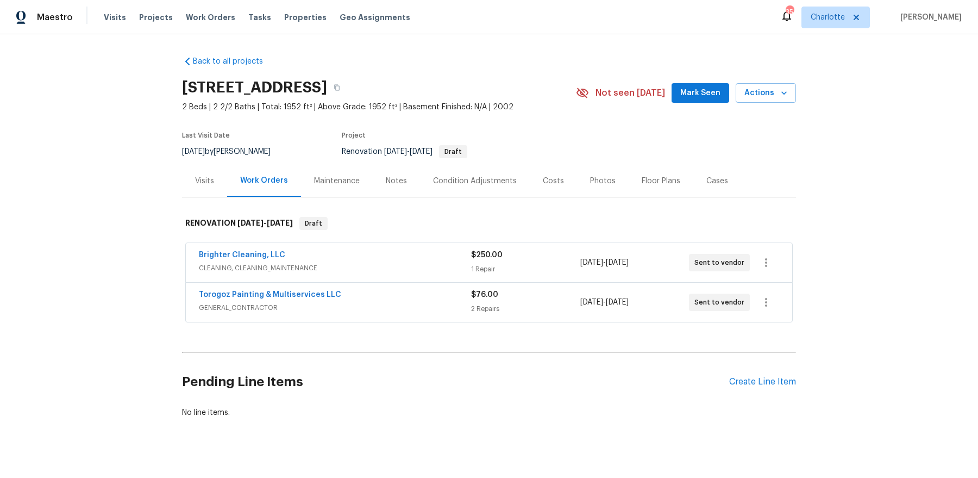
click at [394, 180] on div "Notes" at bounding box center [396, 181] width 21 height 11
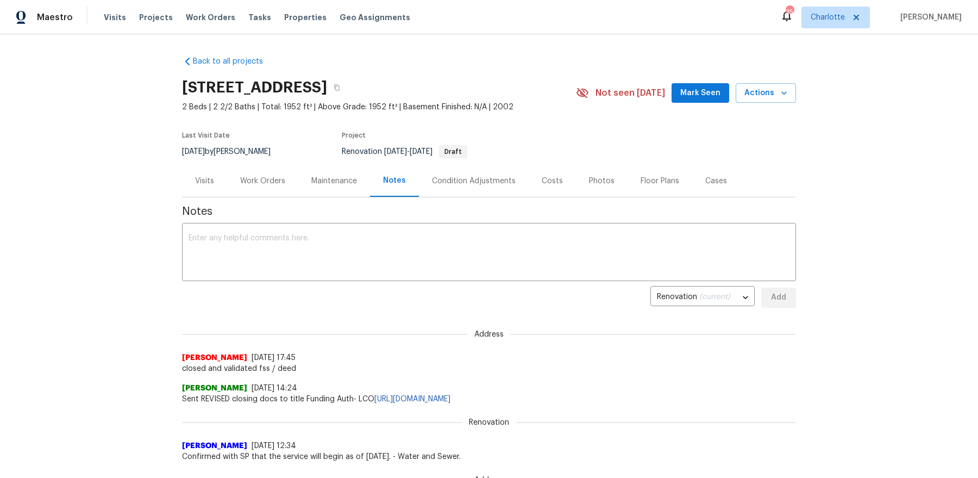
click at [246, 185] on div "Work Orders" at bounding box center [262, 181] width 45 height 11
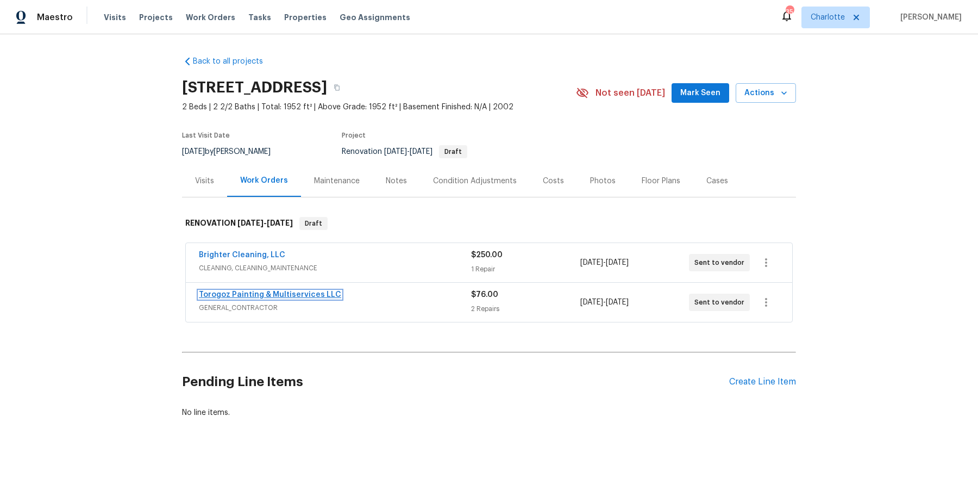
click at [260, 294] on link "Torogoz Painting & Multiservices LLC" at bounding box center [270, 295] width 142 height 8
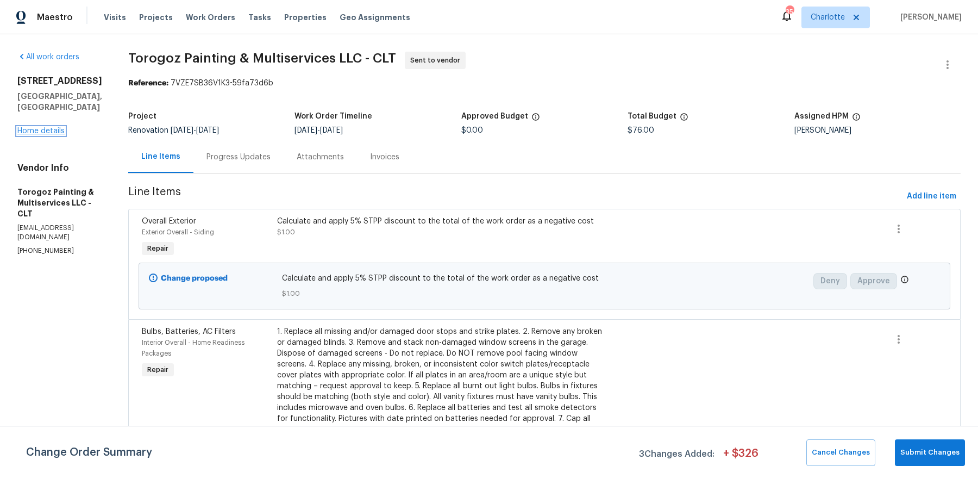
click at [34, 127] on link "Home details" at bounding box center [40, 131] width 47 height 8
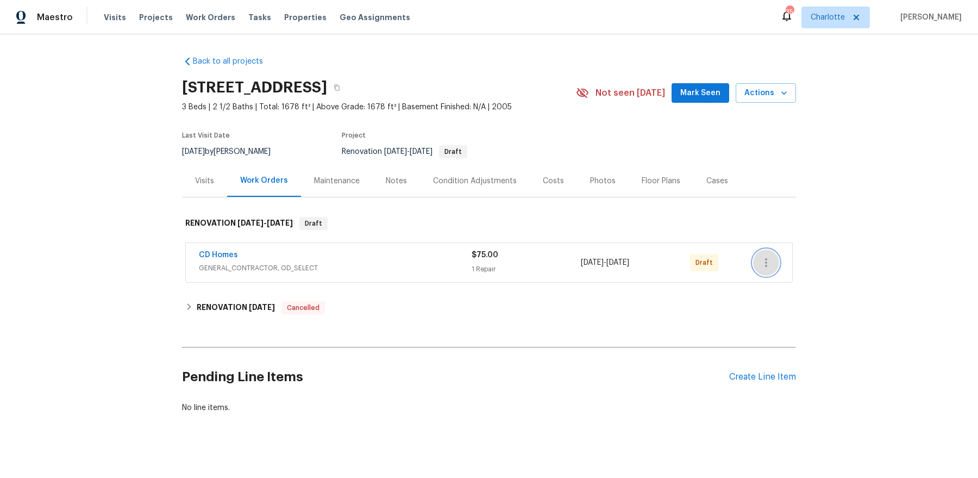
click at [763, 261] on icon "button" at bounding box center [766, 262] width 13 height 13
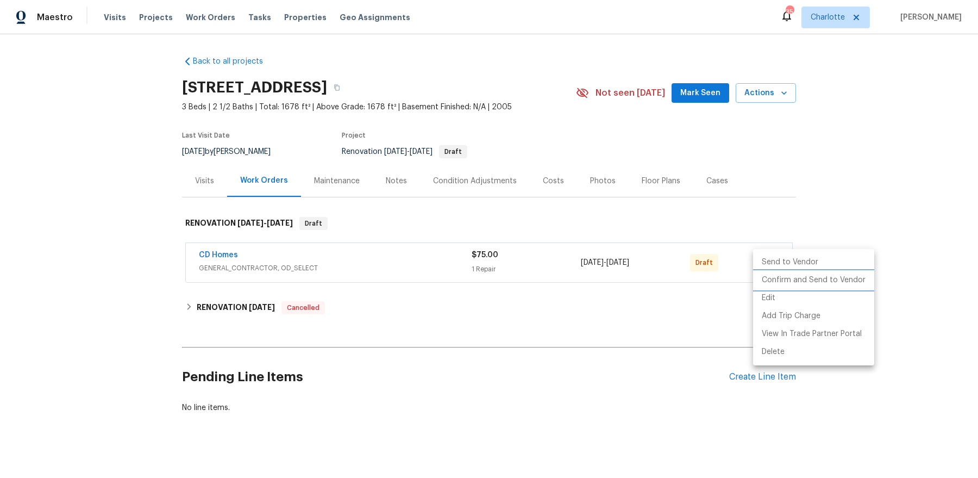
click at [763, 278] on li "Confirm and Send to Vendor" at bounding box center [813, 280] width 121 height 18
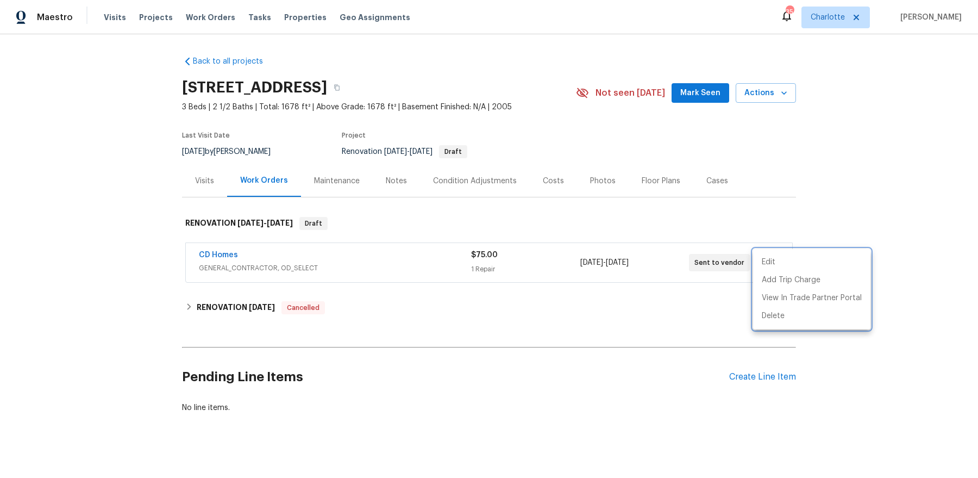
click at [573, 311] on div at bounding box center [489, 239] width 978 height 478
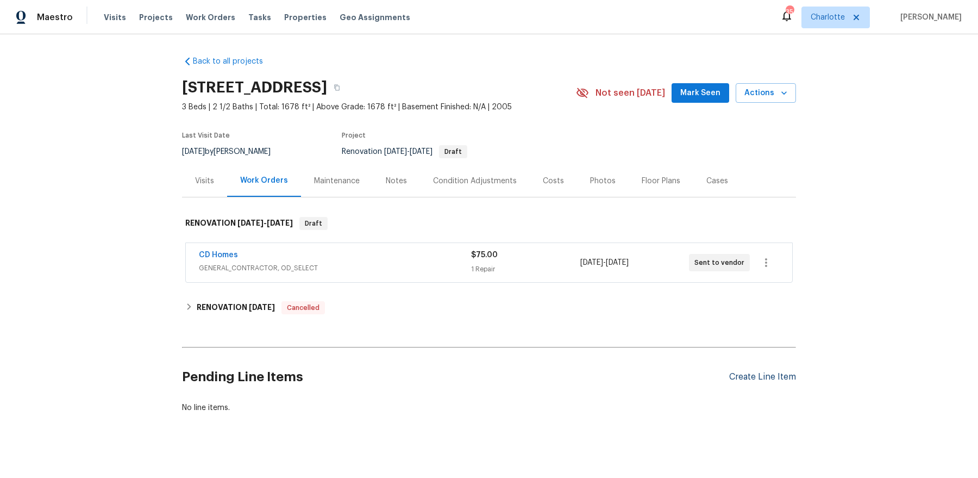
click at [762, 377] on div "Create Line Item" at bounding box center [763, 377] width 67 height 10
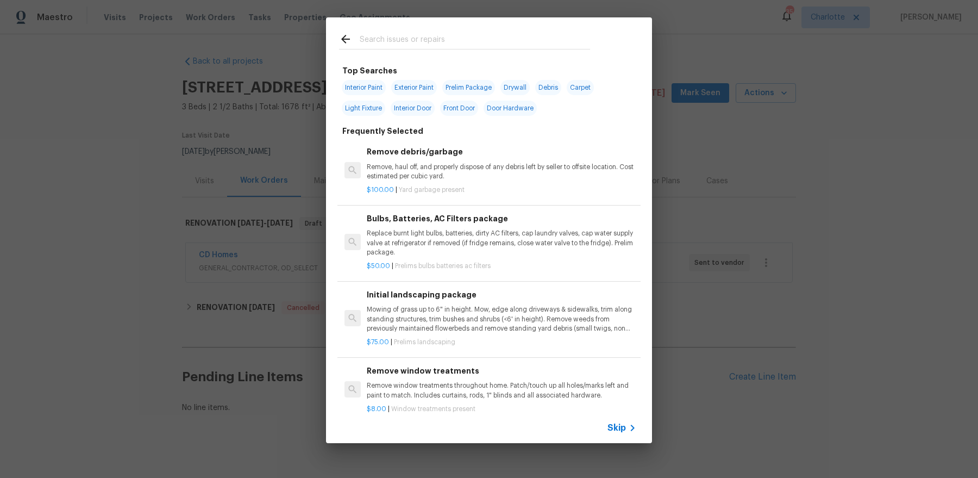
click at [429, 41] on input "text" at bounding box center [475, 41] width 230 height 16
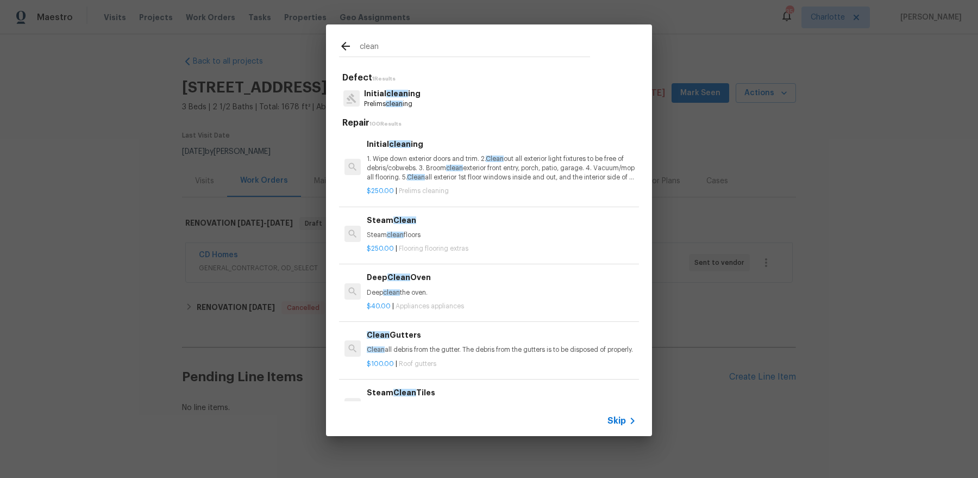
type input "clean"
click at [433, 158] on p "1. Wipe down exterior doors and trim. 2. Clean out all exterior light fixtures …" at bounding box center [502, 168] width 270 height 28
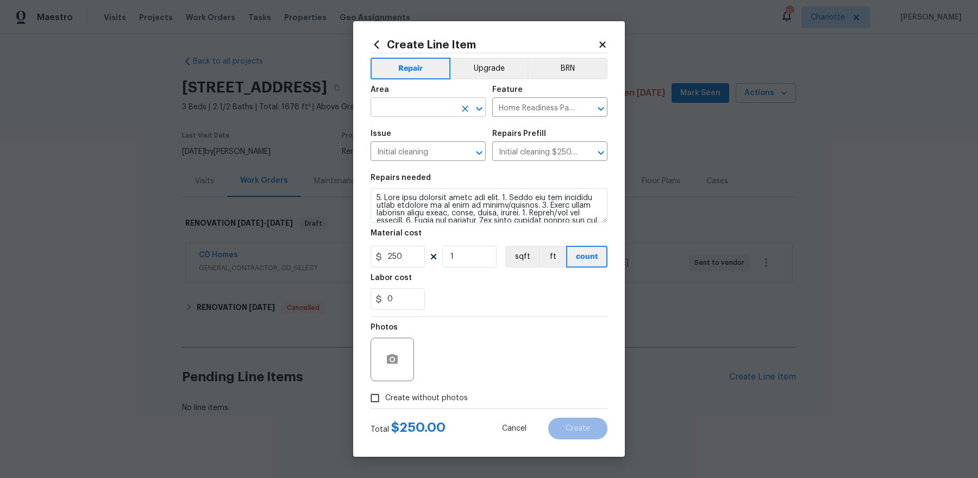
click at [404, 108] on input "text" at bounding box center [413, 108] width 85 height 17
click at [416, 122] on ul "Exterior Overall Interior Overall" at bounding box center [428, 141] width 115 height 45
click at [414, 136] on li "Exterior Overall" at bounding box center [428, 132] width 115 height 18
type input "Exterior Overall"
click at [416, 396] on span "Create without photos" at bounding box center [426, 397] width 83 height 11
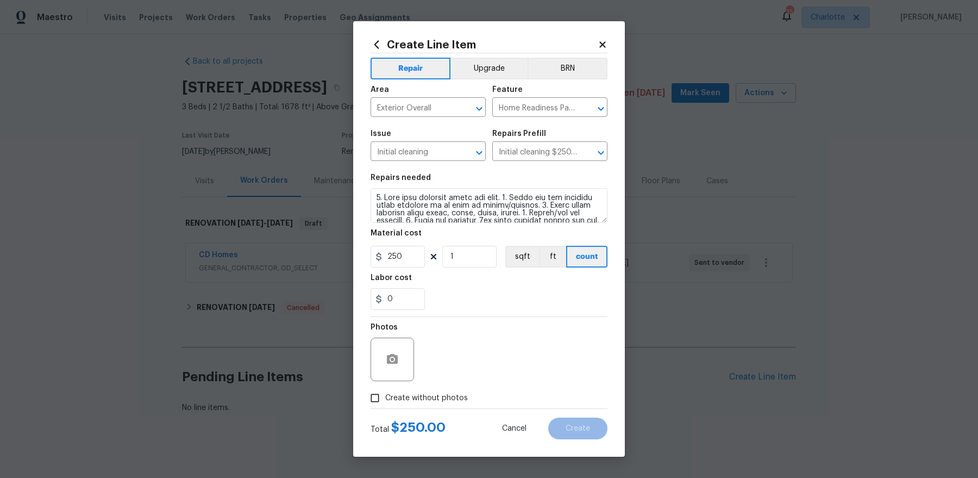
click at [385, 396] on input "Create without photos" at bounding box center [375, 398] width 21 height 21
checkbox input "true"
click at [525, 347] on textarea at bounding box center [515, 359] width 185 height 43
click at [574, 441] on div "Create Line Item Repair Upgrade BRN Area Exterior Overall ​ Feature Home Readin…" at bounding box center [489, 238] width 272 height 435
click at [574, 426] on span "Create" at bounding box center [578, 429] width 24 height 8
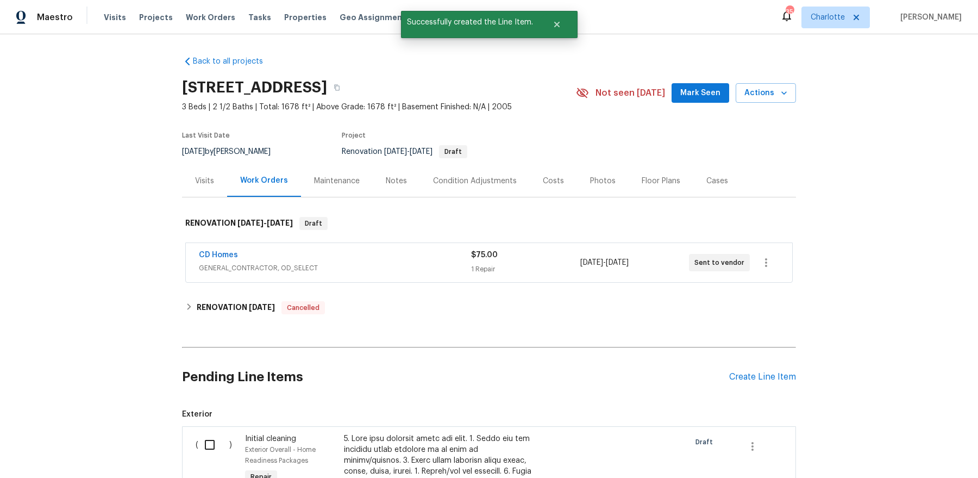
click at [782, 370] on div "Pending Line Items Create Line Item" at bounding box center [489, 377] width 614 height 51
click at [779, 372] on div "Create Line Item" at bounding box center [763, 377] width 67 height 10
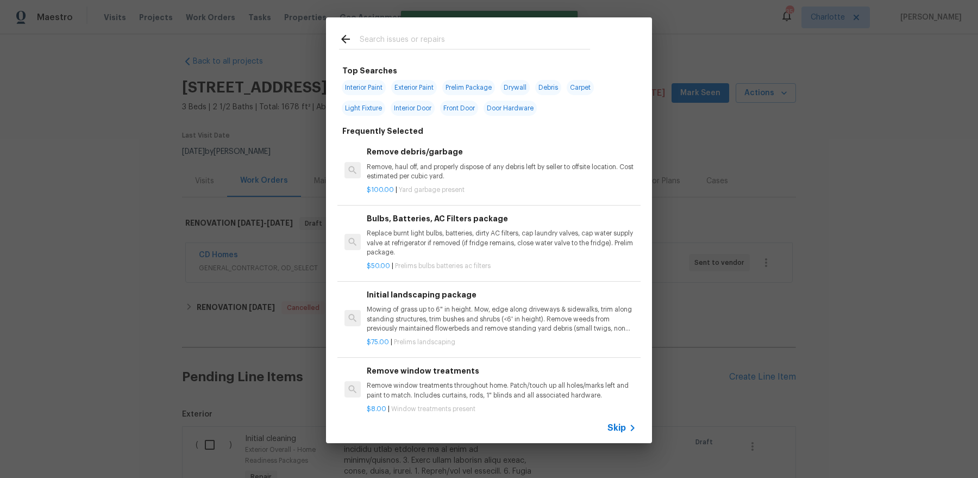
click at [481, 36] on input "text" at bounding box center [475, 41] width 230 height 16
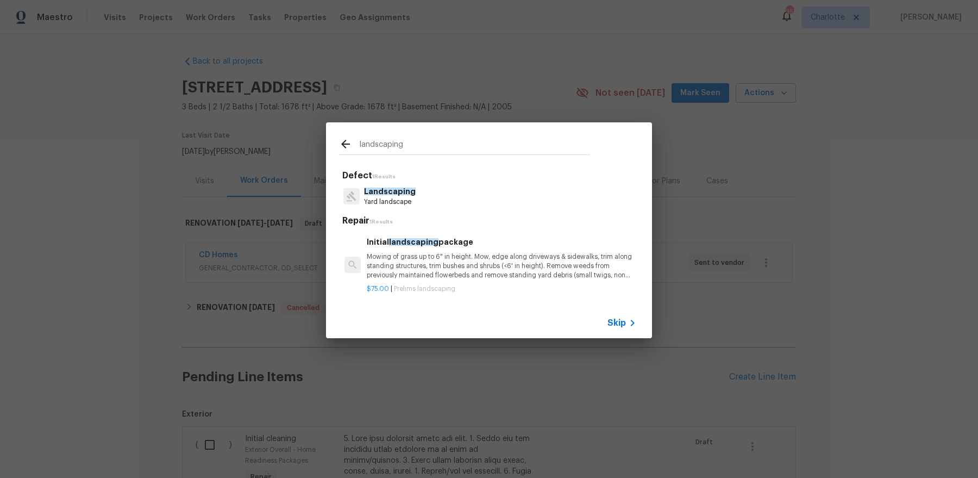
type input "landscaping"
click at [394, 255] on p "Mowing of grass up to 6" in height. Mow, edge along driveways & sidewalks, trim…" at bounding box center [502, 266] width 270 height 28
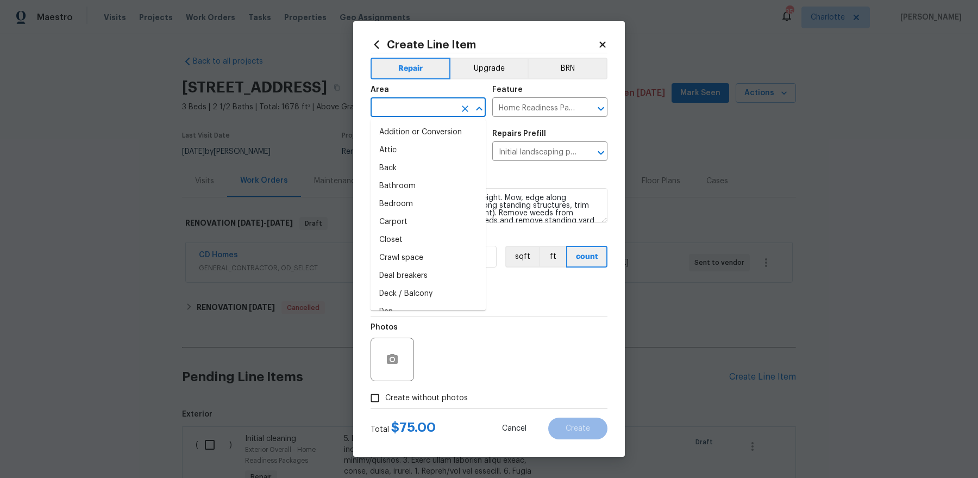
click at [402, 115] on input "text" at bounding box center [413, 108] width 85 height 17
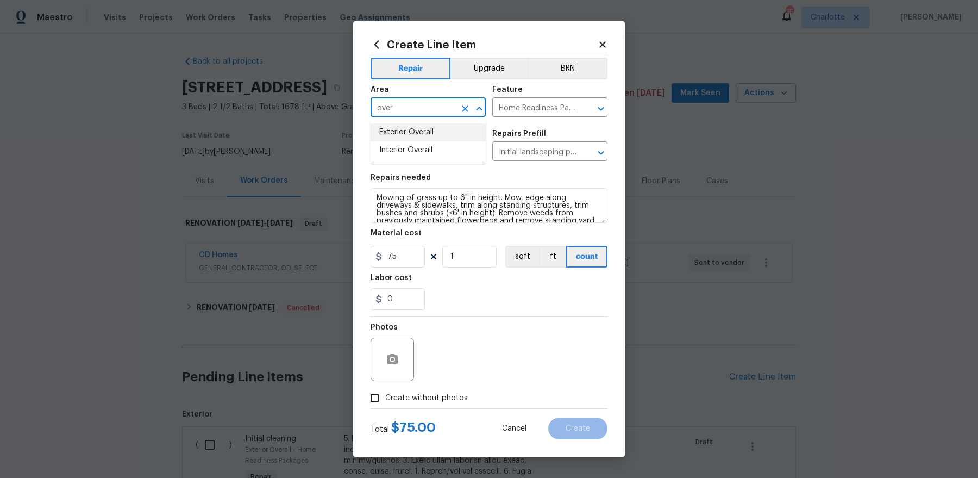
click at [398, 135] on li "Exterior Overall" at bounding box center [428, 132] width 115 height 18
type input "Exterior Overall"
click at [431, 396] on span "Create without photos" at bounding box center [426, 397] width 83 height 11
click at [385, 396] on input "Create without photos" at bounding box center [375, 398] width 21 height 21
checkbox input "true"
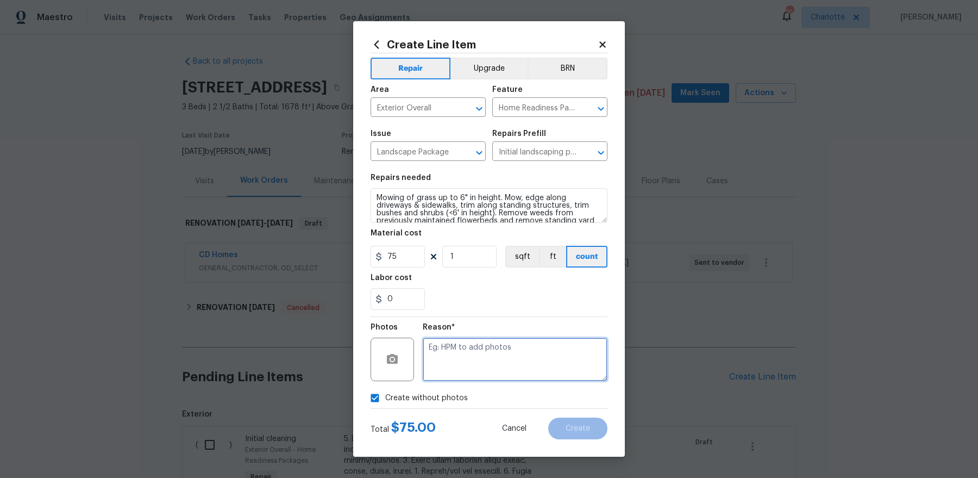
click at [514, 344] on textarea at bounding box center [515, 359] width 185 height 43
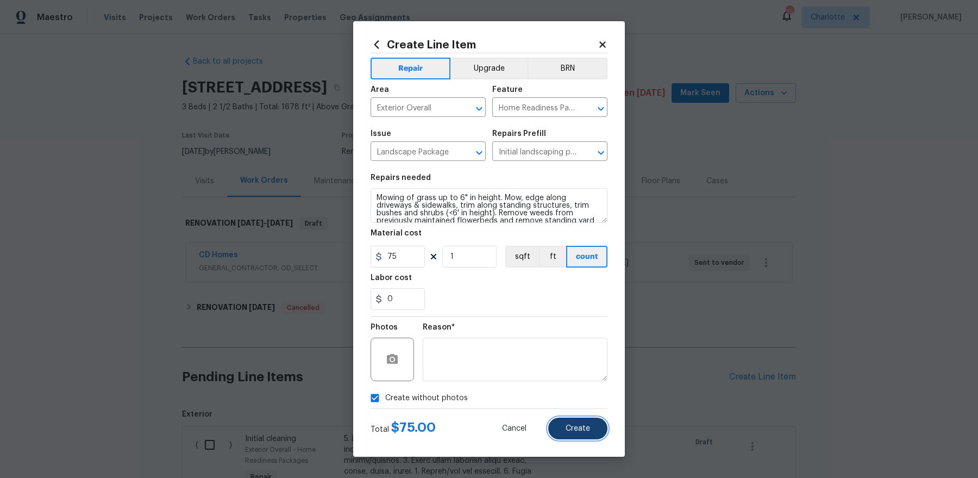
click at [596, 426] on button "Create" at bounding box center [577, 428] width 59 height 22
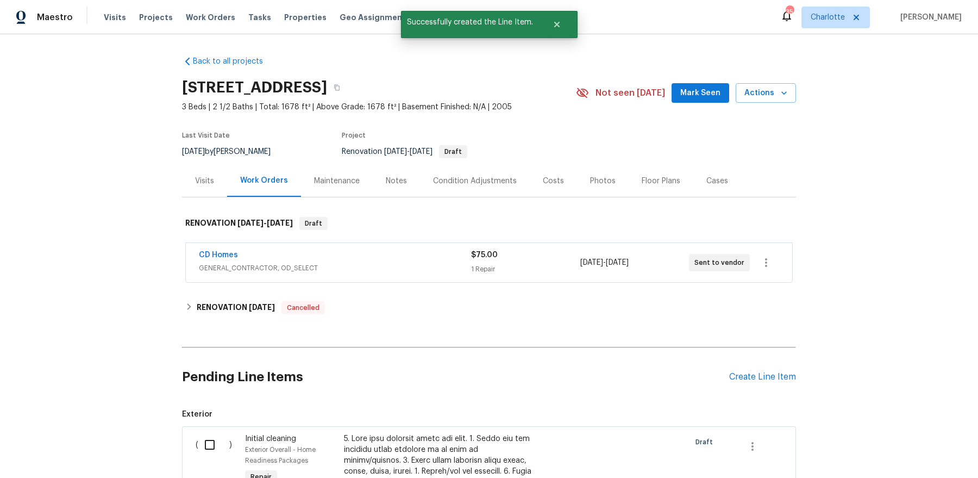
click at [492, 177] on div "Condition Adjustments" at bounding box center [475, 181] width 84 height 11
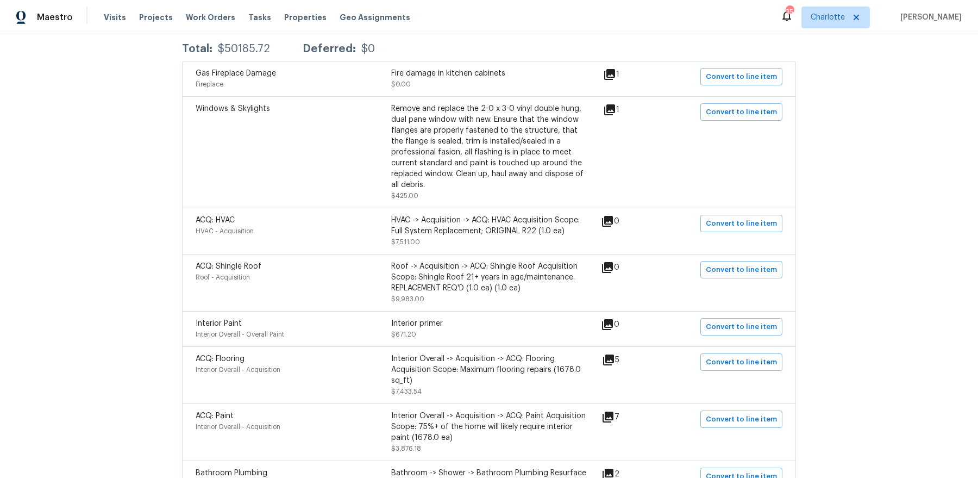
scroll to position [218, 0]
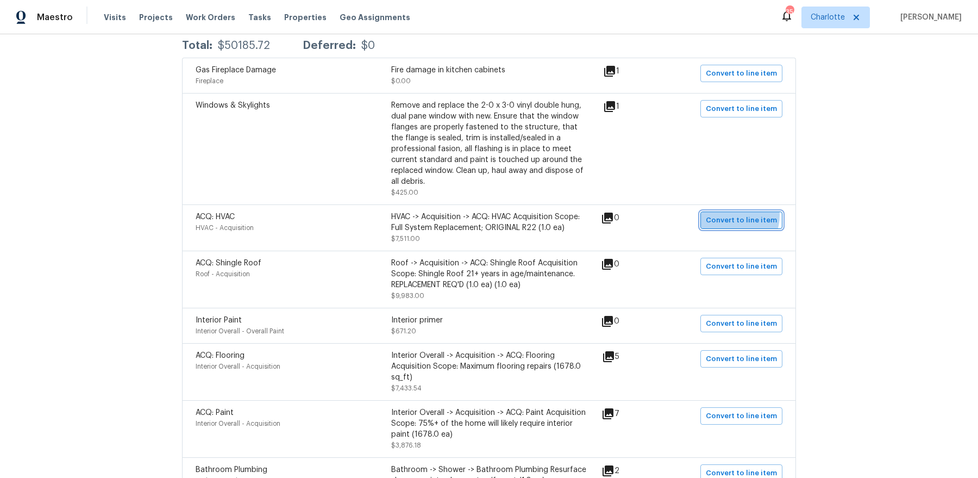
click at [735, 215] on span "Convert to line item" at bounding box center [741, 220] width 71 height 13
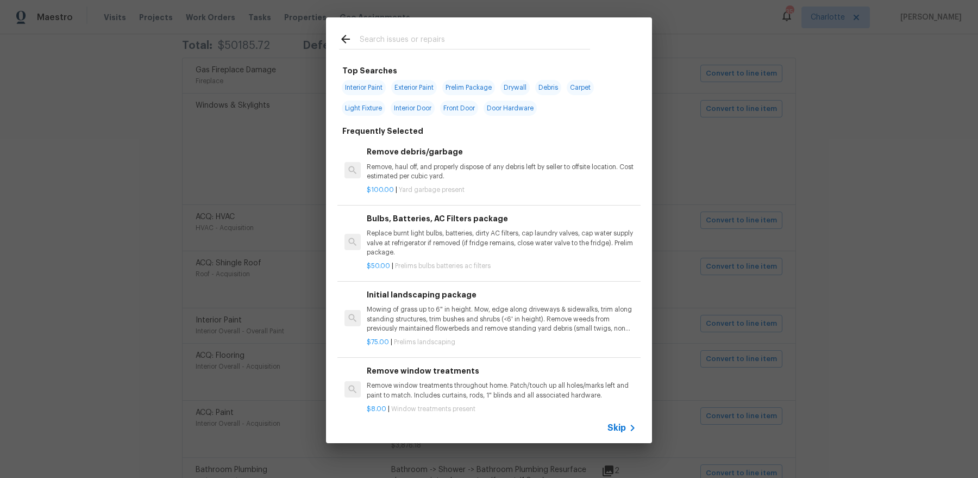
click at [533, 39] on input "text" at bounding box center [475, 41] width 230 height 16
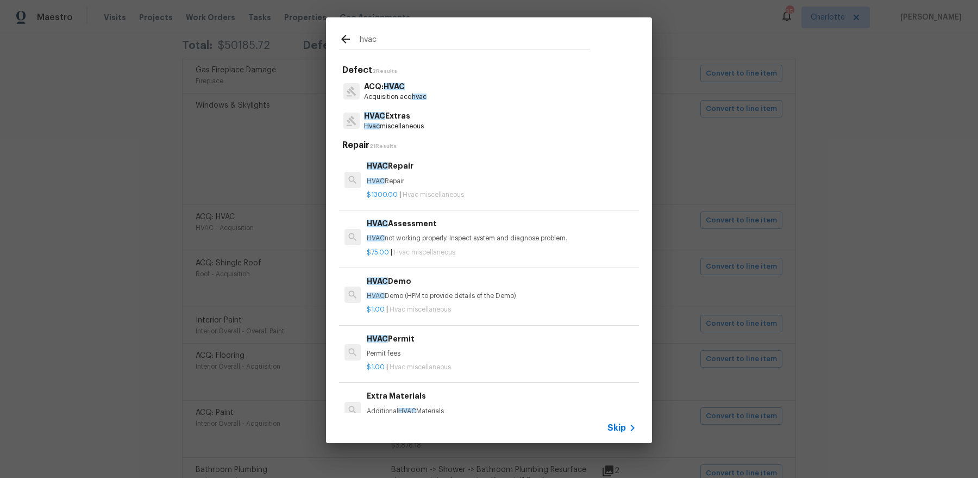
type input "hvac"
click at [465, 83] on div "ACQ: HVAC Acquisition acq hvac" at bounding box center [489, 91] width 300 height 29
click at [342, 41] on icon at bounding box center [345, 39] width 13 height 13
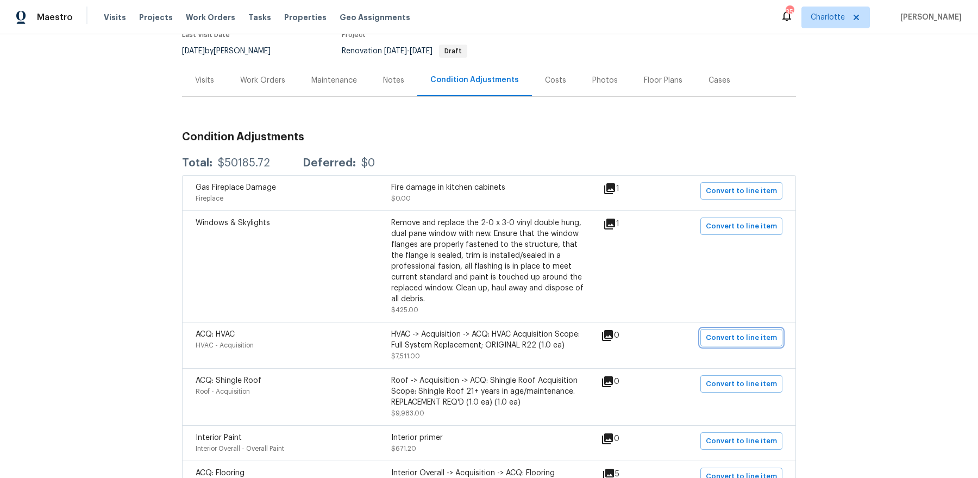
scroll to position [18, 0]
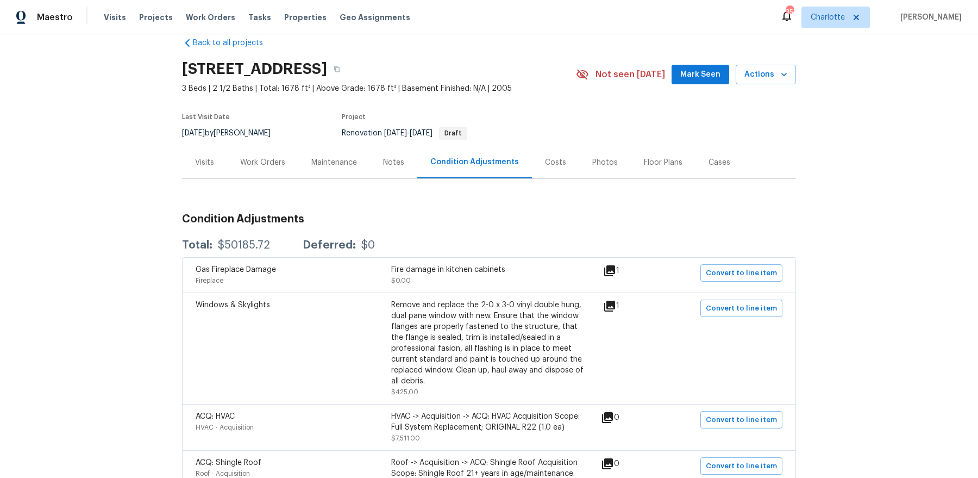
click at [248, 165] on div "Work Orders" at bounding box center [262, 162] width 45 height 11
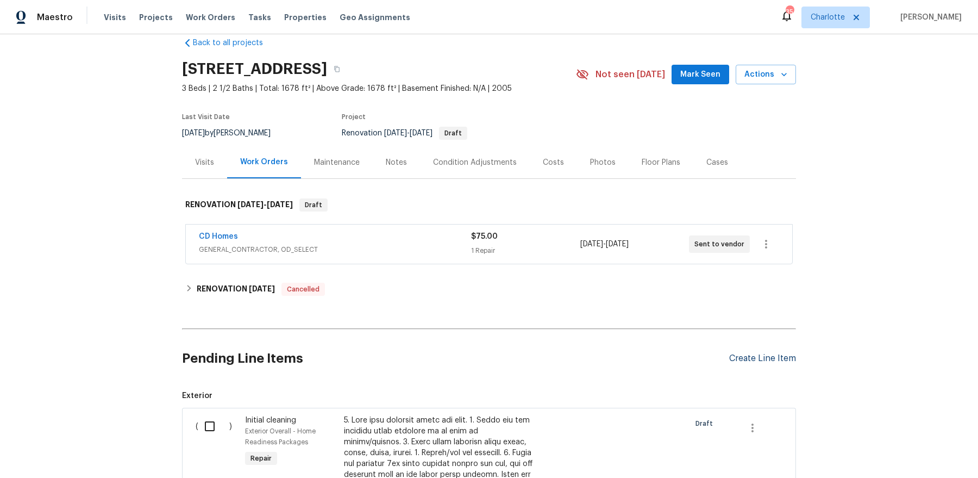
click at [745, 353] on div "Create Line Item" at bounding box center [763, 358] width 67 height 10
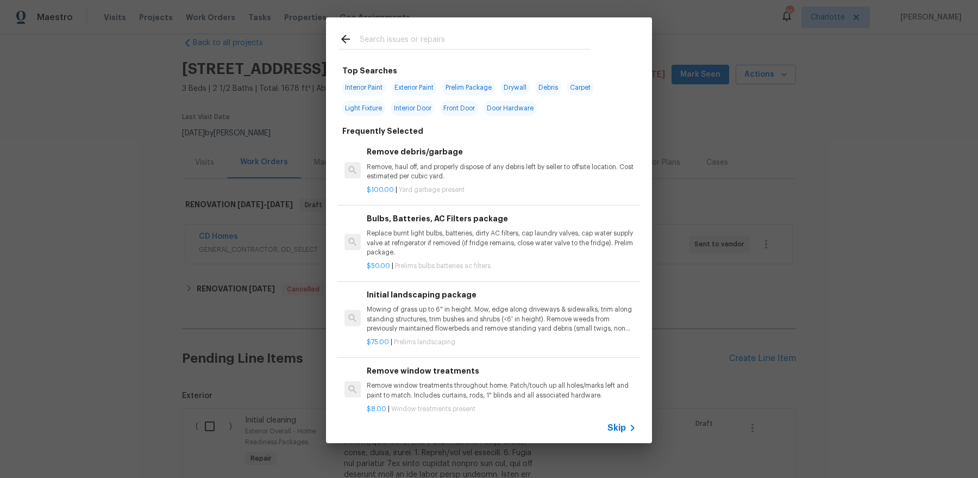
click at [460, 45] on input "text" at bounding box center [475, 41] width 230 height 16
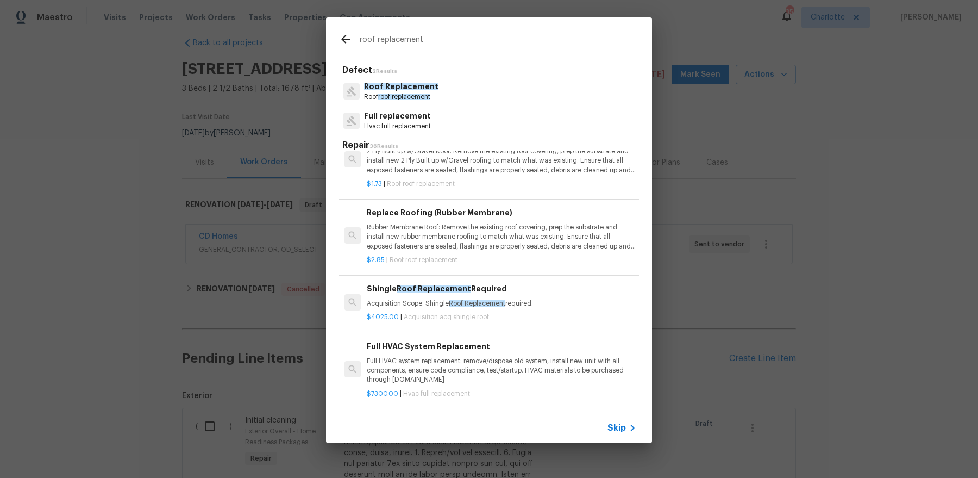
scroll to position [679, 0]
type input "roof replacement"
click at [475, 348] on div "Full HVAC System Replacement Full HVAC system replacement: remove/dispose old s…" at bounding box center [502, 360] width 270 height 45
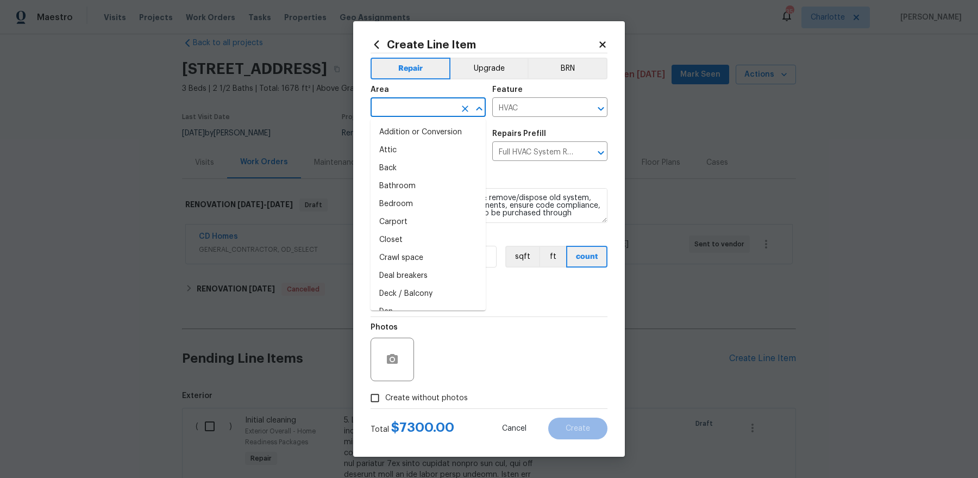
click at [422, 107] on input "text" at bounding box center [413, 108] width 85 height 17
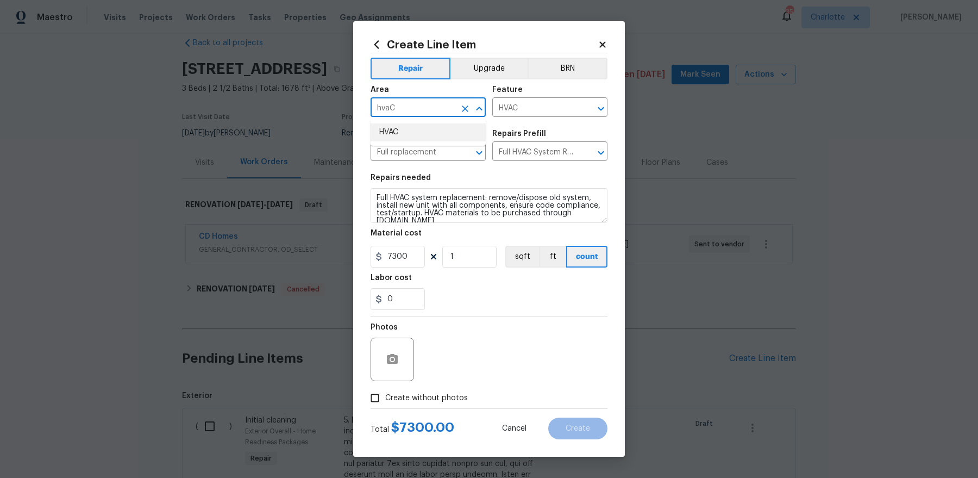
click at [420, 130] on li "HVAC" at bounding box center [428, 132] width 115 height 18
type input "HVAC"
click at [407, 265] on input "7300" at bounding box center [398, 257] width 54 height 22
type input "1"
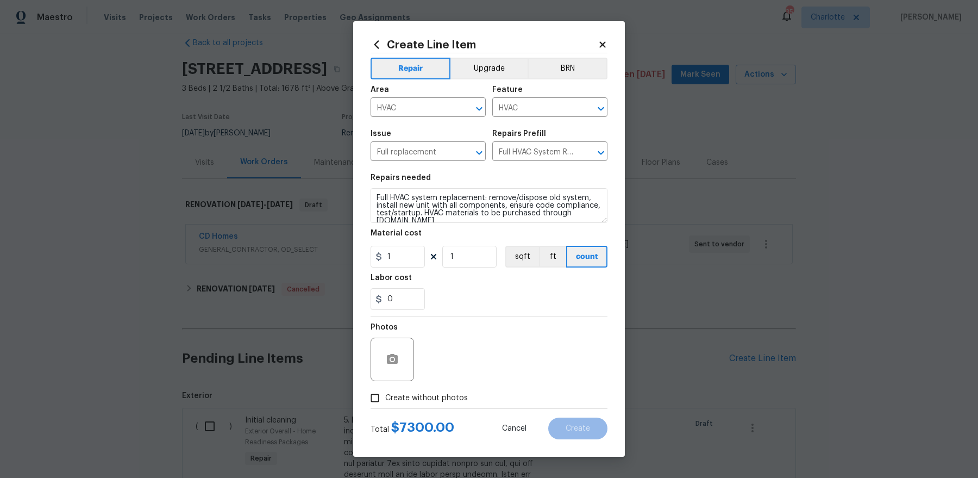
click at [417, 392] on span "Create without photos" at bounding box center [426, 397] width 83 height 11
click at [385, 392] on input "Create without photos" at bounding box center [375, 398] width 21 height 21
checkbox input "true"
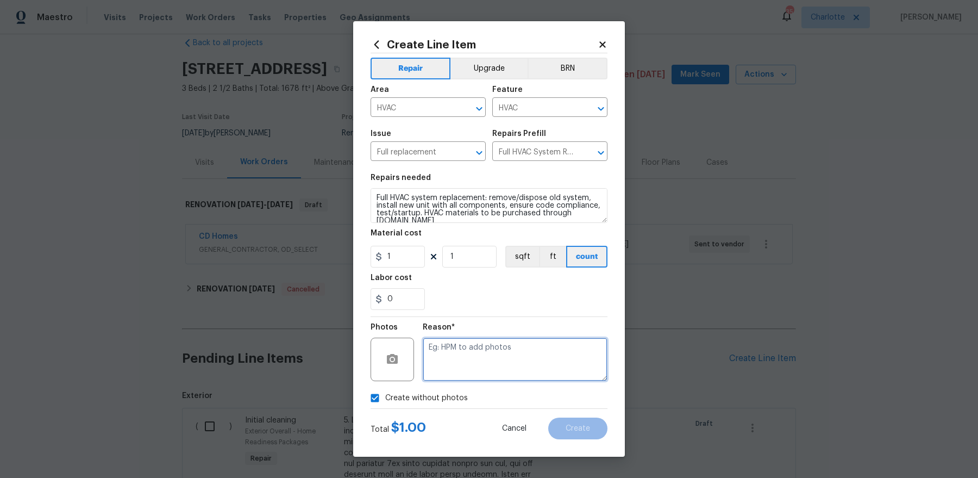
click at [453, 367] on textarea at bounding box center [515, 359] width 185 height 43
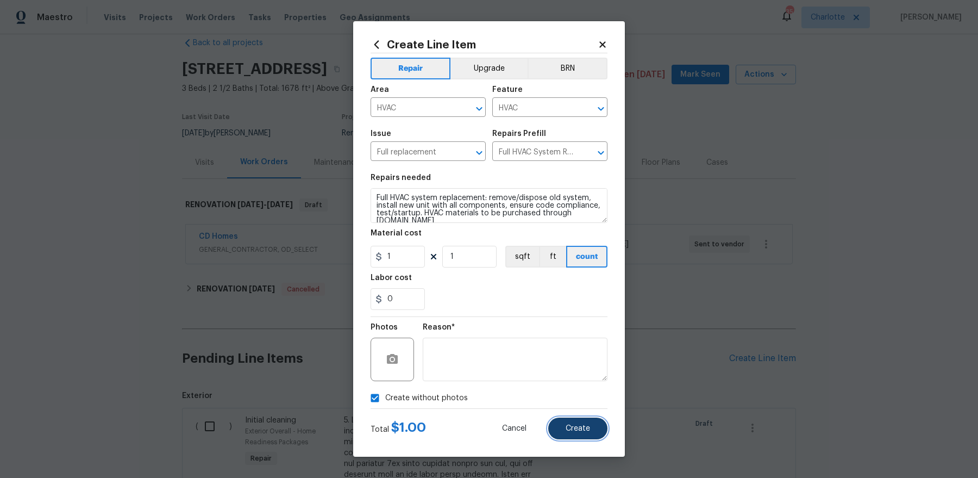
click at [584, 433] on button "Create" at bounding box center [577, 428] width 59 height 22
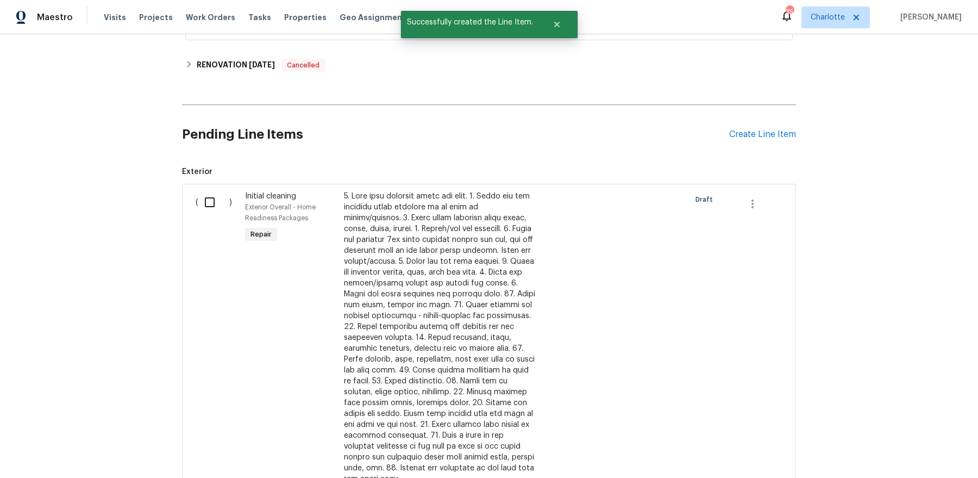
scroll to position [0, 0]
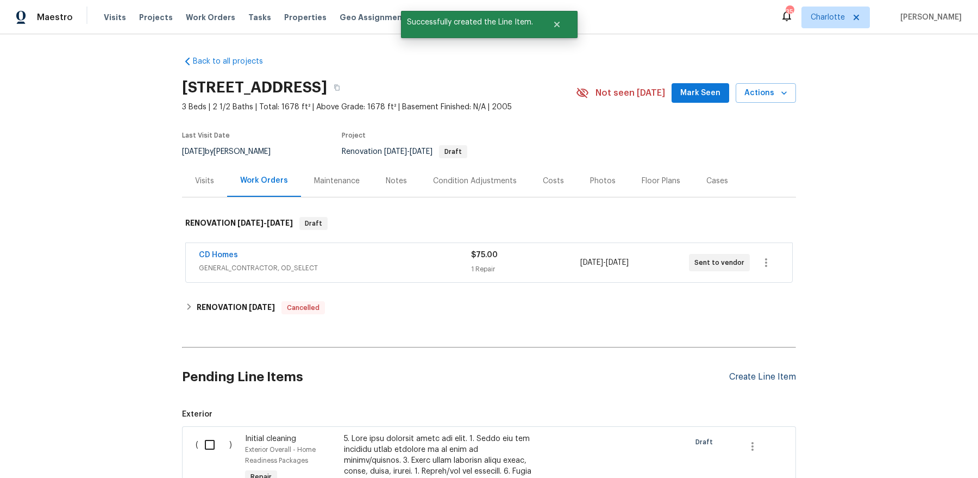
click at [766, 376] on div "Create Line Item" at bounding box center [763, 377] width 67 height 10
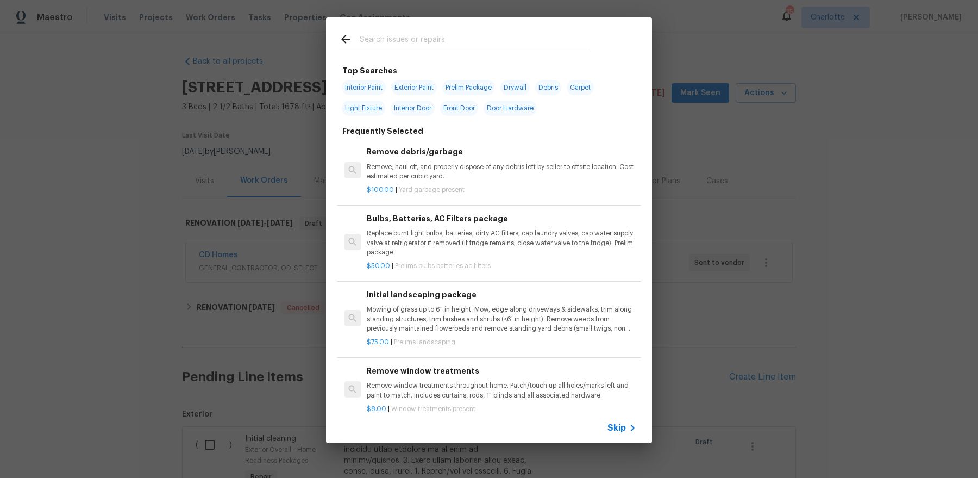
click at [427, 43] on input "text" at bounding box center [475, 41] width 230 height 16
click at [228, 220] on div "Top Searches Interior Paint Exterior Paint Prelim Package Drywall Debris Carpet…" at bounding box center [489, 230] width 978 height 460
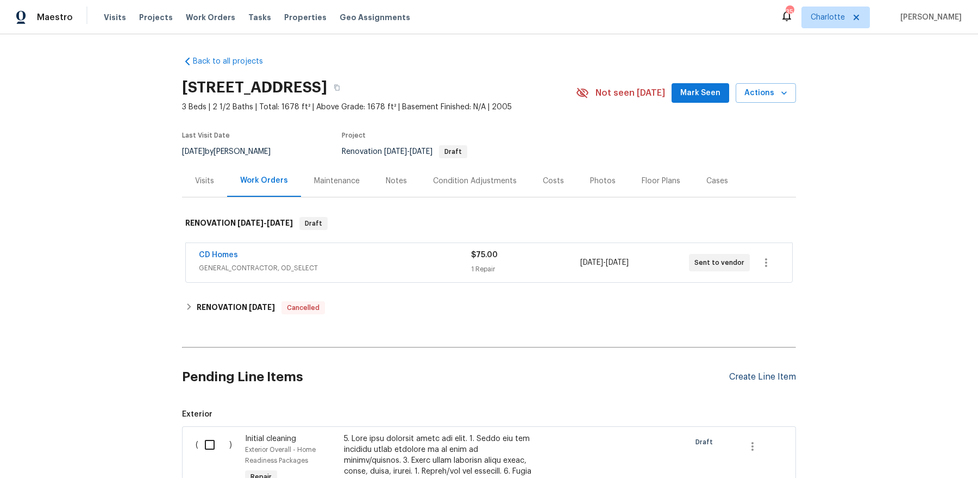
click at [742, 378] on div "Create Line Item" at bounding box center [763, 377] width 67 height 10
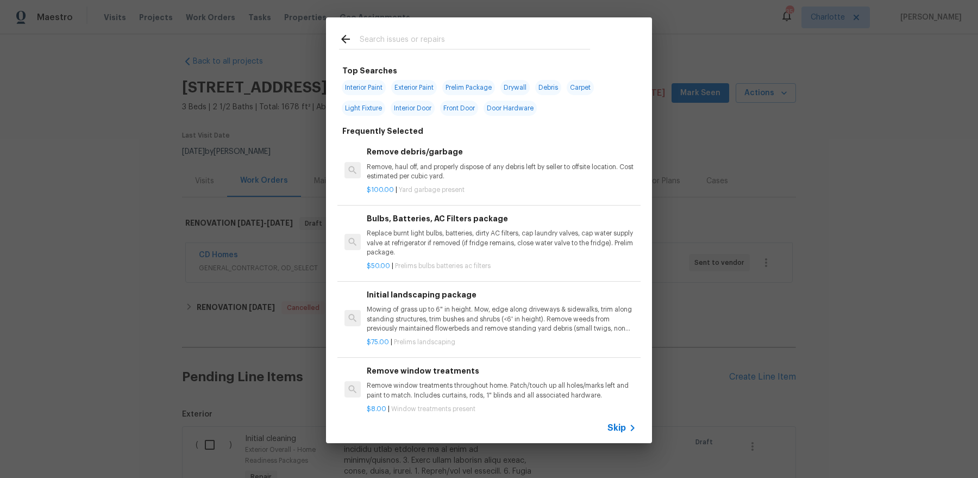
click at [447, 47] on input "text" at bounding box center [475, 41] width 230 height 16
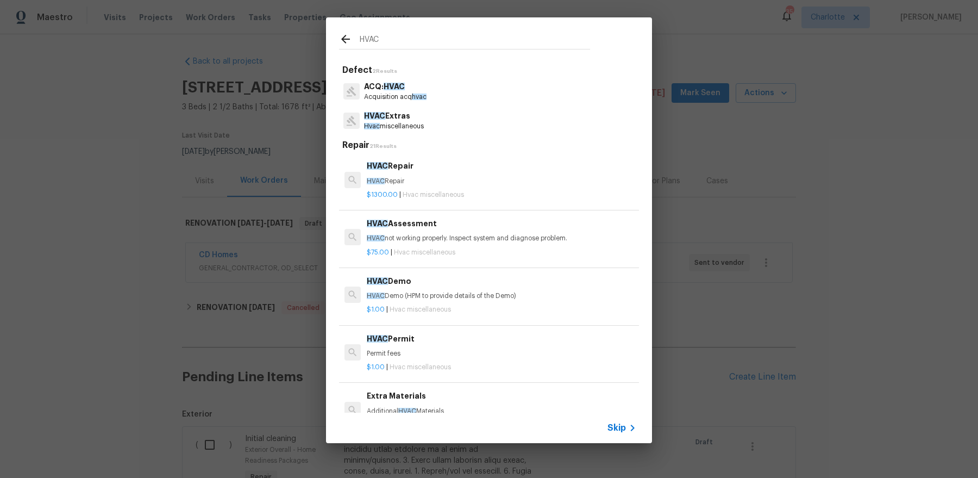
type input "HVAC"
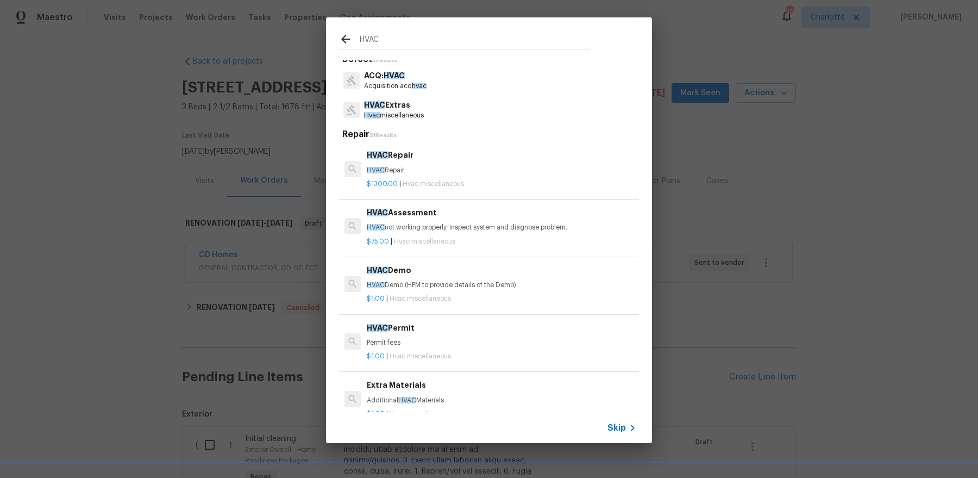
click at [377, 28] on div "HVAC" at bounding box center [464, 38] width 277 height 43
click at [375, 36] on input "HVAC" at bounding box center [475, 41] width 230 height 16
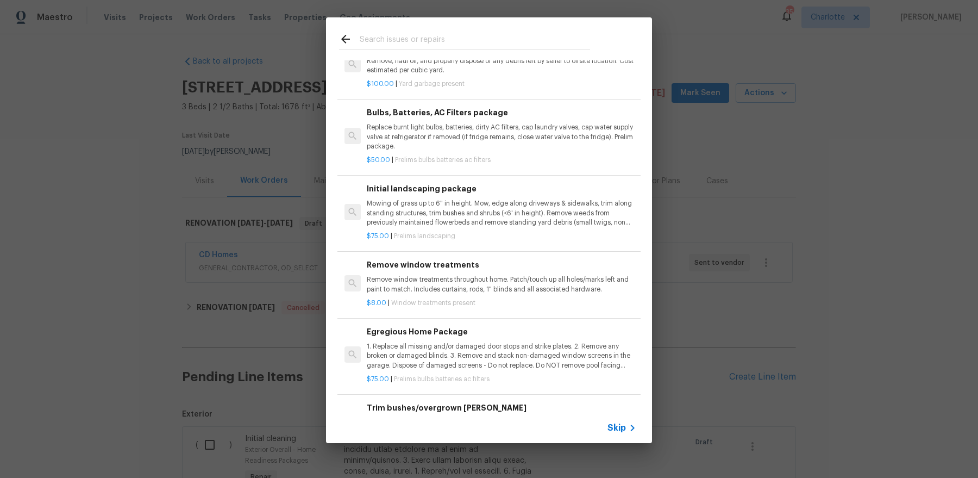
scroll to position [432, 0]
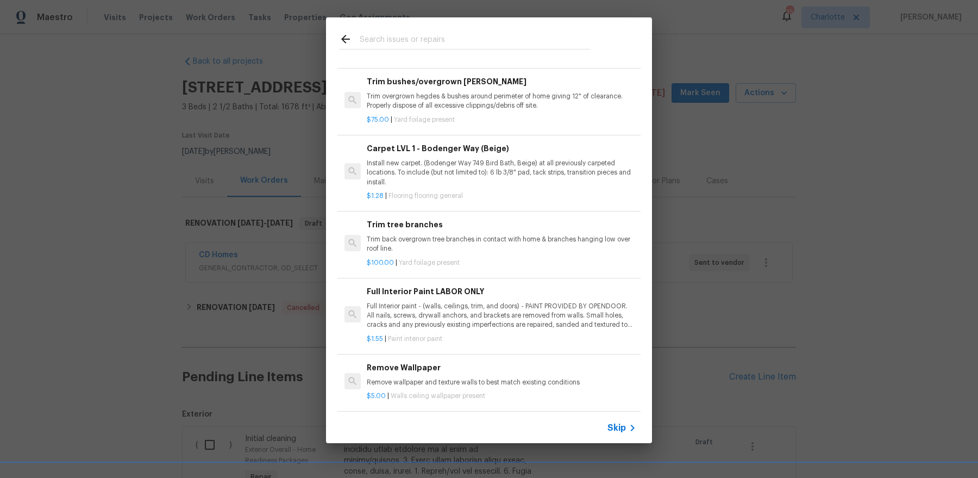
click at [731, 241] on div "Top Searches Interior Paint Exterior Paint Prelim Package Drywall Debris Carpet…" at bounding box center [489, 230] width 978 height 460
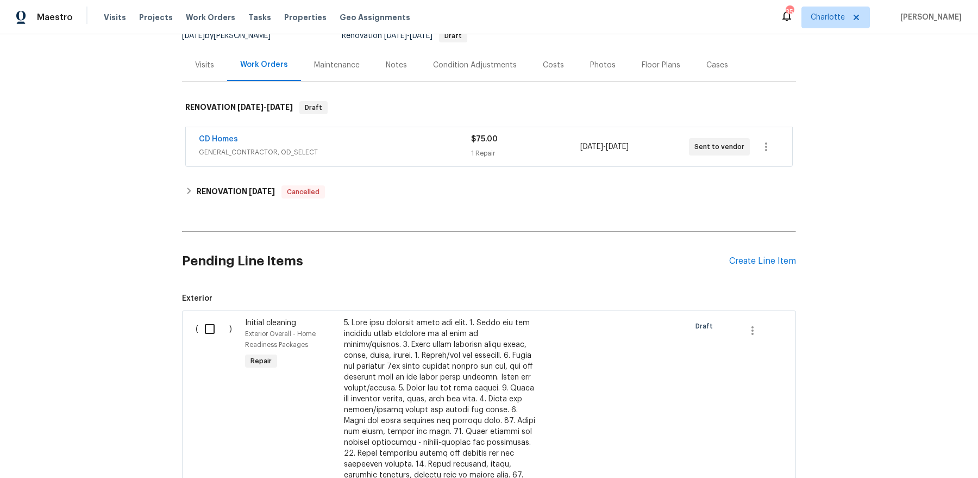
scroll to position [140, 0]
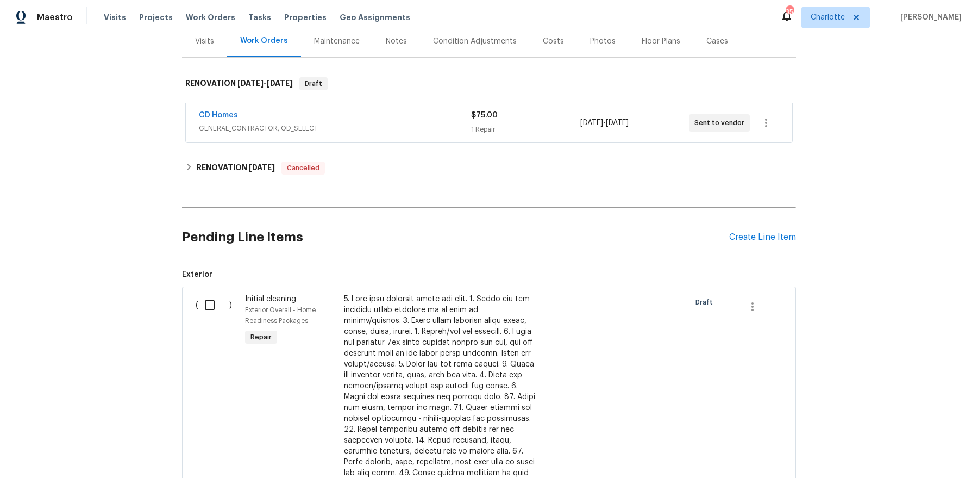
click at [211, 297] on input "checkbox" at bounding box center [213, 305] width 31 height 23
checkbox input "true"
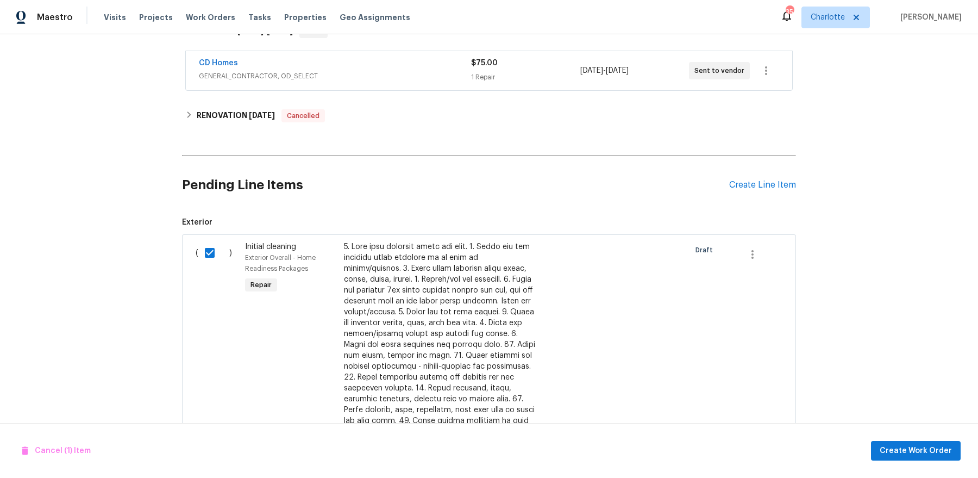
scroll to position [204, 0]
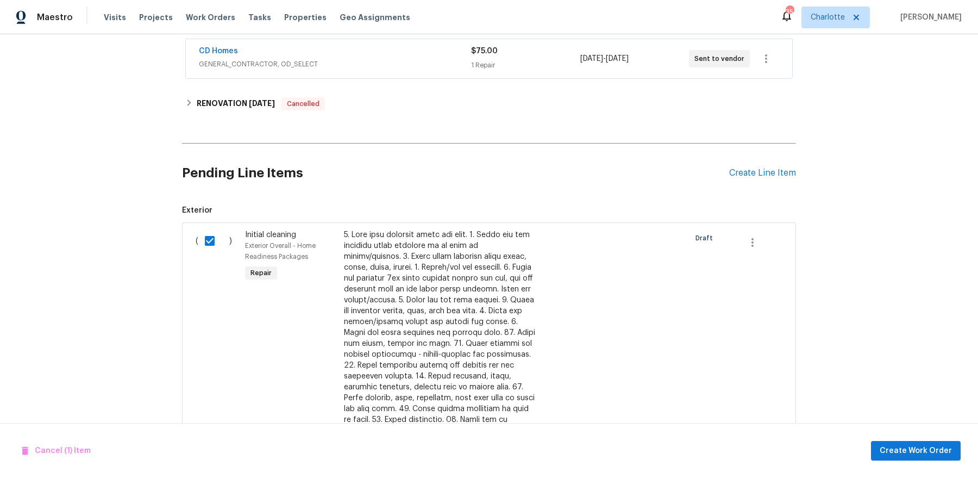
click at [871, 445] on div "Cancel (1) Item Create Work Order" at bounding box center [489, 450] width 978 height 55
click at [894, 447] on span "Create Work Order" at bounding box center [916, 451] width 72 height 14
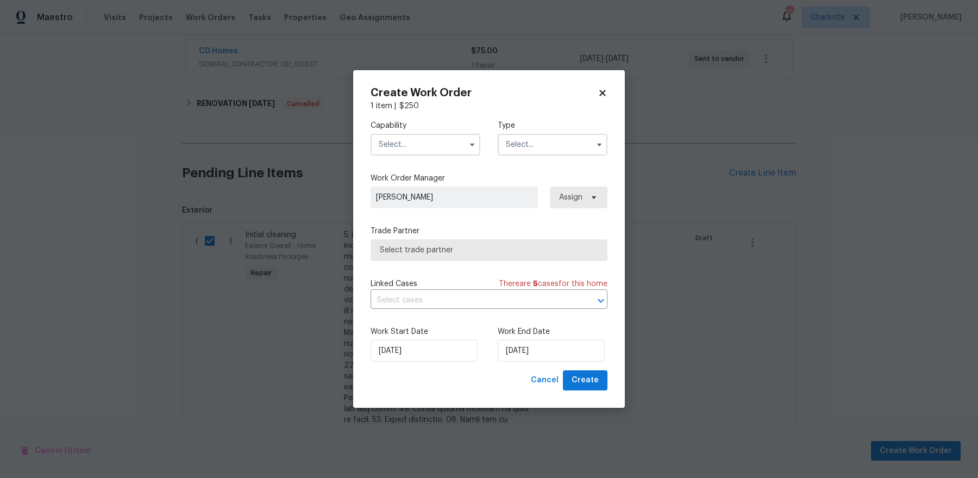
click at [435, 145] on input "text" at bounding box center [426, 145] width 110 height 22
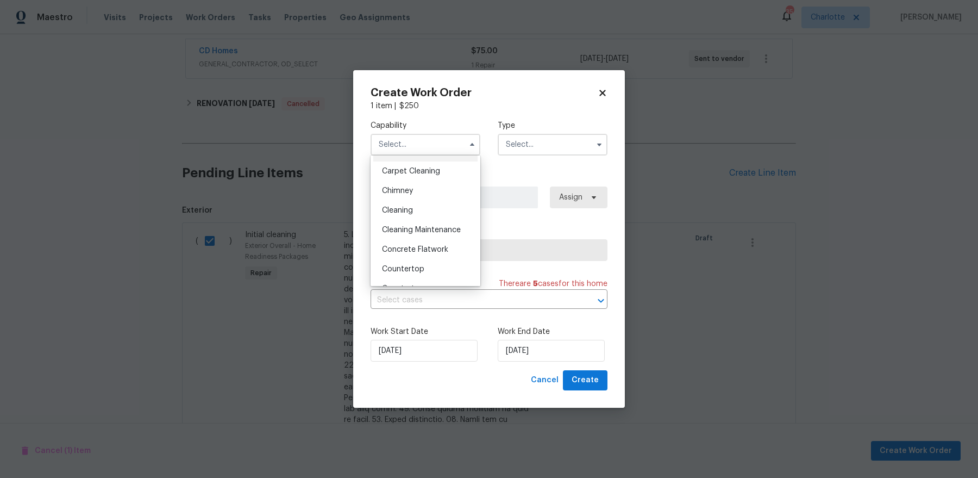
scroll to position [126, 0]
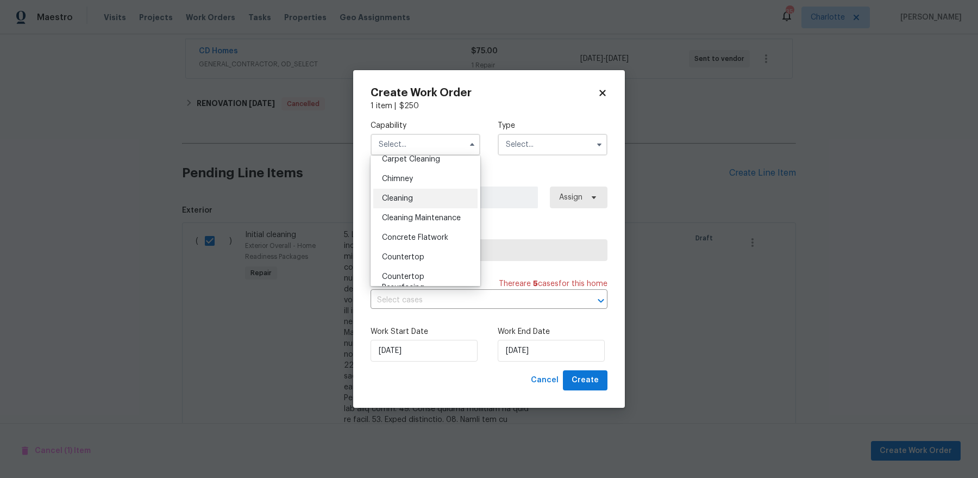
drag, startPoint x: 437, startPoint y: 209, endPoint x: 437, endPoint y: 195, distance: 13.6
click at [437, 195] on ul "Agent Appliance Bathtub Resurfacing BRN And Lrr Broker Cabinets Carpet Cleaning…" at bounding box center [426, 220] width 110 height 130
click at [437, 195] on div "Cleaning" at bounding box center [425, 199] width 104 height 20
type input "Cleaning"
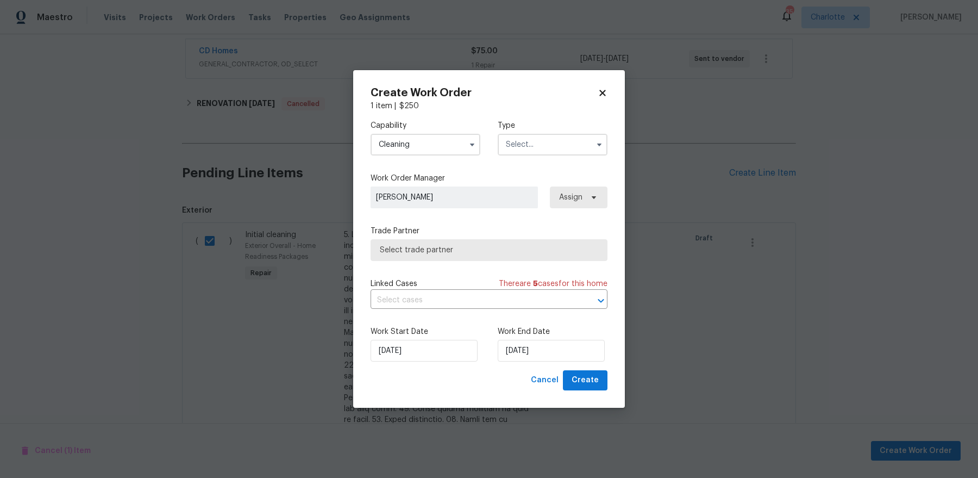
click at [546, 143] on input "text" at bounding box center [553, 145] width 110 height 22
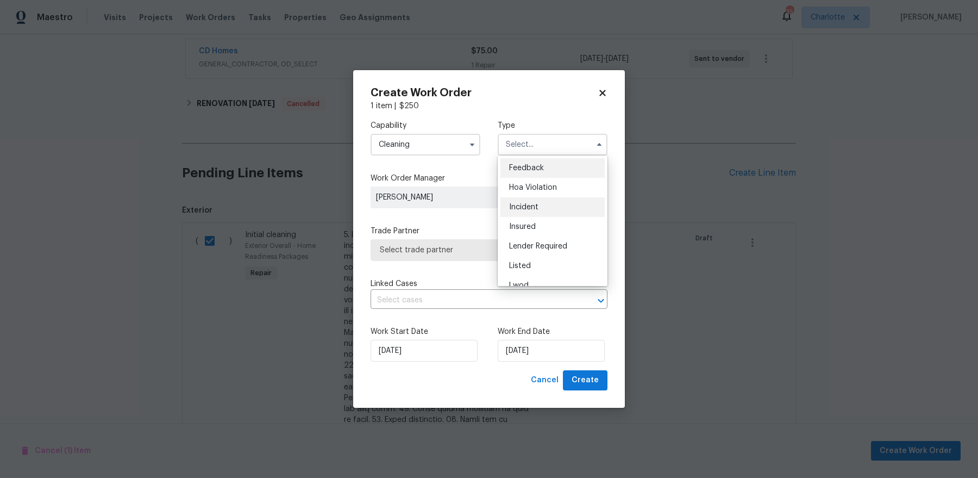
scroll to position [129, 0]
click at [547, 217] on span "Renovation" at bounding box center [529, 215] width 40 height 8
type input "Renovation"
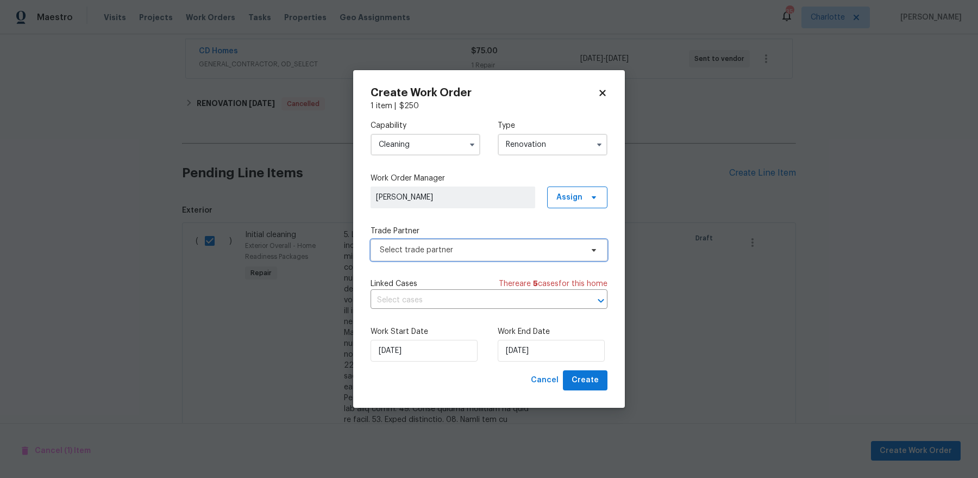
click at [539, 255] on span "Select trade partner" at bounding box center [489, 250] width 237 height 22
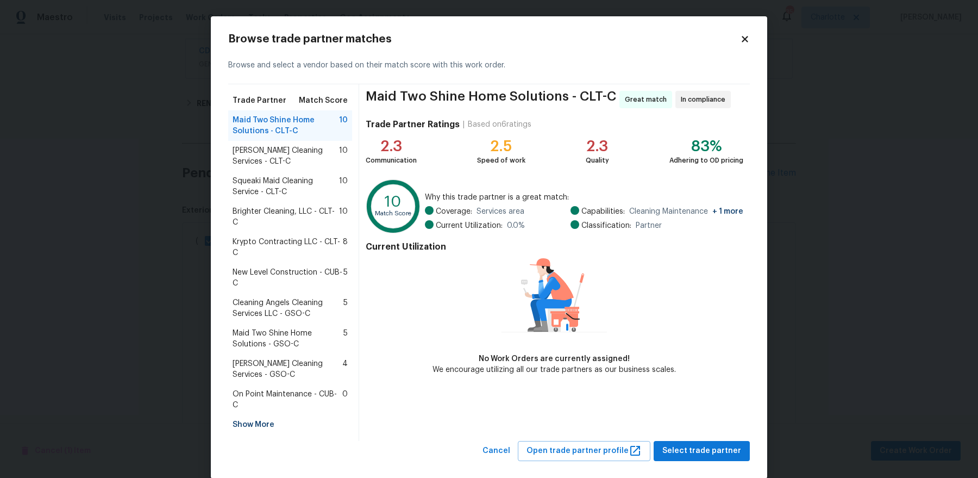
click at [305, 214] on span "Brighter Cleaning, LLC - CLT-C" at bounding box center [286, 217] width 107 height 22
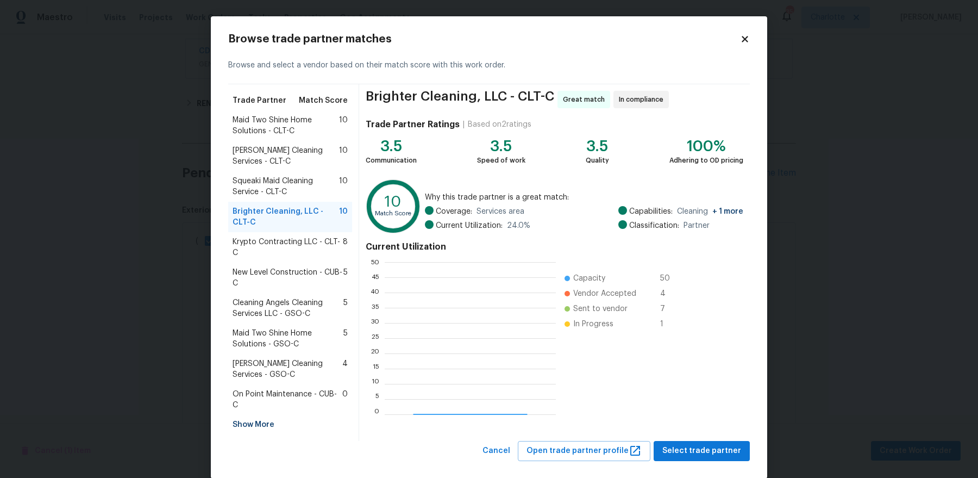
scroll to position [152, 171]
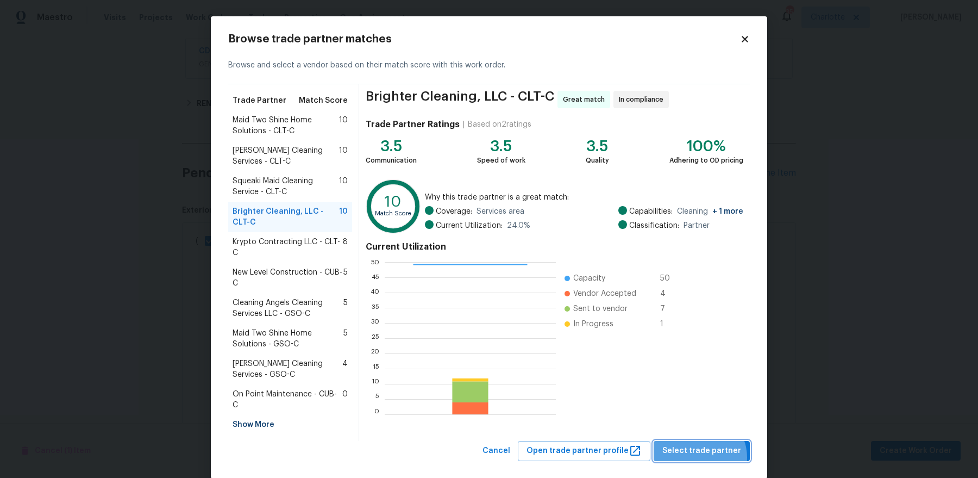
click at [703, 446] on button "Select trade partner" at bounding box center [702, 451] width 96 height 20
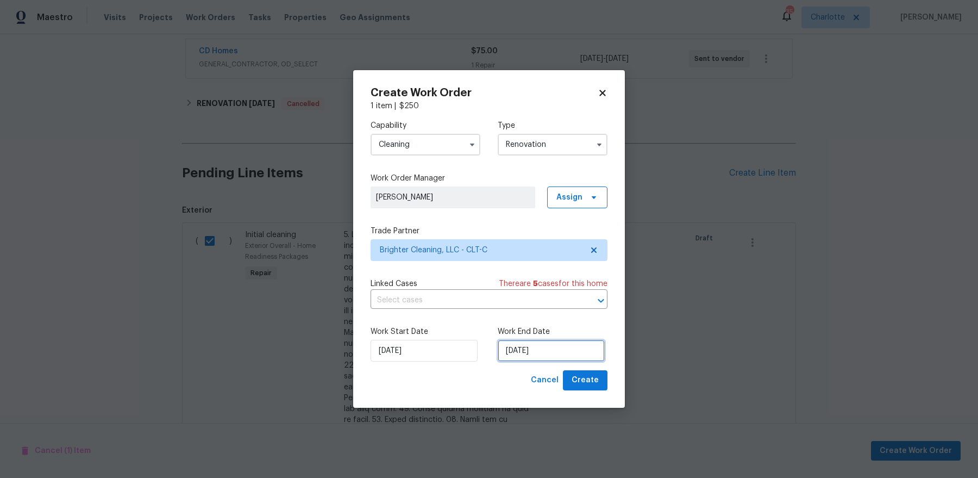
click at [565, 352] on input "[DATE]" at bounding box center [551, 351] width 107 height 22
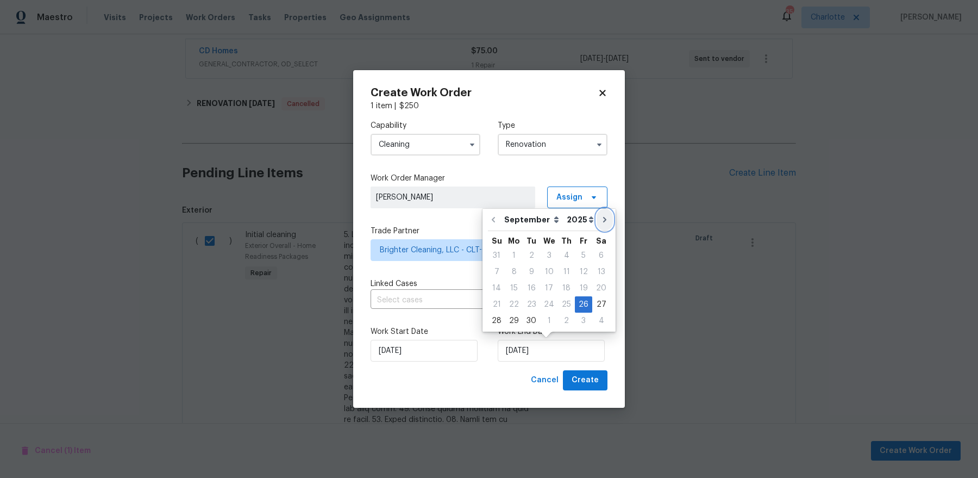
click at [601, 215] on icon "Go to next month" at bounding box center [605, 219] width 9 height 9
type input "10/26/2025"
select select "9"
click at [600, 215] on icon "Go to next month" at bounding box center [604, 219] width 9 height 9
type input "11/26/2025"
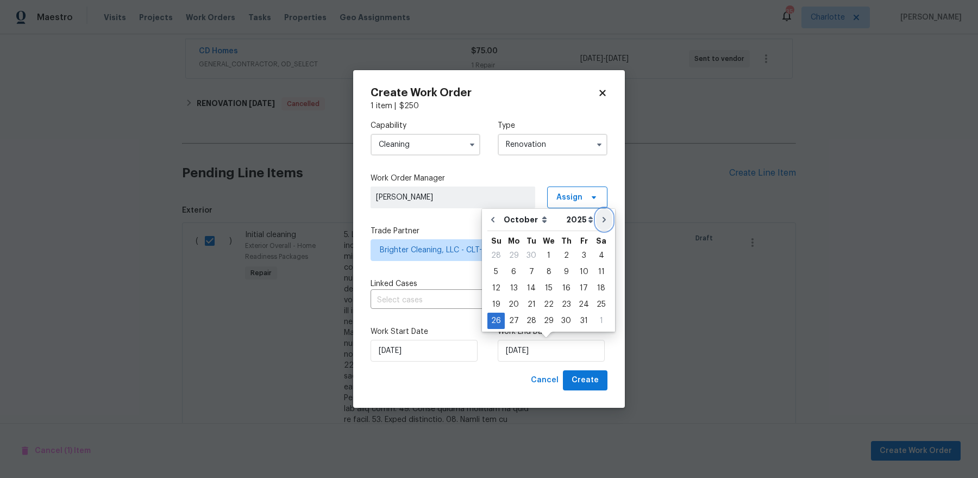
select select "10"
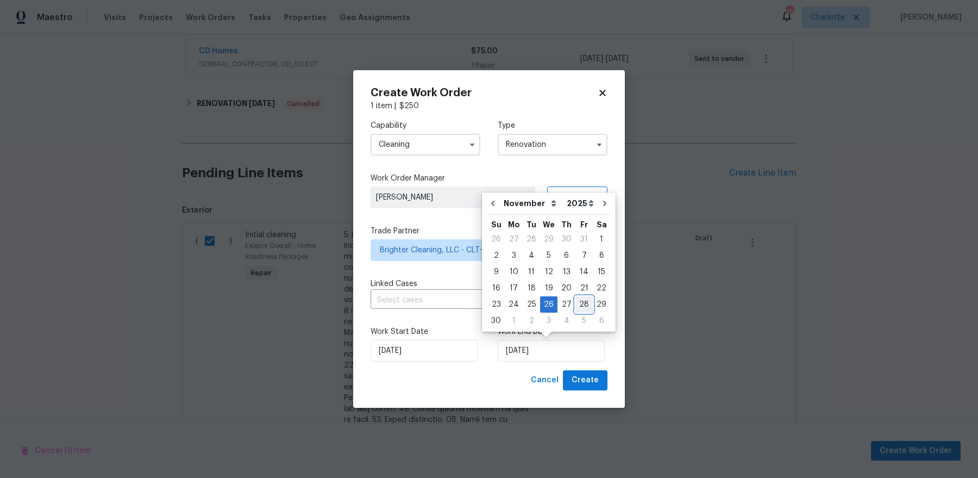
click at [582, 302] on div "28" at bounding box center [584, 304] width 17 height 15
type input "11/28/2025"
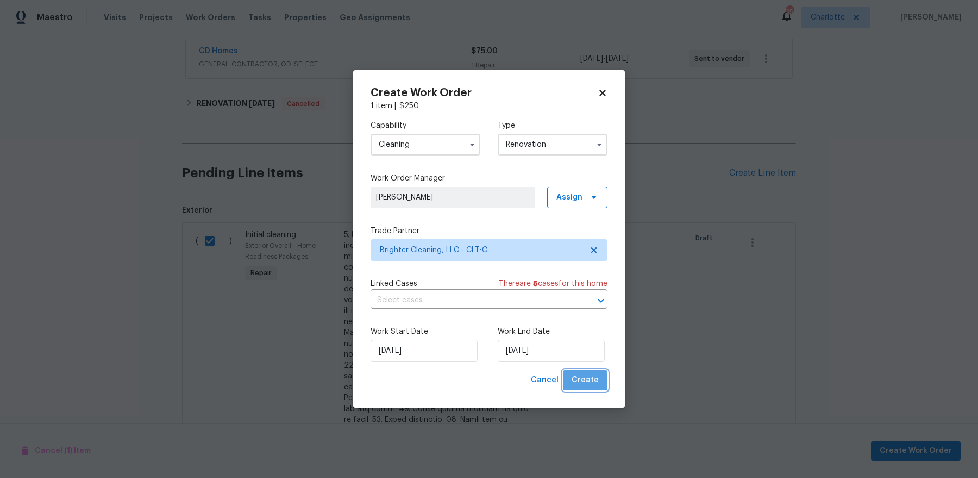
click at [601, 379] on button "Create" at bounding box center [585, 380] width 45 height 20
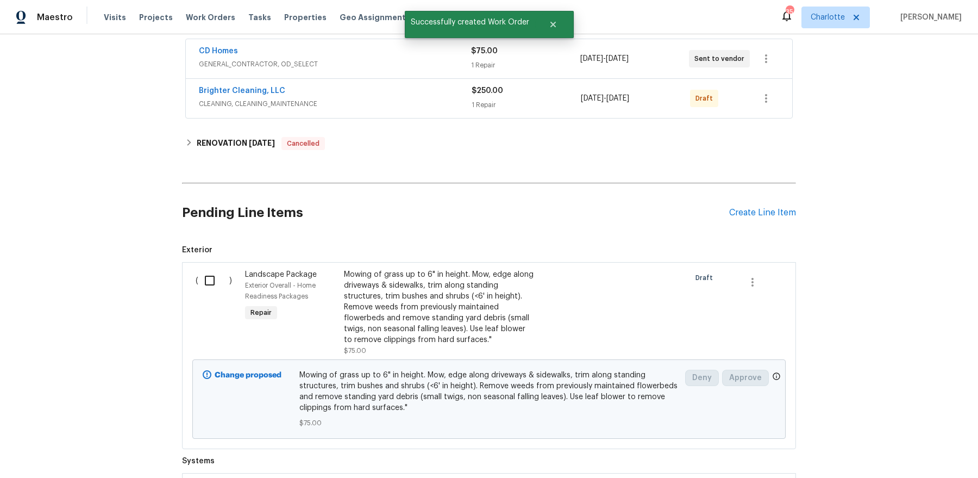
click at [202, 285] on input "checkbox" at bounding box center [213, 280] width 31 height 23
checkbox input "true"
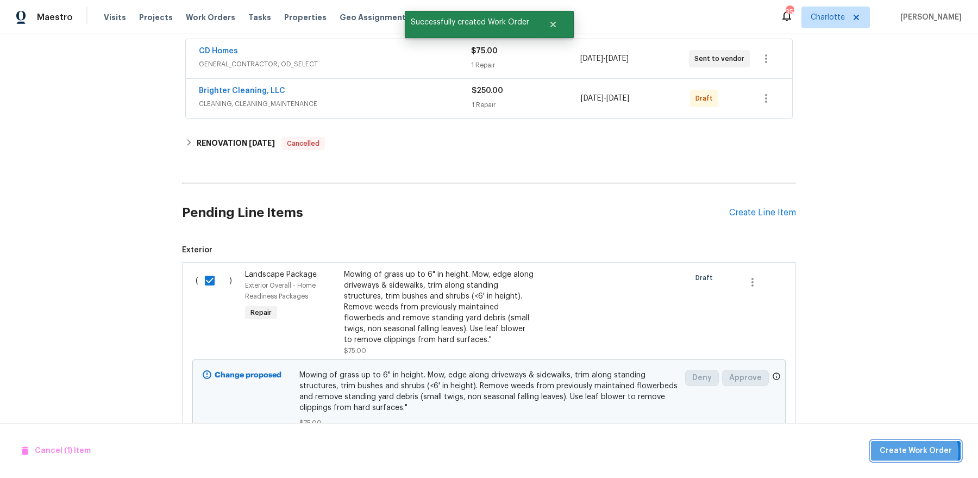
click at [918, 451] on span "Create Work Order" at bounding box center [916, 451] width 72 height 14
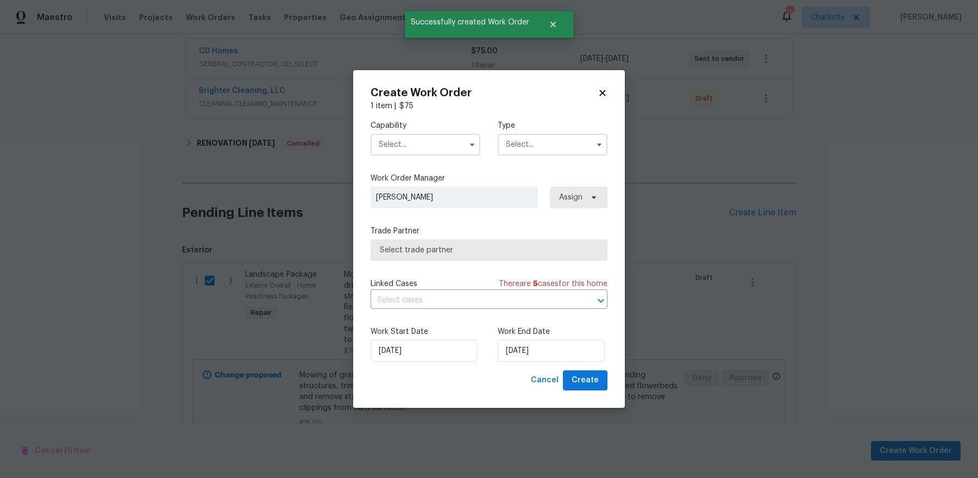
click at [421, 144] on input "text" at bounding box center [426, 145] width 110 height 22
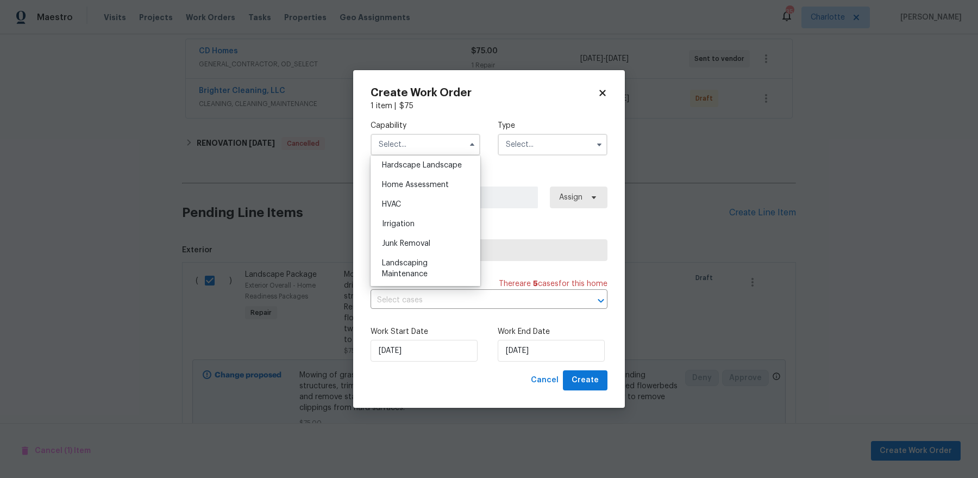
scroll to position [647, 0]
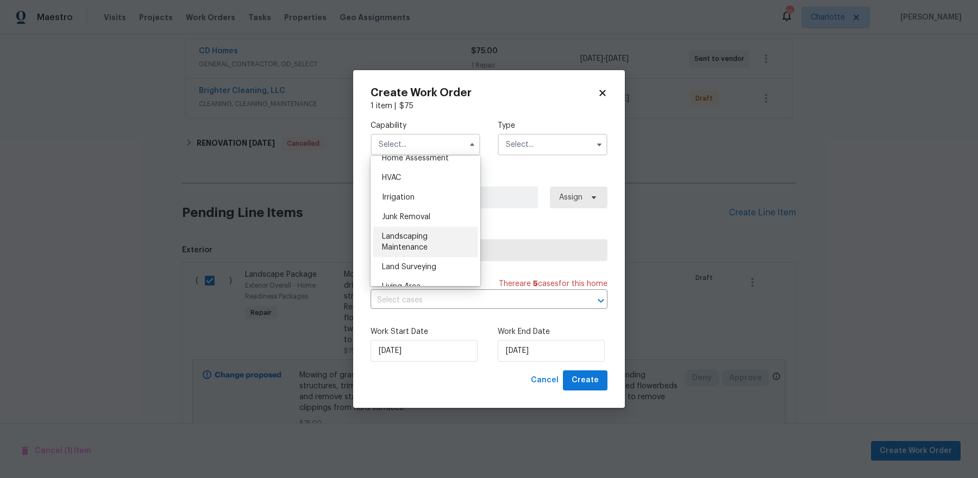
click at [435, 244] on div "Landscaping Maintenance" at bounding box center [425, 242] width 104 height 30
type input "Landscaping Maintenance"
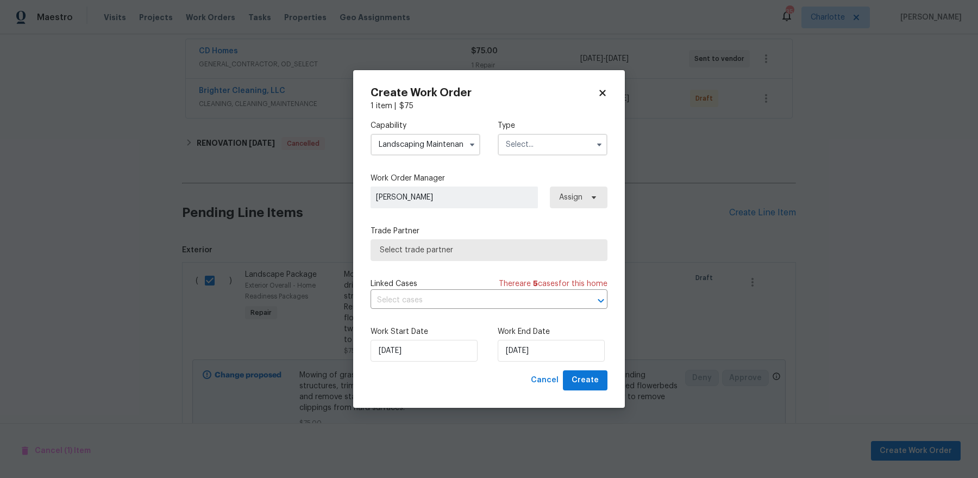
click at [548, 146] on input "text" at bounding box center [553, 145] width 110 height 22
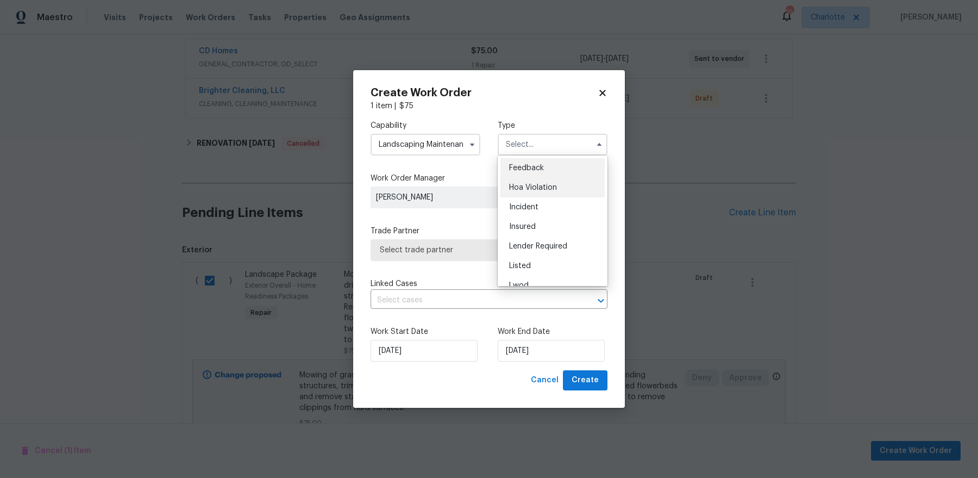
scroll to position [129, 0]
click at [547, 215] on span "Renovation" at bounding box center [529, 215] width 40 height 8
type input "Renovation"
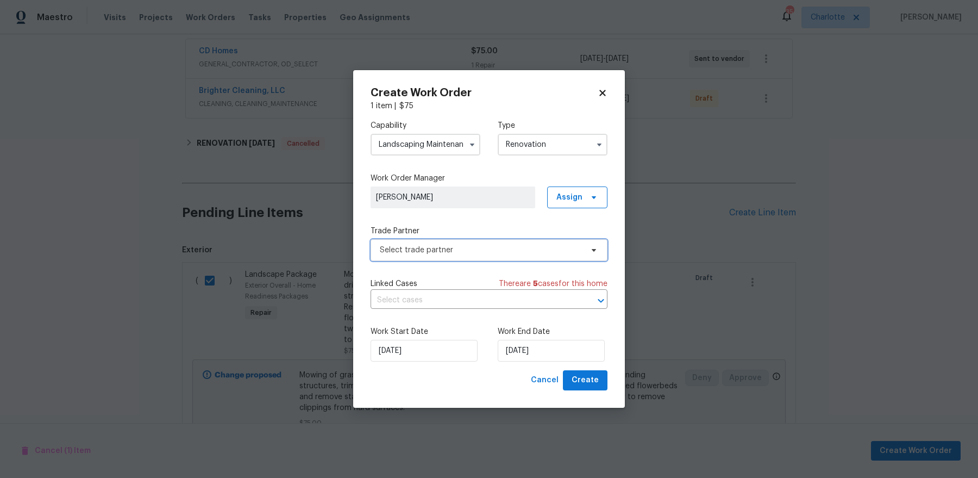
click at [484, 255] on span "Select trade partner" at bounding box center [489, 250] width 237 height 22
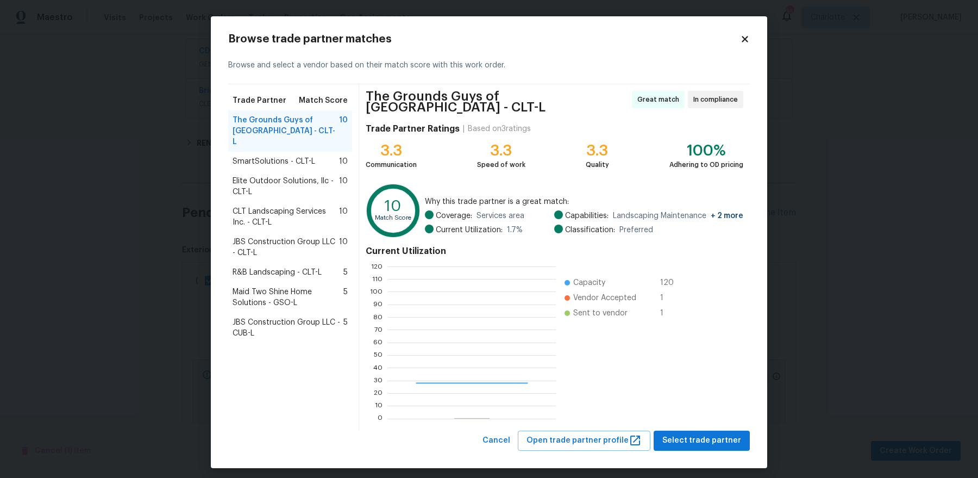
scroll to position [152, 167]
click at [719, 435] on span "Select trade partner" at bounding box center [702, 441] width 79 height 14
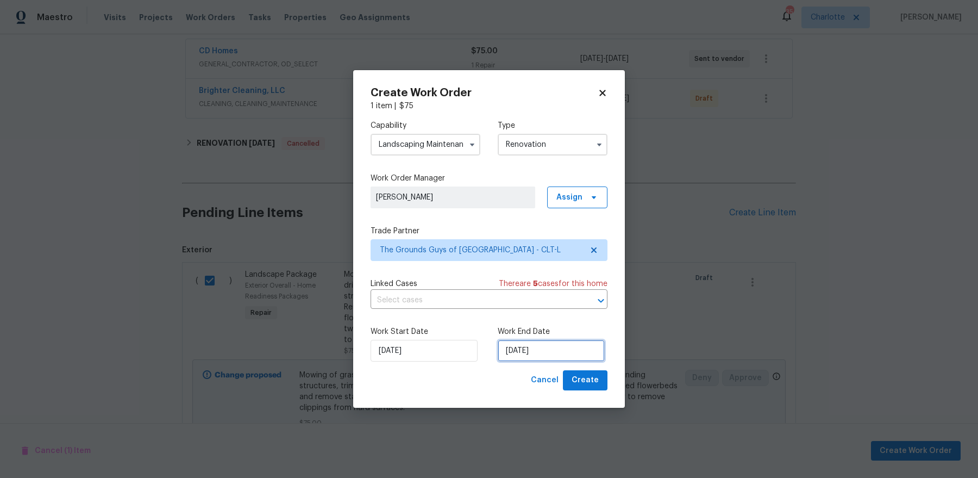
click at [524, 344] on input "[DATE]" at bounding box center [551, 351] width 107 height 22
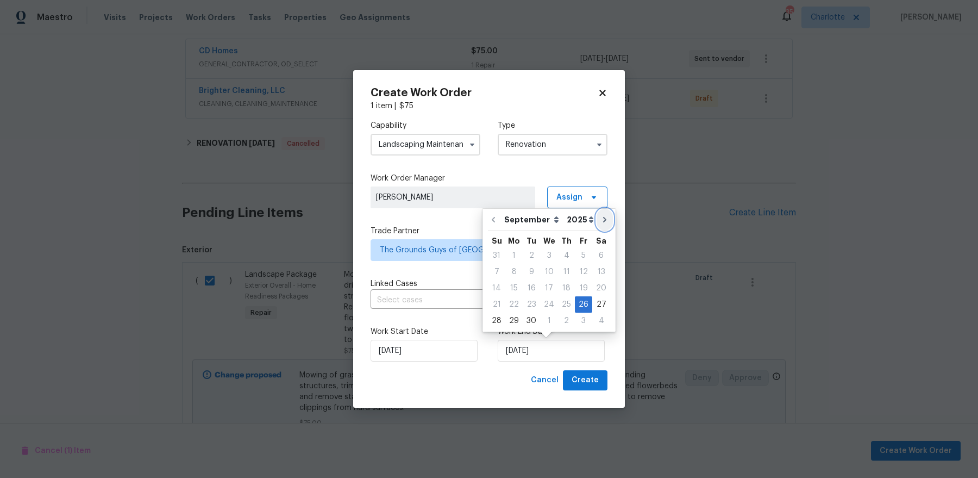
click at [601, 217] on icon "Go to next month" at bounding box center [605, 219] width 9 height 9
type input "10/26/2025"
select select "9"
click at [492, 216] on icon "Go to previous month" at bounding box center [493, 219] width 9 height 9
type input "[DATE]"
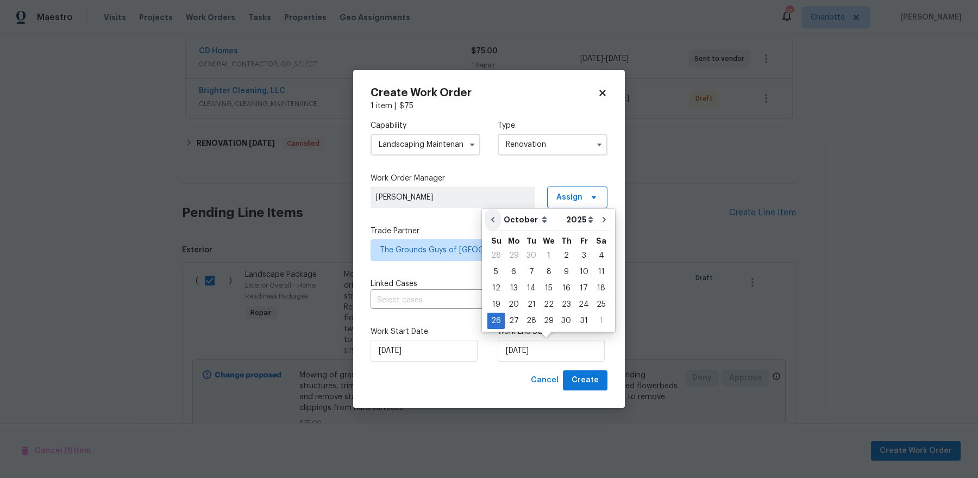
select select "8"
click at [601, 220] on icon "Go to next month" at bounding box center [605, 219] width 9 height 9
type input "10/26/2025"
select select "9"
click at [546, 274] on div "8" at bounding box center [548, 271] width 17 height 15
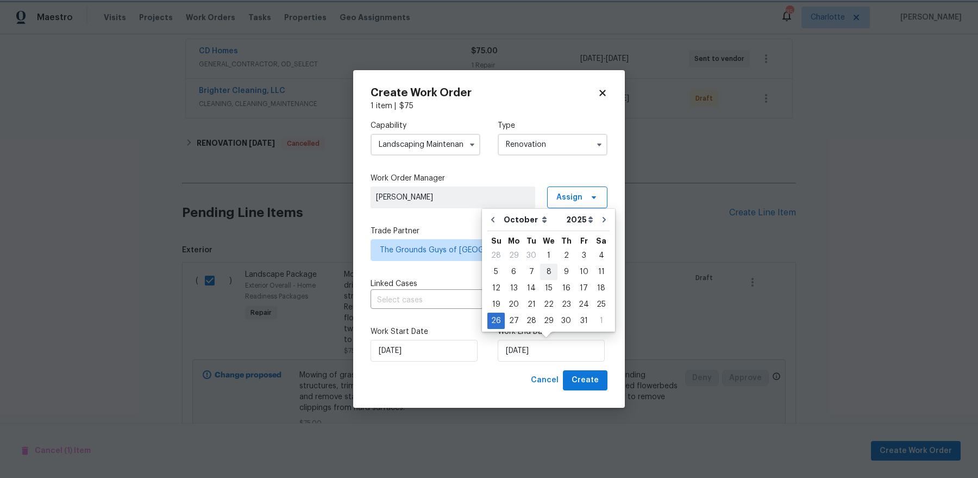
type input "10/8/2025"
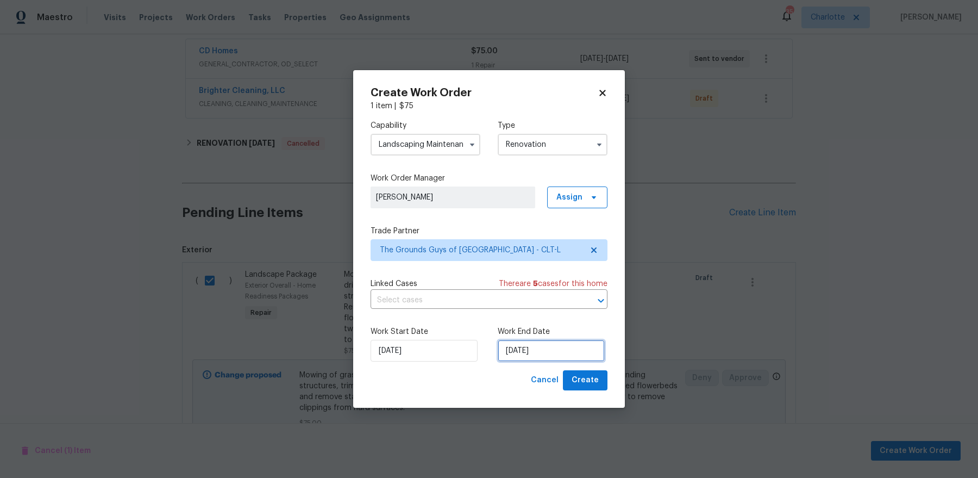
select select "9"
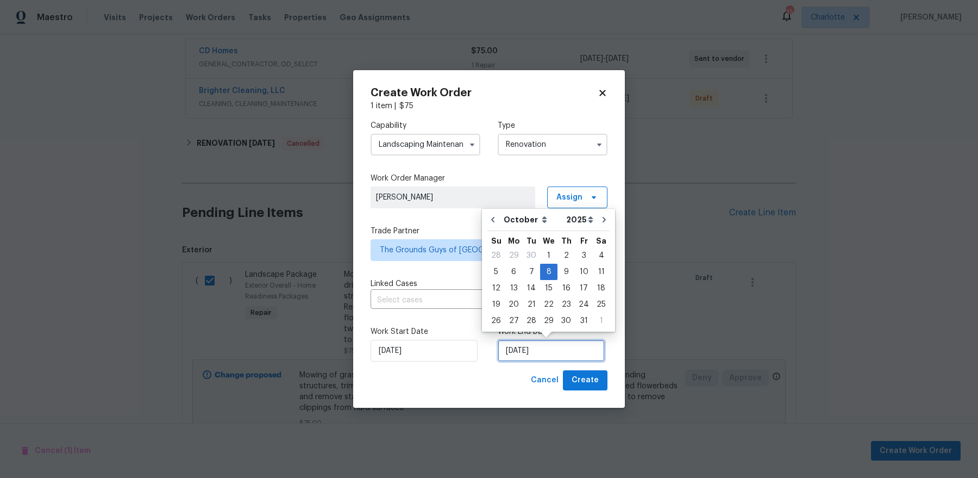
click at [537, 351] on input "10/8/2025" at bounding box center [551, 351] width 107 height 22
click at [547, 289] on div "15" at bounding box center [548, 287] width 17 height 15
type input "10/15/2025"
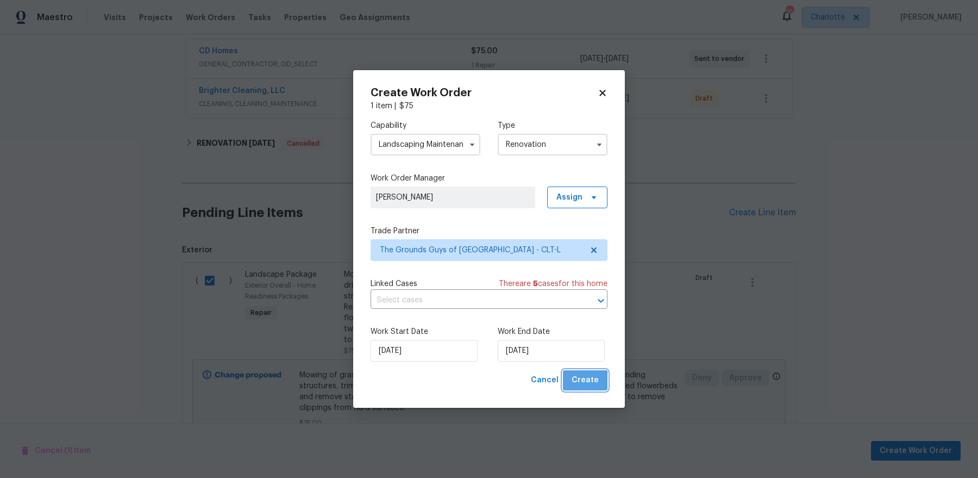
click at [583, 389] on button "Create" at bounding box center [585, 380] width 45 height 20
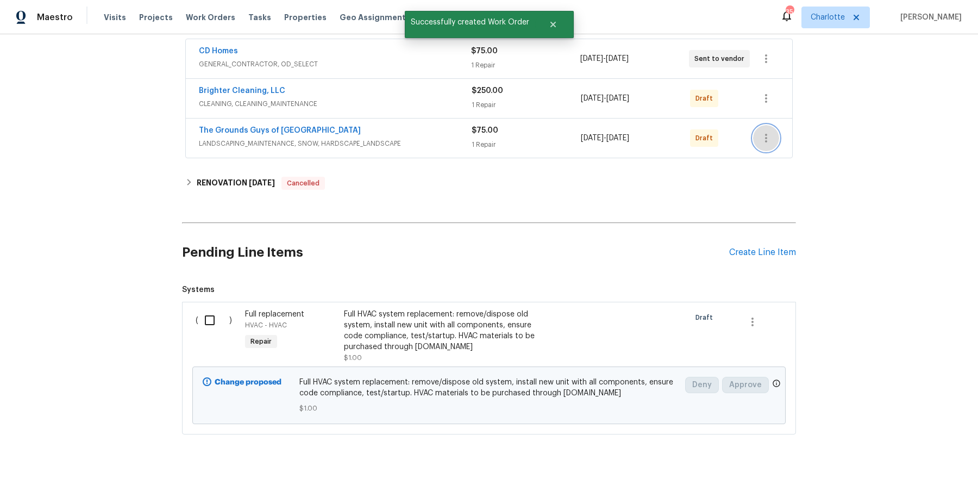
click at [773, 138] on button "button" at bounding box center [766, 138] width 26 height 26
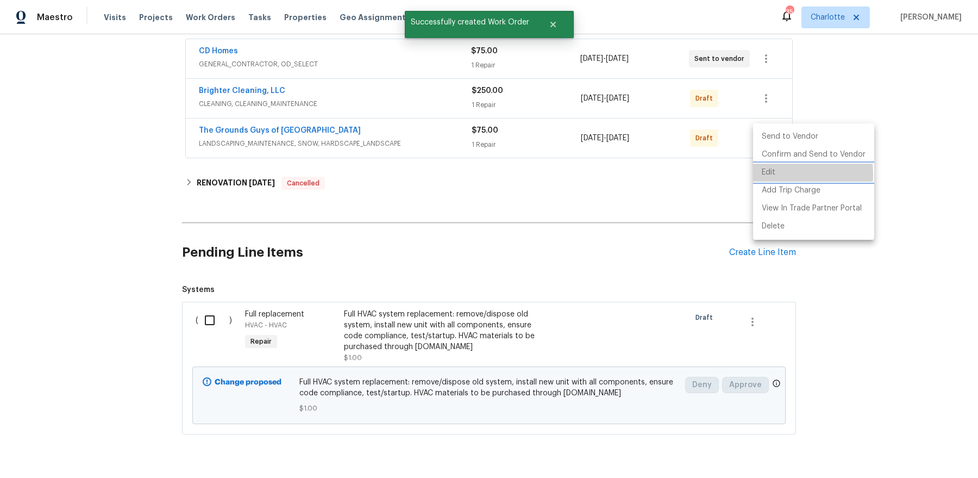
click at [775, 174] on li "Edit" at bounding box center [813, 173] width 121 height 18
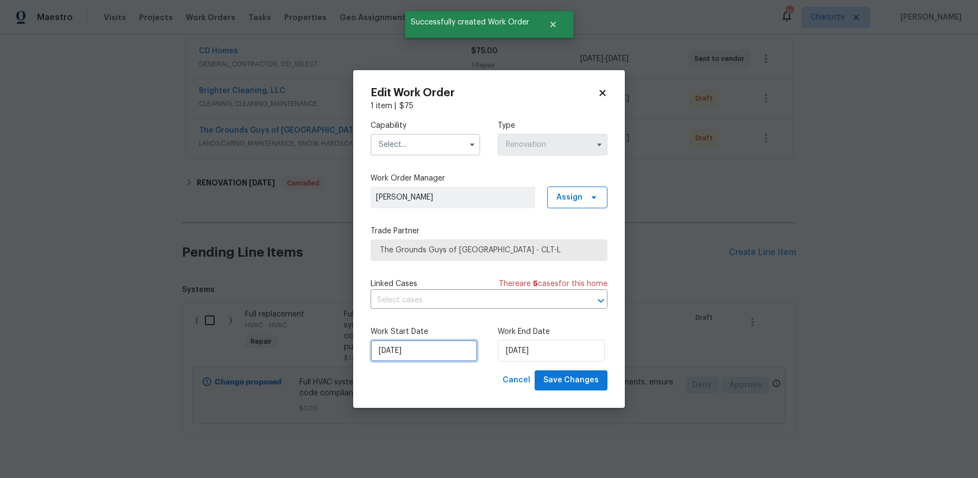
click at [445, 341] on input "[DATE]" at bounding box center [424, 351] width 107 height 22
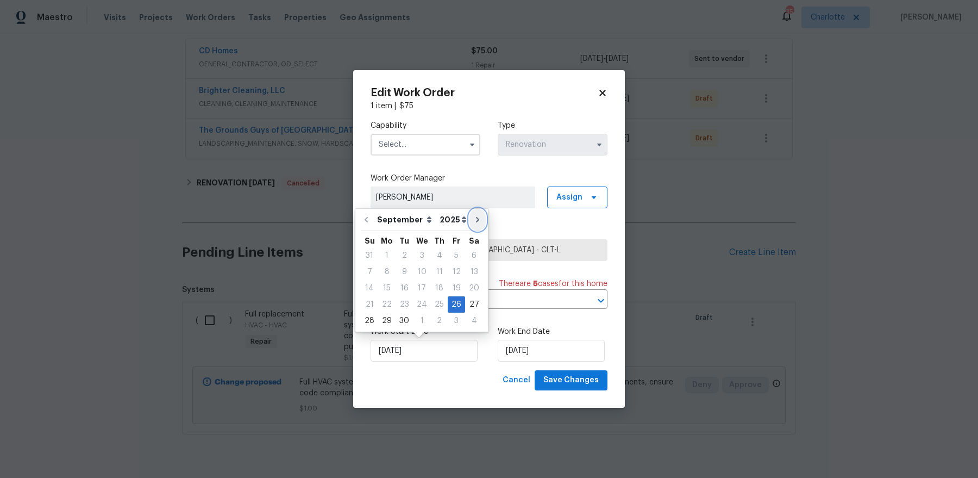
click at [476, 217] on icon "Go to next month" at bounding box center [477, 219] width 3 height 5
type input "10/26/2025"
select select "9"
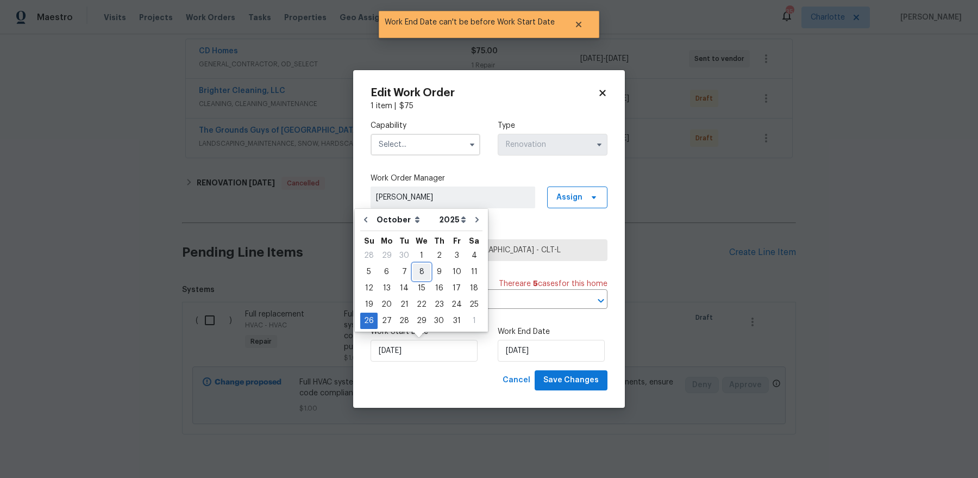
click at [420, 270] on div "8" at bounding box center [421, 271] width 17 height 15
type input "10/8/2025"
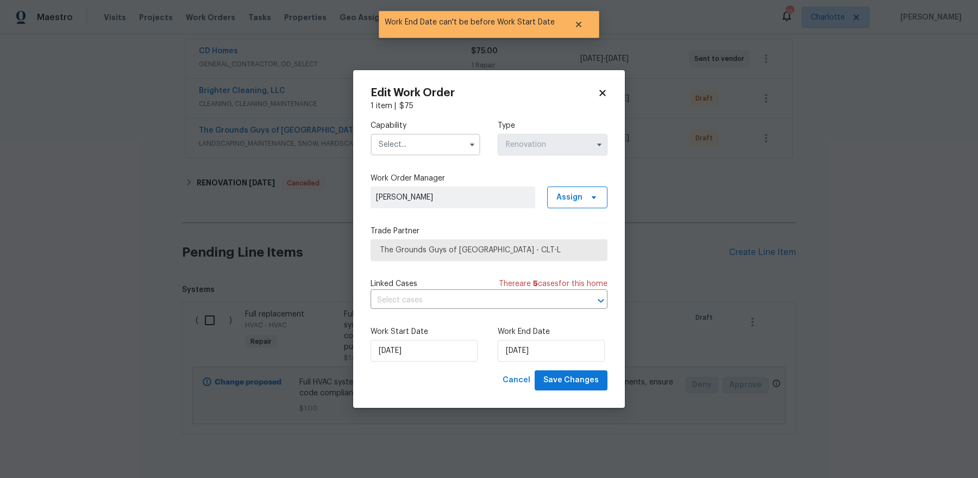
click at [590, 390] on div "Edit Work Order 1 item | $ 75 Capability Type Renovation Work Order Manager Dan…" at bounding box center [489, 239] width 272 height 338
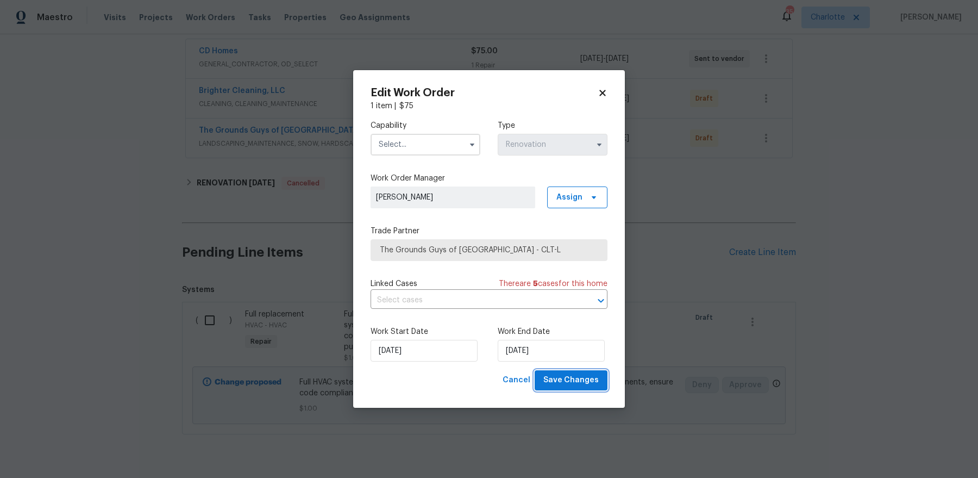
click at [587, 381] on span "Save Changes" at bounding box center [571, 380] width 55 height 14
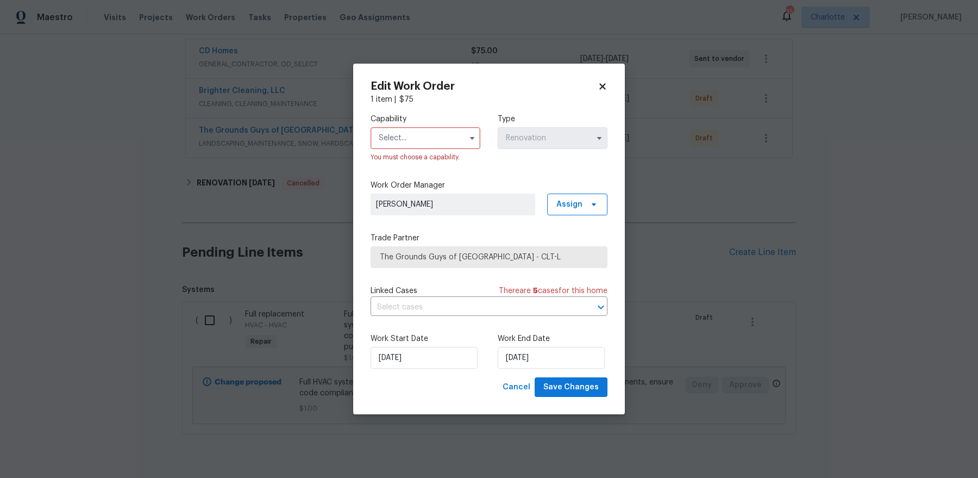
click at [398, 141] on input "text" at bounding box center [426, 138] width 110 height 22
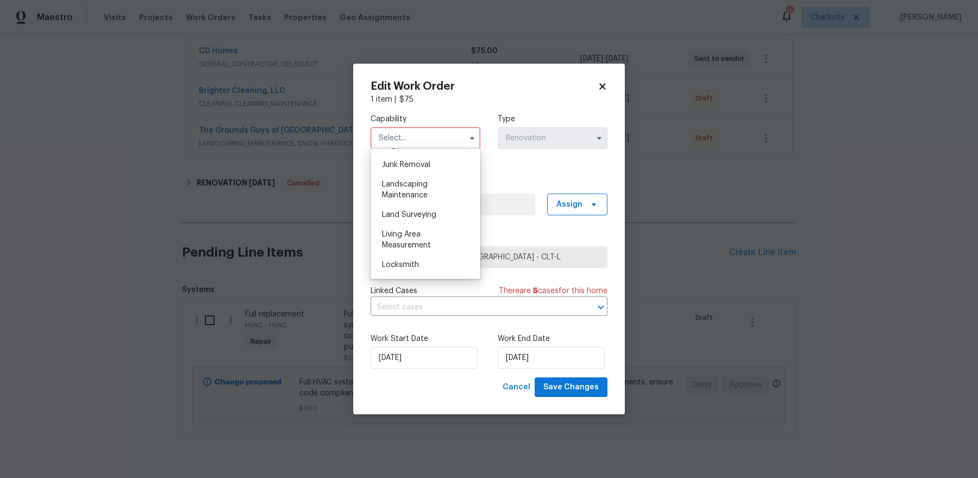
scroll to position [684, 0]
click at [413, 205] on span "Landscaping Maintenance" at bounding box center [405, 198] width 46 height 18
type input "Landscaping Maintenance"
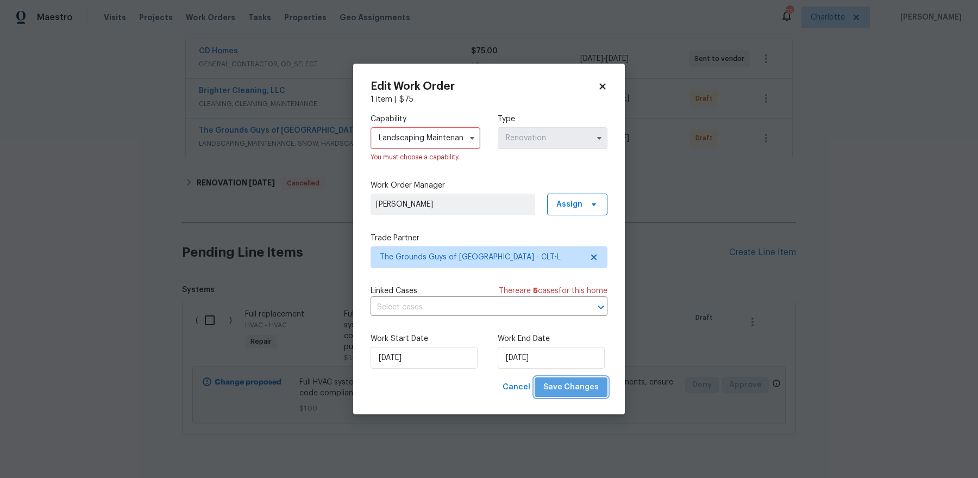
click at [575, 386] on span "Save Changes" at bounding box center [571, 388] width 55 height 14
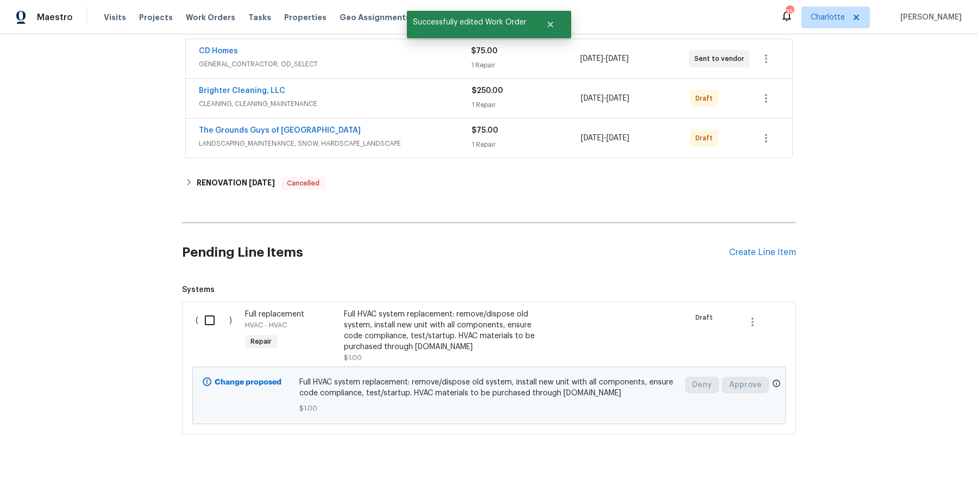
click at [204, 316] on input "checkbox" at bounding box center [213, 320] width 31 height 23
checkbox input "true"
click at [905, 452] on span "Create Work Order" at bounding box center [916, 451] width 72 height 14
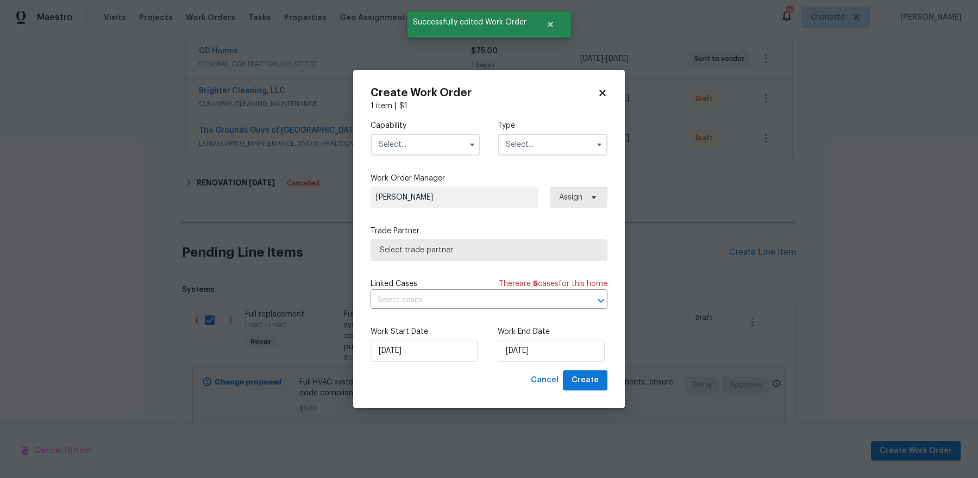
click at [429, 135] on input "text" at bounding box center [426, 145] width 110 height 22
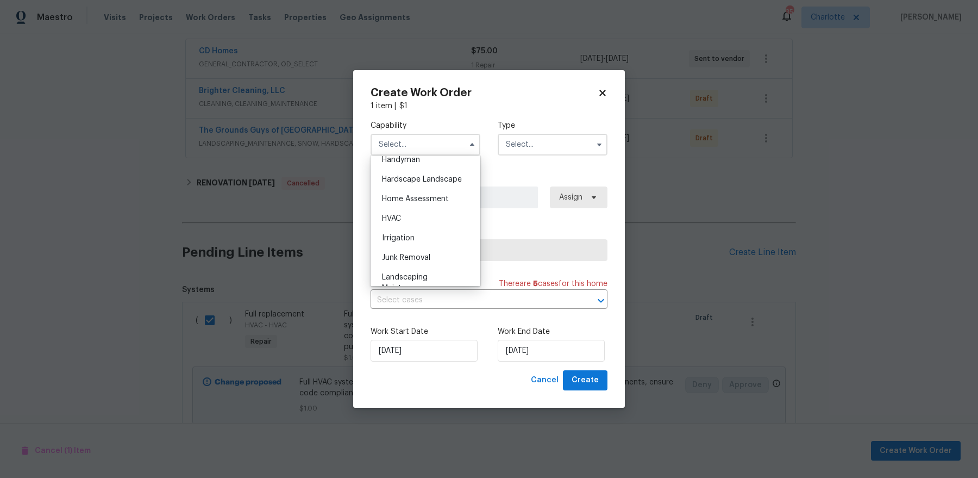
scroll to position [608, 0]
click at [438, 213] on div "HVAC" at bounding box center [425, 217] width 104 height 20
type input "HVAC"
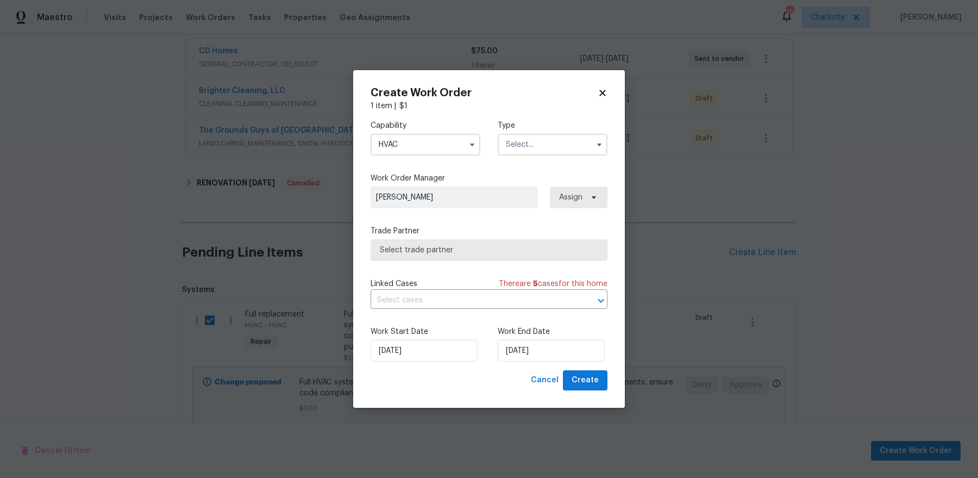
click at [540, 140] on input "text" at bounding box center [553, 145] width 110 height 22
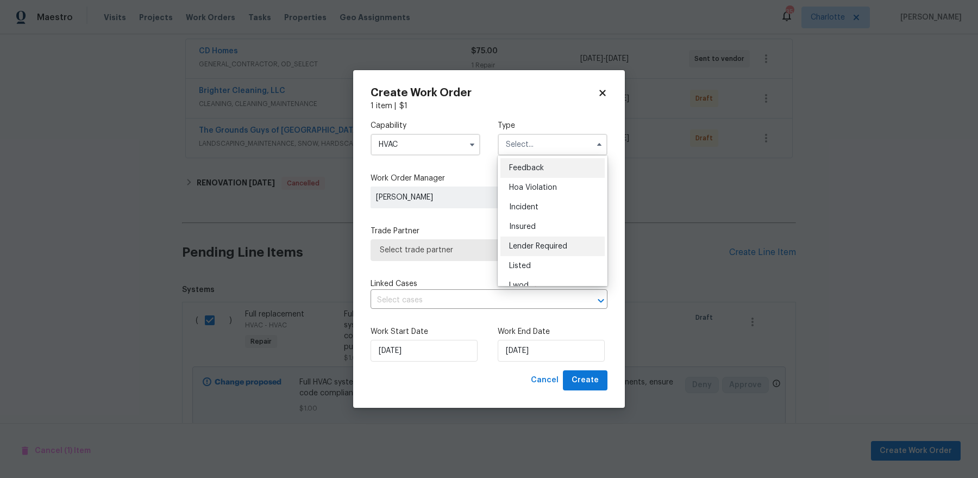
scroll to position [129, 0]
click at [550, 214] on div "Renovation" at bounding box center [553, 215] width 104 height 20
type input "Renovation"
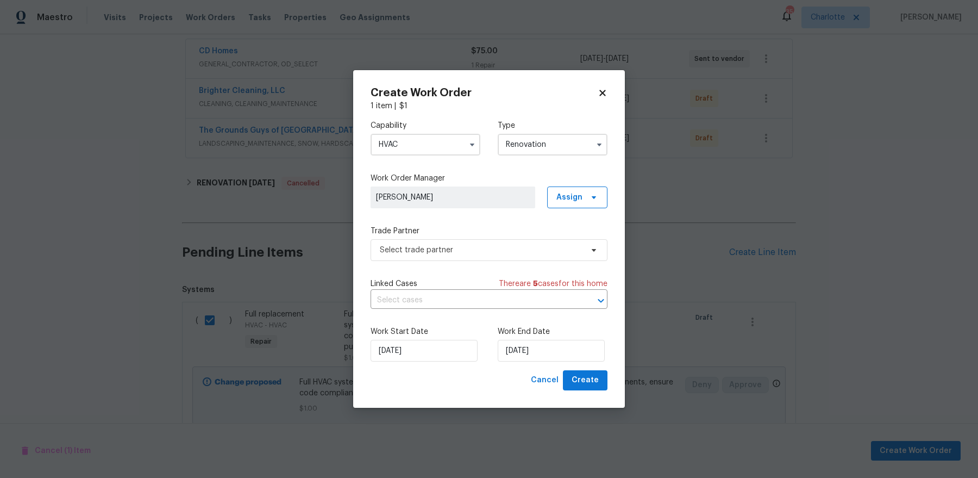
click at [532, 333] on label "Work End Date" at bounding box center [553, 331] width 110 height 11
click at [532, 347] on input "[DATE]" at bounding box center [551, 351] width 107 height 22
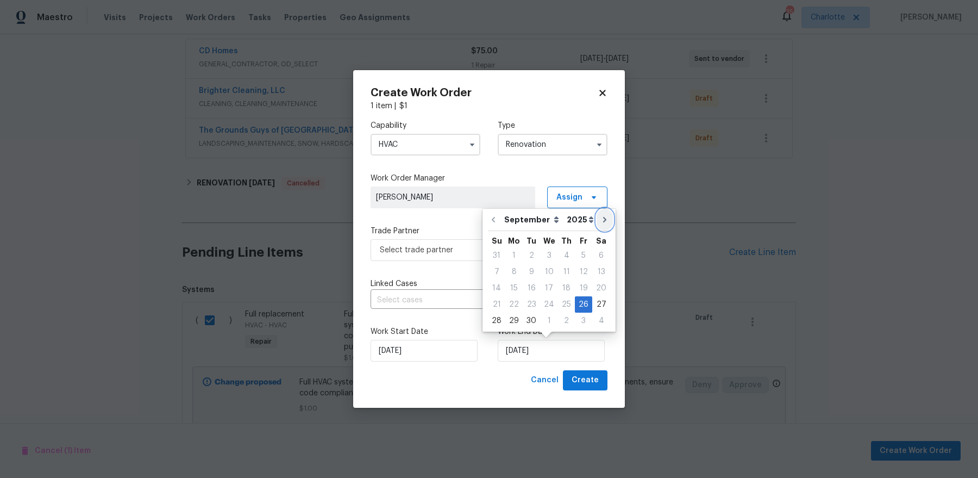
click at [601, 220] on icon "Go to next month" at bounding box center [605, 219] width 9 height 9
type input "10/26/2025"
select select "9"
click at [583, 318] on div "31" at bounding box center [584, 320] width 18 height 15
type input "[DATE]"
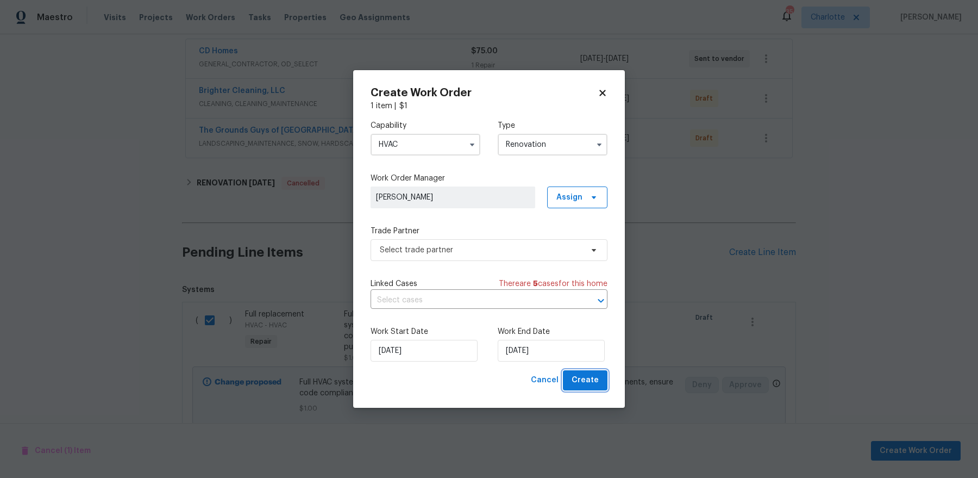
click at [594, 379] on span "Create" at bounding box center [585, 380] width 27 height 14
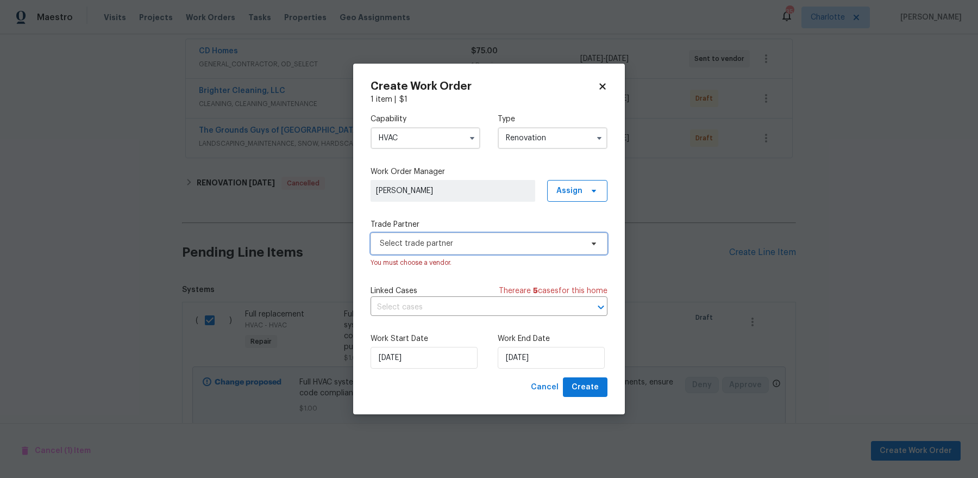
click at [467, 248] on span "Select trade partner" at bounding box center [481, 243] width 203 height 11
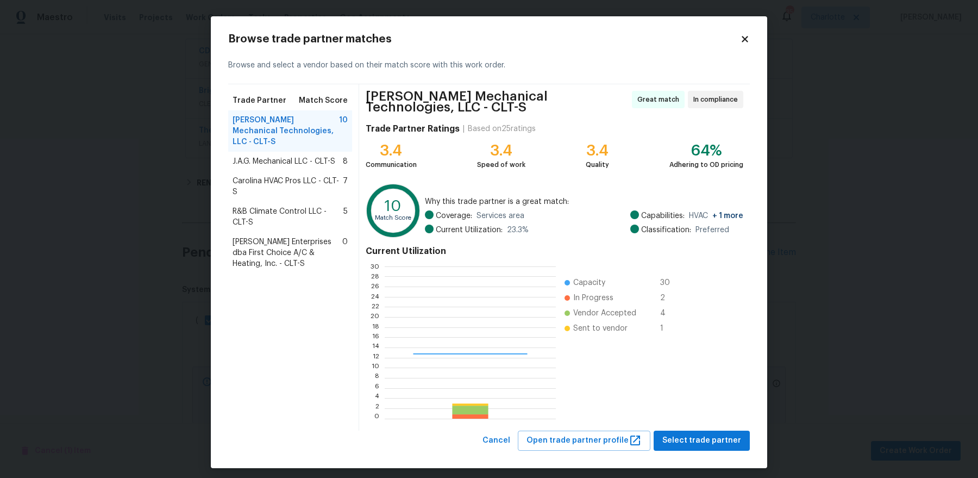
scroll to position [152, 171]
click at [716, 444] on span "Select trade partner" at bounding box center [702, 441] width 79 height 14
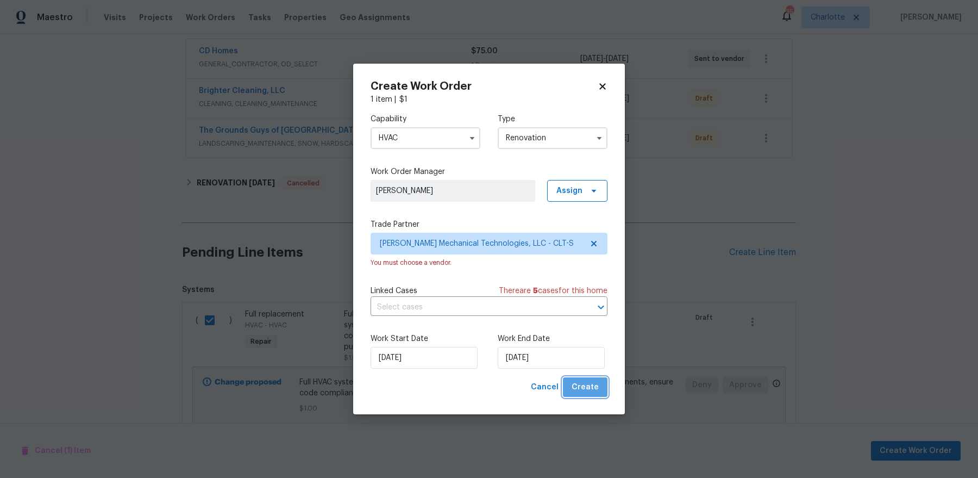
click at [594, 396] on button "Create" at bounding box center [585, 387] width 45 height 20
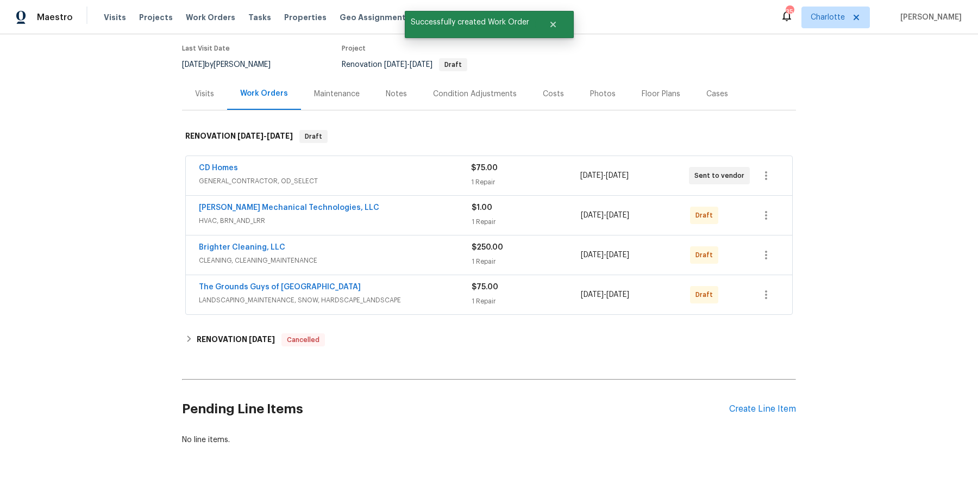
scroll to position [80, 0]
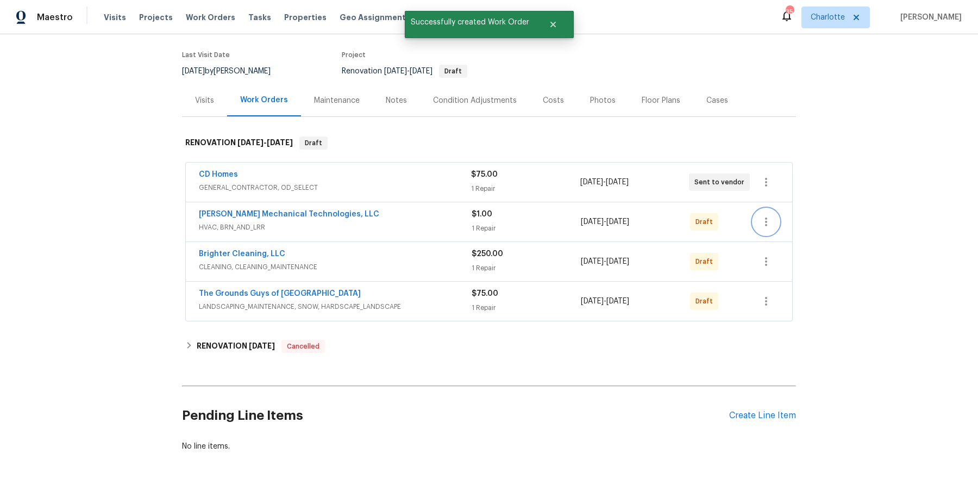
click at [766, 221] on icon "button" at bounding box center [766, 221] width 2 height 9
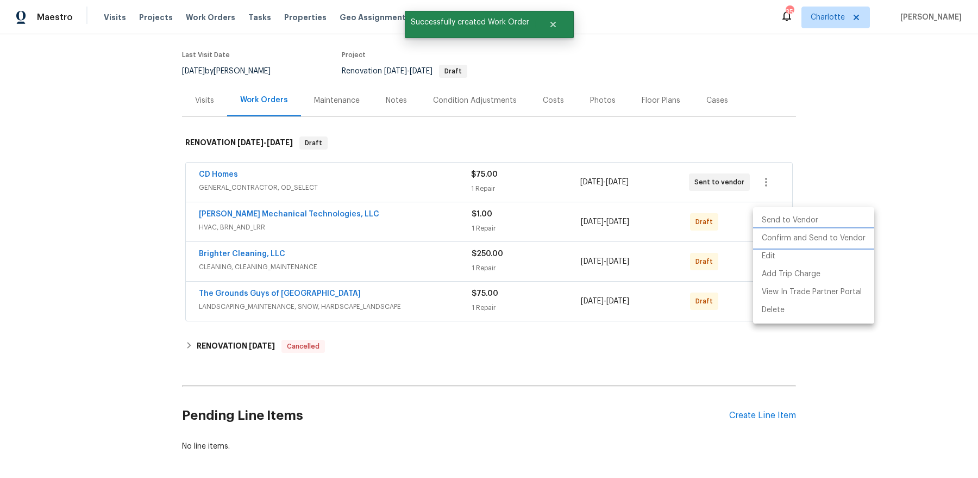
click at [770, 239] on li "Confirm and Send to Vendor" at bounding box center [813, 238] width 121 height 18
click at [708, 258] on div at bounding box center [489, 239] width 978 height 478
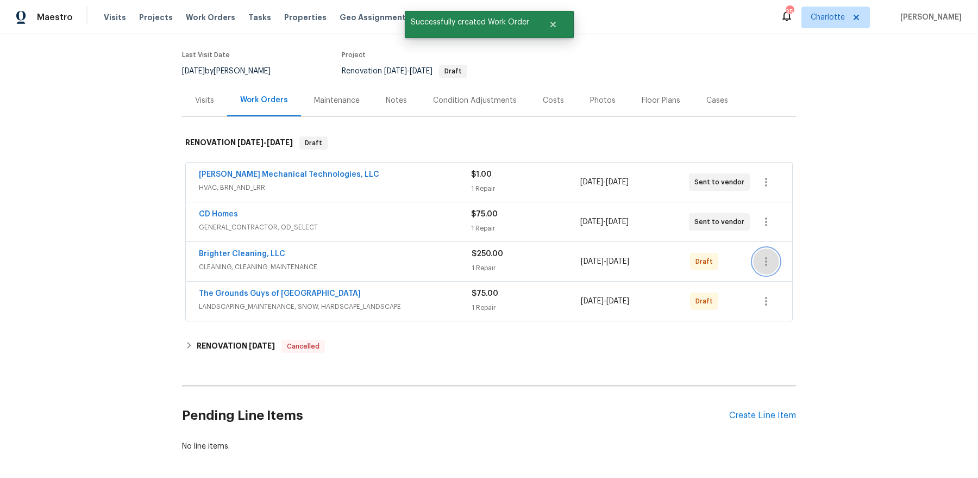
click at [762, 252] on button "button" at bounding box center [766, 261] width 26 height 26
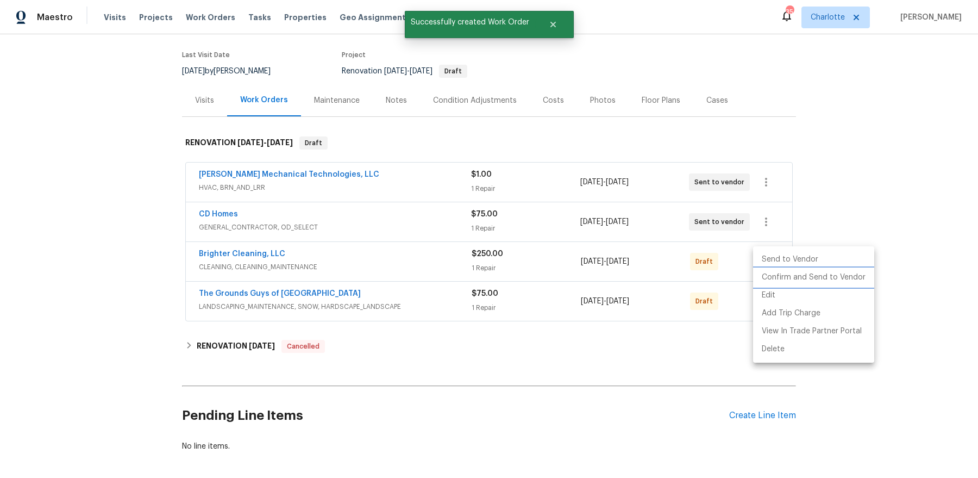
click at [770, 273] on li "Confirm and Send to Vendor" at bounding box center [813, 278] width 121 height 18
click at [665, 304] on div at bounding box center [489, 239] width 978 height 478
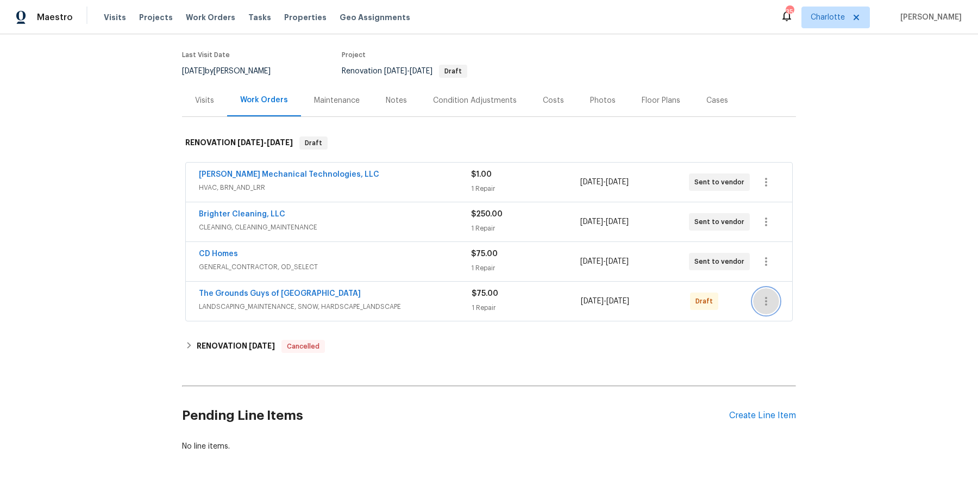
click at [766, 295] on icon "button" at bounding box center [766, 301] width 13 height 13
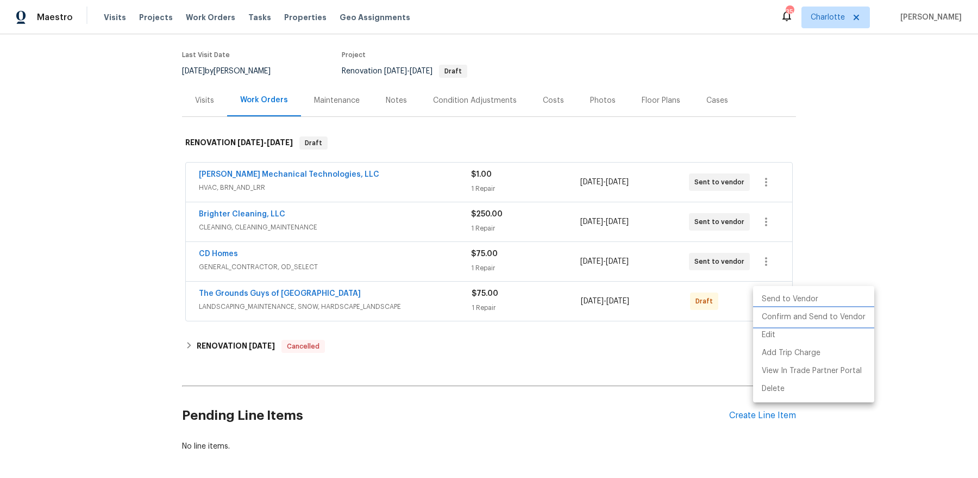
click at [765, 316] on li "Confirm and Send to Vendor" at bounding box center [813, 317] width 121 height 18
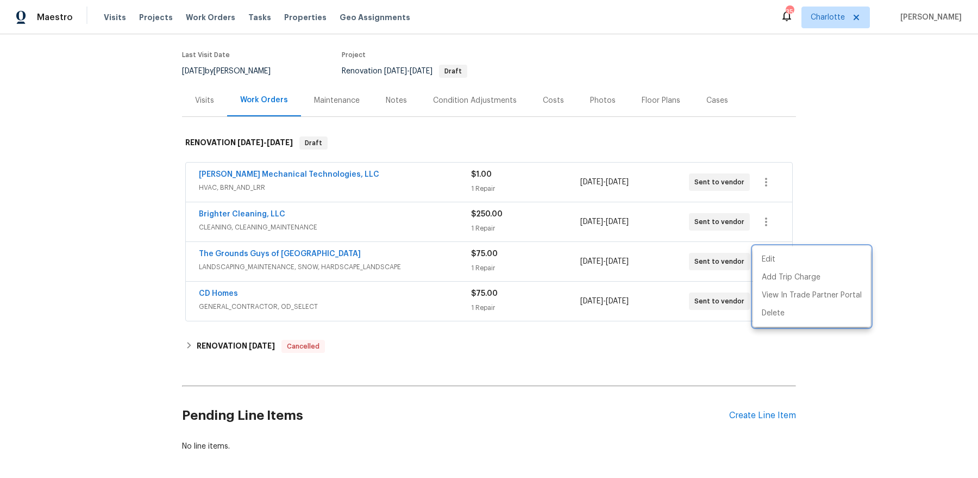
click at [403, 102] on div at bounding box center [489, 239] width 978 height 478
click at [392, 103] on div "Notes" at bounding box center [396, 100] width 21 height 11
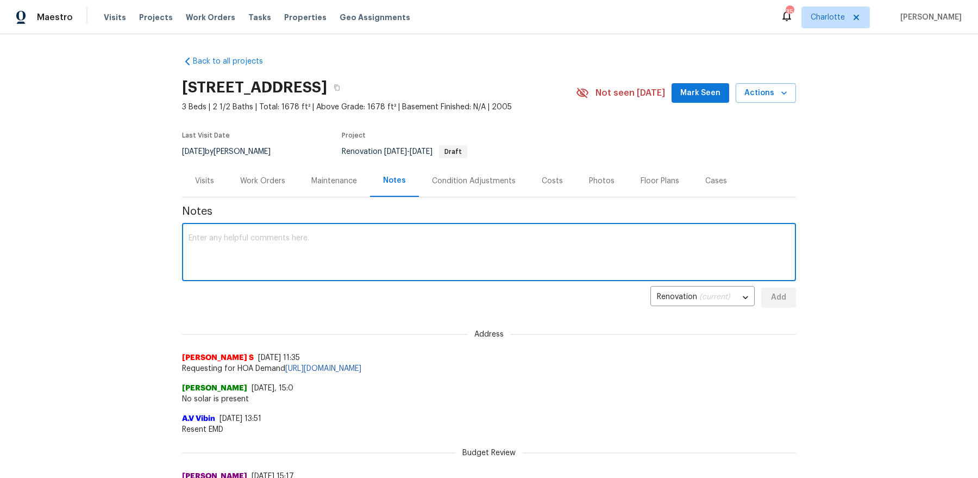
click at [390, 240] on textarea at bounding box center [489, 253] width 601 height 38
type textarea "work orders assigned"
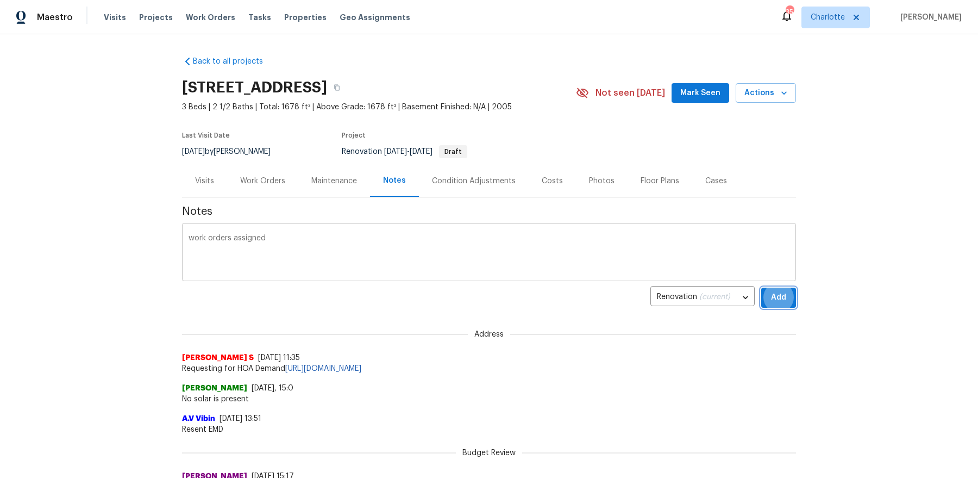
click at [762, 288] on button "Add" at bounding box center [779, 298] width 35 height 20
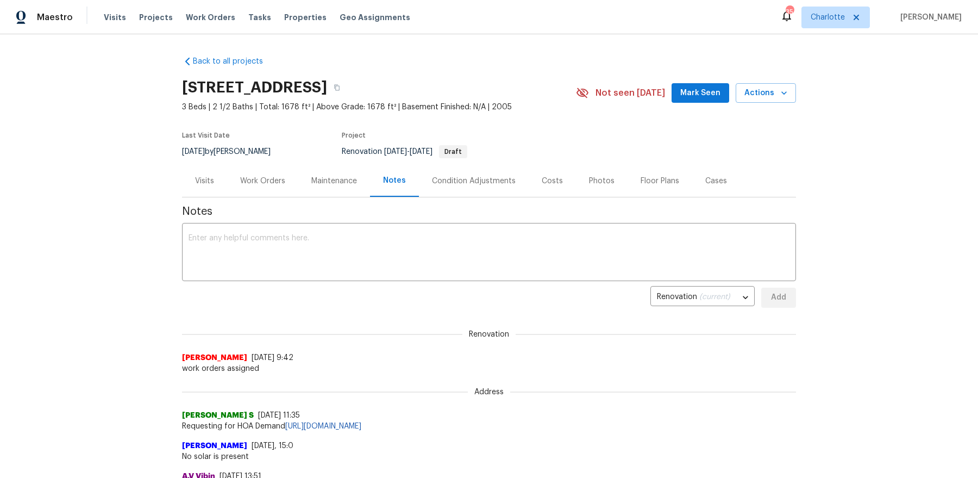
click at [698, 107] on div "2220 Brandybuck Ln, Charlotte, NC 28269 3 Beds | 2 1/2 Baths | Total: 1678 ft² …" at bounding box center [489, 92] width 614 height 39
click at [700, 94] on span "Mark Seen" at bounding box center [701, 93] width 40 height 14
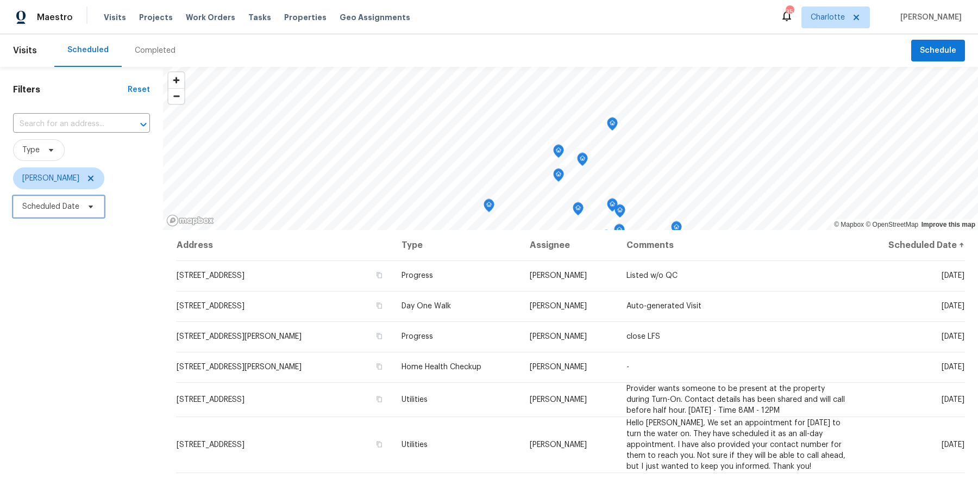
click at [74, 210] on span "Scheduled Date" at bounding box center [50, 206] width 57 height 11
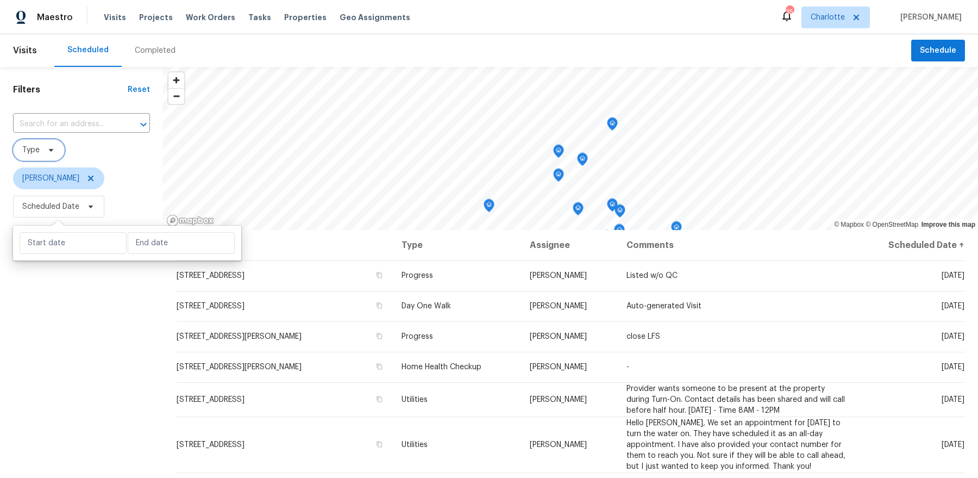
click at [50, 153] on icon at bounding box center [51, 150] width 9 height 9
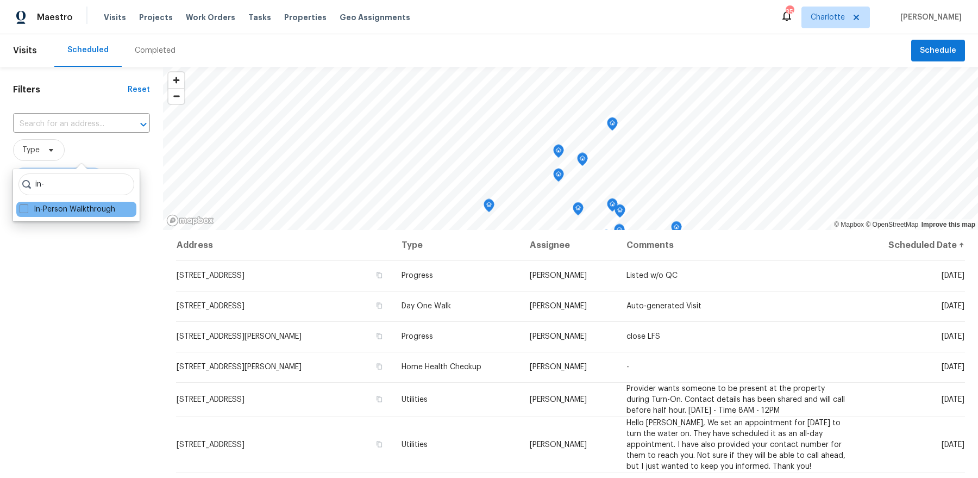
type input "in-"
click at [55, 215] on div "In-Person Walkthrough" at bounding box center [76, 209] width 120 height 15
click at [55, 211] on label "In-Person Walkthrough" at bounding box center [68, 209] width 96 height 11
click at [27, 211] on input "In-Person Walkthrough" at bounding box center [23, 207] width 7 height 7
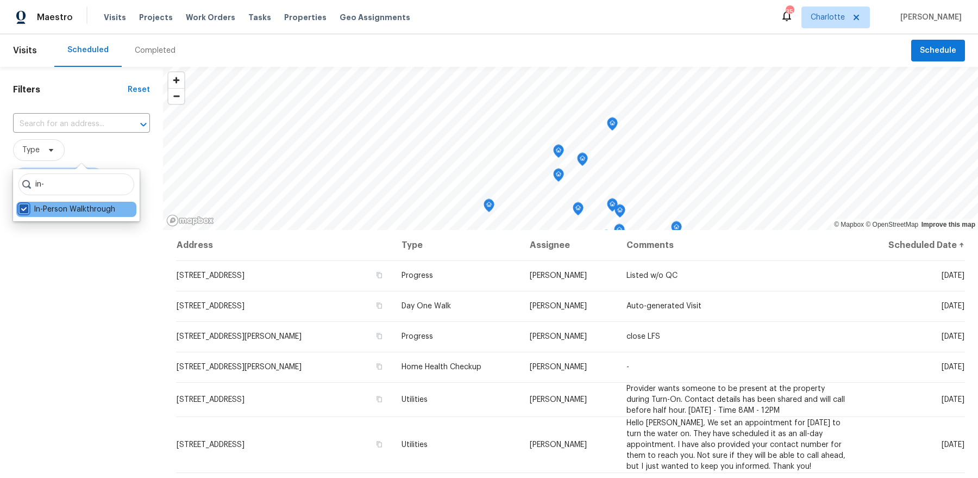
checkbox input "true"
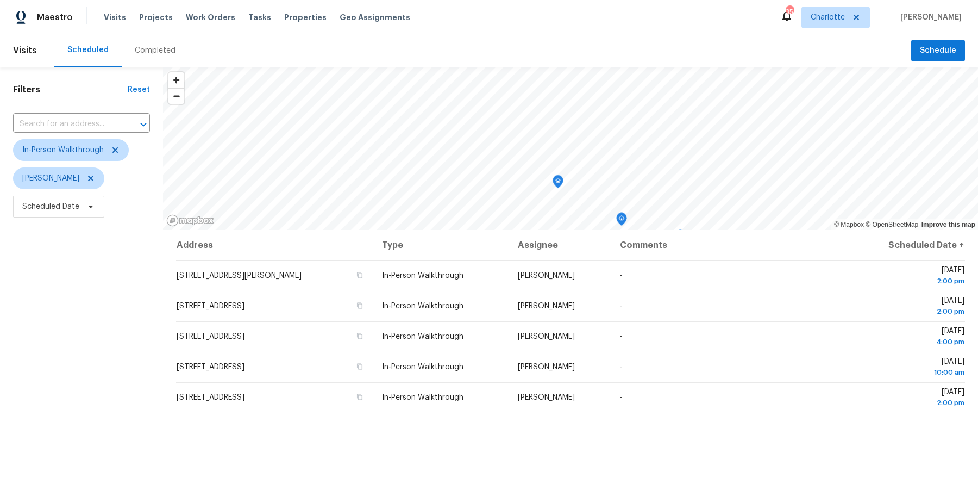
click at [85, 340] on div "Filters Reset ​ In-Person Walkthrough Dan Baquero Scheduled Date" at bounding box center [81, 339] width 163 height 545
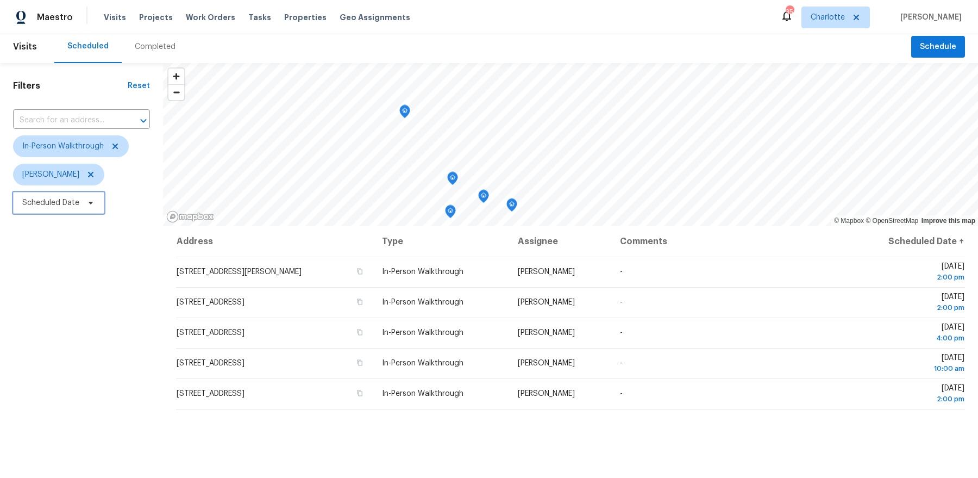
click at [59, 207] on span "Scheduled Date" at bounding box center [50, 202] width 57 height 11
click at [79, 180] on span "[PERSON_NAME]" at bounding box center [58, 175] width 91 height 22
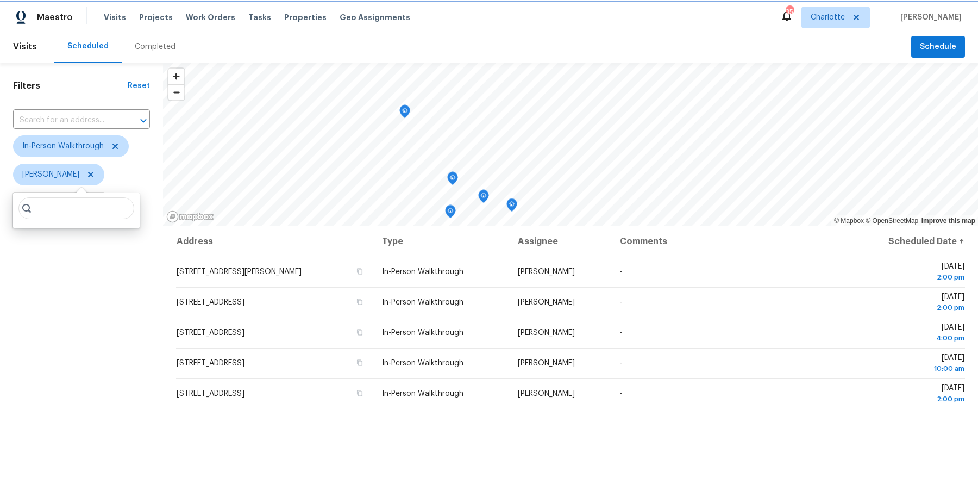
click at [86, 177] on icon at bounding box center [90, 174] width 9 height 9
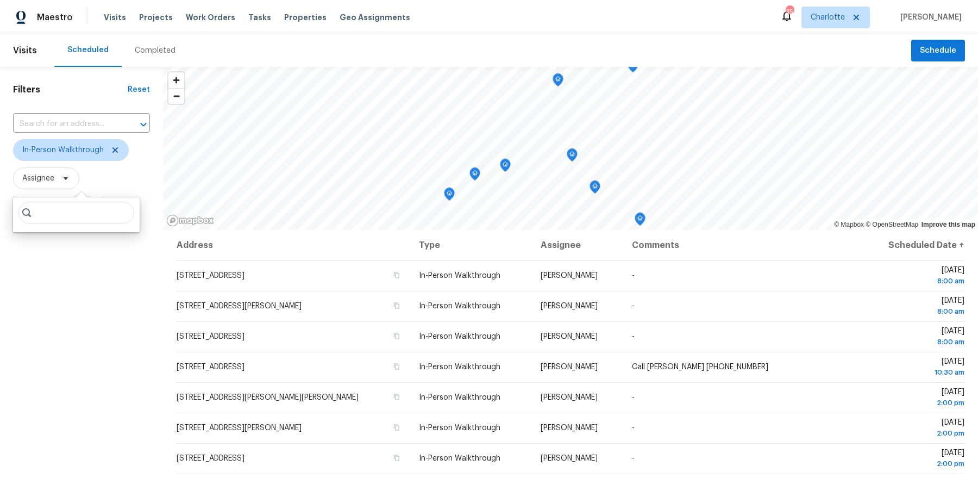
click at [58, 277] on div "Filters Reset ​ In-Person Walkthrough Assignee Scheduled Date" at bounding box center [81, 339] width 163 height 545
click at [60, 223] on div "Filters Reset ​ In-Person Walkthrough Assignee Scheduled Date" at bounding box center [81, 339] width 163 height 545
click at [61, 210] on span "Scheduled Date" at bounding box center [50, 206] width 57 height 11
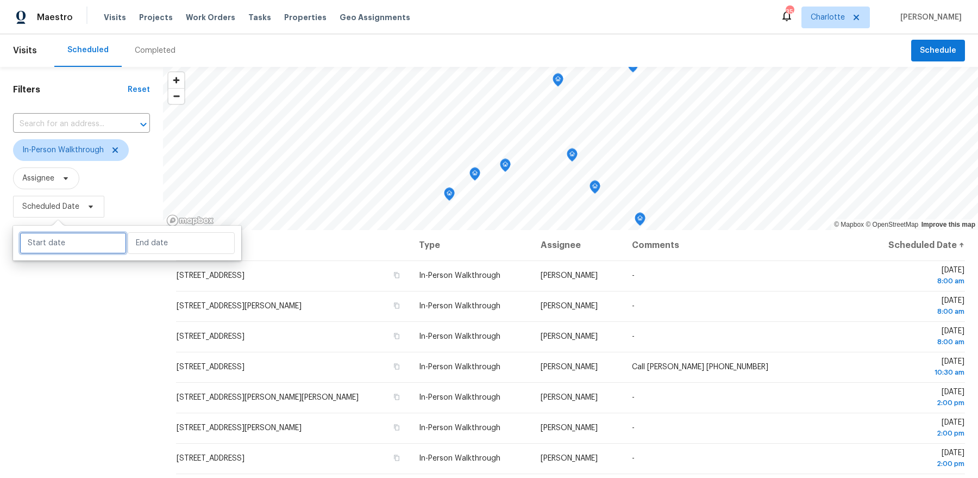
select select "8"
select select "2025"
select select "9"
select select "2025"
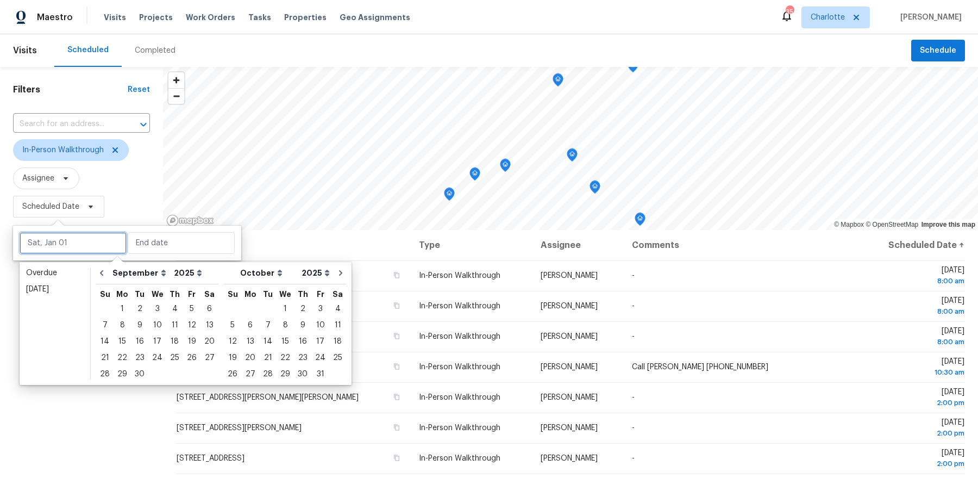
click at [71, 251] on input "text" at bounding box center [73, 243] width 107 height 22
type input "Sat, Sep 06"
click at [311, 310] on div "3" at bounding box center [320, 308] width 18 height 15
type input "Fri, Oct 03"
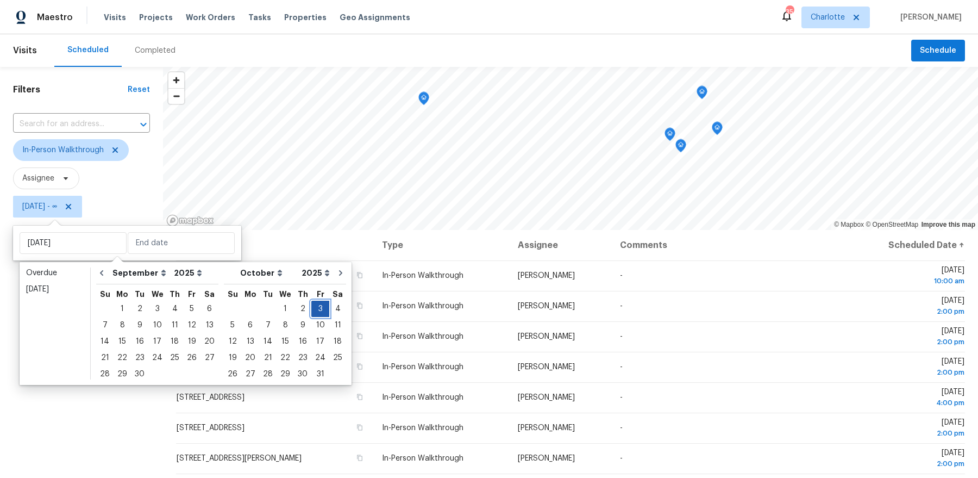
click at [311, 310] on div "3" at bounding box center [320, 308] width 18 height 15
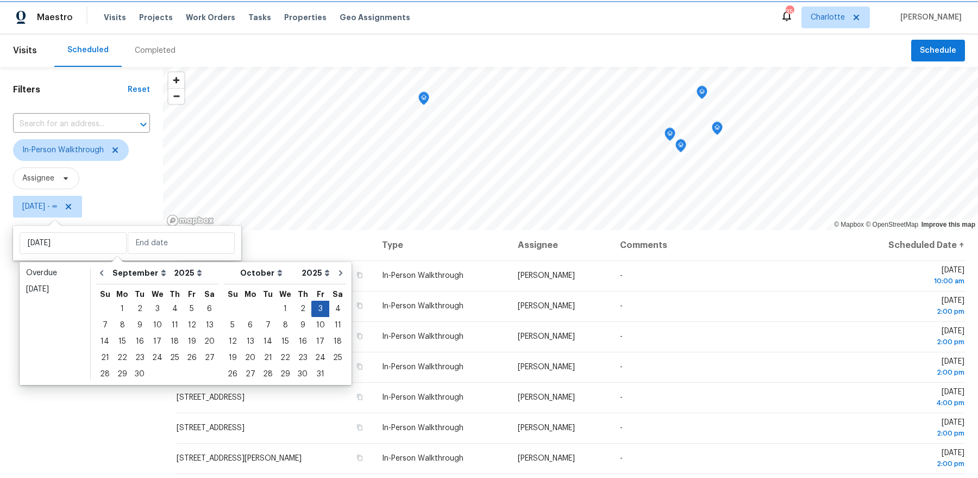
type input "Fri, Oct 03"
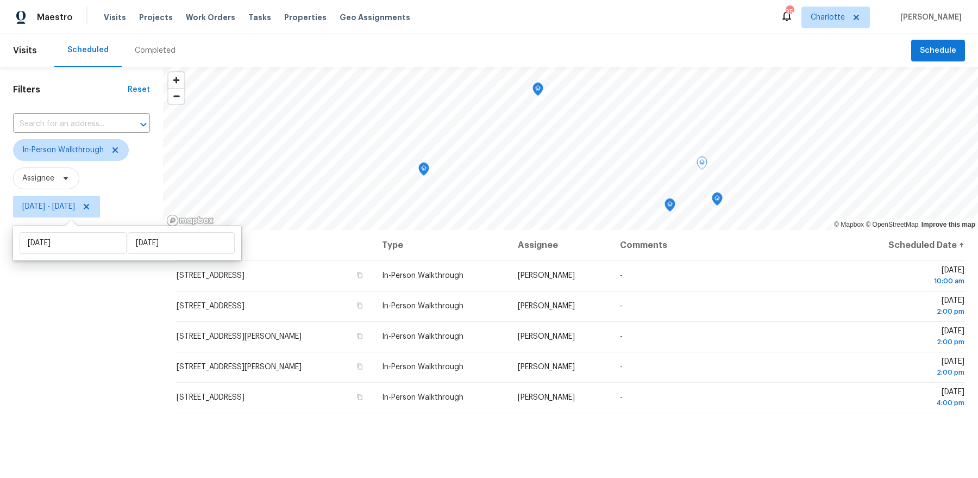
click at [120, 401] on div "Filters Reset ​ In-Person Walkthrough Assignee Fri, Oct 03 - Fri, Oct 03" at bounding box center [81, 339] width 163 height 545
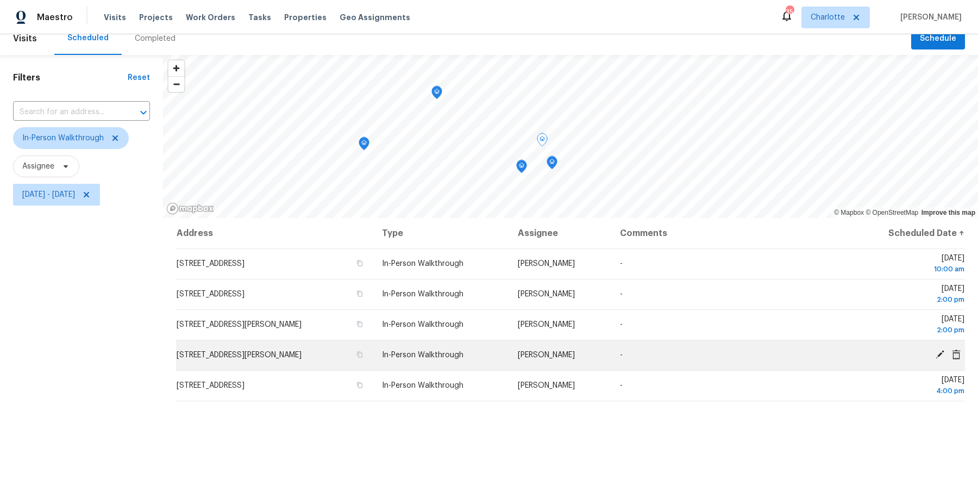
scroll to position [14, 0]
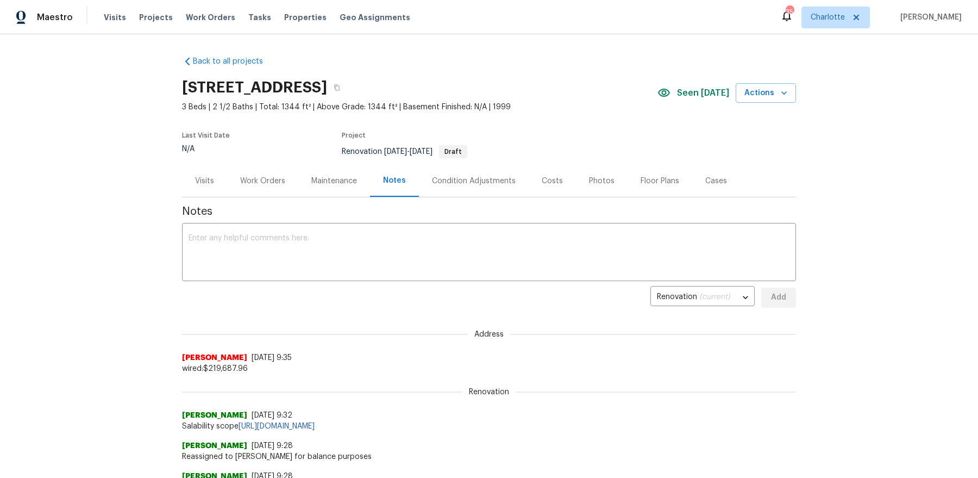
click at [209, 191] on div "Visits" at bounding box center [204, 181] width 45 height 32
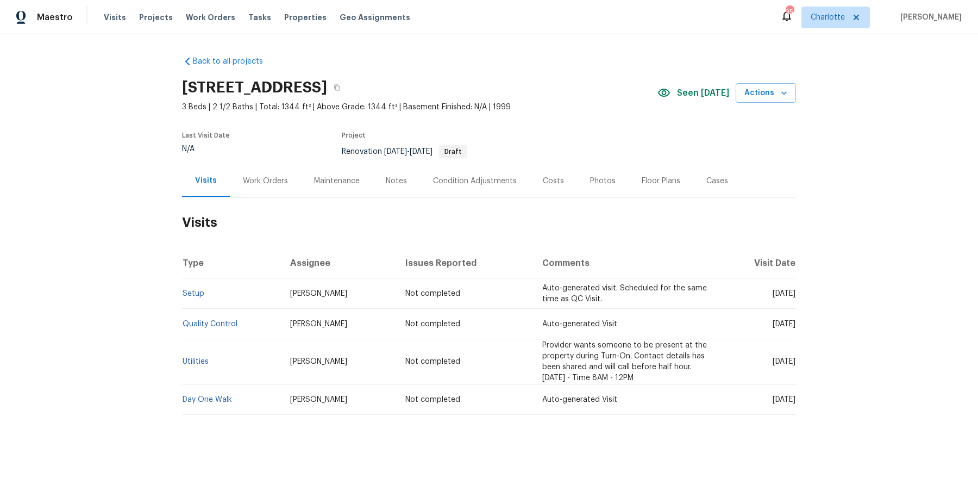
click at [250, 185] on div "Work Orders" at bounding box center [265, 181] width 45 height 11
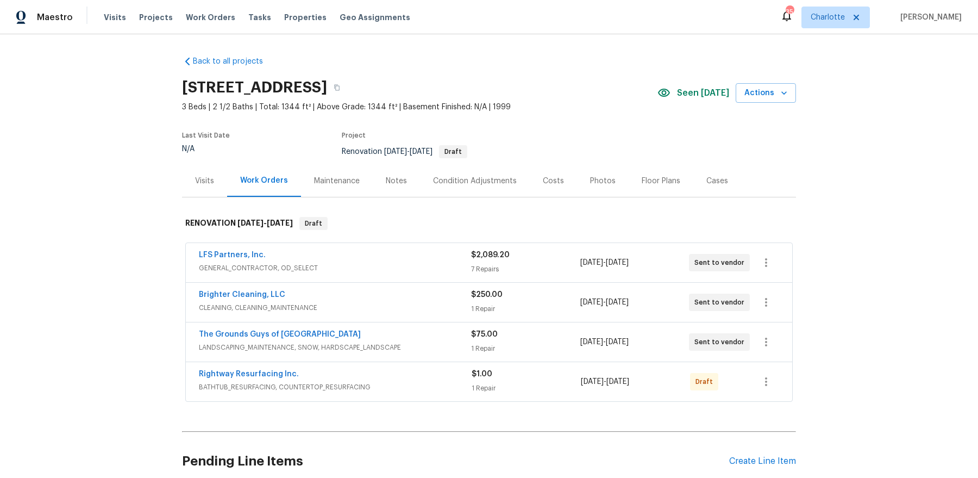
click at [360, 187] on div "Maintenance" at bounding box center [337, 181] width 72 height 32
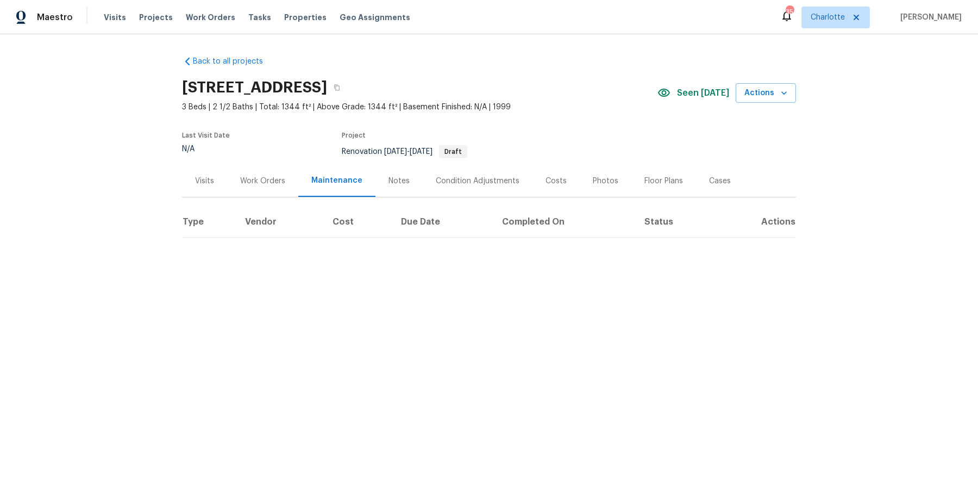
click at [195, 183] on div "Visits" at bounding box center [204, 181] width 45 height 32
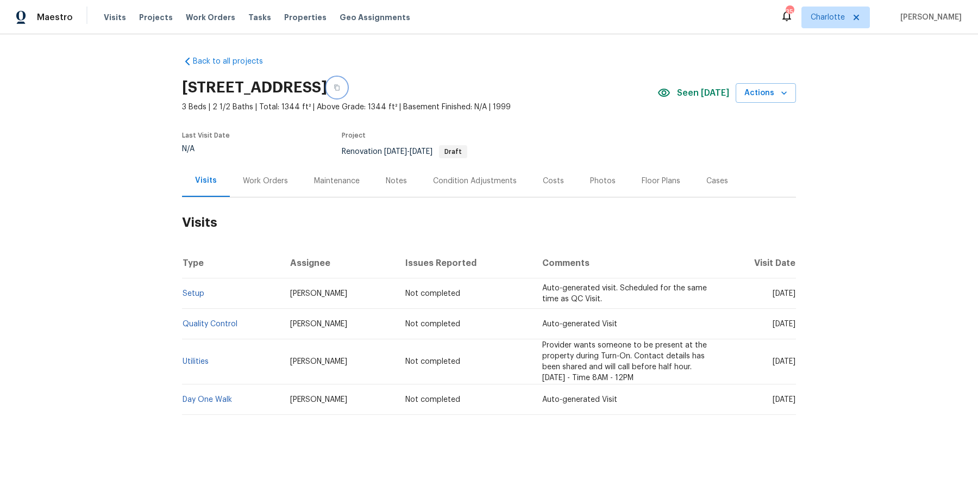
click at [347, 88] on button "button" at bounding box center [337, 88] width 20 height 20
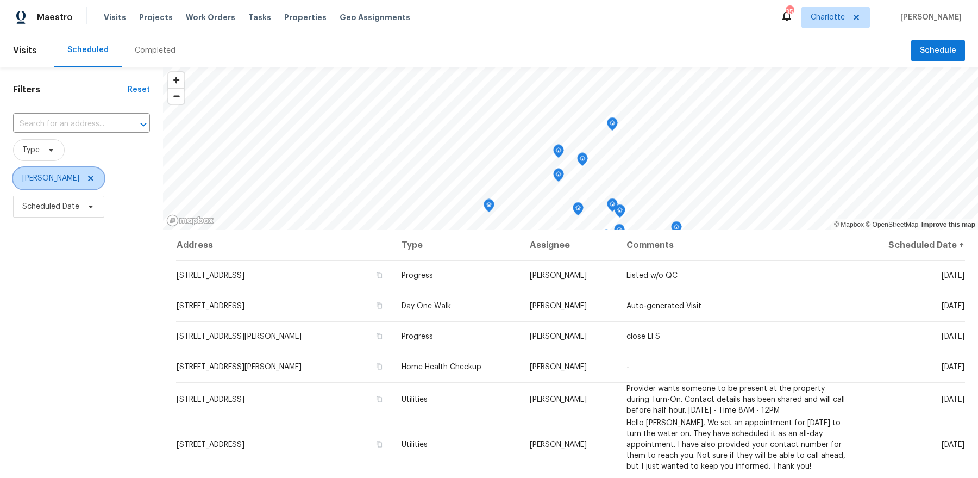
click at [85, 171] on span "[PERSON_NAME]" at bounding box center [58, 178] width 91 height 22
click at [86, 126] on input "text" at bounding box center [66, 124] width 107 height 17
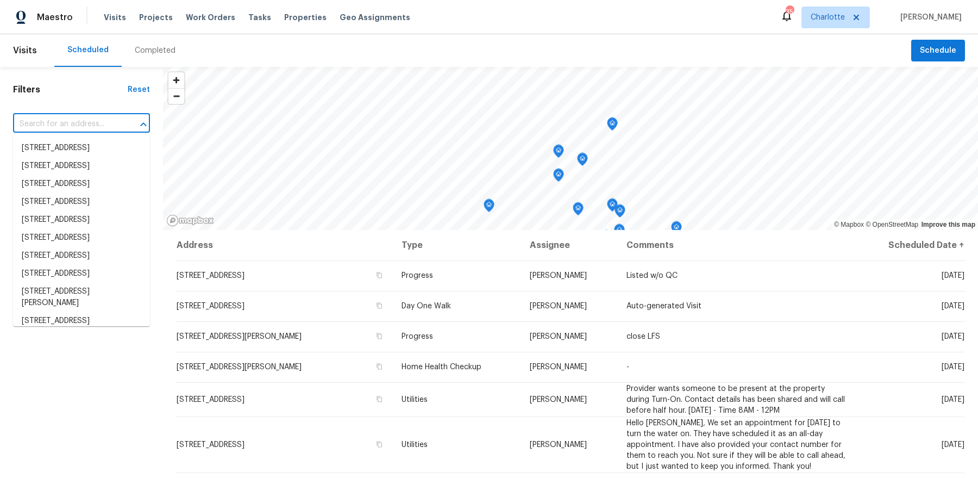
paste input "[STREET_ADDRESS]"
type input "[STREET_ADDRESS]"
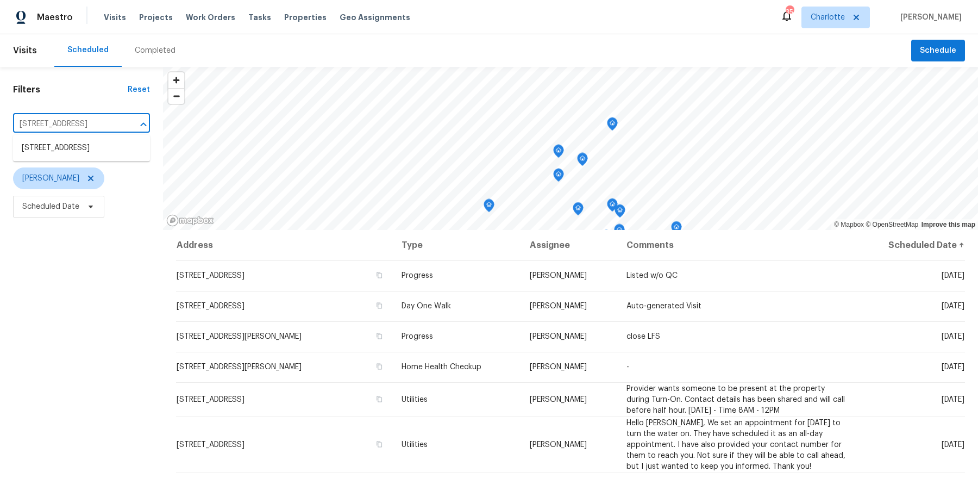
click at [86, 150] on li "[STREET_ADDRESS]" at bounding box center [81, 148] width 137 height 18
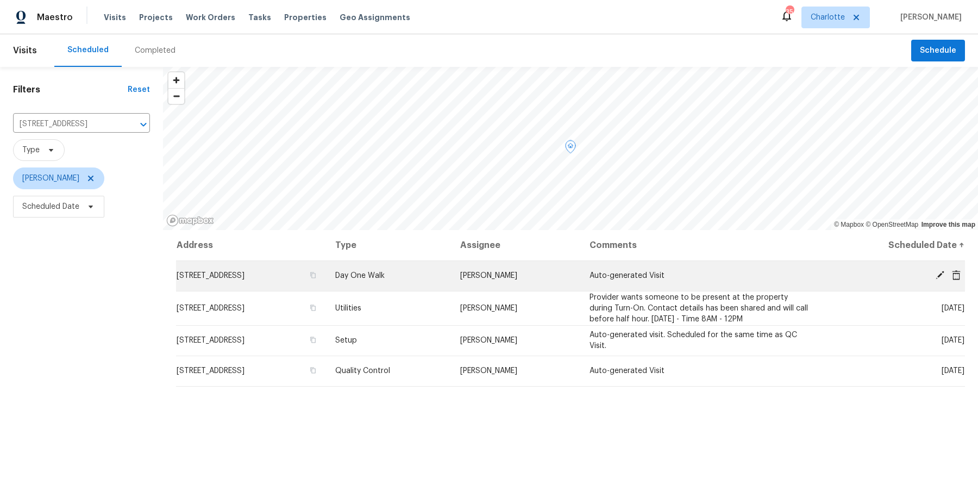
click at [938, 274] on icon at bounding box center [941, 275] width 10 height 10
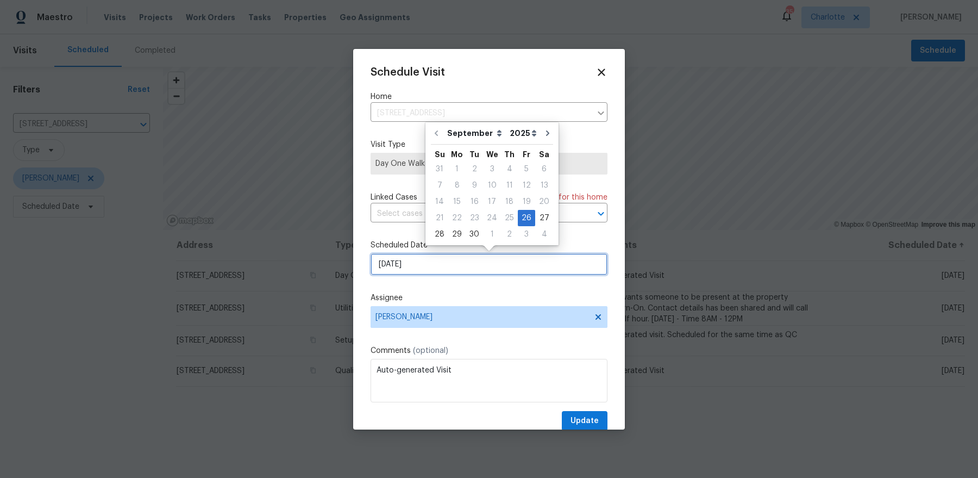
click at [404, 266] on input "[DATE]" at bounding box center [489, 264] width 237 height 22
click at [456, 235] on div "29" at bounding box center [456, 234] width 17 height 15
type input "[DATE]"
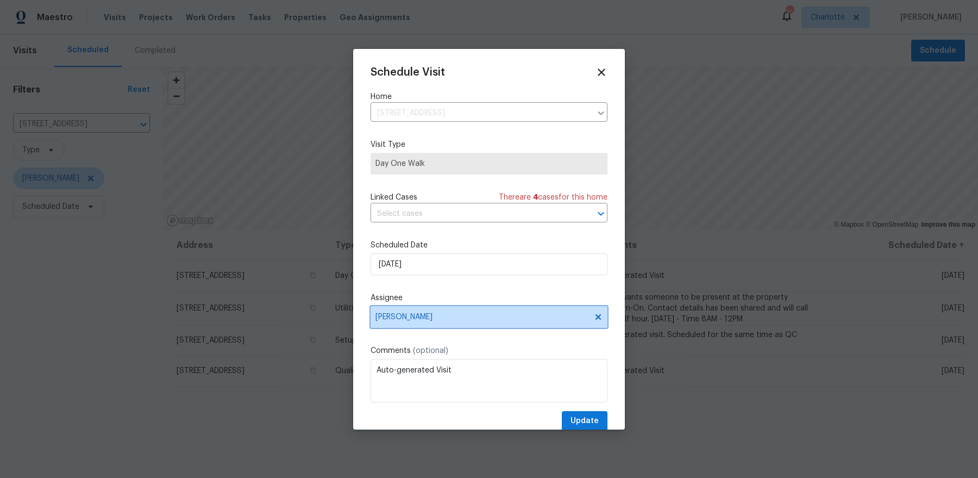
click at [440, 314] on span "[PERSON_NAME]" at bounding box center [482, 317] width 213 height 9
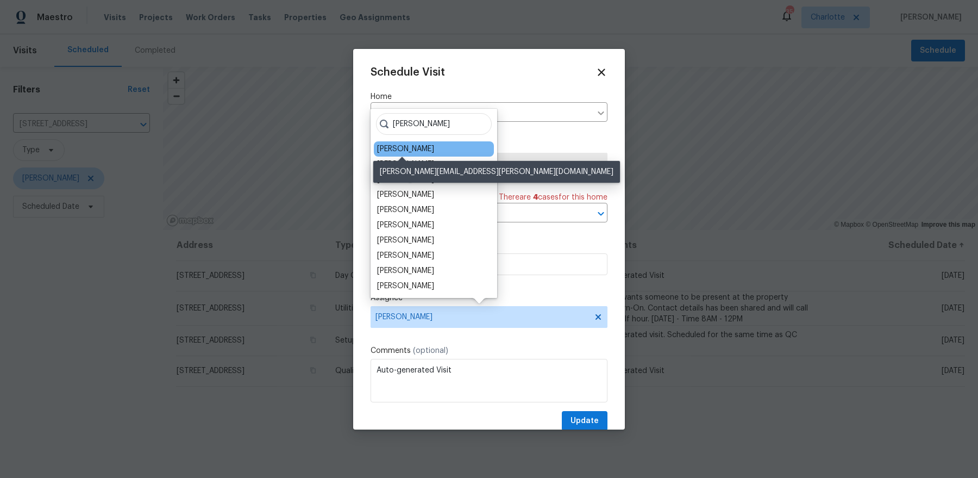
type input "[PERSON_NAME]"
click at [408, 148] on div "[PERSON_NAME]" at bounding box center [405, 149] width 57 height 11
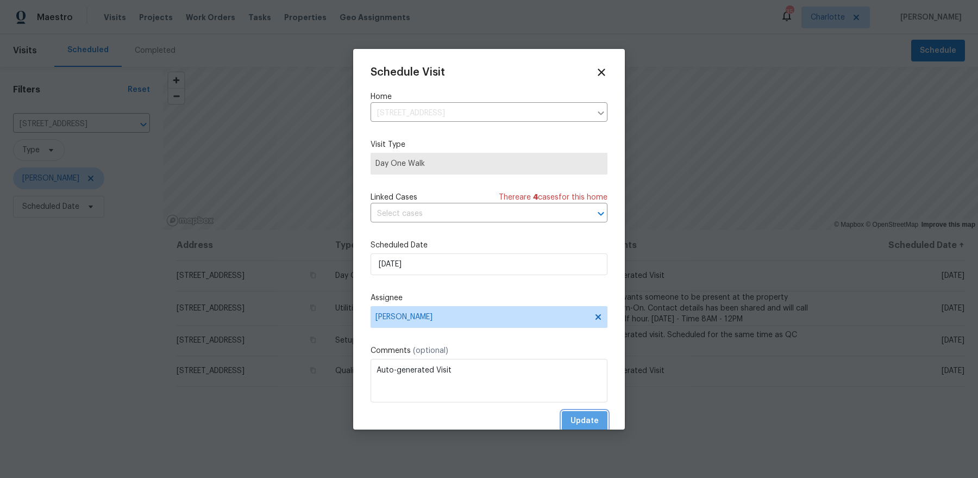
click at [581, 419] on span "Update" at bounding box center [585, 421] width 28 height 14
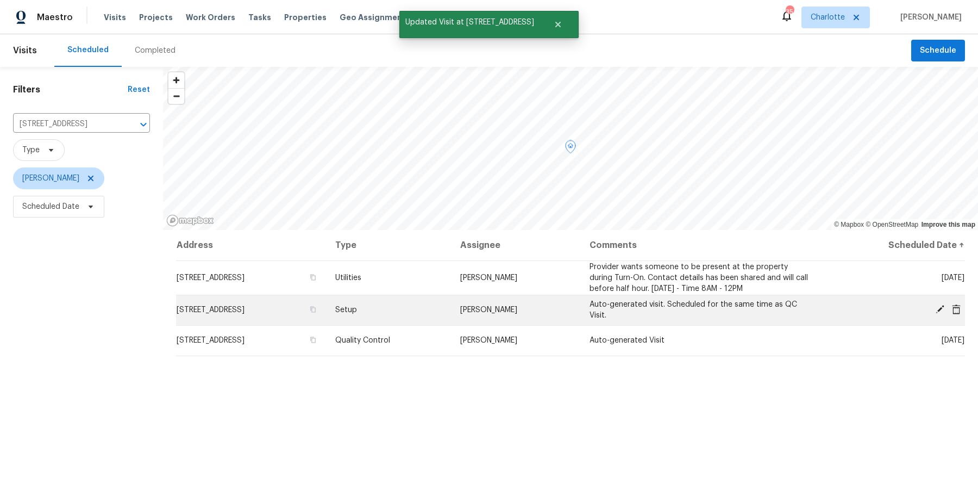
click at [940, 310] on icon at bounding box center [941, 309] width 10 height 10
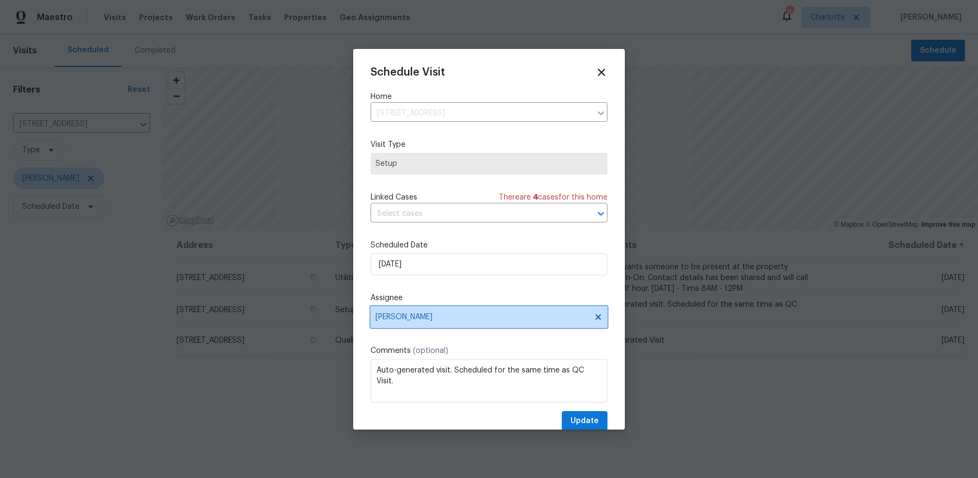
click at [434, 311] on span "[PERSON_NAME]" at bounding box center [489, 317] width 237 height 22
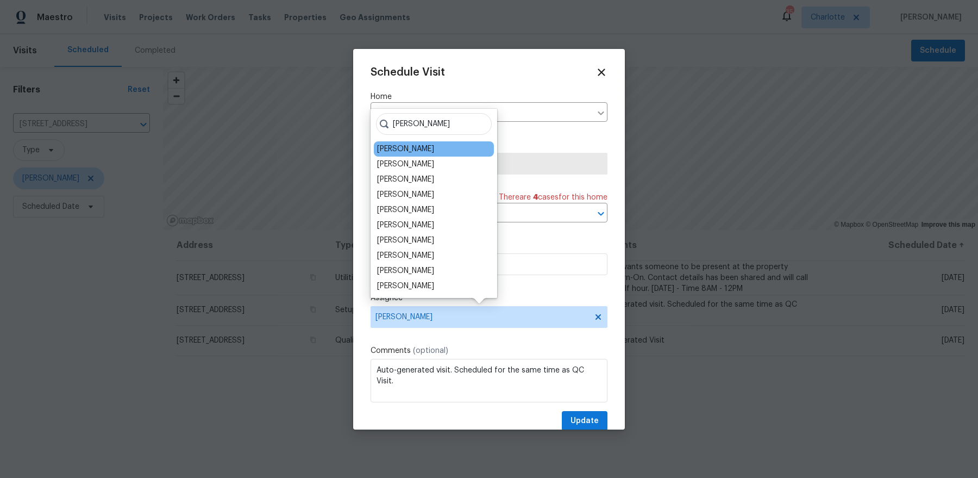
type input "[PERSON_NAME]"
click at [413, 150] on div "[PERSON_NAME]" at bounding box center [405, 149] width 57 height 11
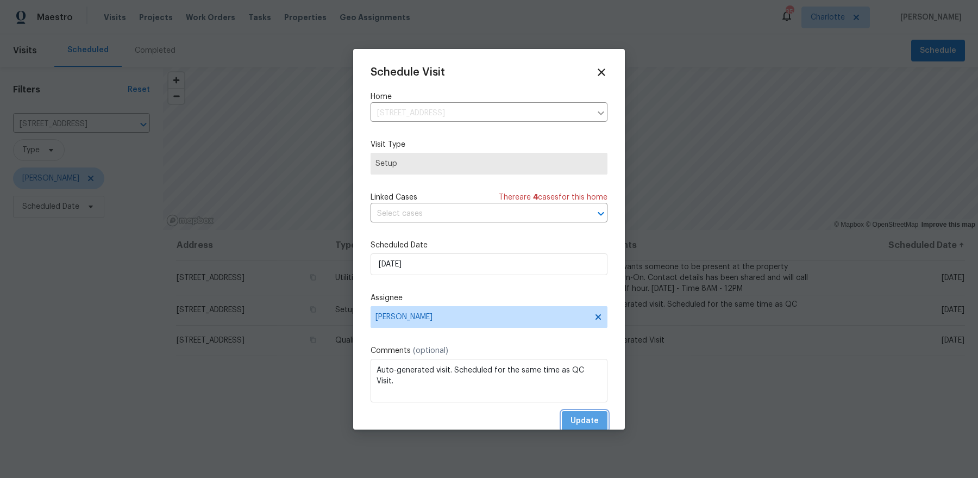
click at [578, 417] on span "Update" at bounding box center [585, 421] width 28 height 14
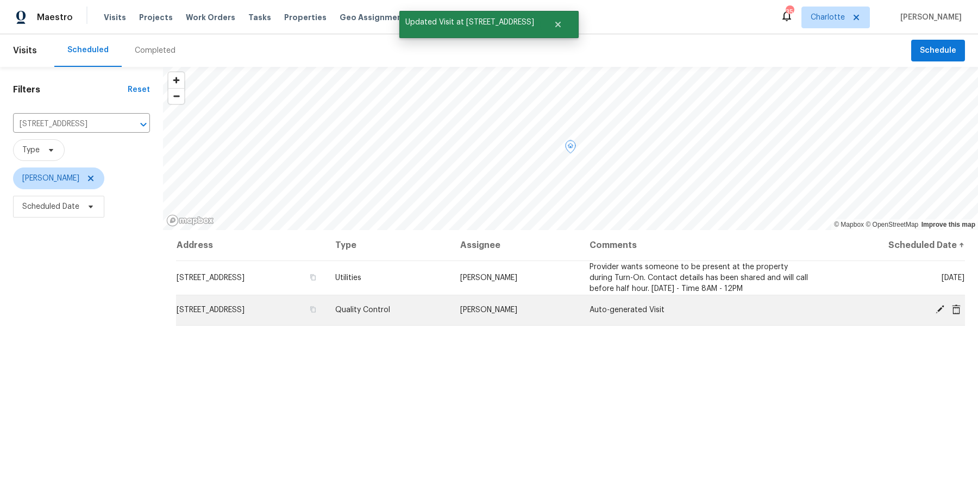
click at [938, 308] on icon at bounding box center [941, 309] width 10 height 10
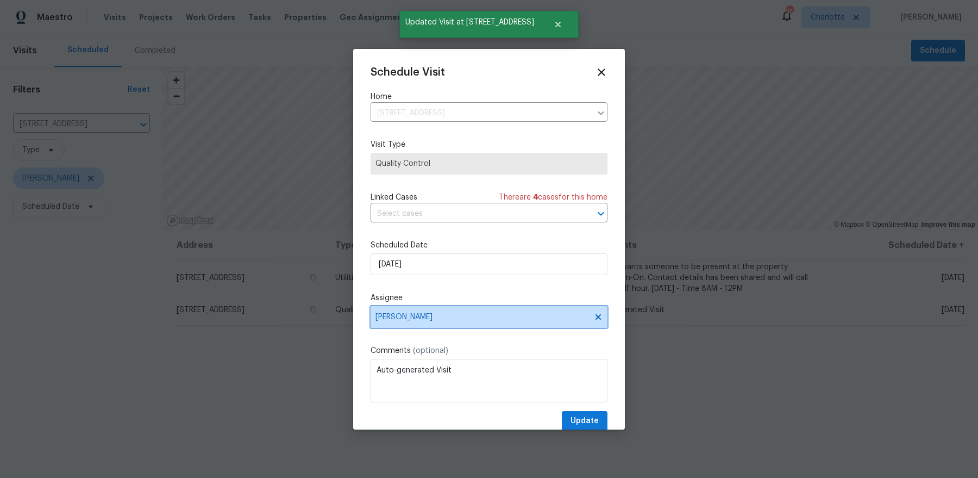
click at [422, 317] on span "[PERSON_NAME]" at bounding box center [482, 317] width 213 height 9
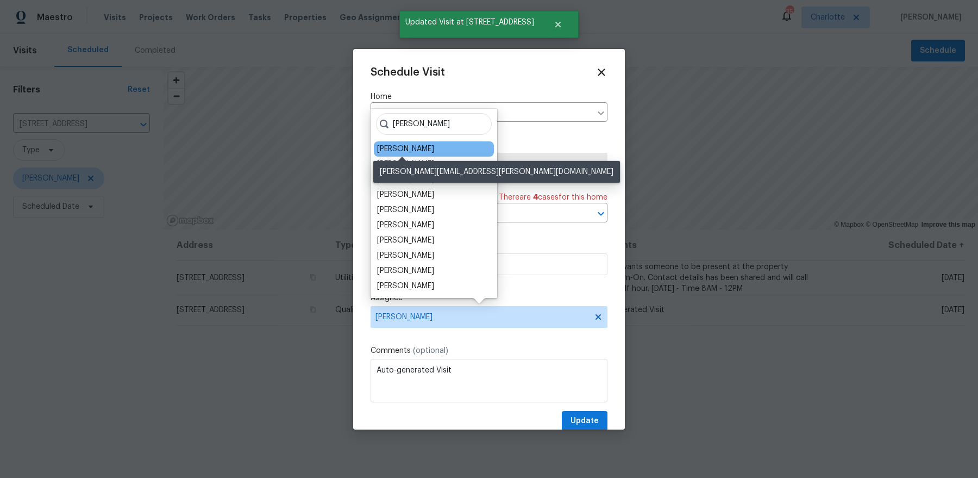
type input "[PERSON_NAME]"
click at [392, 148] on div "[PERSON_NAME]" at bounding box center [405, 149] width 57 height 11
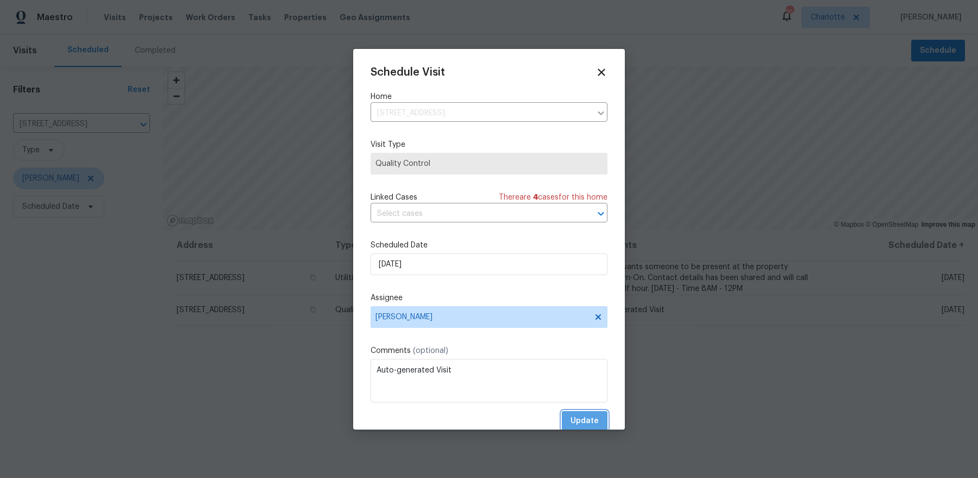
click at [583, 415] on span "Update" at bounding box center [585, 421] width 28 height 14
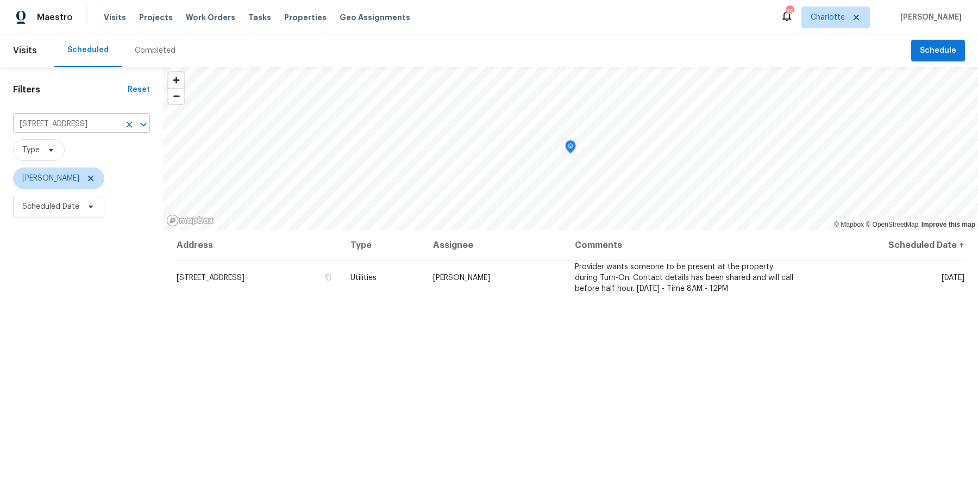
click at [124, 125] on icon "Clear" at bounding box center [129, 124] width 11 height 11
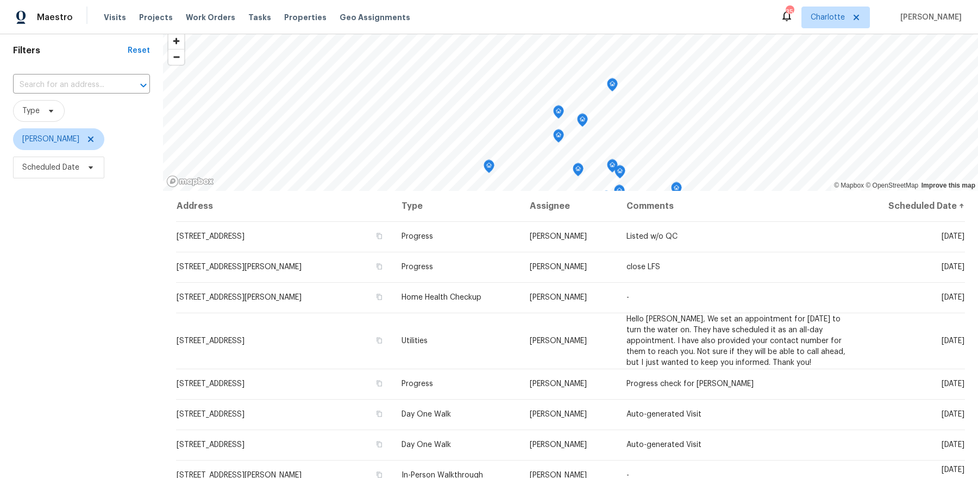
scroll to position [40, 0]
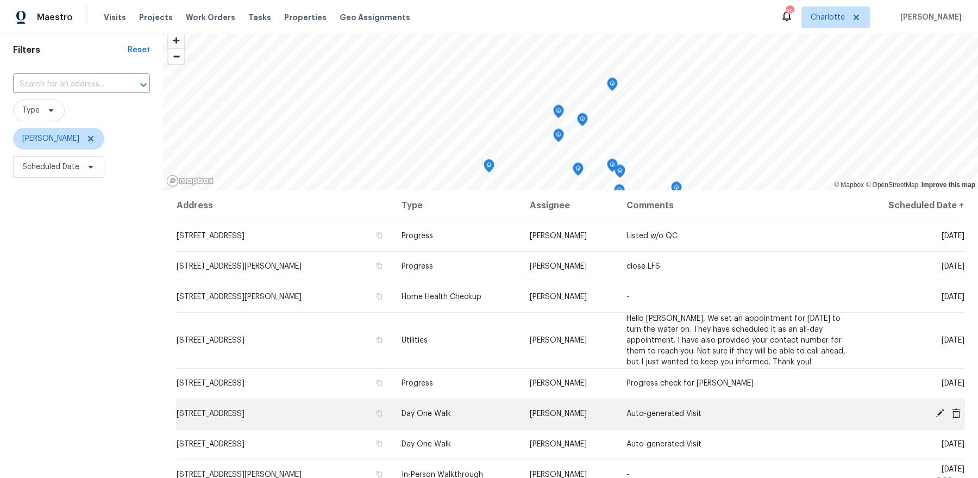
click at [940, 411] on icon at bounding box center [940, 413] width 9 height 9
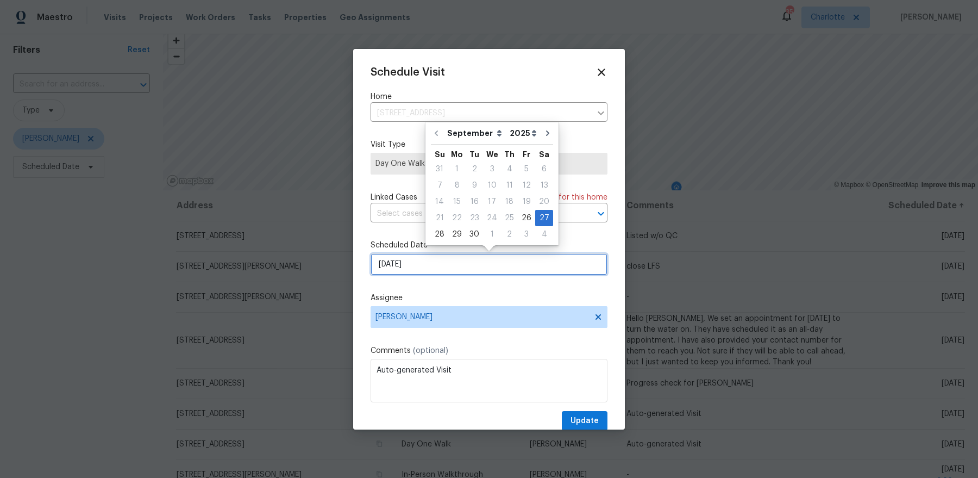
click at [426, 267] on input "9/27/2025" at bounding box center [489, 264] width 237 height 22
click at [456, 235] on div "29" at bounding box center [456, 234] width 17 height 15
type input "9/29/2025"
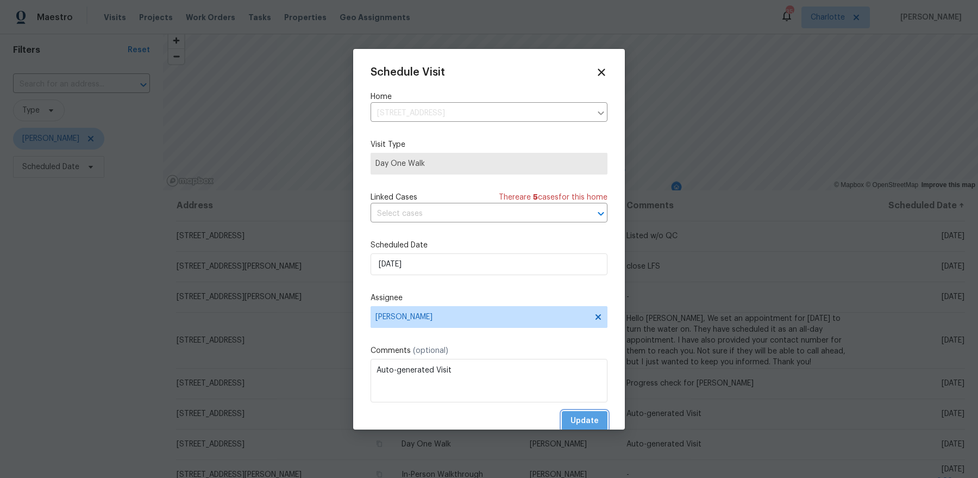
click at [591, 418] on span "Update" at bounding box center [585, 421] width 28 height 14
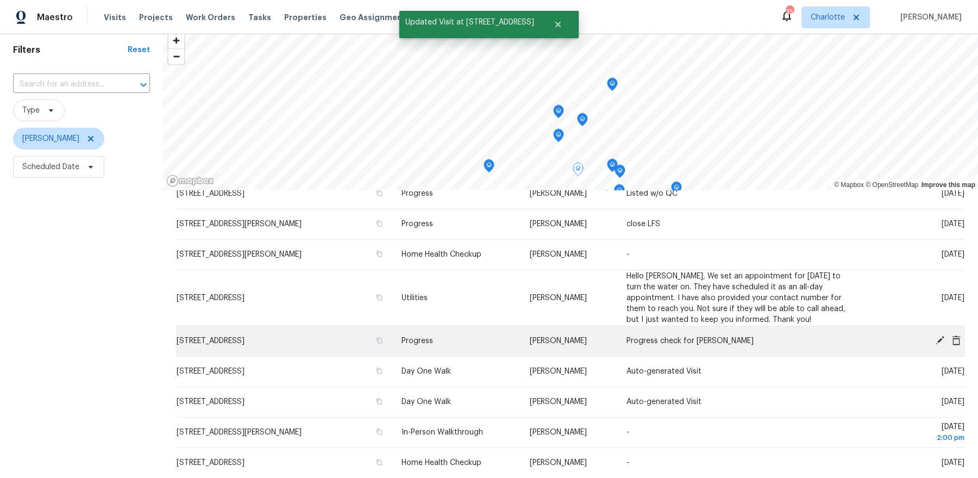
scroll to position [48, 0]
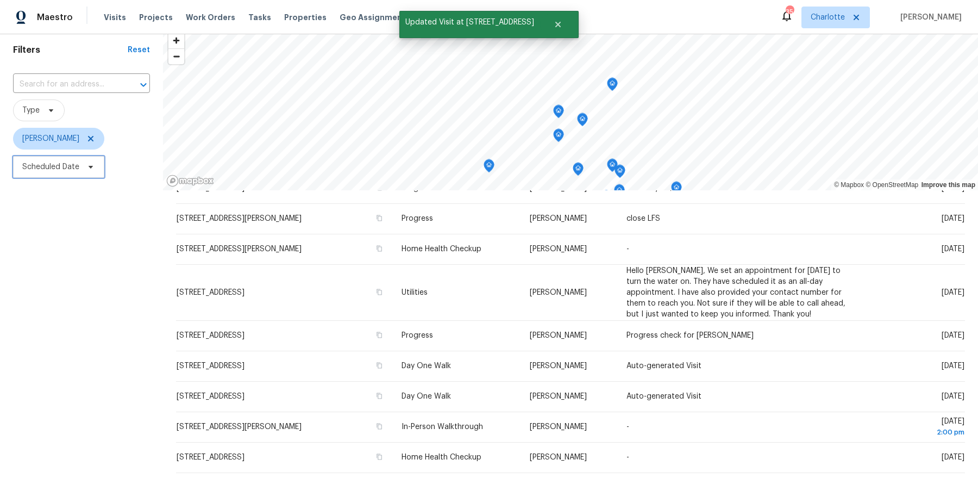
click at [70, 166] on span "Scheduled Date" at bounding box center [50, 166] width 57 height 11
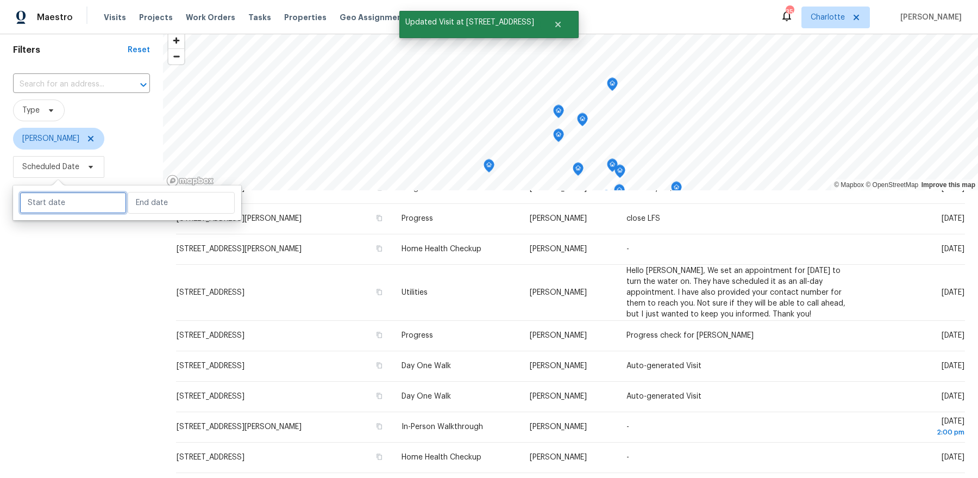
click at [92, 207] on input "text" at bounding box center [73, 203] width 107 height 22
select select "8"
select select "2025"
select select "9"
select select "2025"
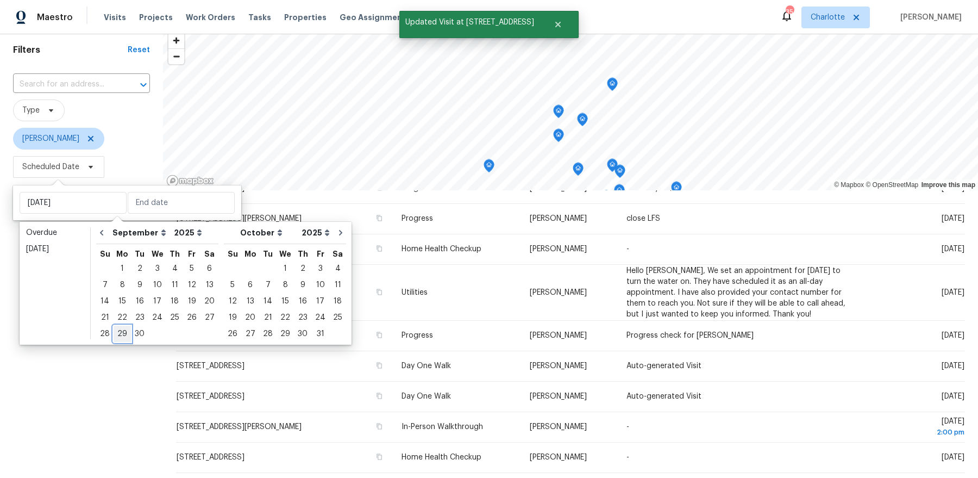
click at [127, 335] on div "29" at bounding box center [122, 333] width 17 height 15
type input "Mon, Sep 29"
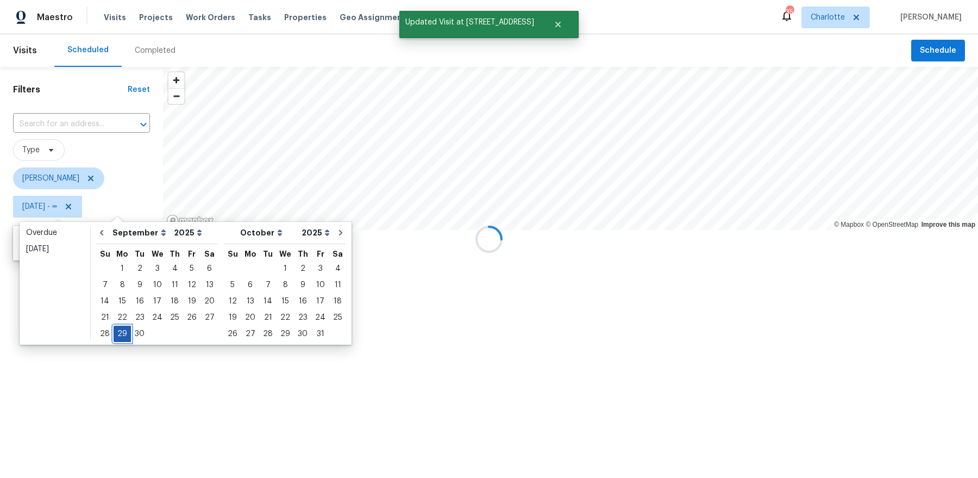
click at [127, 335] on div "29" at bounding box center [122, 333] width 17 height 15
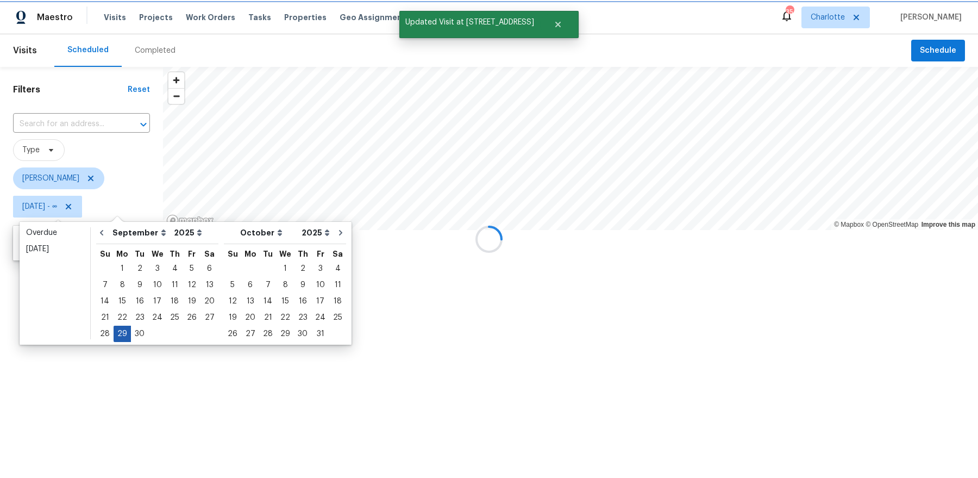
type input "Mon, Sep 29"
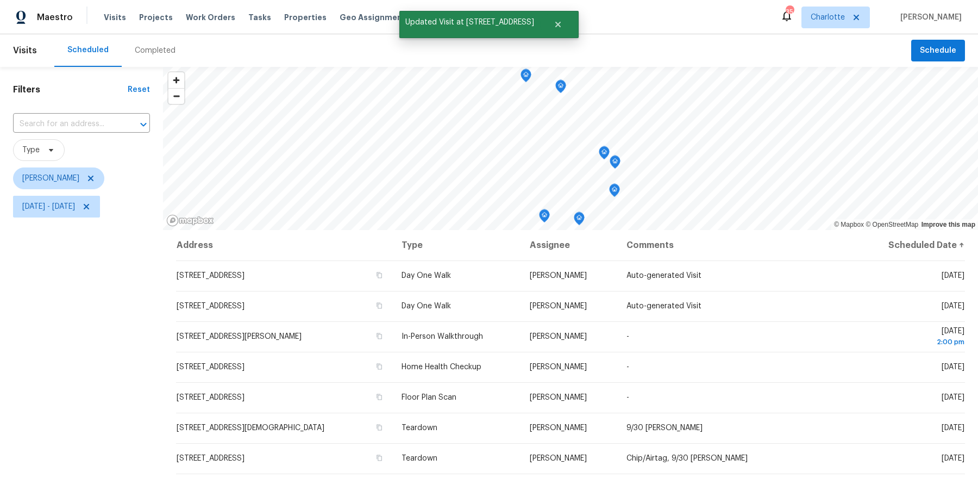
click at [109, 348] on div "Filters Reset ​ Type Dan Baquero Mon, Sep 29 - Mon, Sep 29" at bounding box center [81, 339] width 163 height 545
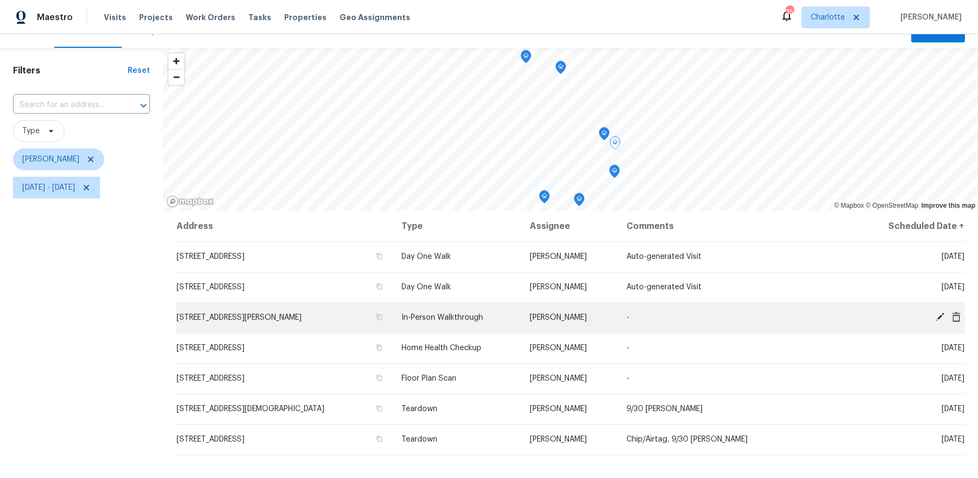
scroll to position [24, 0]
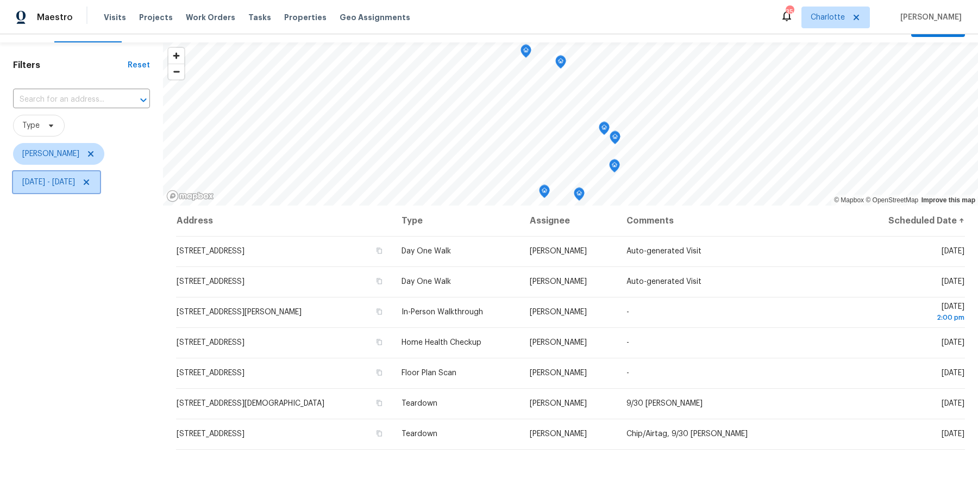
click at [72, 173] on span "Mon, Sep 29 - Mon, Sep 29" at bounding box center [56, 182] width 87 height 22
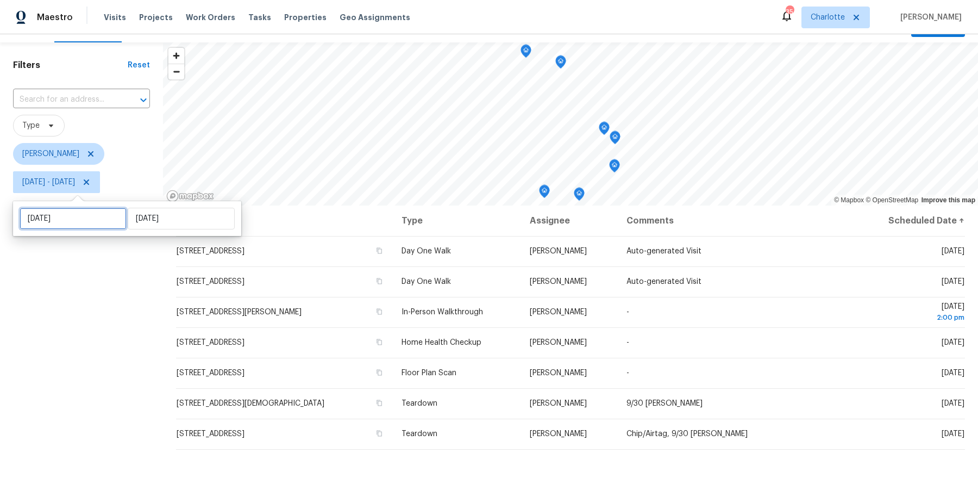
select select "8"
select select "2025"
select select "9"
select select "2025"
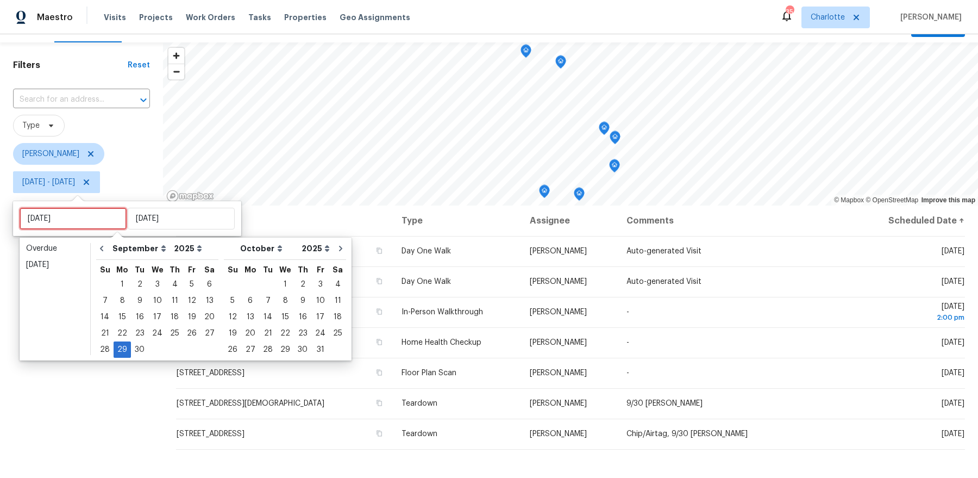
click at [76, 217] on input "Mon, Sep 29" at bounding box center [73, 219] width 107 height 22
type input "Tue, Sep 30"
click at [133, 353] on div "30" at bounding box center [139, 349] width 17 height 15
type input "Tue, Sep 30"
type input "Mon, Sep 29"
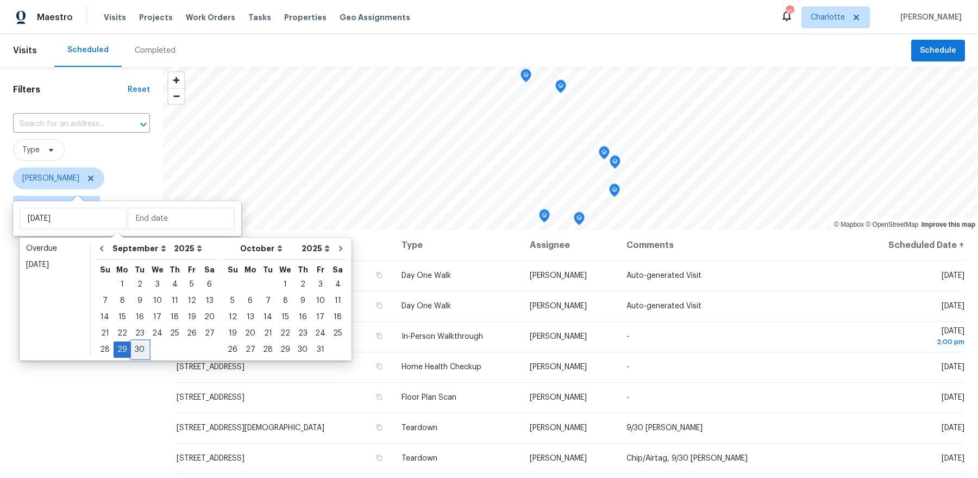
click at [133, 353] on div "30" at bounding box center [139, 349] width 17 height 15
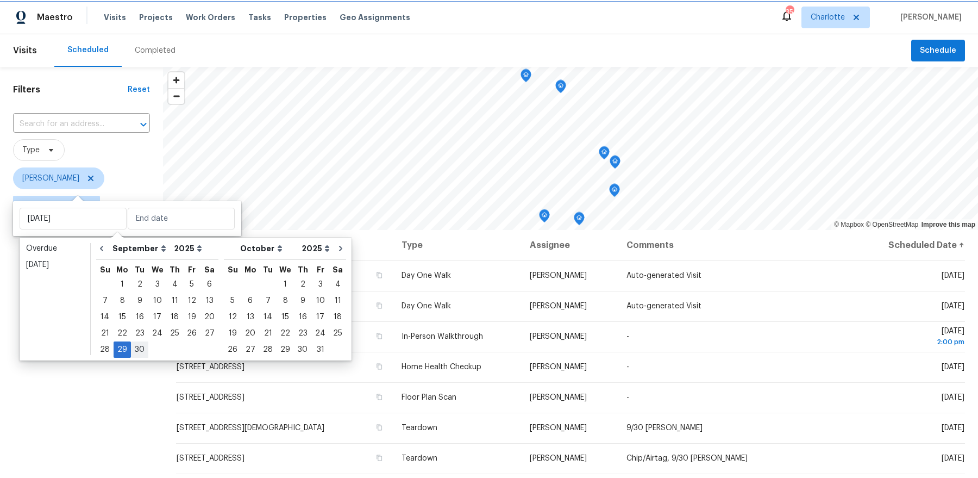
type input "Tue, Sep 30"
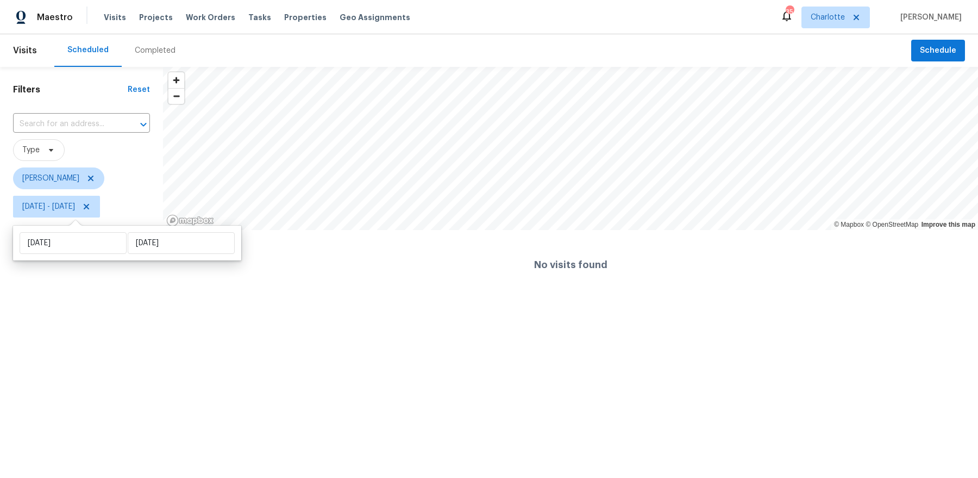
click at [117, 300] on html "Maestro Visits Projects Work Orders Tasks Properties Geo Assignments 35 Charlot…" at bounding box center [489, 150] width 978 height 300
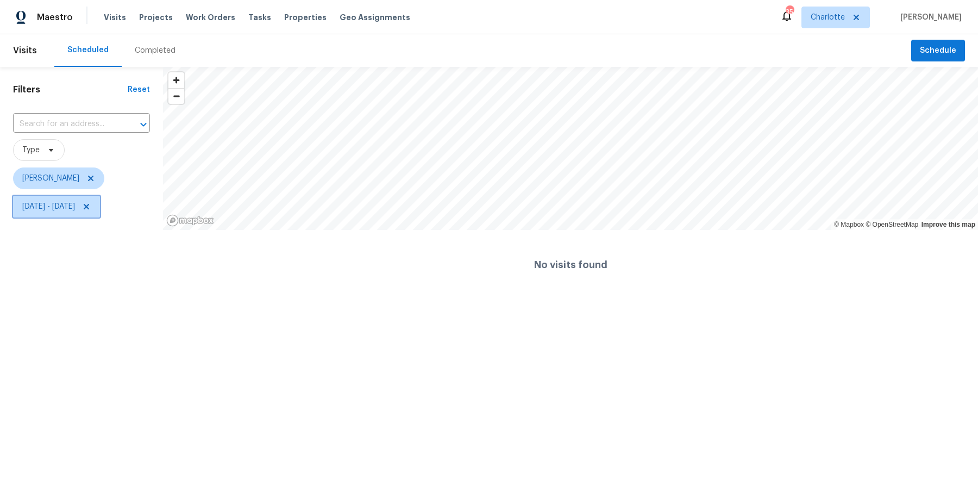
click at [69, 206] on span "Tue, Sep 30 - Tue, Sep 30" at bounding box center [48, 206] width 53 height 11
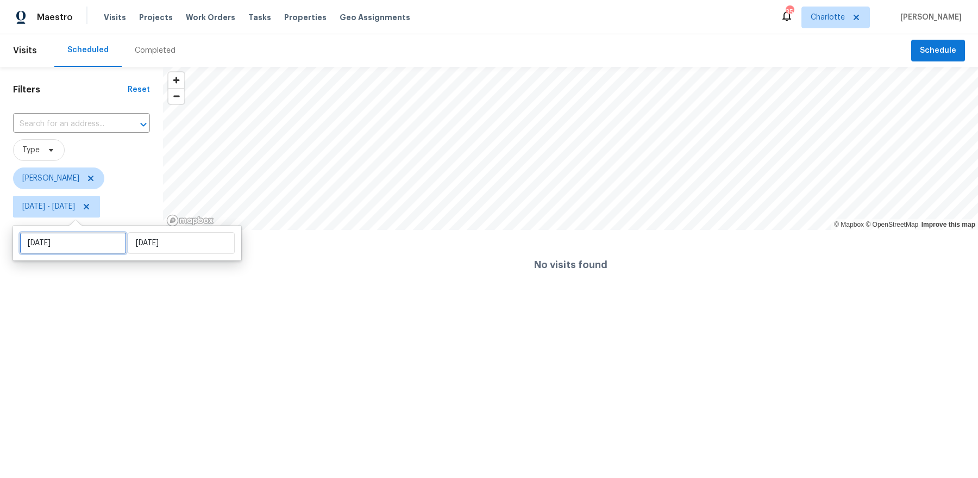
click at [74, 241] on input "Tue, Sep 30" at bounding box center [73, 243] width 107 height 22
select select "8"
select select "2025"
select select "9"
select select "2025"
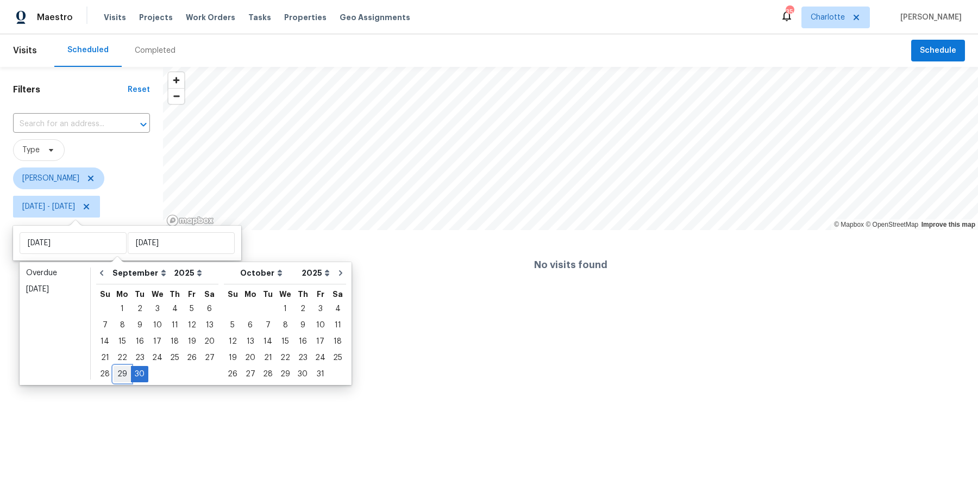
click at [122, 376] on div "29" at bounding box center [122, 373] width 17 height 15
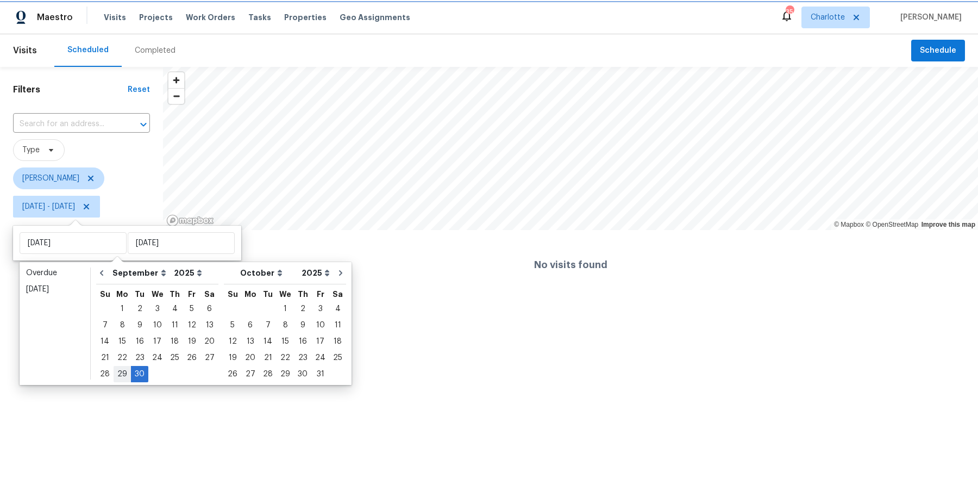
type input "Mon, Sep 29"
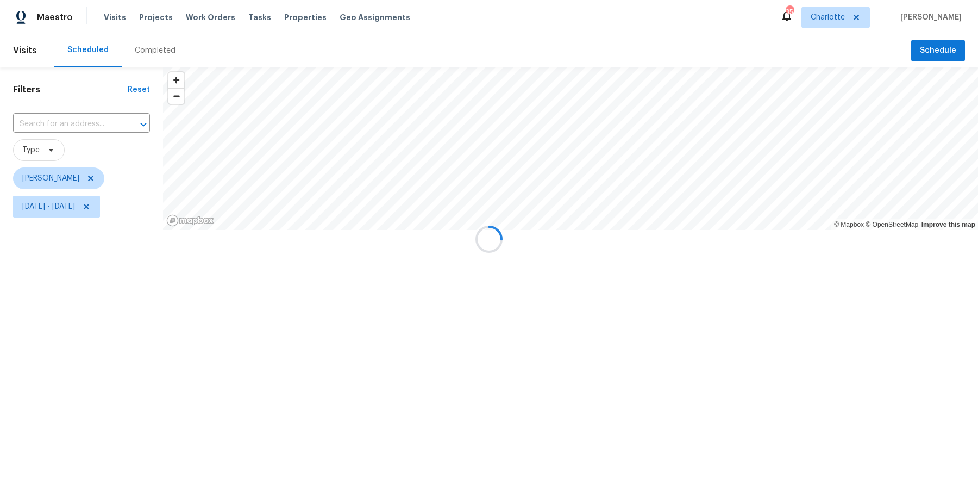
click at [122, 376] on div at bounding box center [489, 239] width 978 height 478
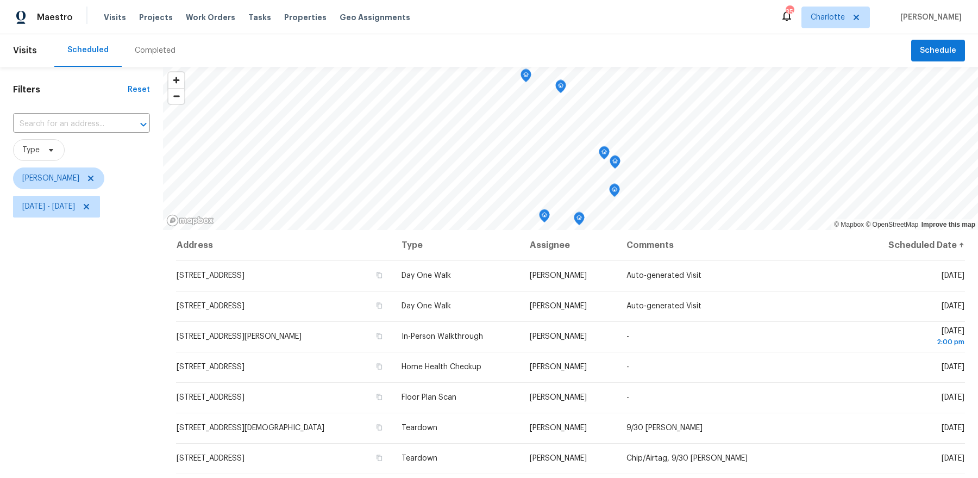
click at [95, 361] on div "Filters Reset ​ Type Dan Baquero Mon, Sep 29 - Tue, Sep 30" at bounding box center [81, 339] width 163 height 545
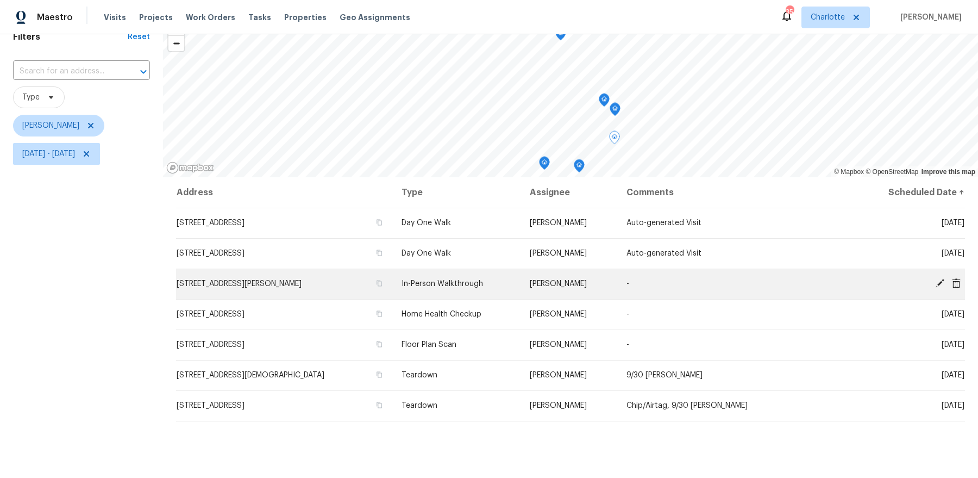
scroll to position [63, 0]
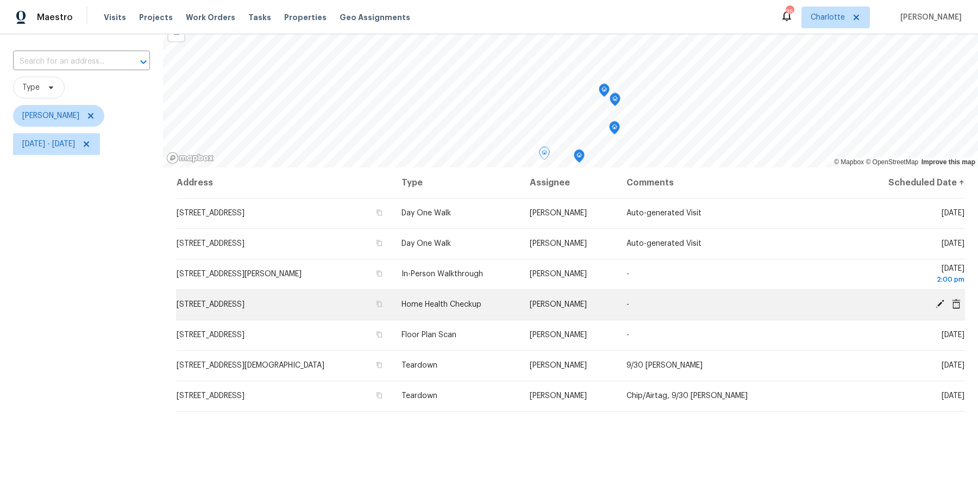
click at [942, 303] on icon at bounding box center [940, 304] width 9 height 9
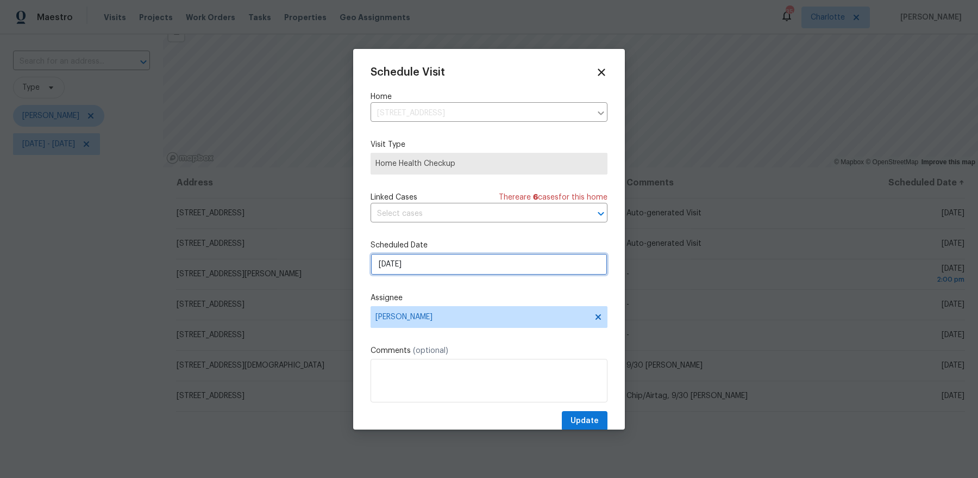
click at [403, 260] on input "9/29/2025" at bounding box center [489, 264] width 237 height 22
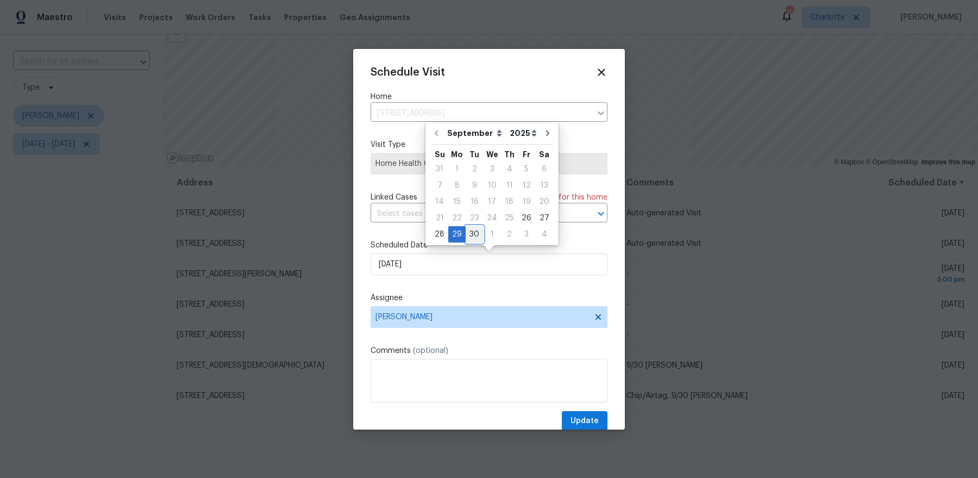
click at [473, 232] on div "30" at bounding box center [474, 234] width 17 height 15
type input "9/30/2025"
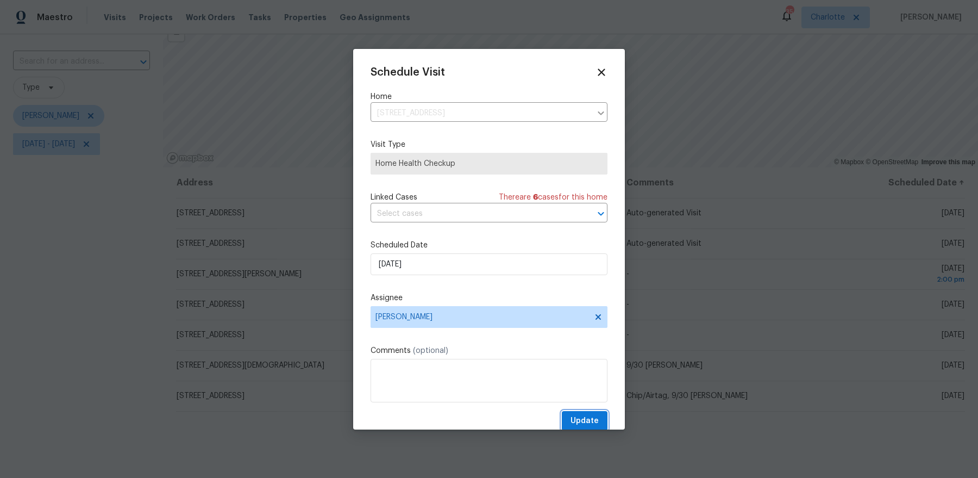
click at [584, 416] on span "Update" at bounding box center [585, 421] width 28 height 14
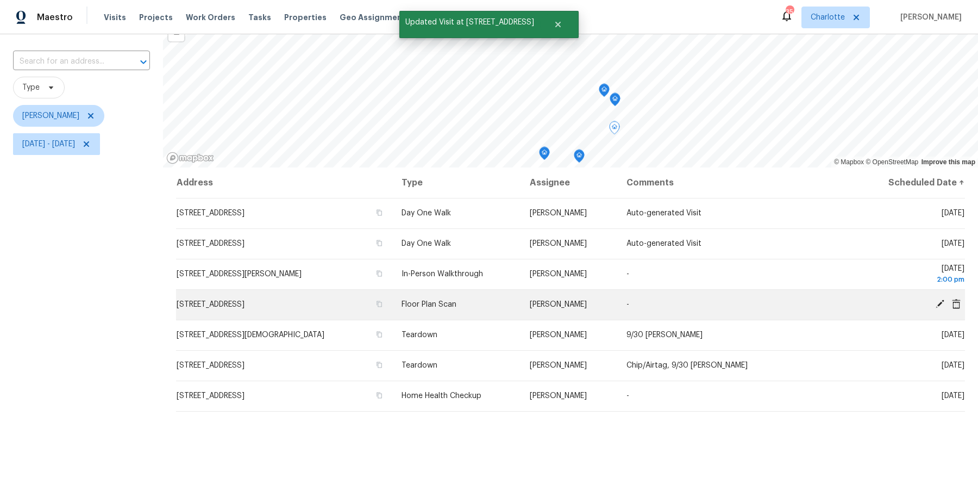
click at [940, 302] on icon at bounding box center [940, 304] width 9 height 9
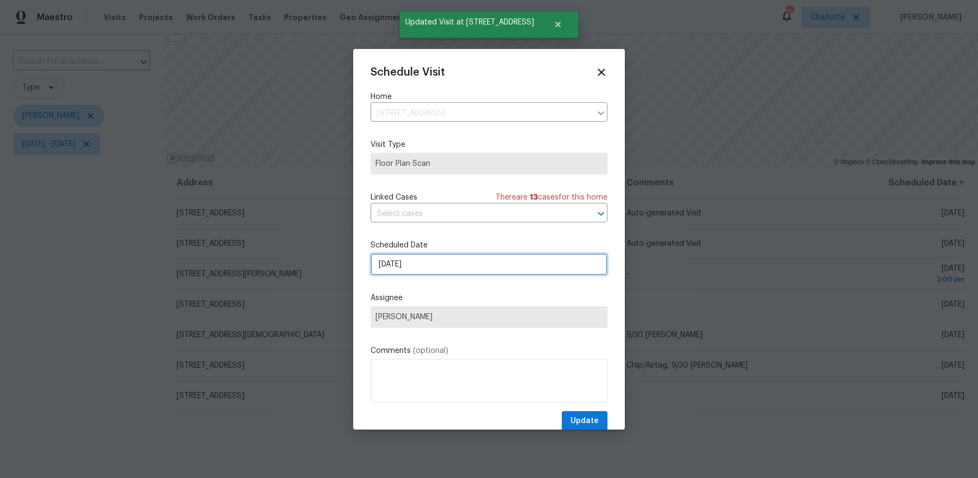
click at [419, 270] on input "9/29/2025" at bounding box center [489, 264] width 237 height 22
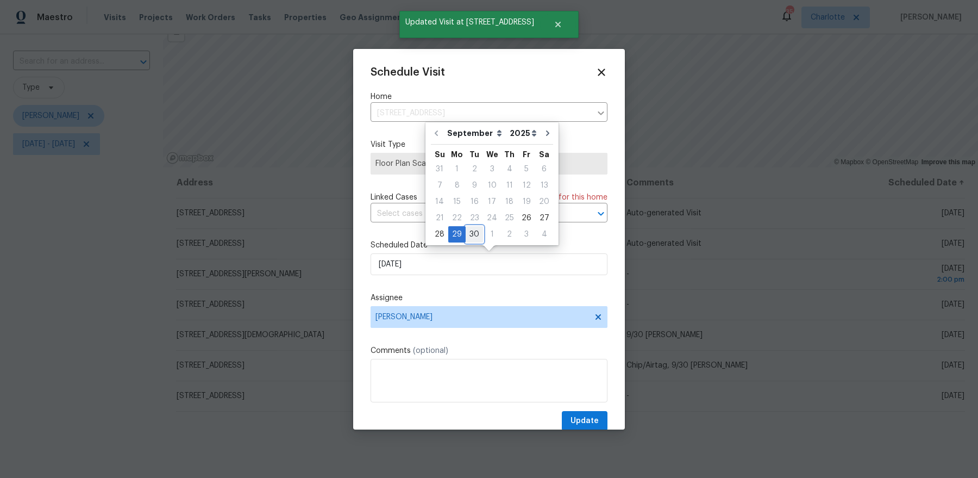
click at [475, 232] on div "30" at bounding box center [474, 234] width 17 height 15
type input "9/30/2025"
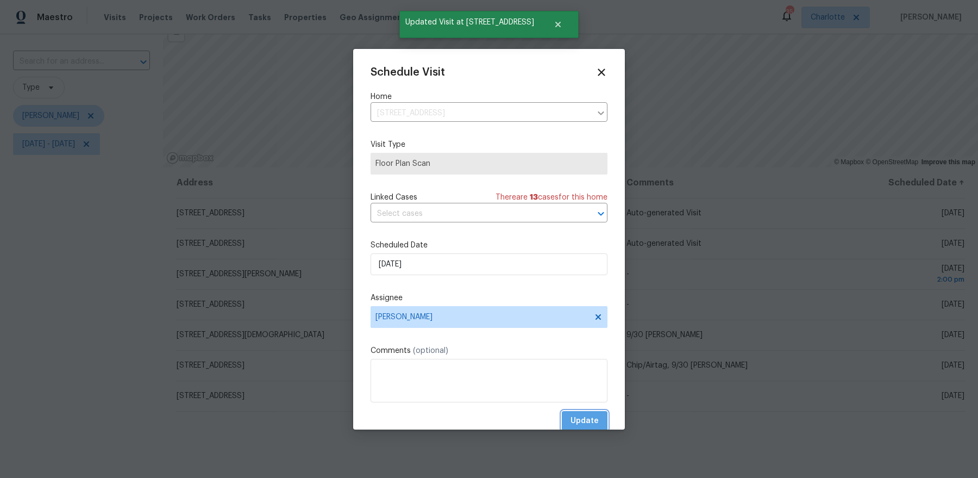
click at [587, 414] on span "Update" at bounding box center [585, 421] width 28 height 14
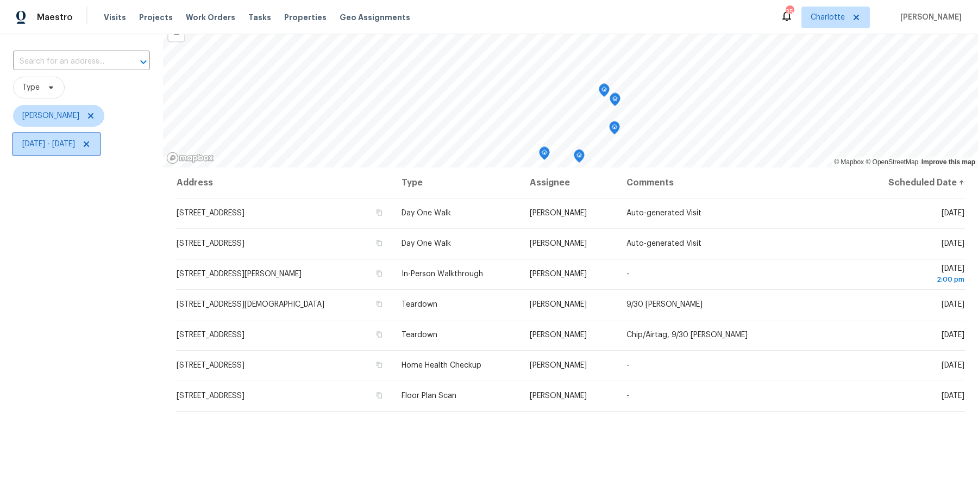
drag, startPoint x: 125, startPoint y: 144, endPoint x: 67, endPoint y: 154, distance: 58.5
click at [67, 155] on span "Mon, Sep 29 - Tue, Sep 30" at bounding box center [81, 144] width 137 height 28
click at [67, 144] on span "Mon, Sep 29 - Tue, Sep 30" at bounding box center [48, 144] width 53 height 11
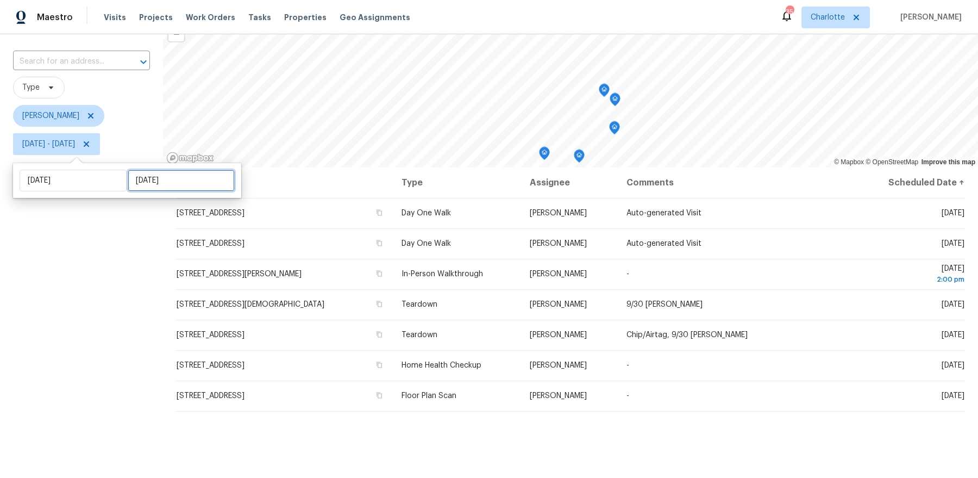
click at [146, 188] on input "Tue, Sep 30" at bounding box center [181, 181] width 107 height 22
select select "8"
select select "2025"
select select "9"
select select "2025"
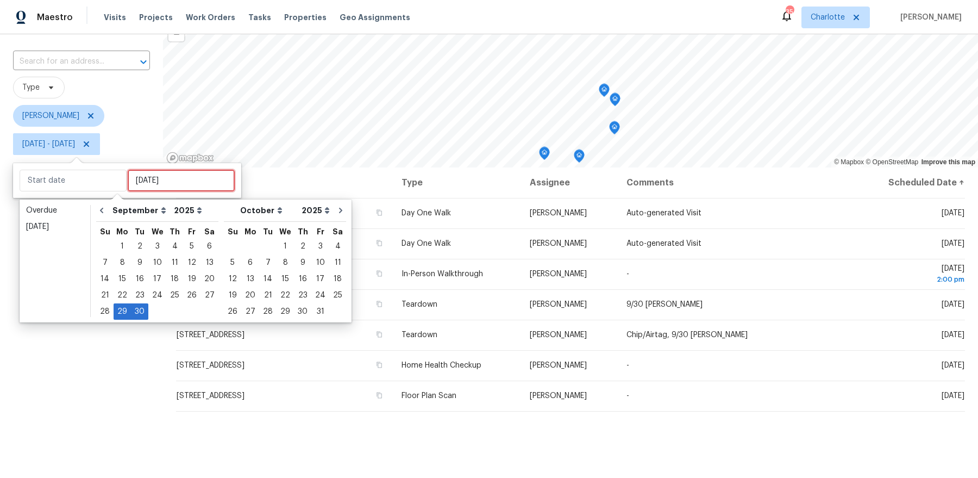
type input "Wed, Sep 24"
type input "Mon, Sep 29"
type input "Tue, Sep 30"
click at [121, 308] on div "29" at bounding box center [122, 311] width 17 height 15
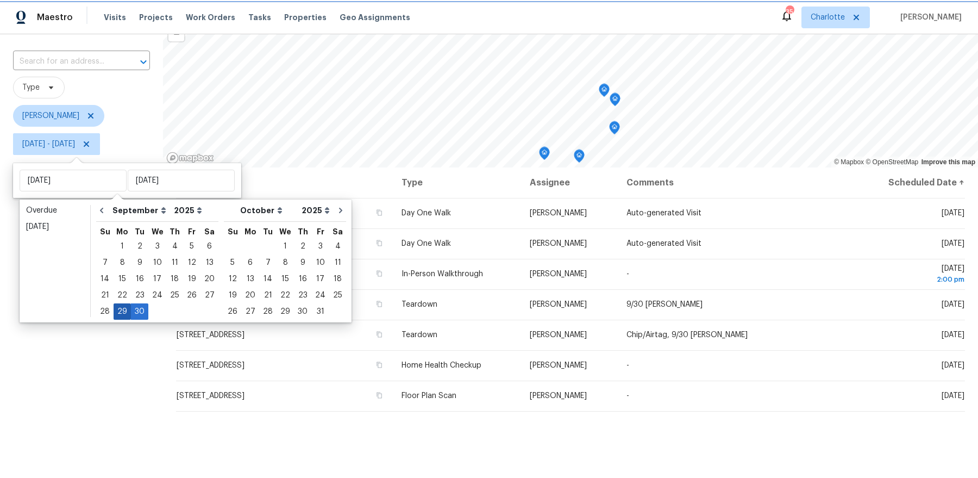
type input "Mon, Sep 29"
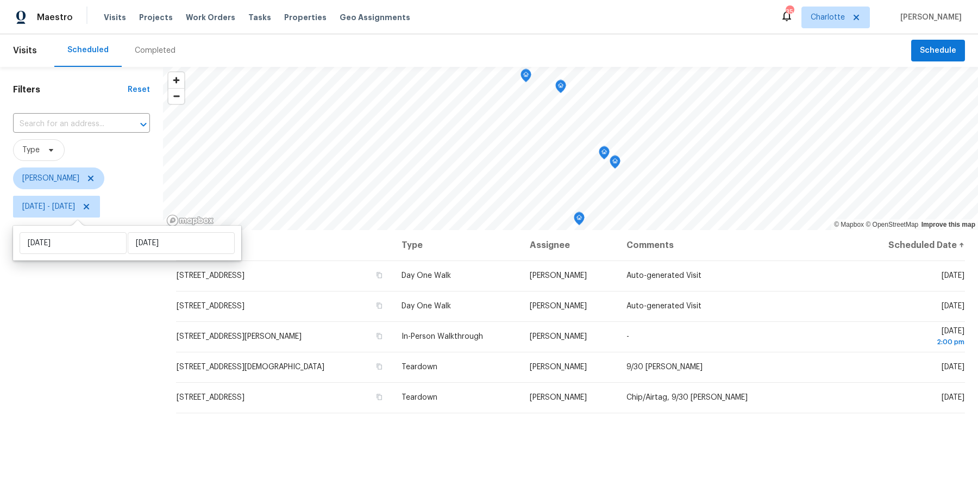
click at [112, 313] on div "Filters Reset ​ Type Dan Baquero Mon, Sep 29 - Mon, Sep 29" at bounding box center [81, 339] width 163 height 545
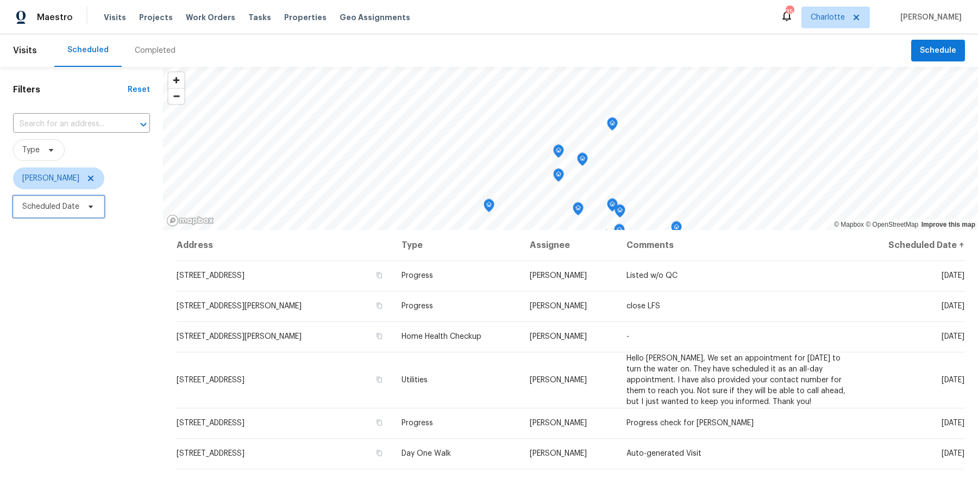
click at [68, 210] on span "Scheduled Date" at bounding box center [50, 206] width 57 height 11
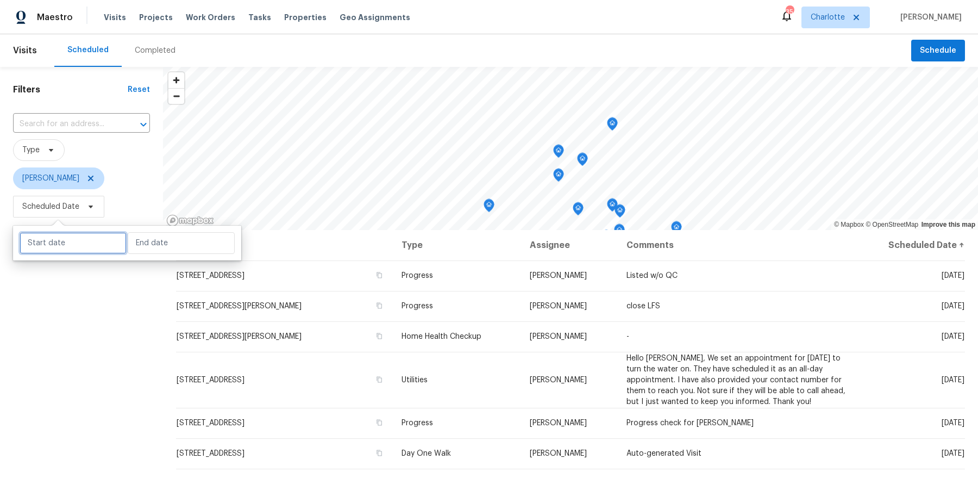
select select "8"
select select "2025"
select select "9"
select select "2025"
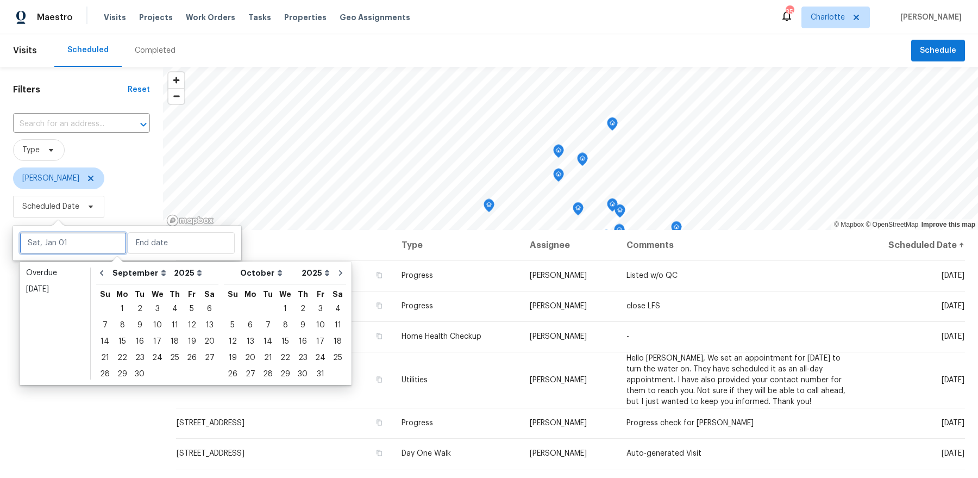
click at [76, 243] on input "text" at bounding box center [73, 243] width 107 height 22
type input "[DATE]"
click at [191, 358] on div "26" at bounding box center [191, 357] width 17 height 15
type input "[DATE]"
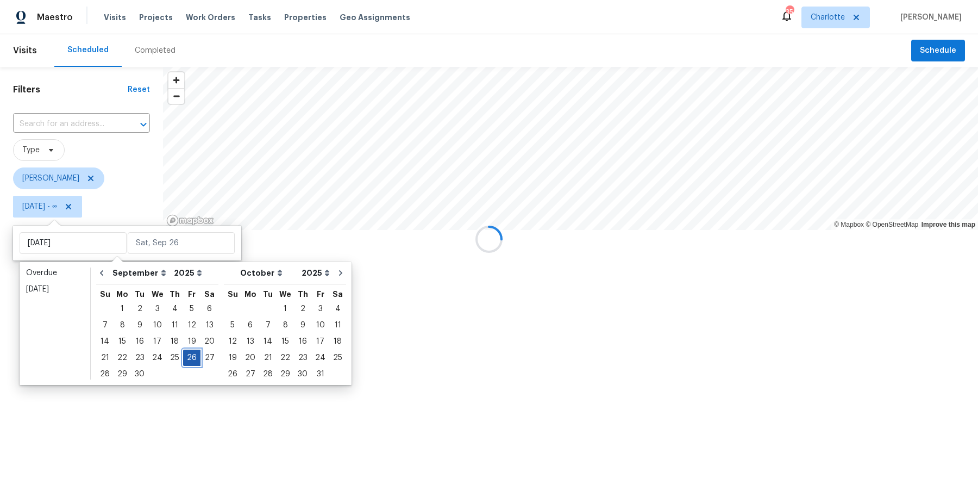
click at [191, 358] on div "26" at bounding box center [191, 357] width 17 height 15
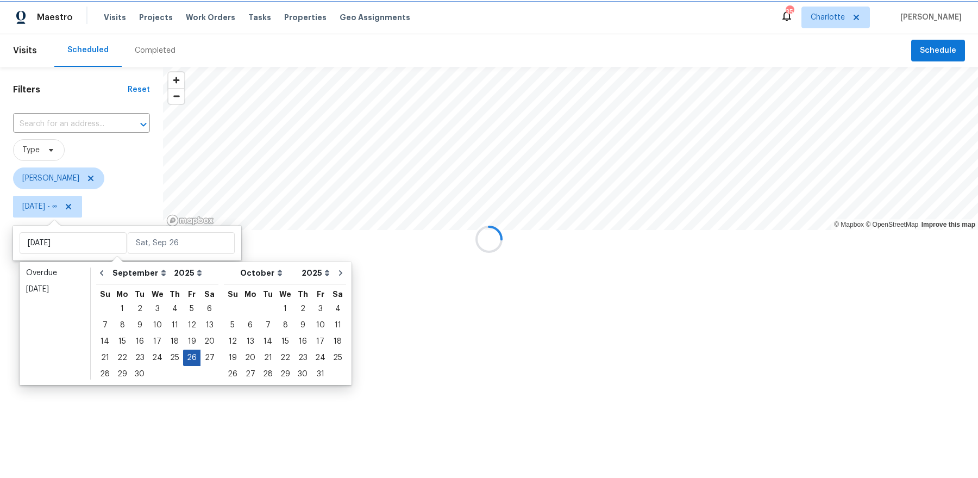
type input "[DATE]"
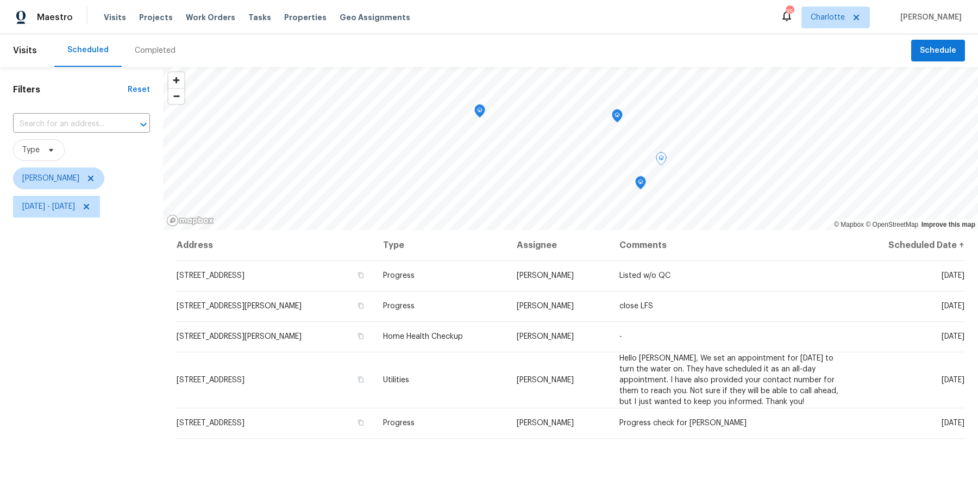
click at [110, 341] on div "Filters Reset ​ Type [PERSON_NAME] [DATE] - [DATE]" at bounding box center [81, 339] width 163 height 545
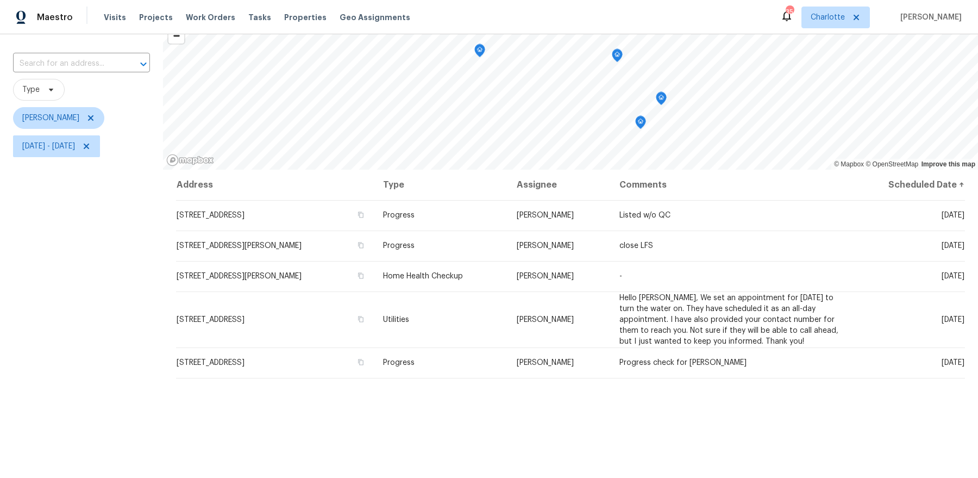
scroll to position [88, 0]
